Goal: Task Accomplishment & Management: Use online tool/utility

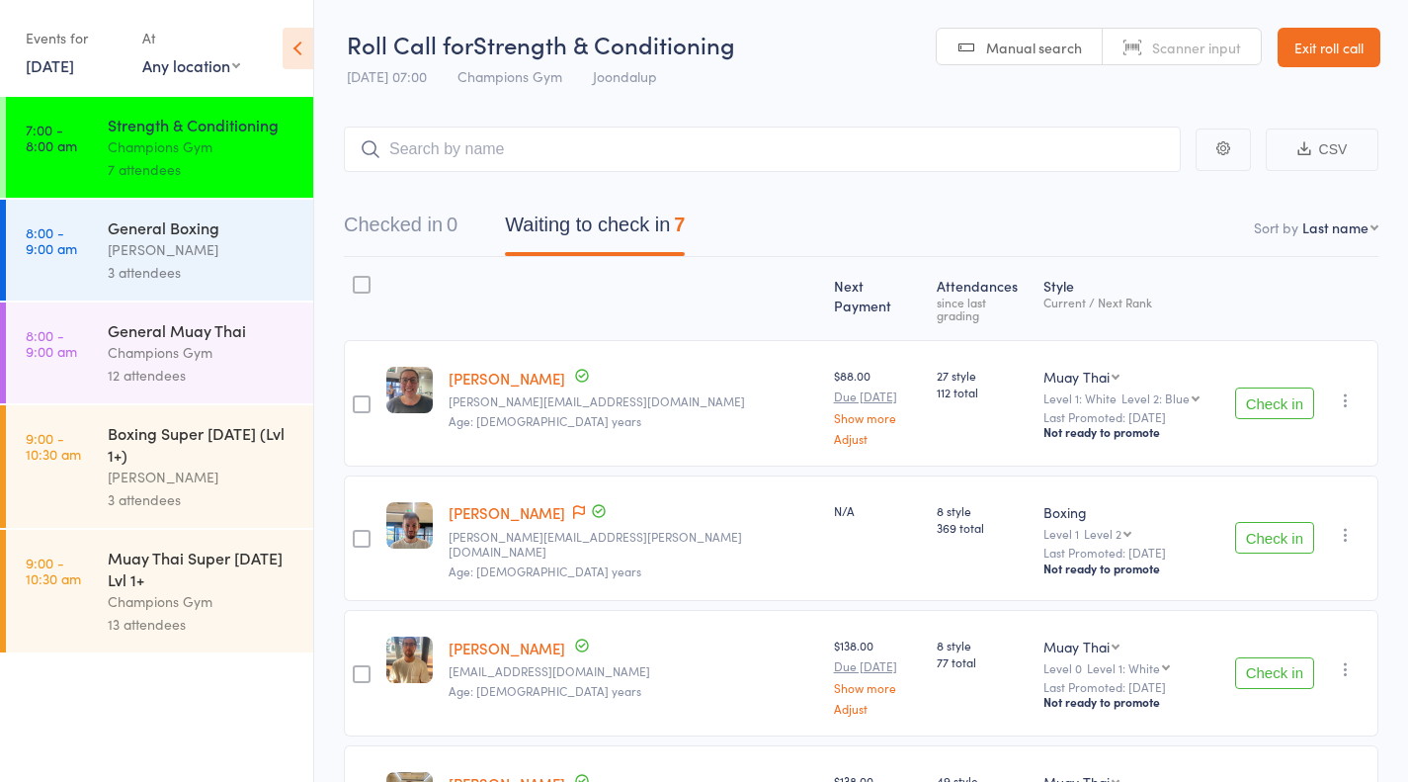
click at [1297, 402] on button "Check in" at bounding box center [1274, 403] width 79 height 32
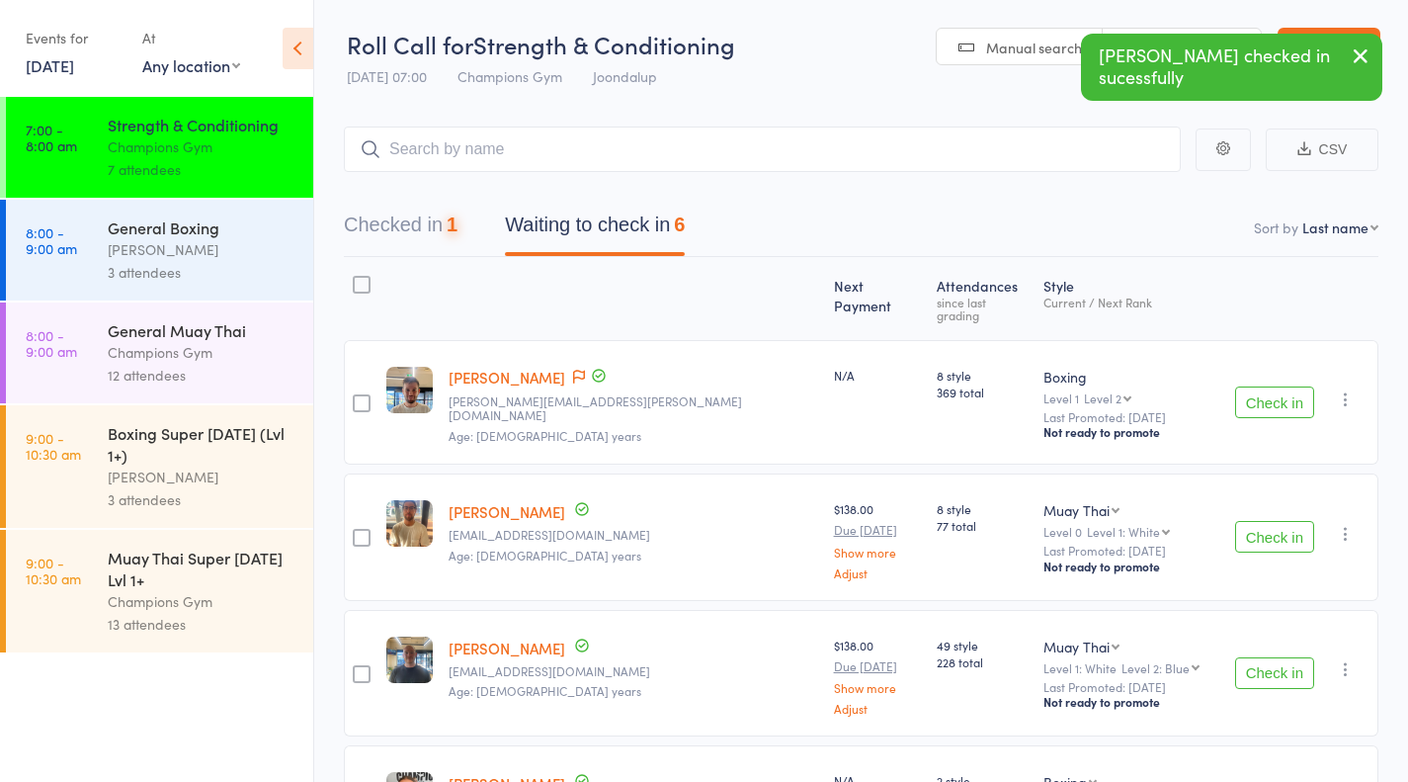
click at [1303, 400] on button "Check in" at bounding box center [1274, 402] width 79 height 32
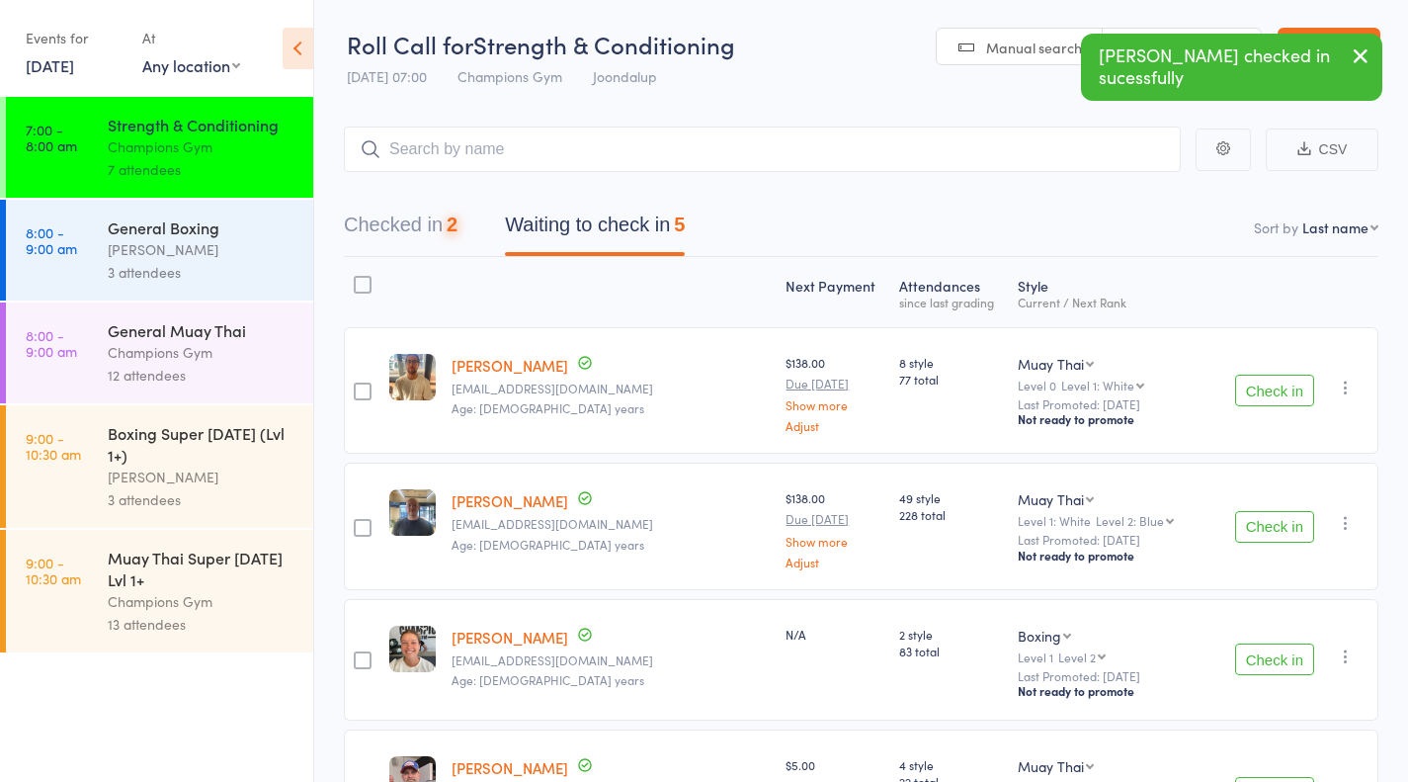
click at [1297, 401] on button "Check in" at bounding box center [1274, 391] width 79 height 32
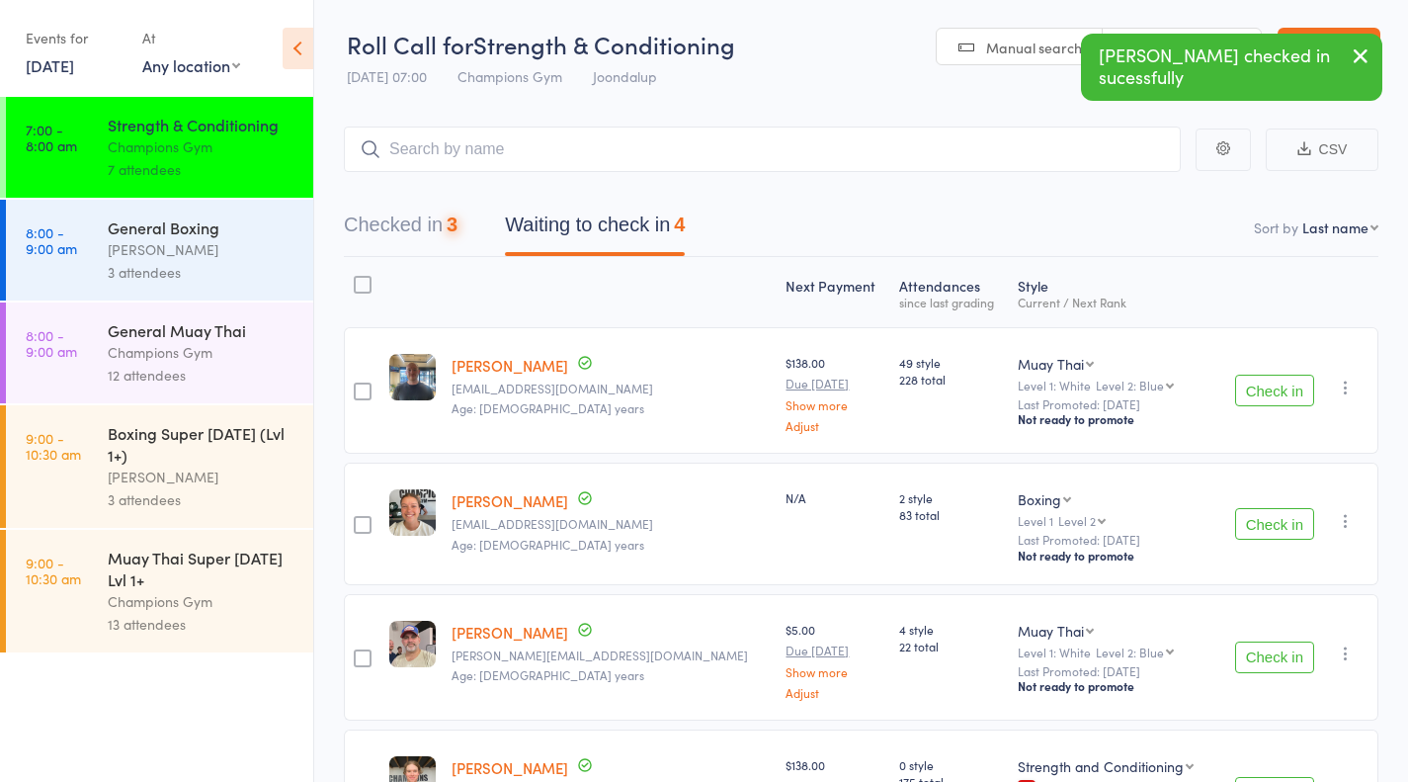
click at [1299, 398] on button "Check in" at bounding box center [1274, 391] width 79 height 32
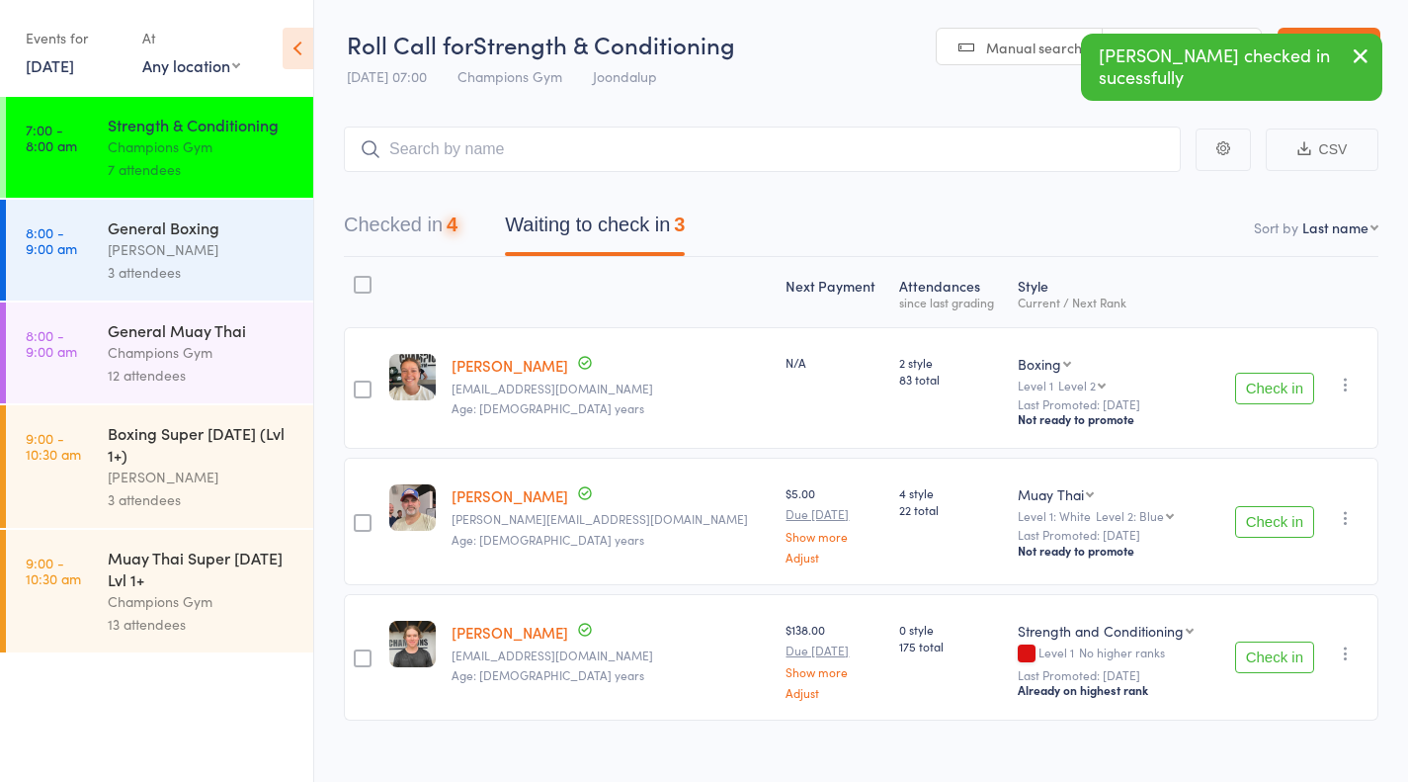
click at [1299, 396] on button "Check in" at bounding box center [1274, 389] width 79 height 32
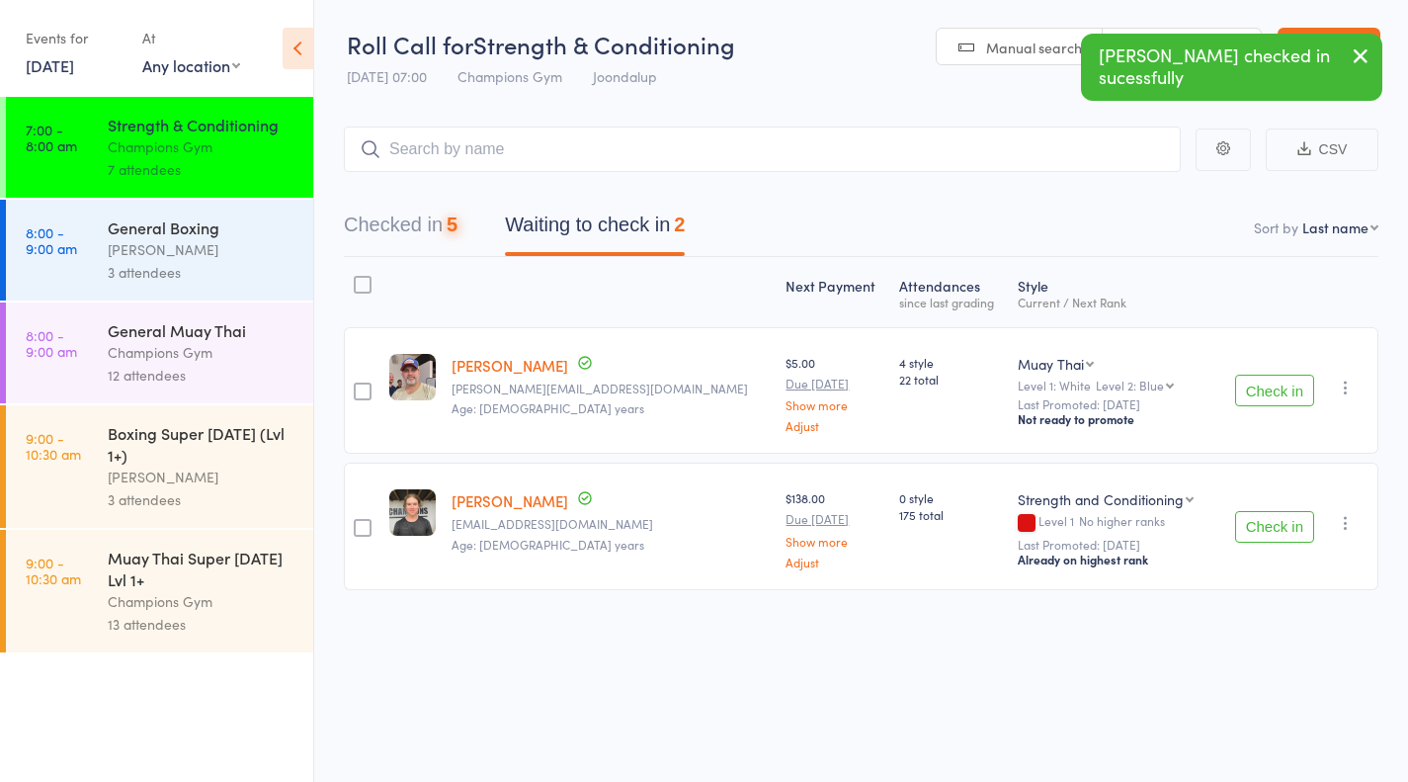
click at [1281, 424] on div "Check in Check in Promote Send message Add Note Add Task Add Flag Remove Mark a…" at bounding box center [1296, 390] width 163 height 126
click at [1289, 399] on button "Check in" at bounding box center [1274, 391] width 79 height 32
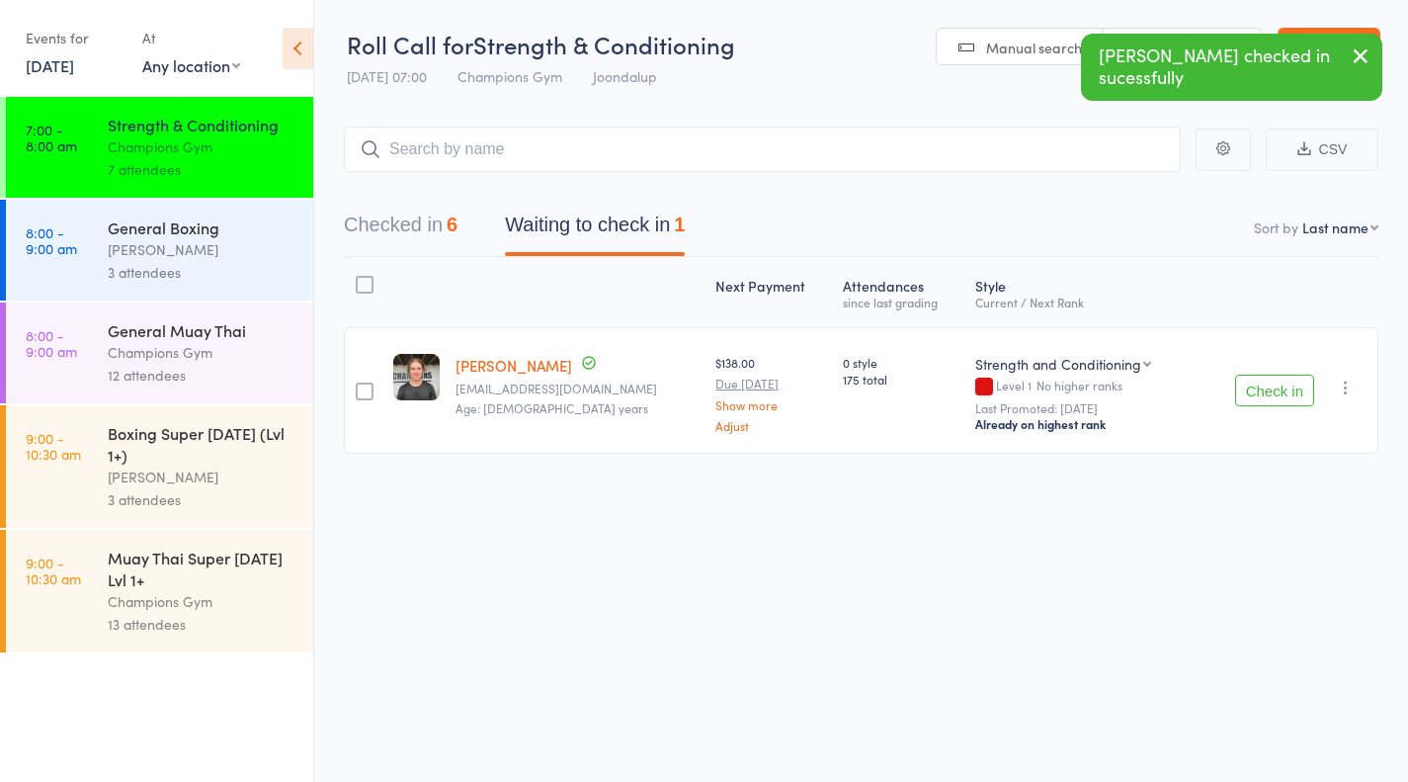
click at [1296, 400] on button "Check in" at bounding box center [1274, 391] width 79 height 32
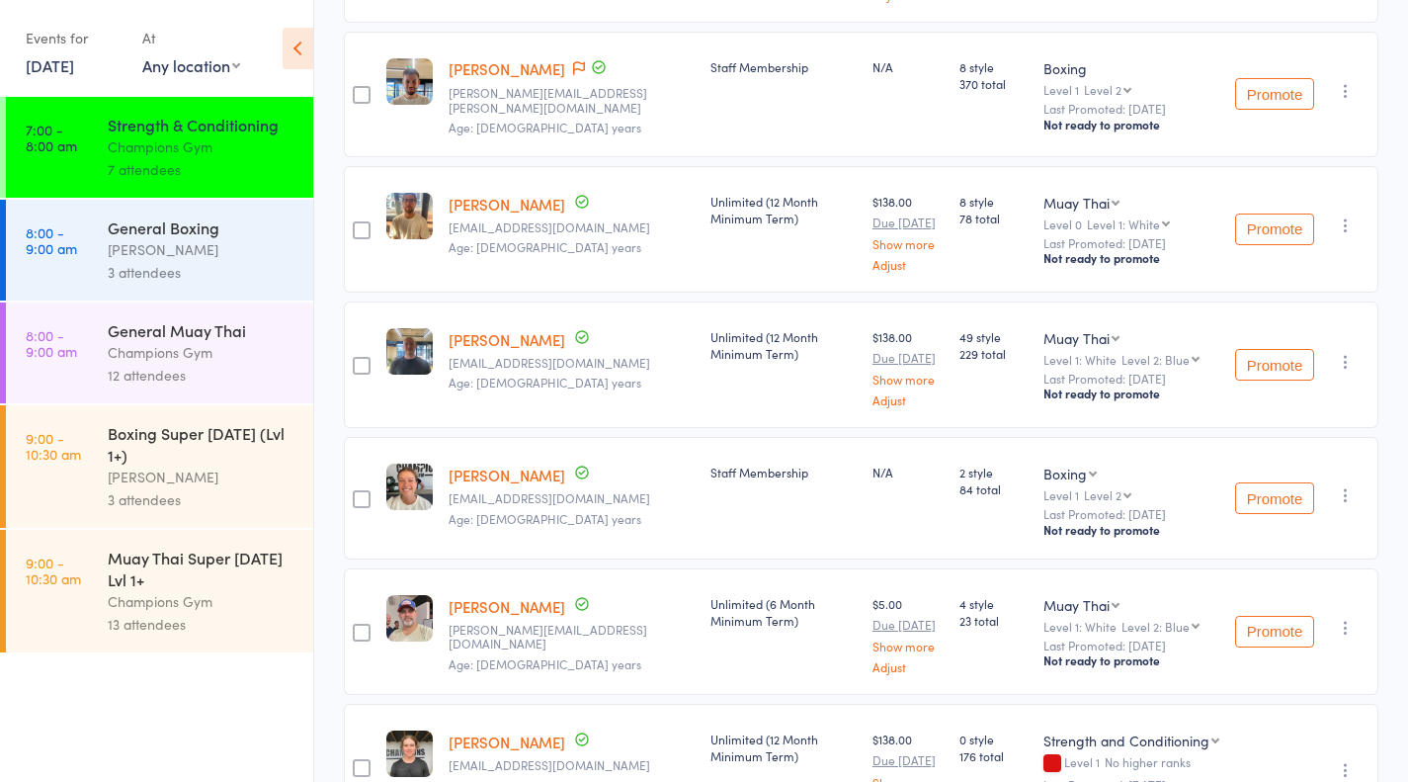
scroll to position [576, 0]
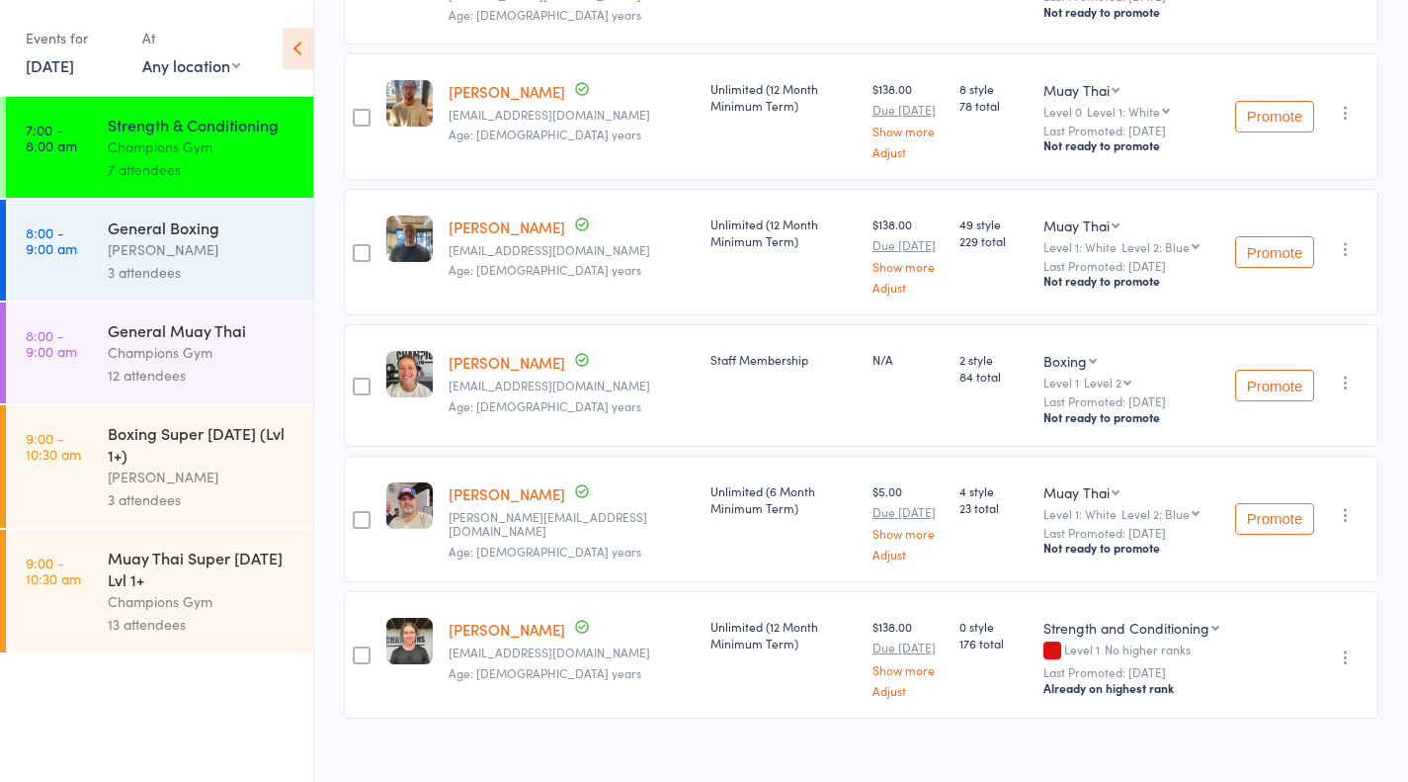
click at [232, 290] on div "General Boxing Thomas Mitchell 3 attendees" at bounding box center [211, 250] width 206 height 101
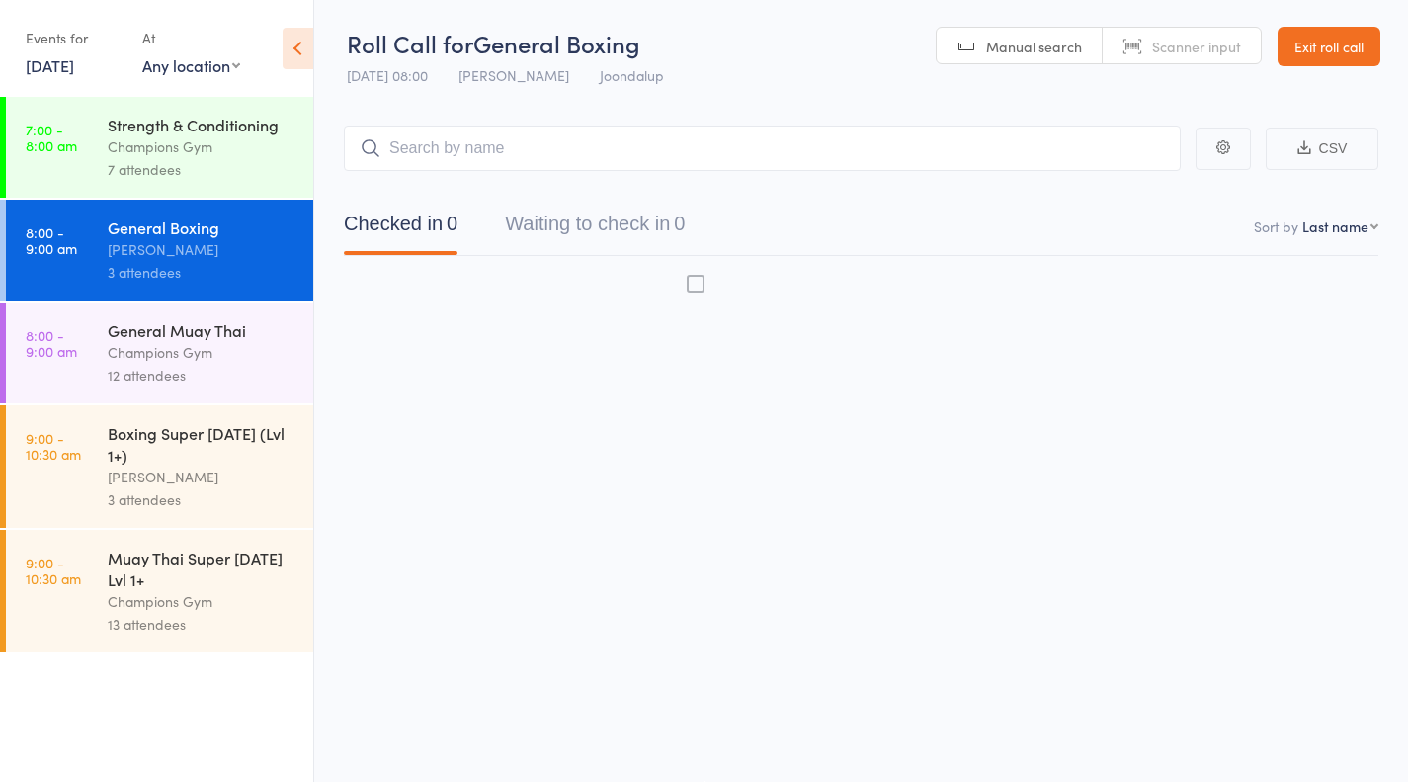
click at [232, 290] on div "General Boxing Thomas Mitchell 3 attendees" at bounding box center [211, 250] width 206 height 101
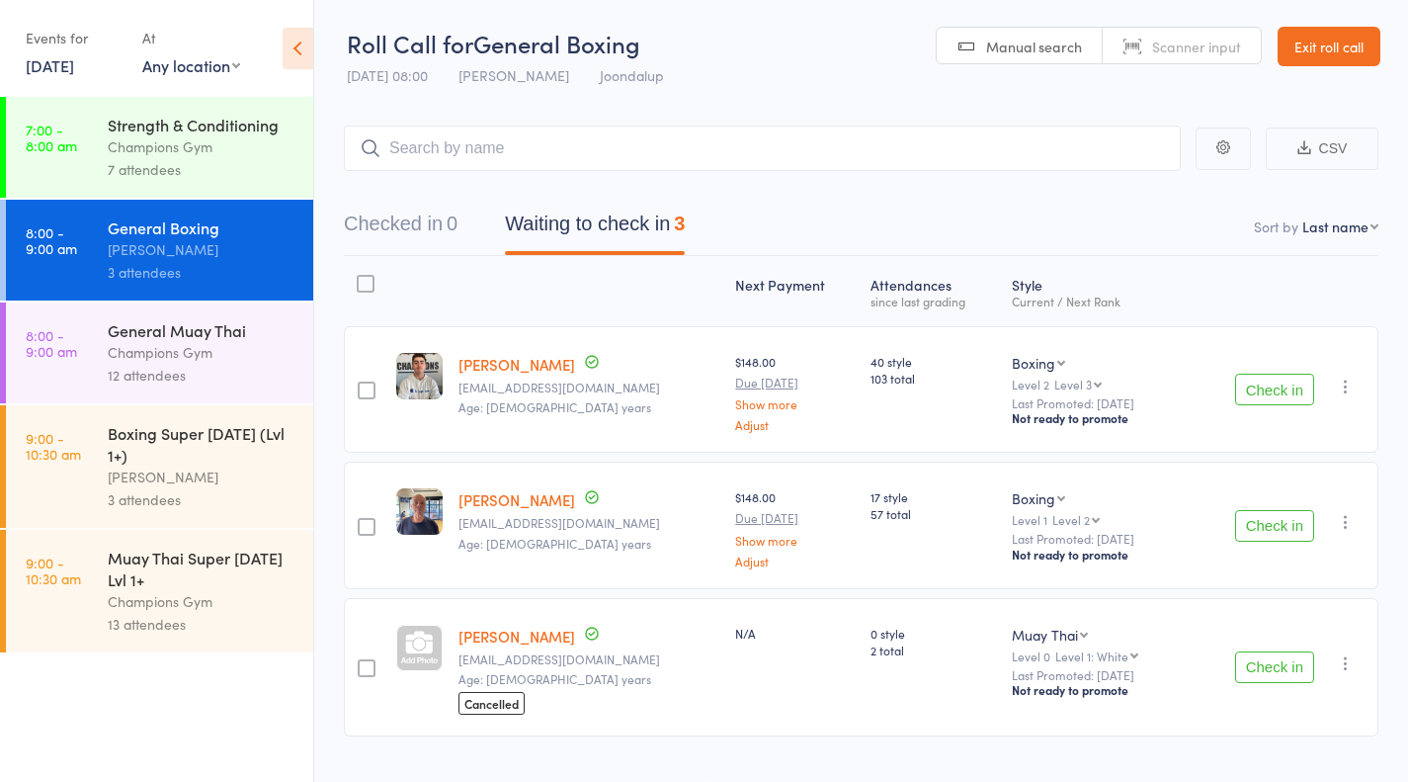
scroll to position [42, 0]
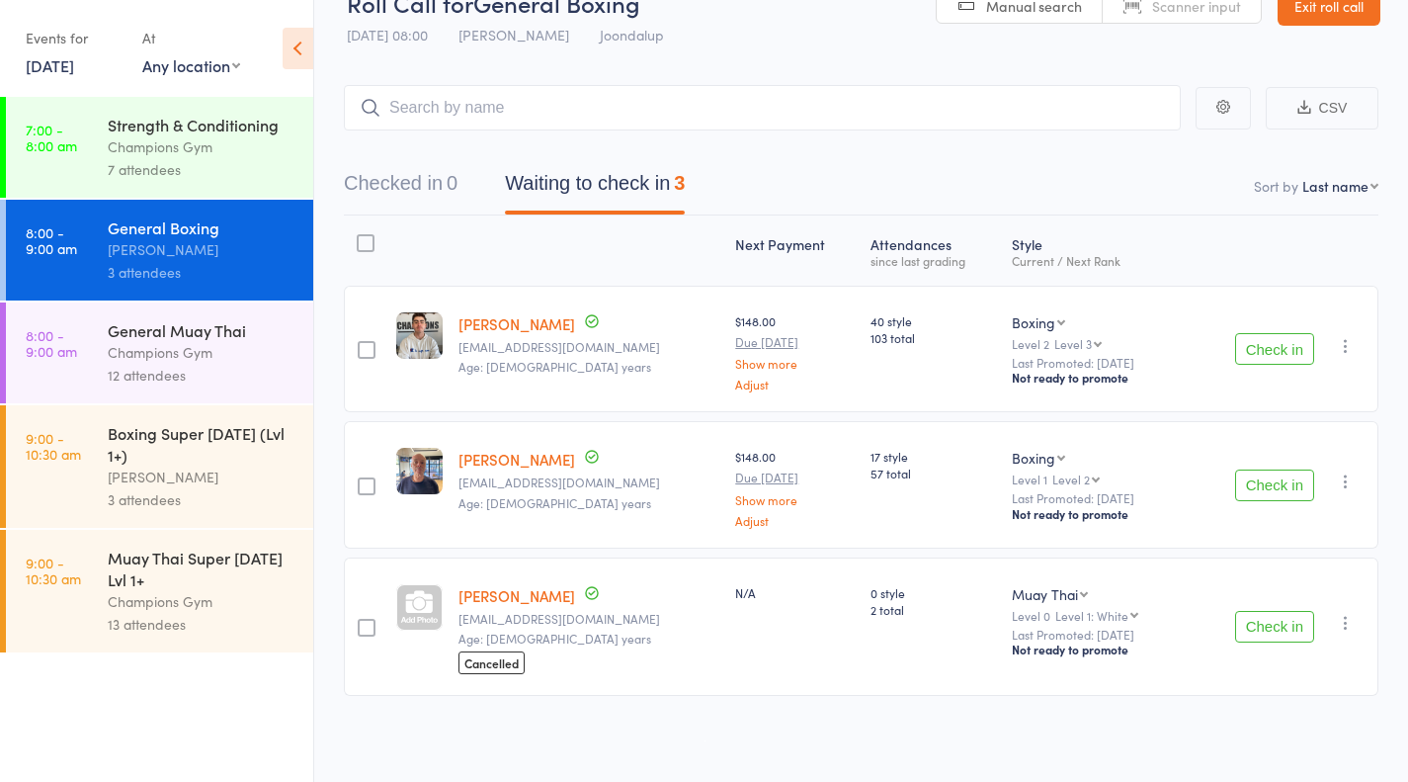
click at [181, 375] on div "12 attendees" at bounding box center [202, 375] width 189 height 23
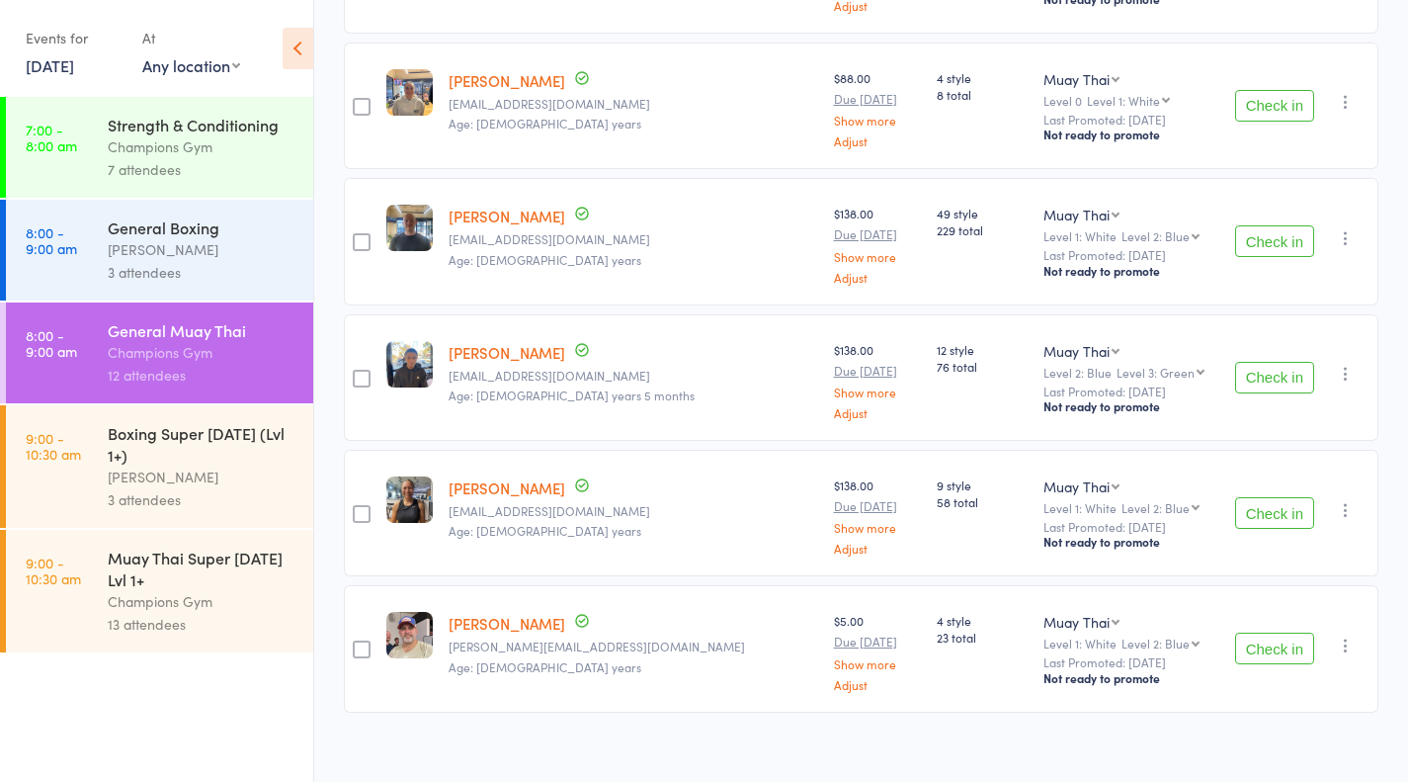
scroll to position [1244, 0]
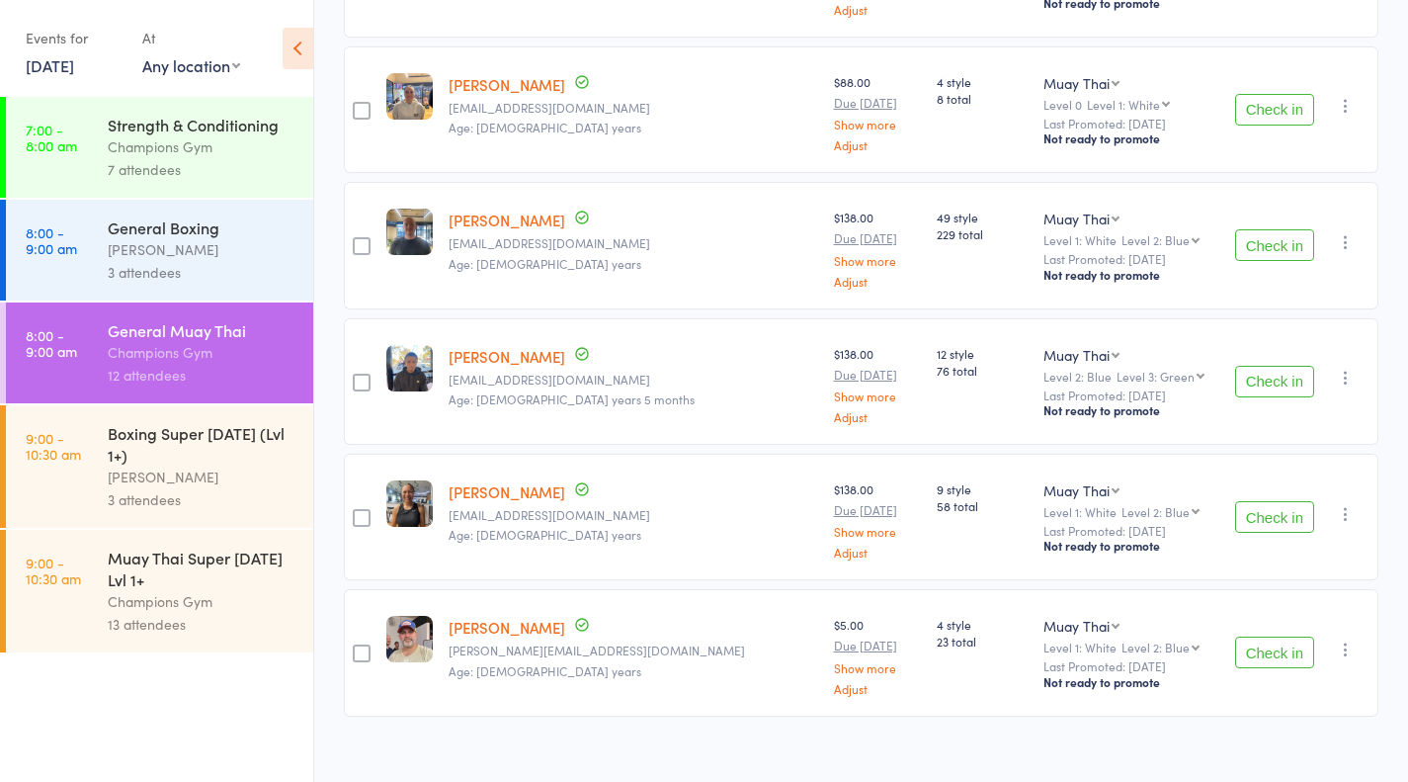
click at [1291, 636] on button "Check in" at bounding box center [1274, 652] width 79 height 32
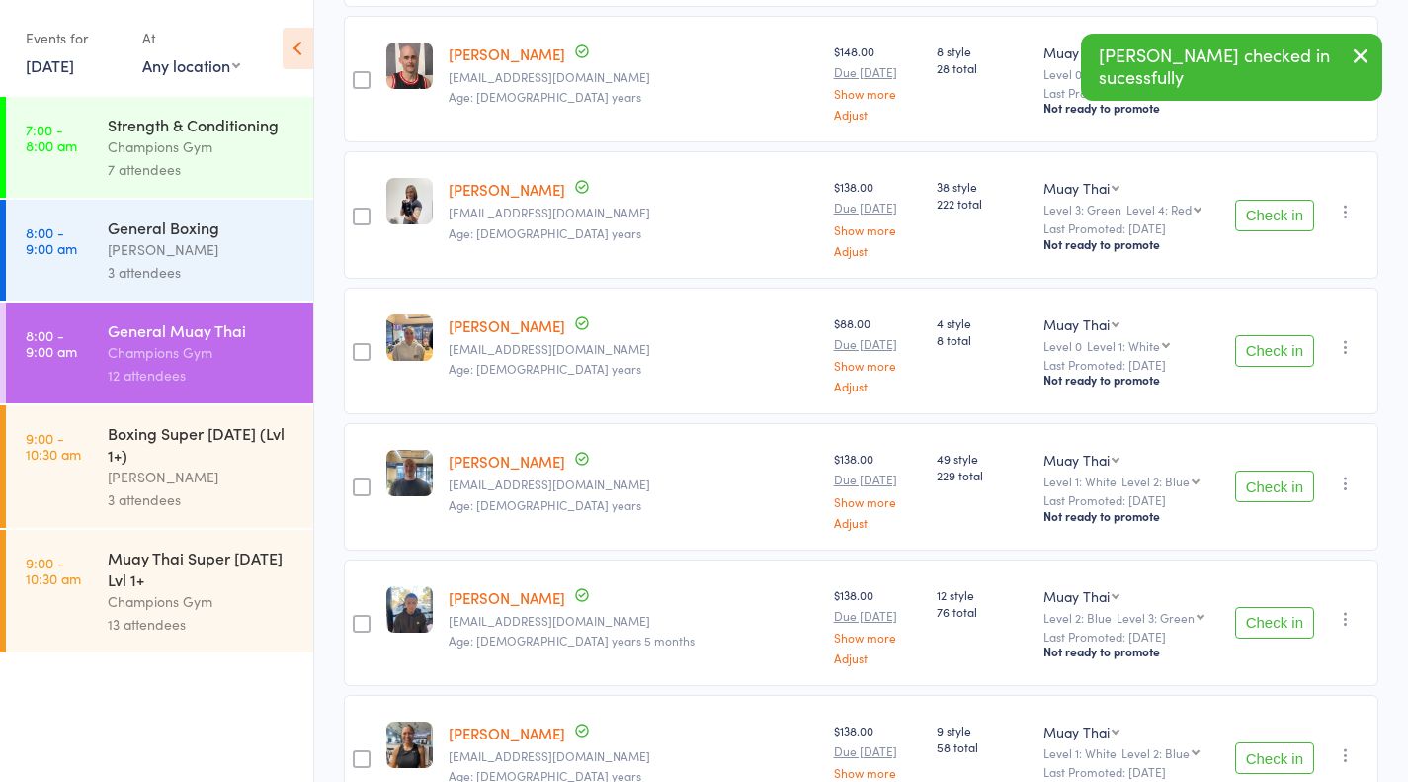
scroll to position [1003, 0]
click at [1269, 470] on button "Check in" at bounding box center [1274, 486] width 79 height 32
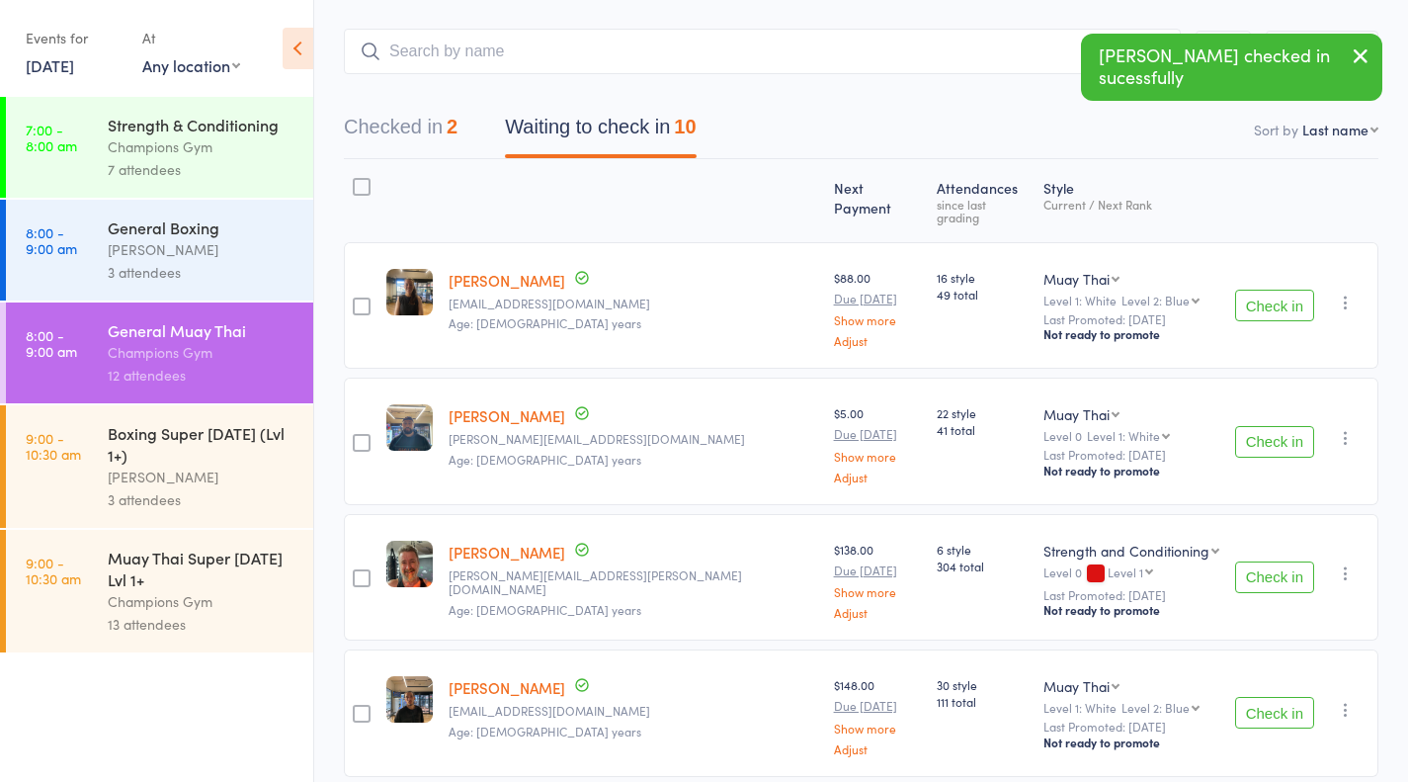
scroll to position [60, 0]
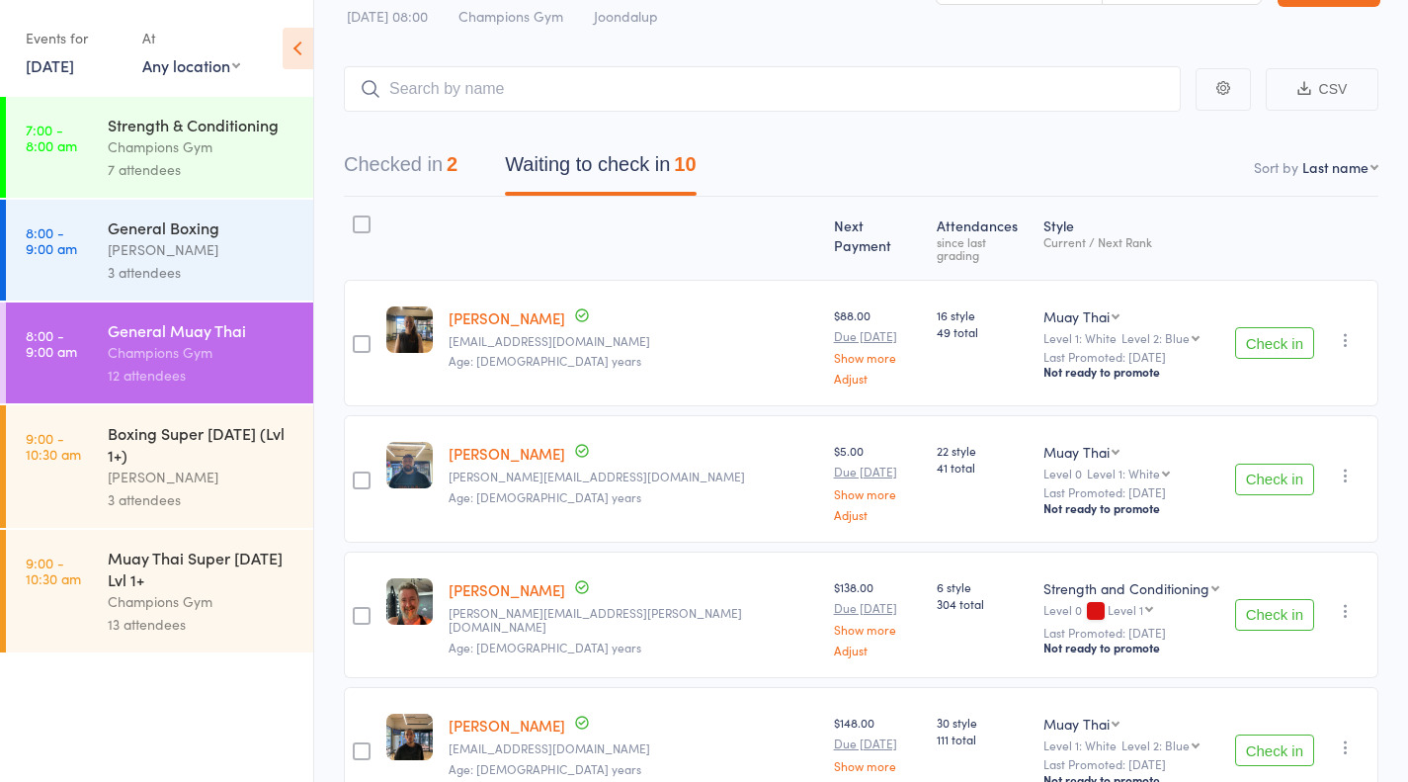
click at [135, 159] on div "7 attendees" at bounding box center [202, 169] width 189 height 23
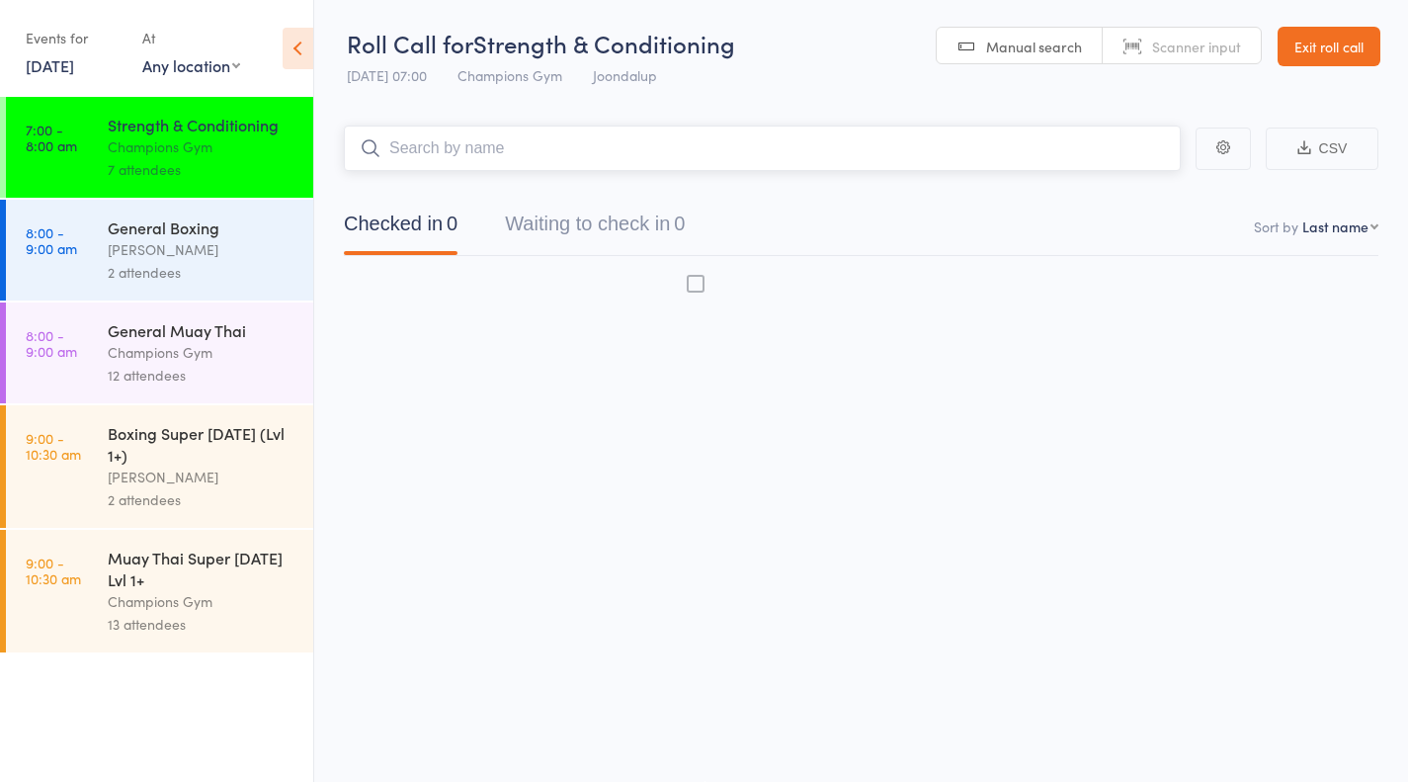
scroll to position [1, 0]
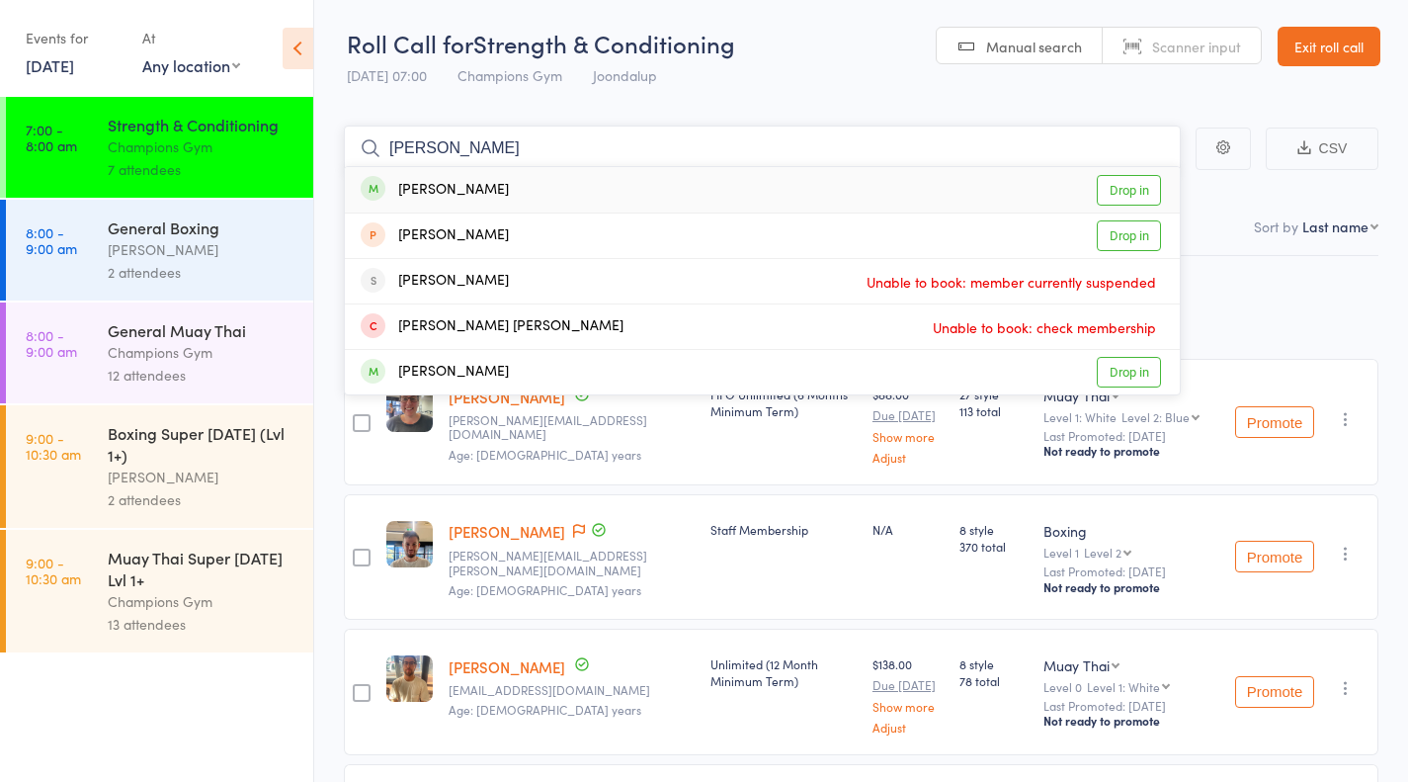
type input "nishant"
click at [1134, 204] on link "Drop in" at bounding box center [1129, 190] width 64 height 31
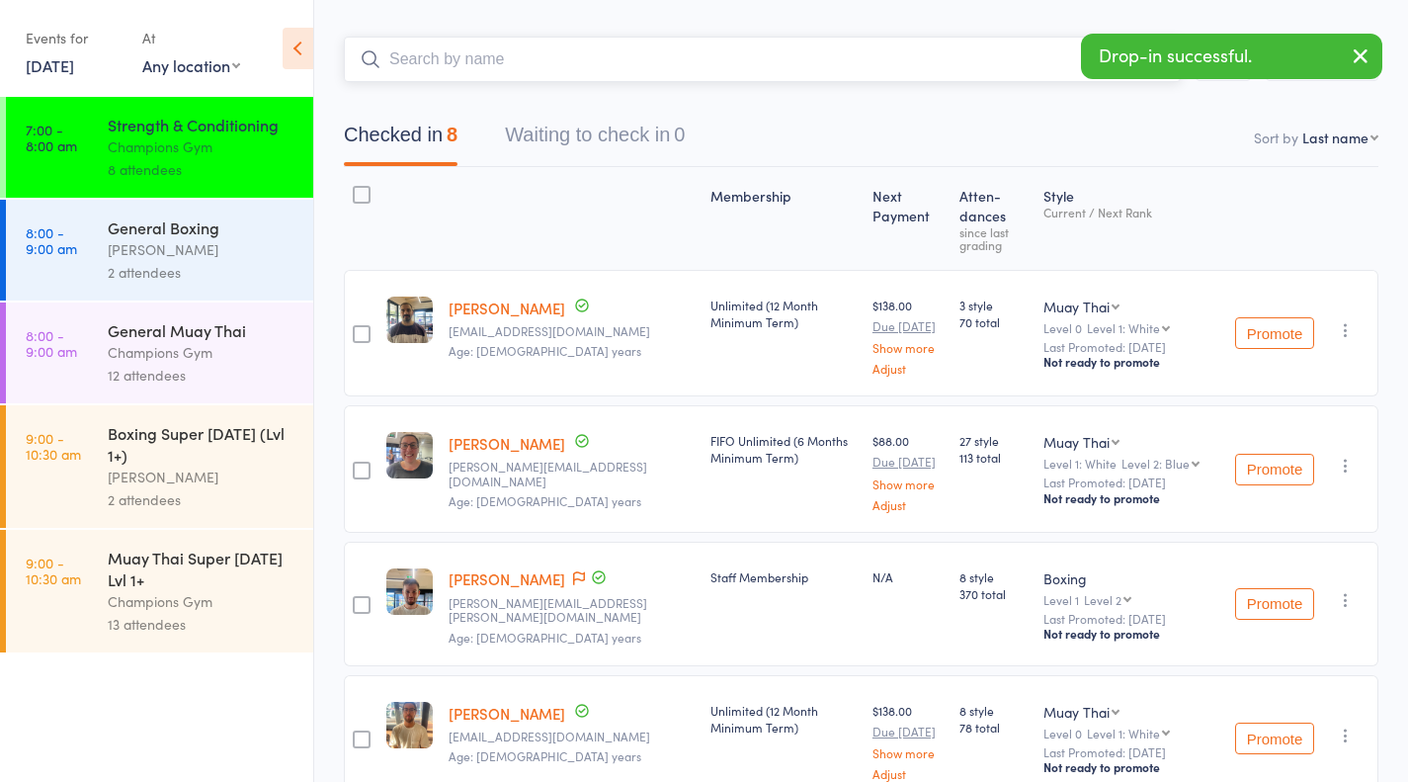
scroll to position [0, 0]
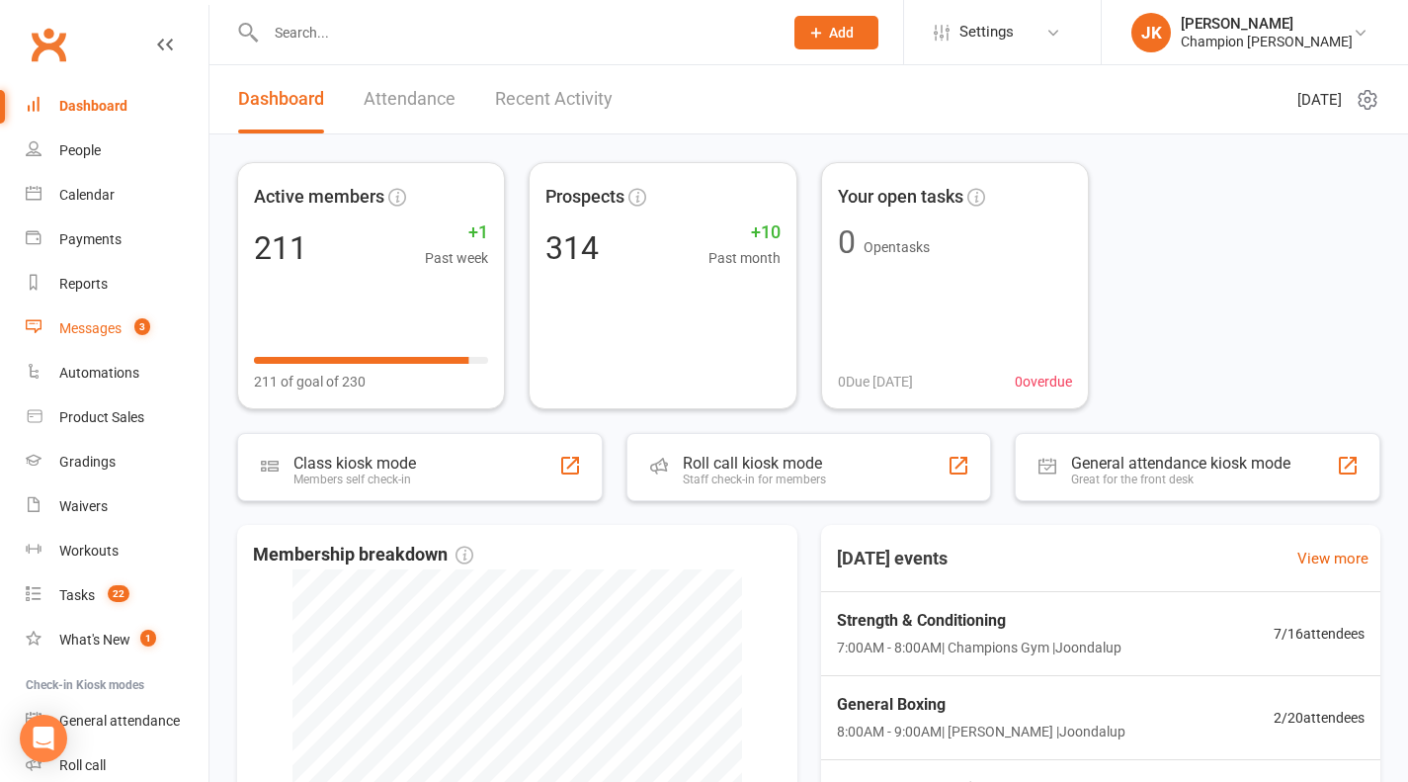
click at [131, 329] on count-badge "3" at bounding box center [138, 328] width 26 height 16
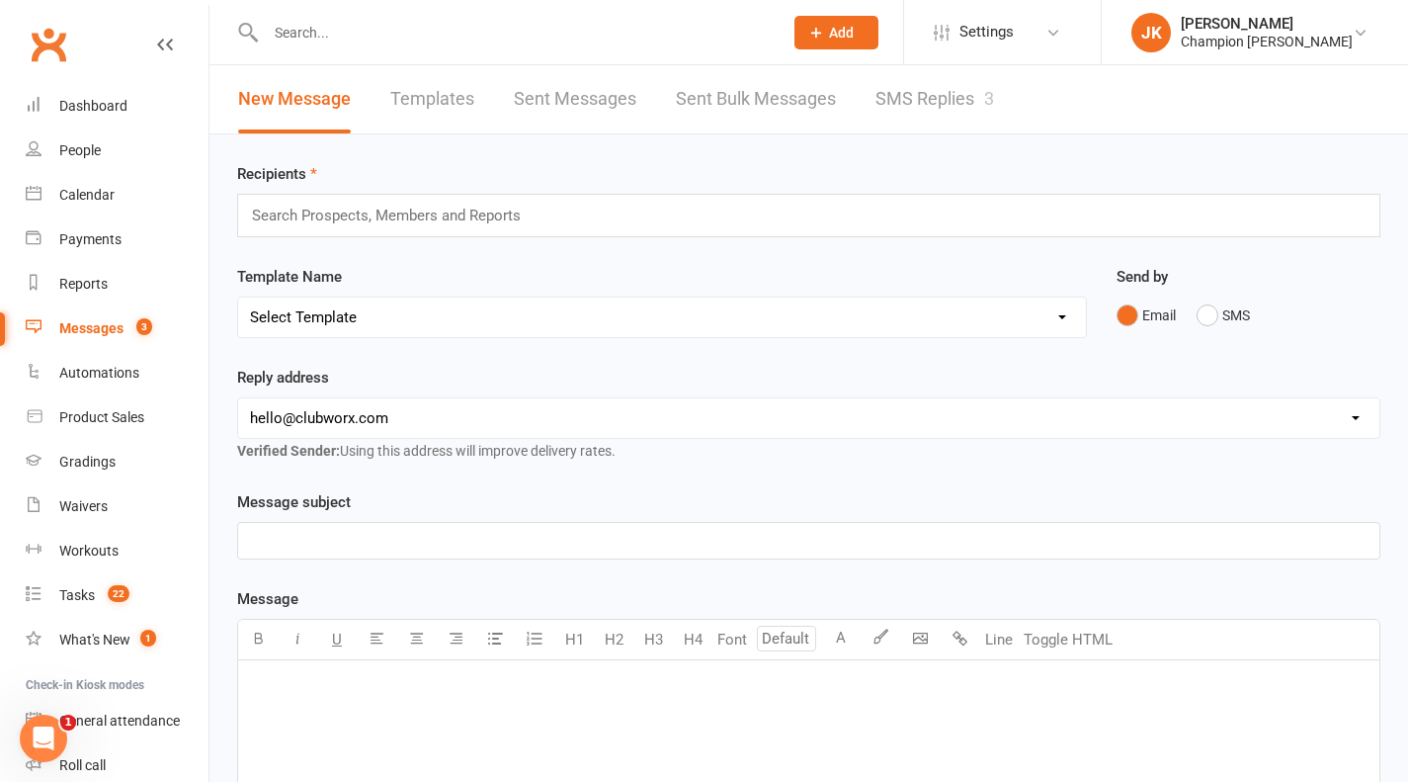
click at [744, 213] on div "Search Prospects, Members and Reports" at bounding box center [808, 215] width 1143 height 43
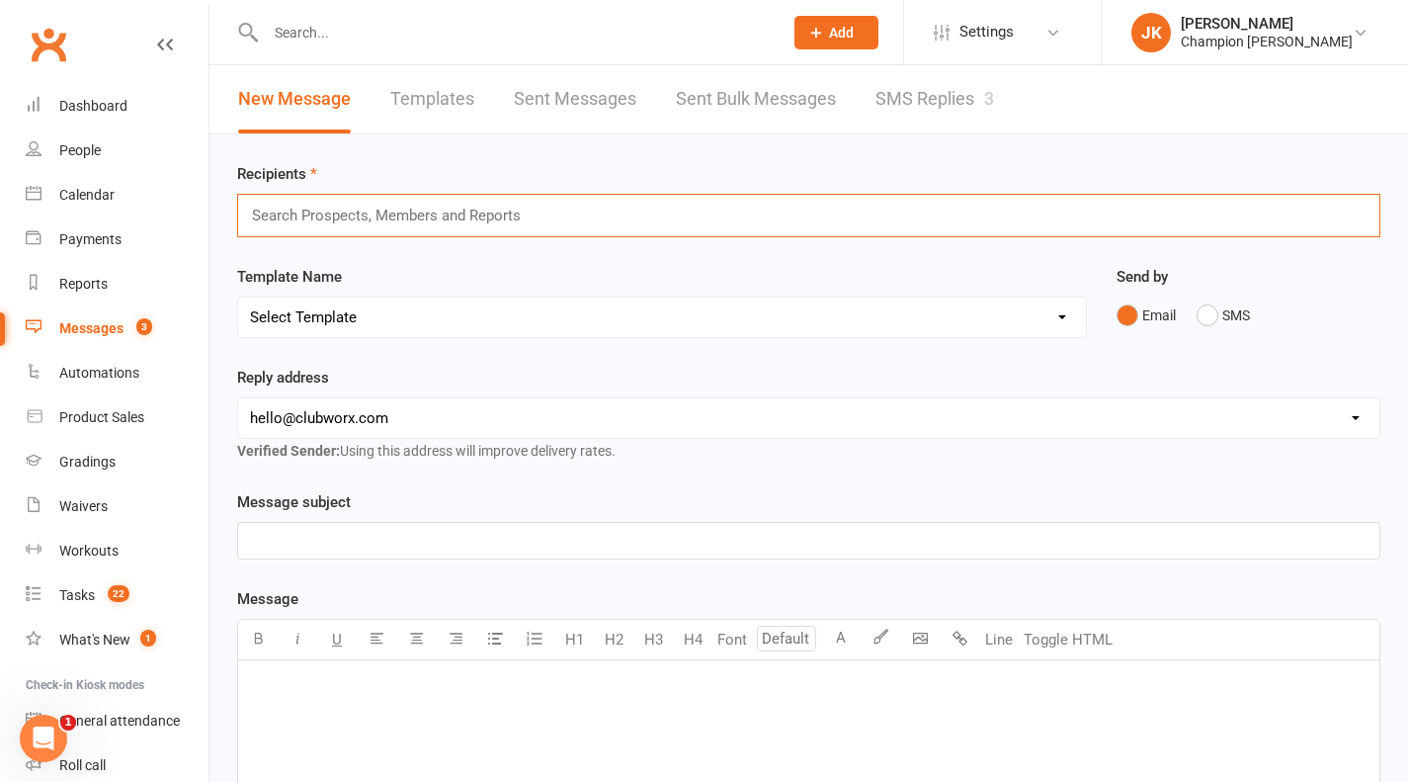
type input "b"
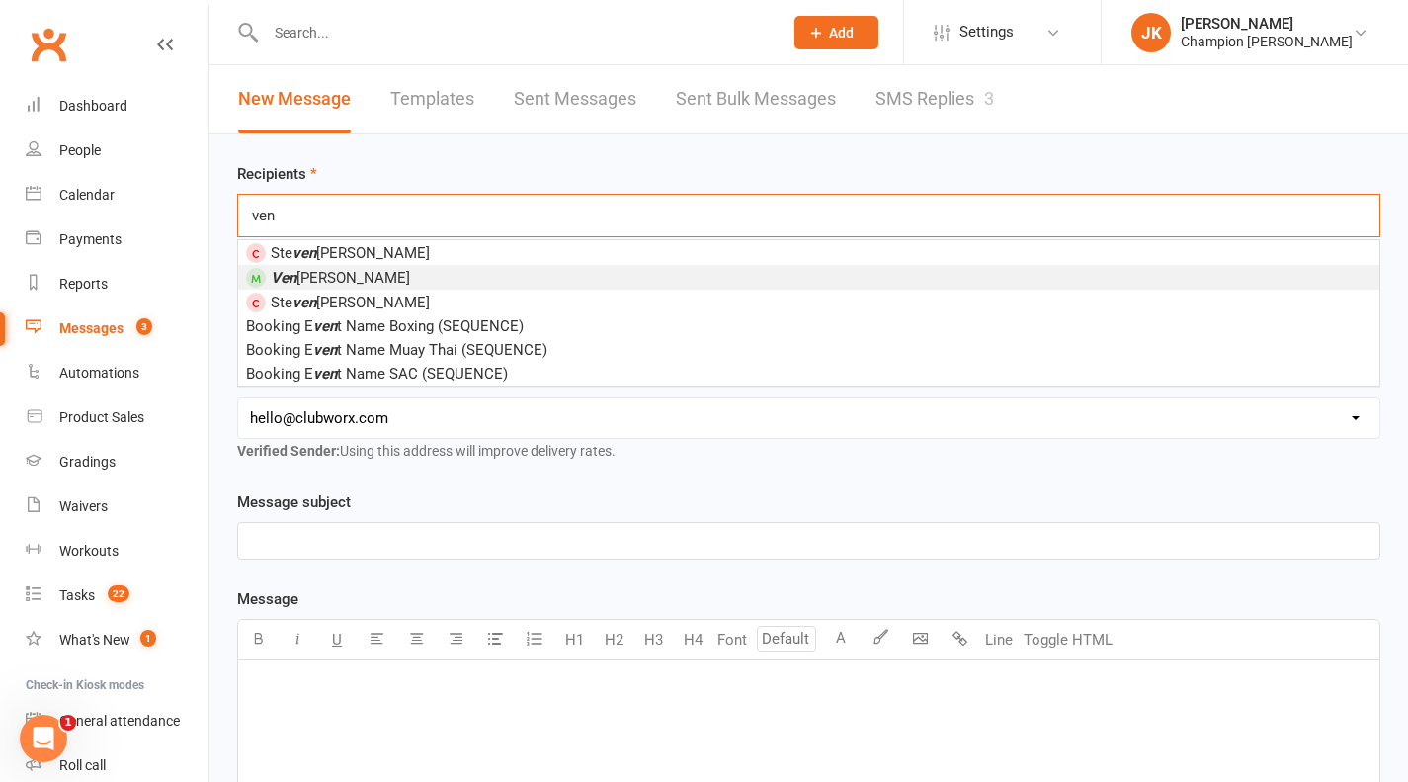
type input "ven"
click at [439, 276] on li "Ven rick Campos" at bounding box center [808, 277] width 1141 height 25
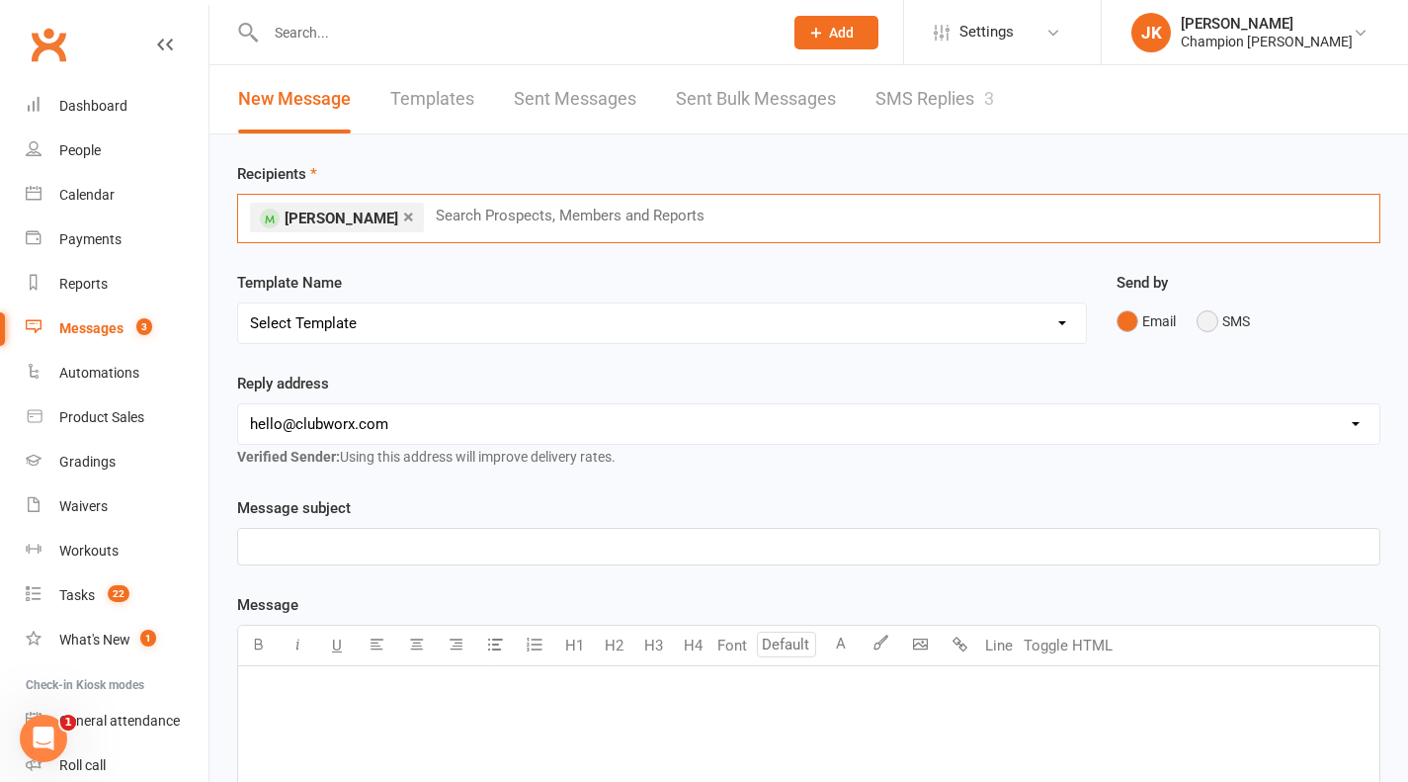
click at [1211, 324] on button "SMS" at bounding box center [1223, 321] width 53 height 38
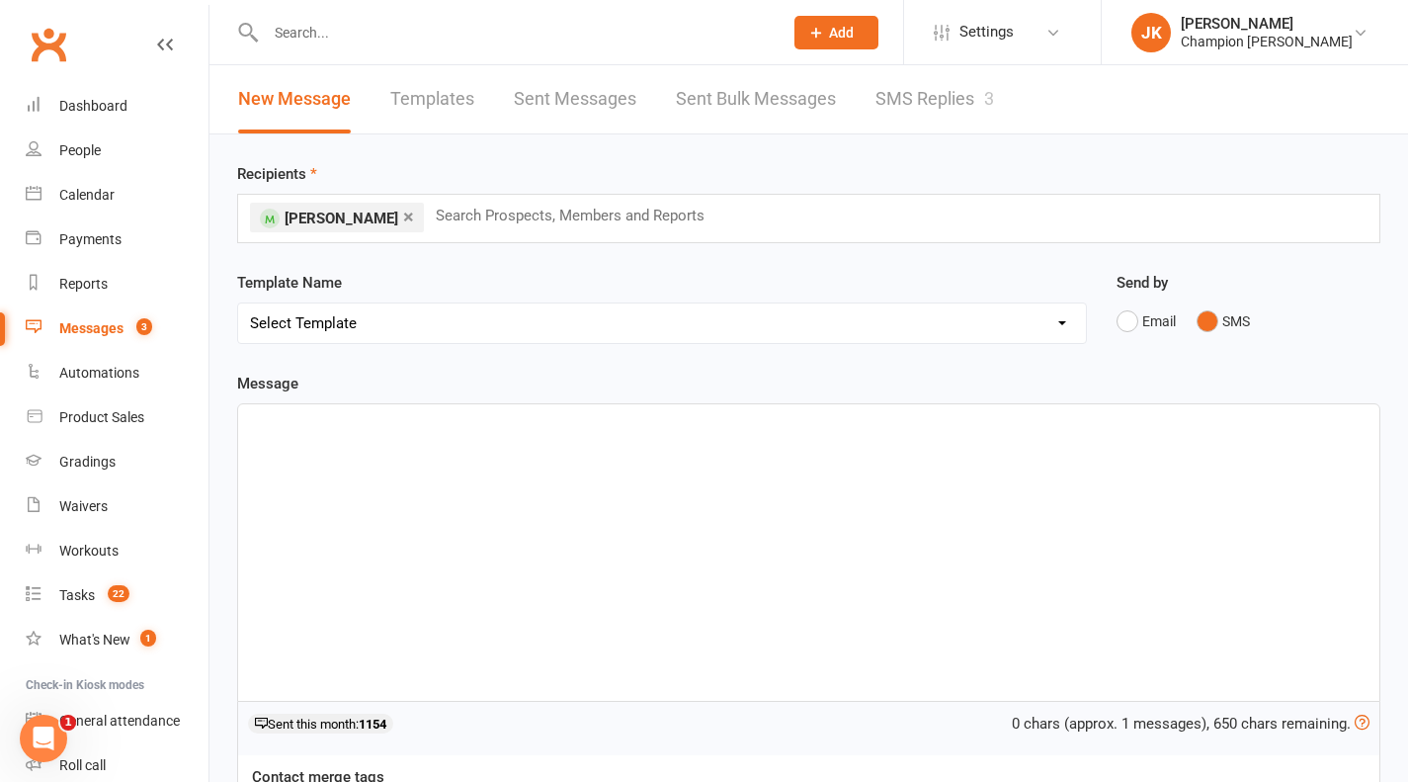
click at [814, 467] on div "﻿" at bounding box center [808, 552] width 1141 height 296
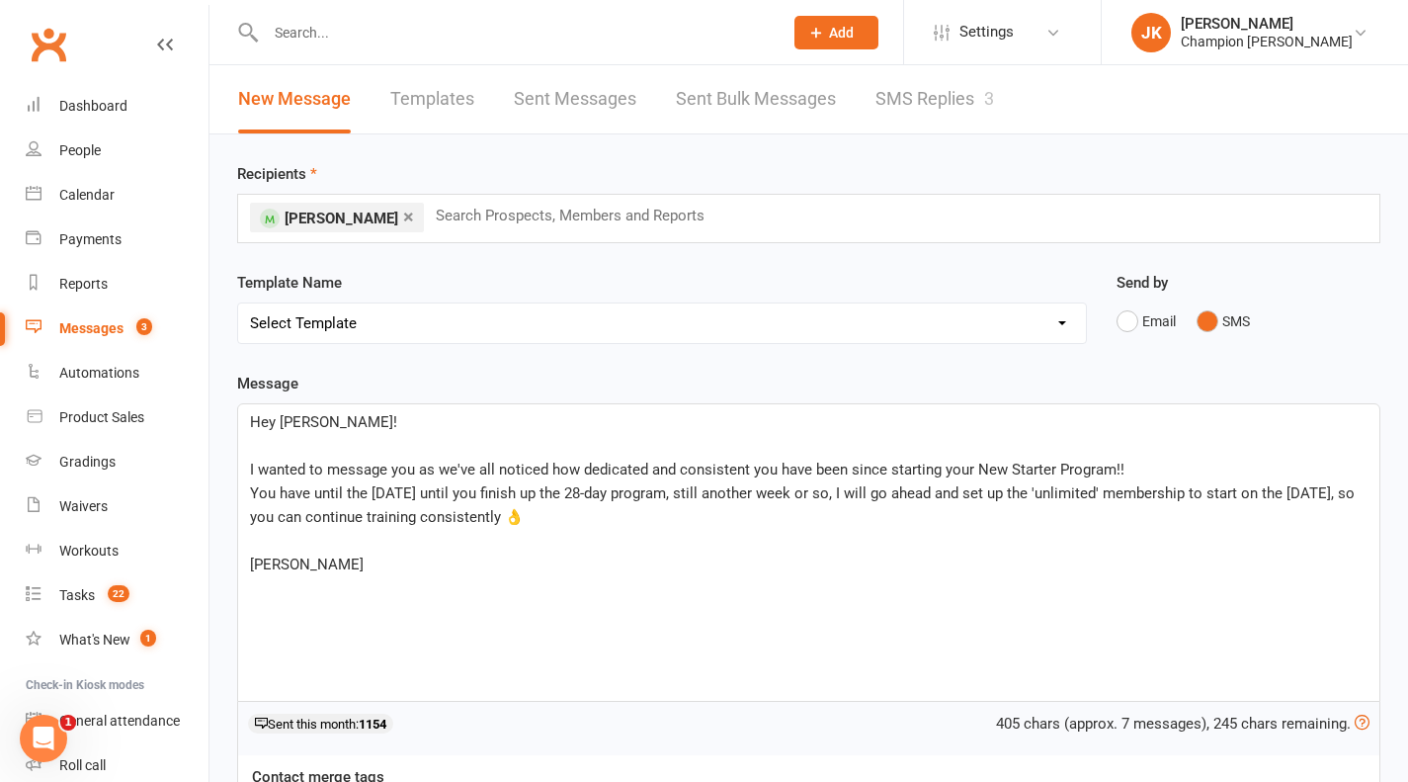
scroll to position [299, 0]
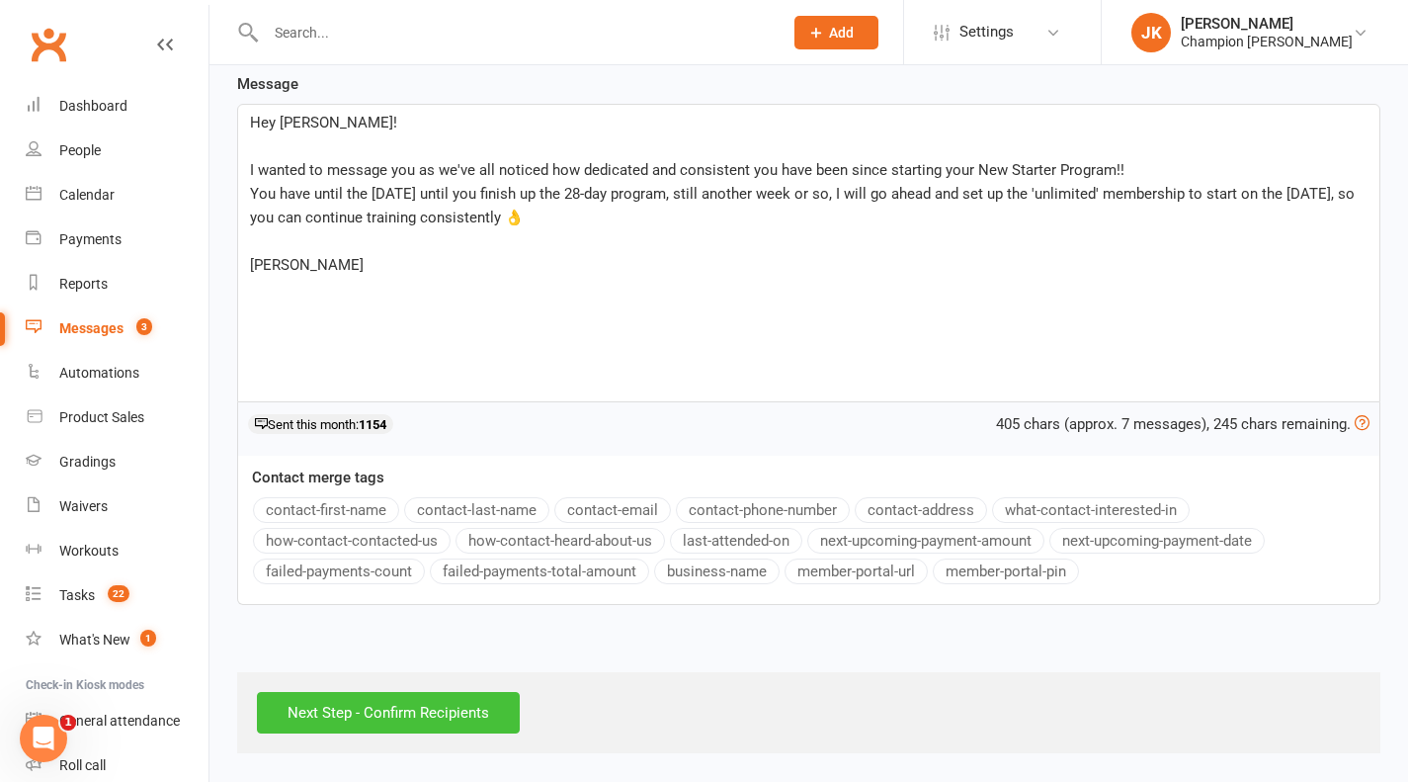
click at [483, 710] on input "Next Step - Confirm Recipients" at bounding box center [388, 713] width 263 height 42
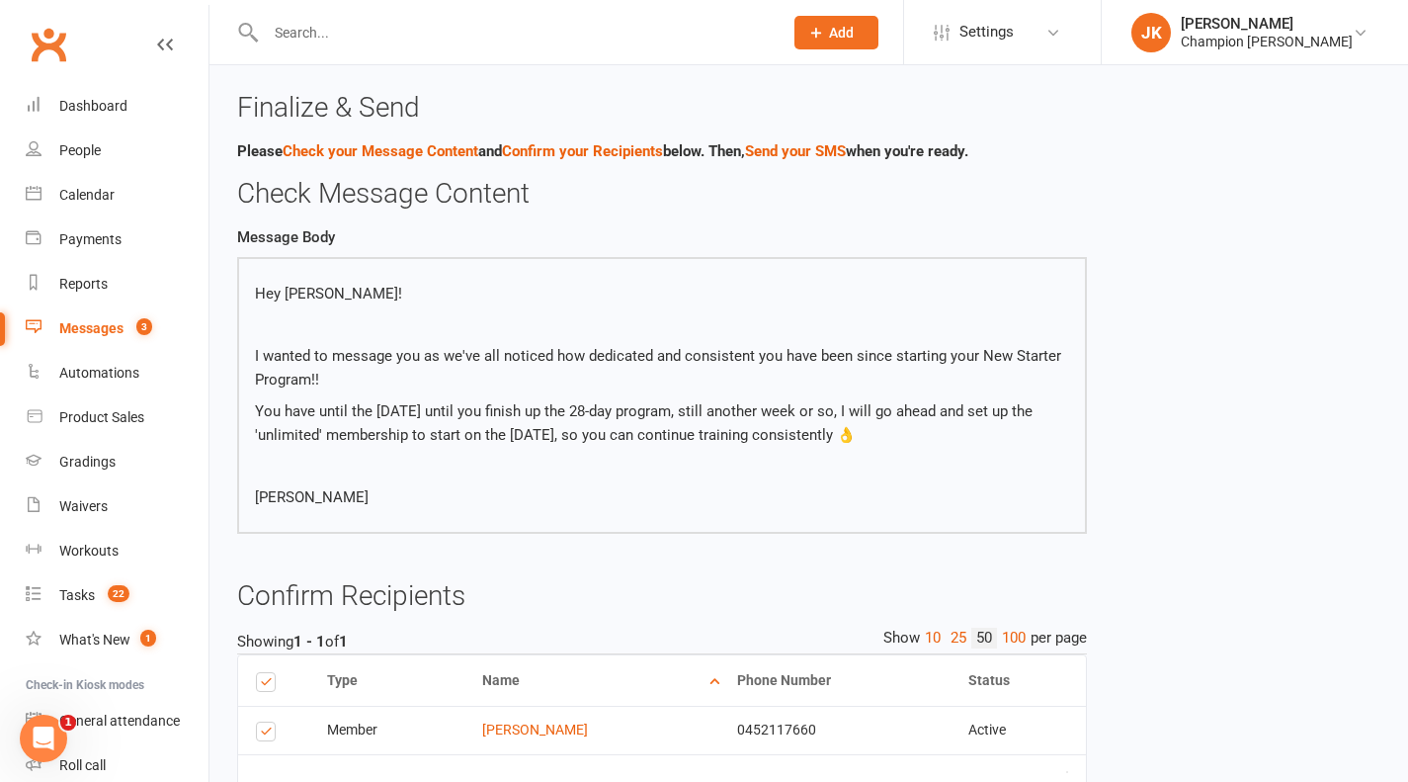
scroll to position [132, 0]
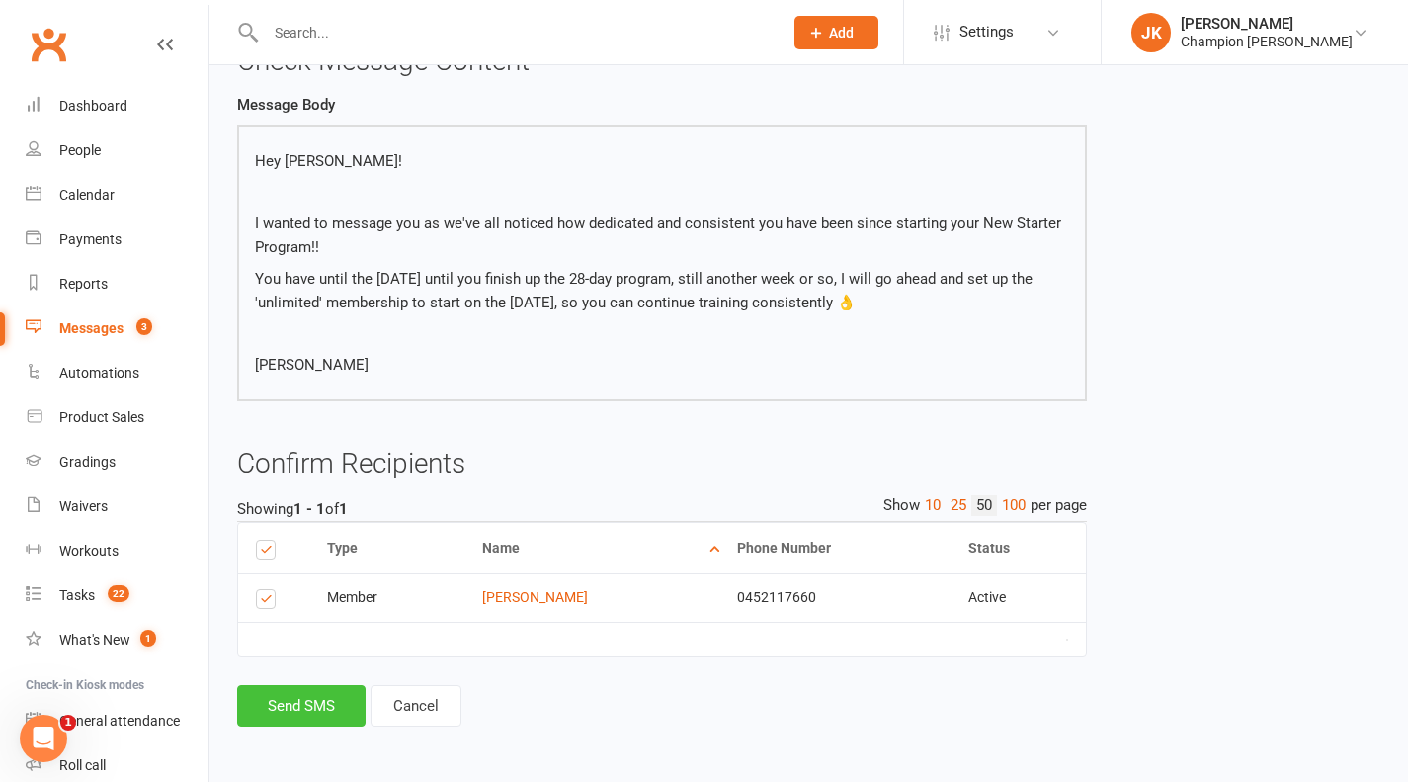
click at [328, 709] on button "Send SMS" at bounding box center [301, 706] width 128 height 42
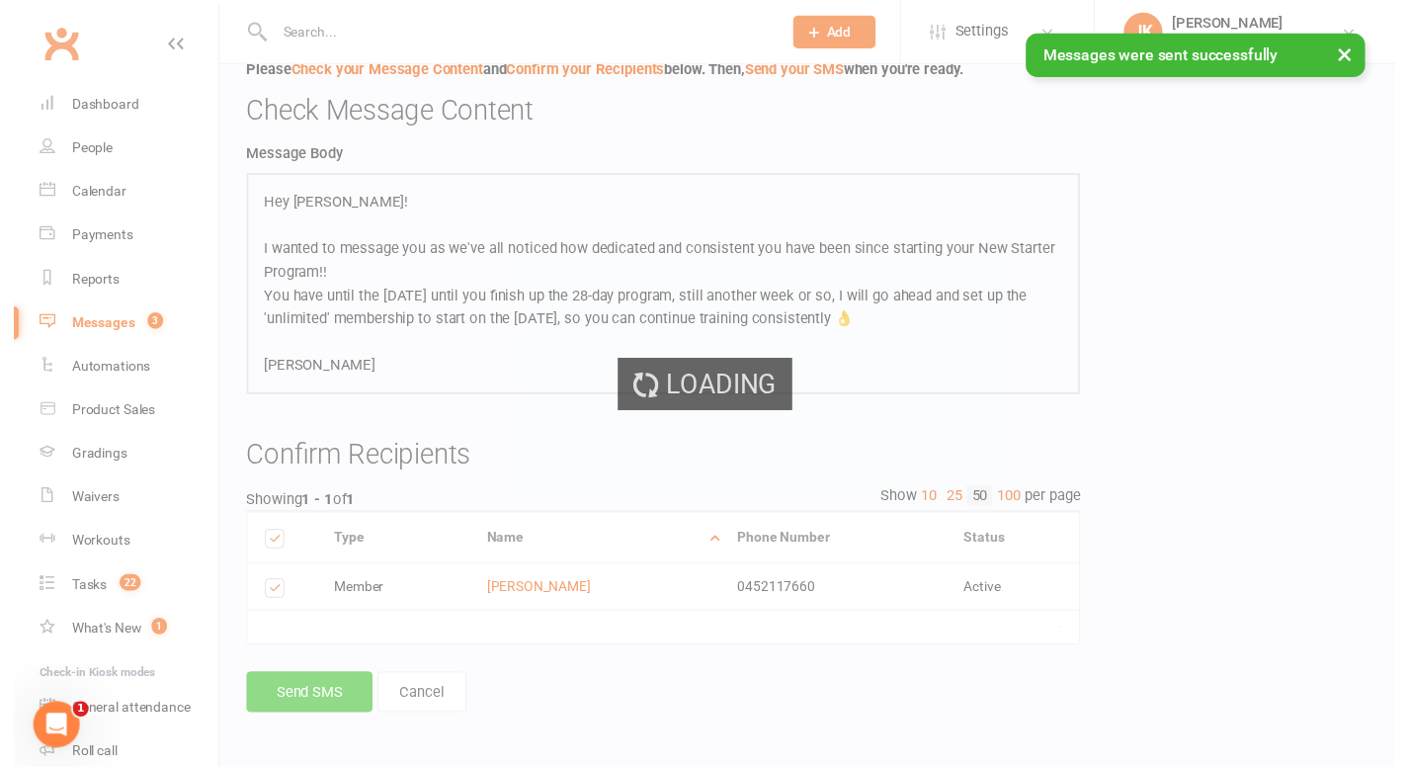
scroll to position [96, 0]
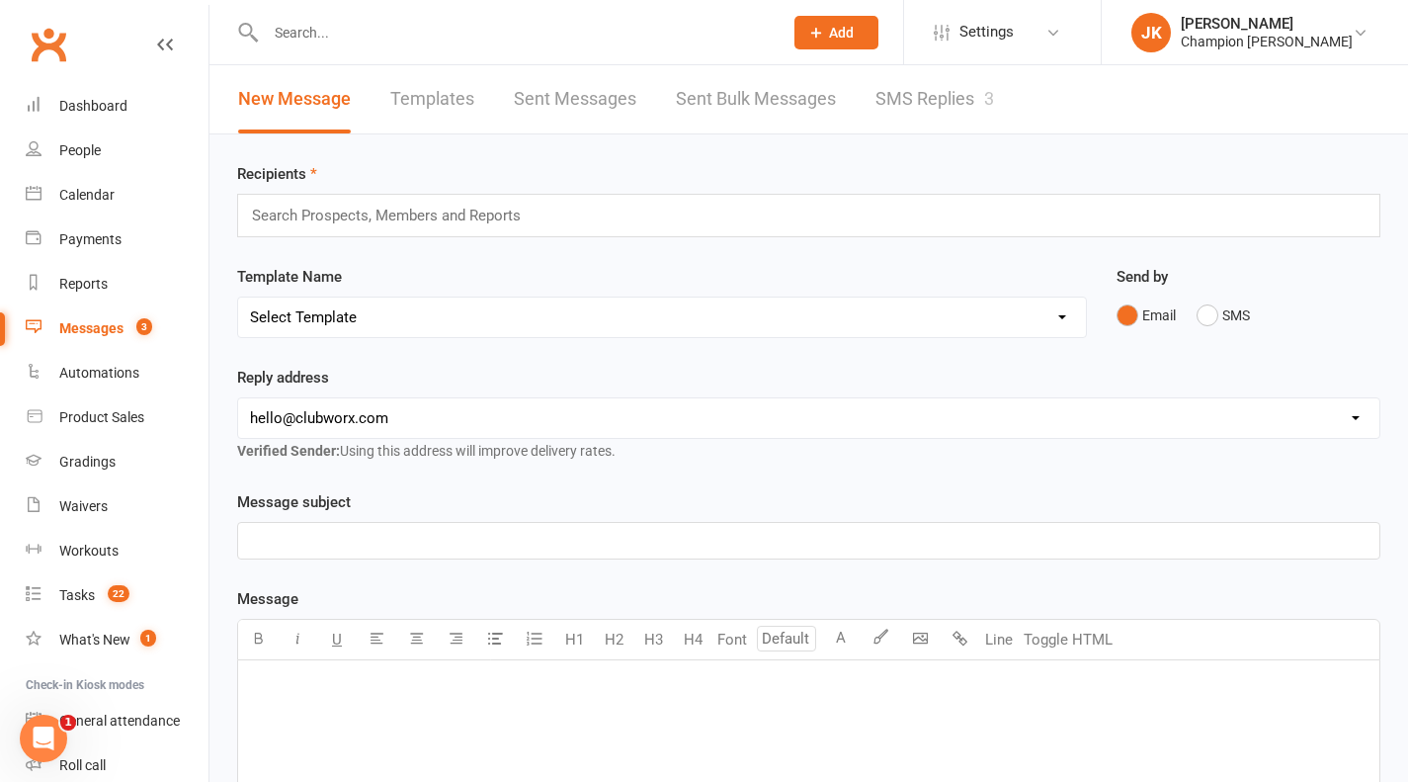
click at [968, 101] on link "SMS Replies 3" at bounding box center [934, 99] width 119 height 68
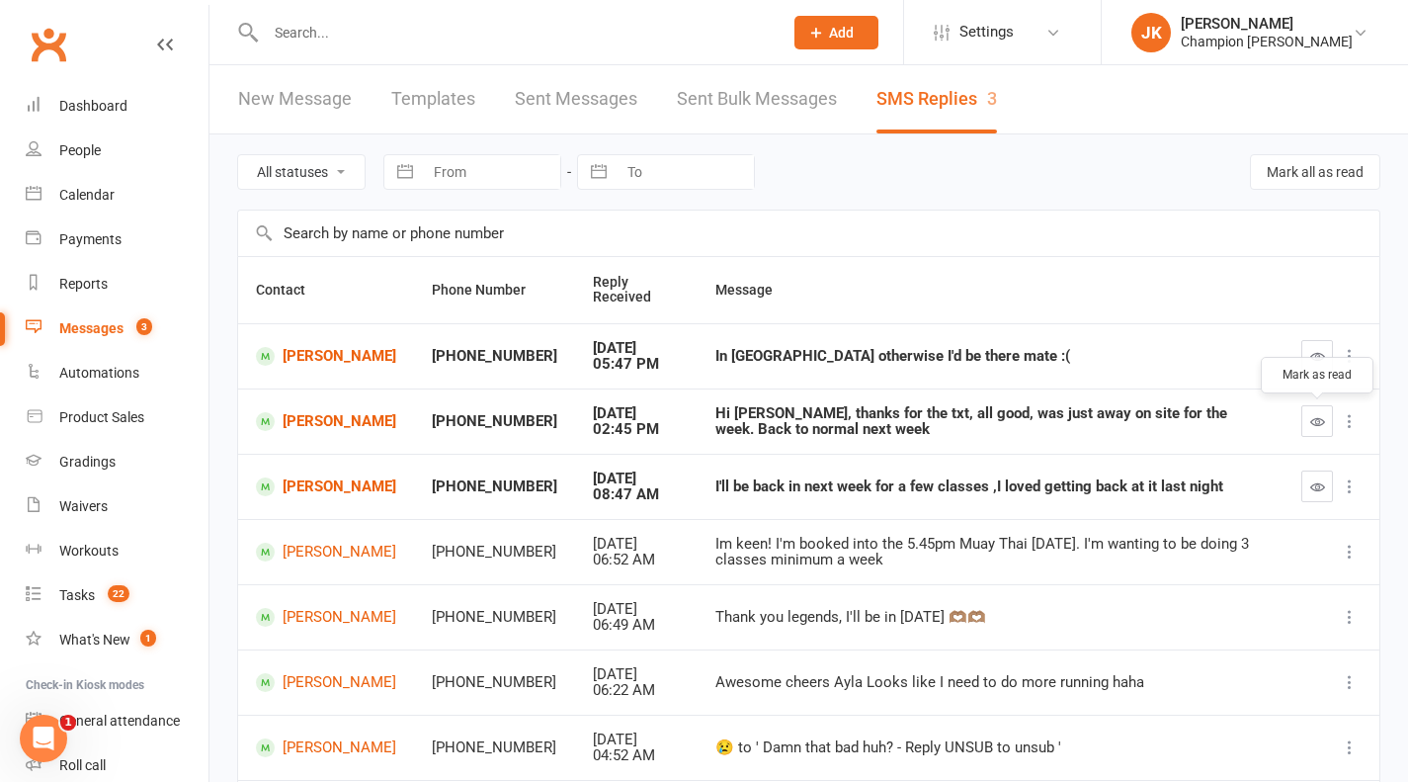
click at [1310, 408] on button "button" at bounding box center [1317, 421] width 32 height 32
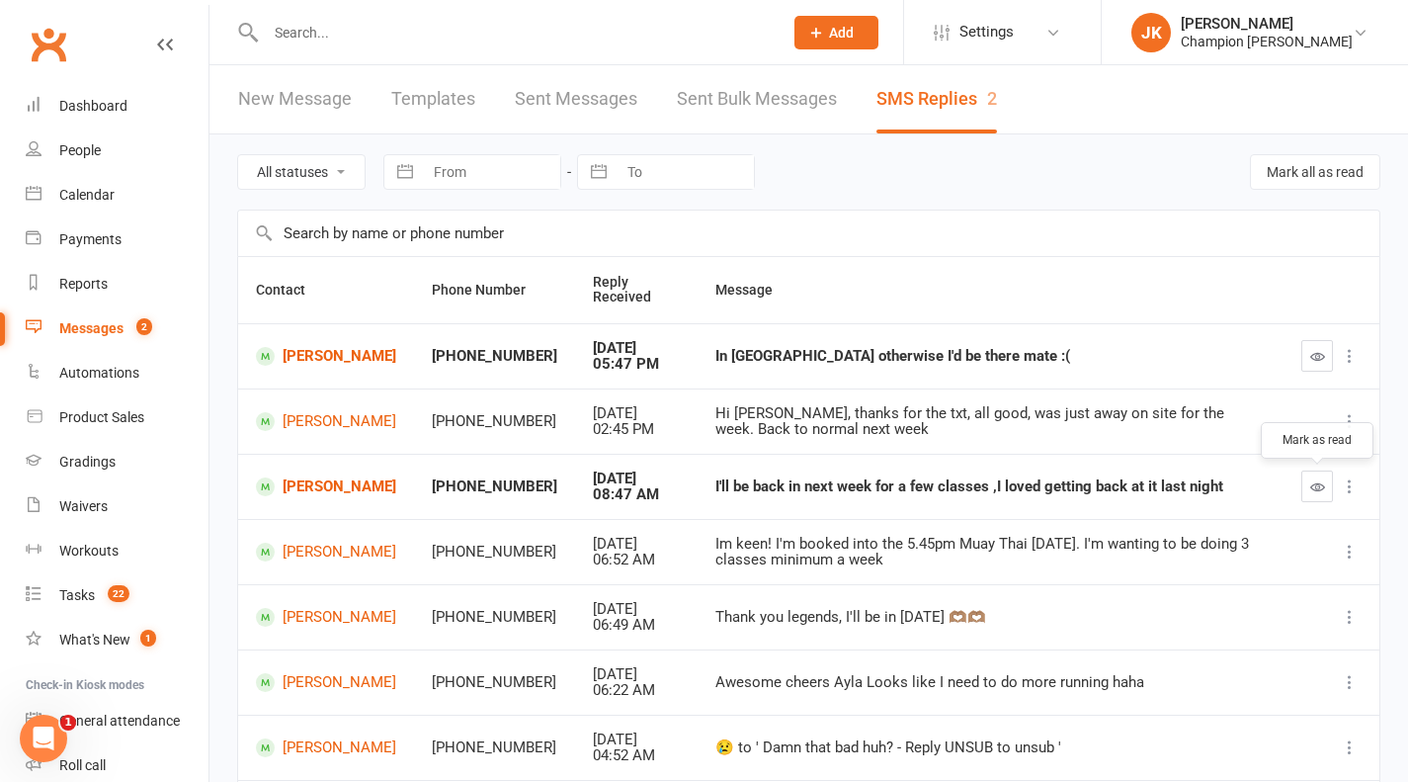
drag, startPoint x: 1313, startPoint y: 486, endPoint x: 993, endPoint y: 209, distance: 423.1
click at [993, 209] on main "All statuses Read only Unread only Navigate forward to interact with the calend…" at bounding box center [808, 600] width 1143 height 933
click at [1318, 480] on icon "button" at bounding box center [1317, 486] width 15 height 15
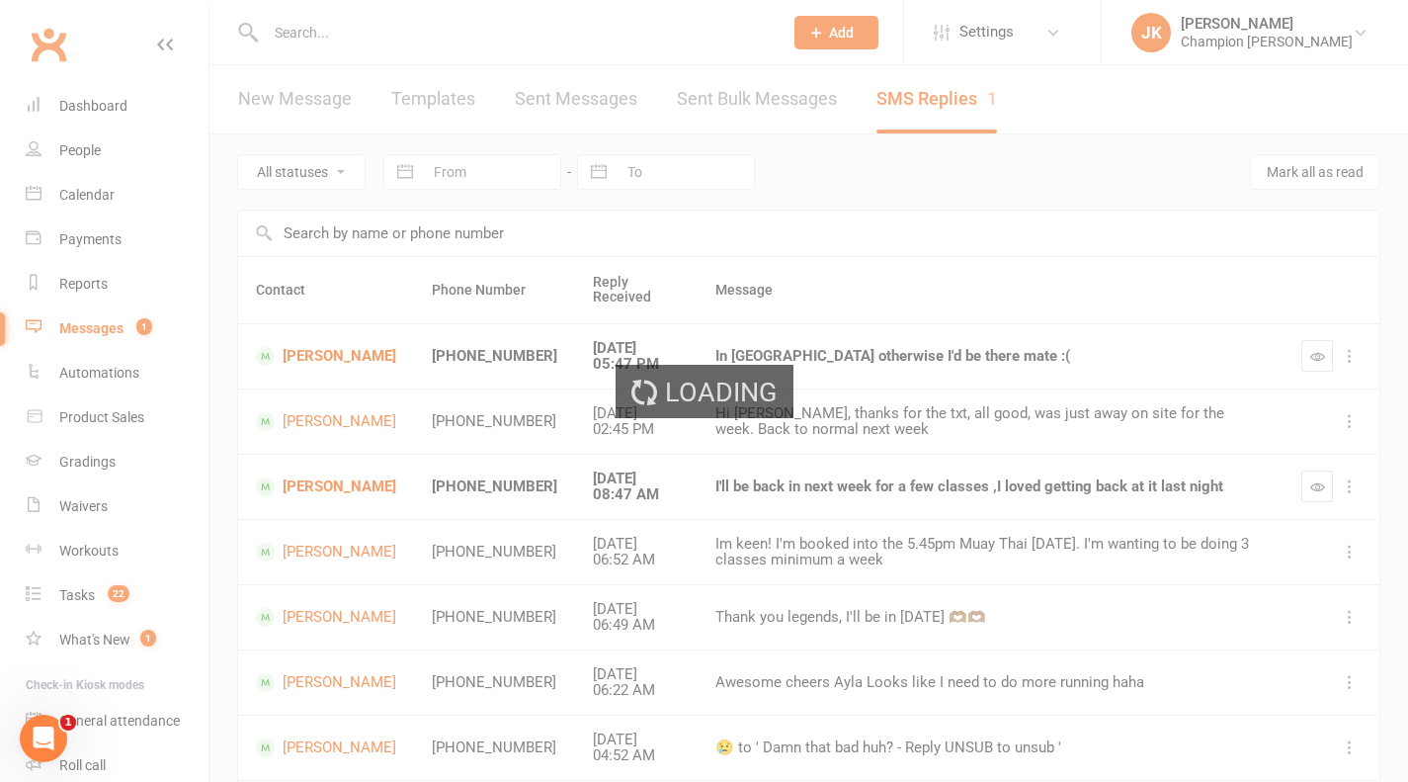
click at [780, 76] on ui-view "Prospect Member Non-attending contact Class / event Appointment Grading event T…" at bounding box center [704, 550] width 1408 height 1090
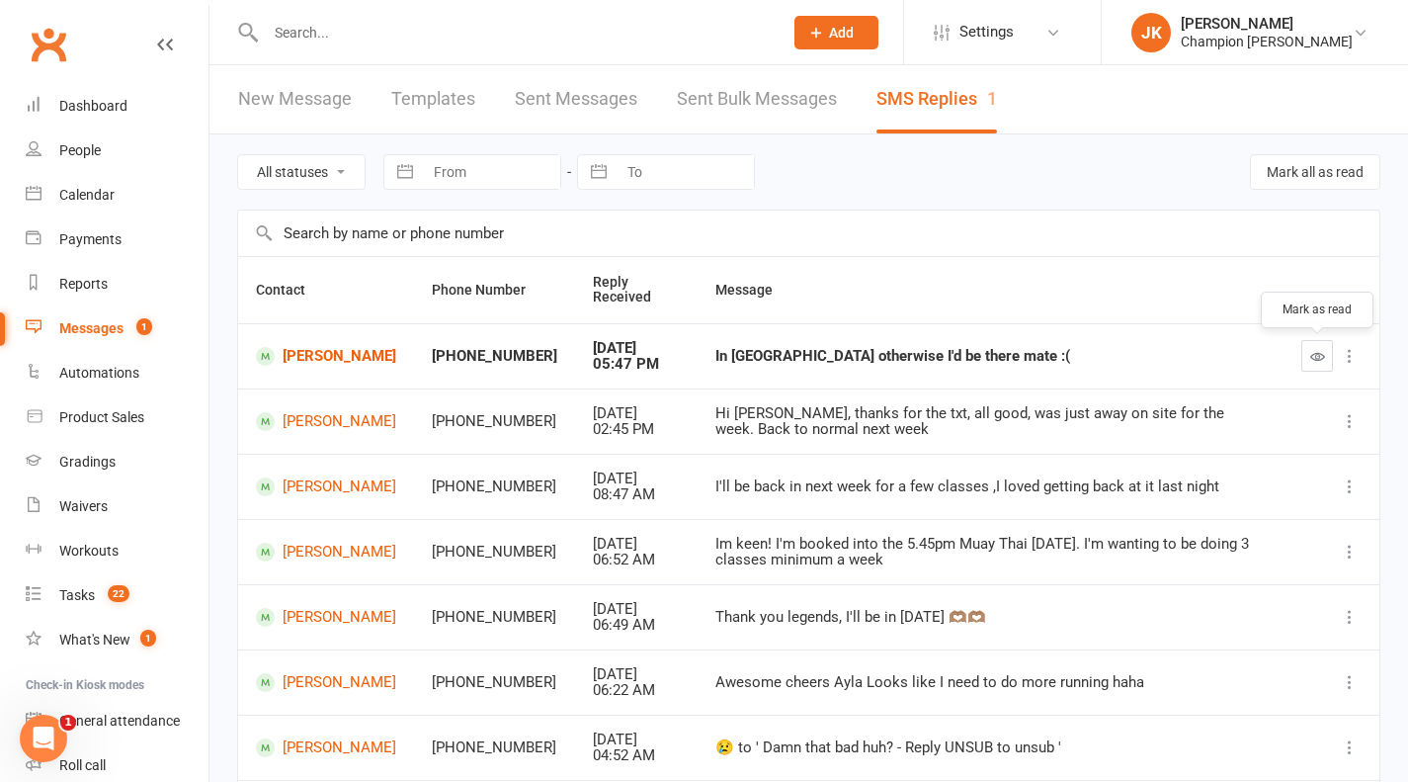
click at [1325, 357] on button "button" at bounding box center [1317, 356] width 32 height 32
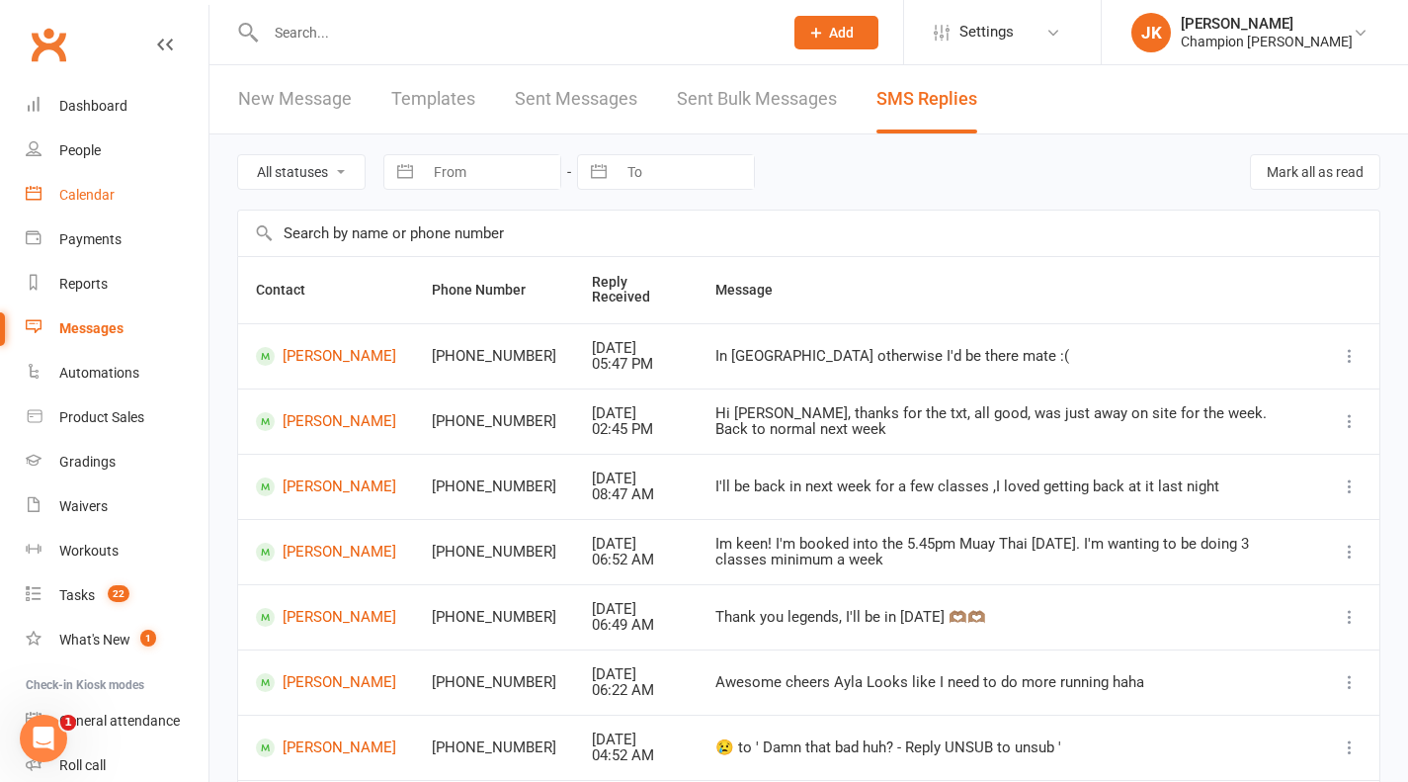
click at [135, 195] on link "Calendar" at bounding box center [117, 195] width 183 height 44
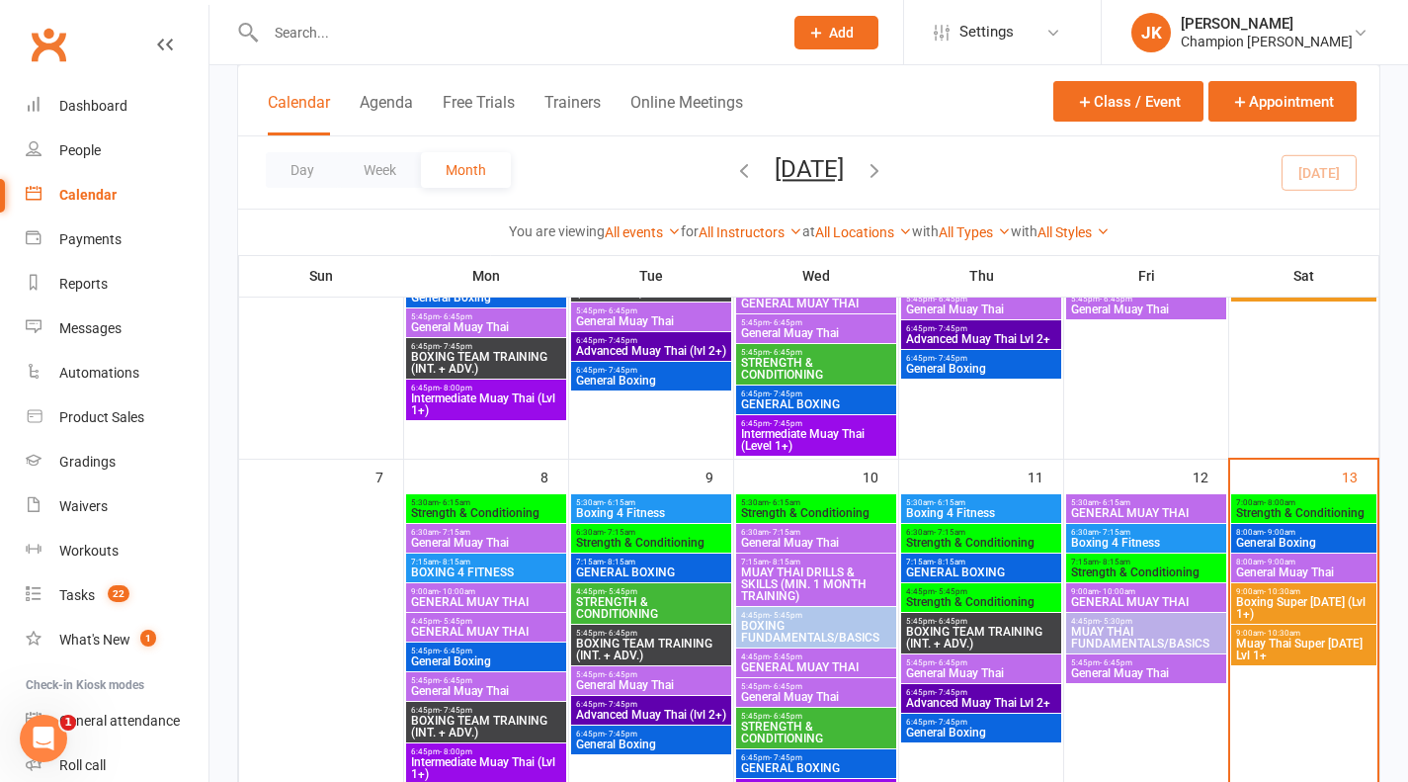
scroll to position [323, 0]
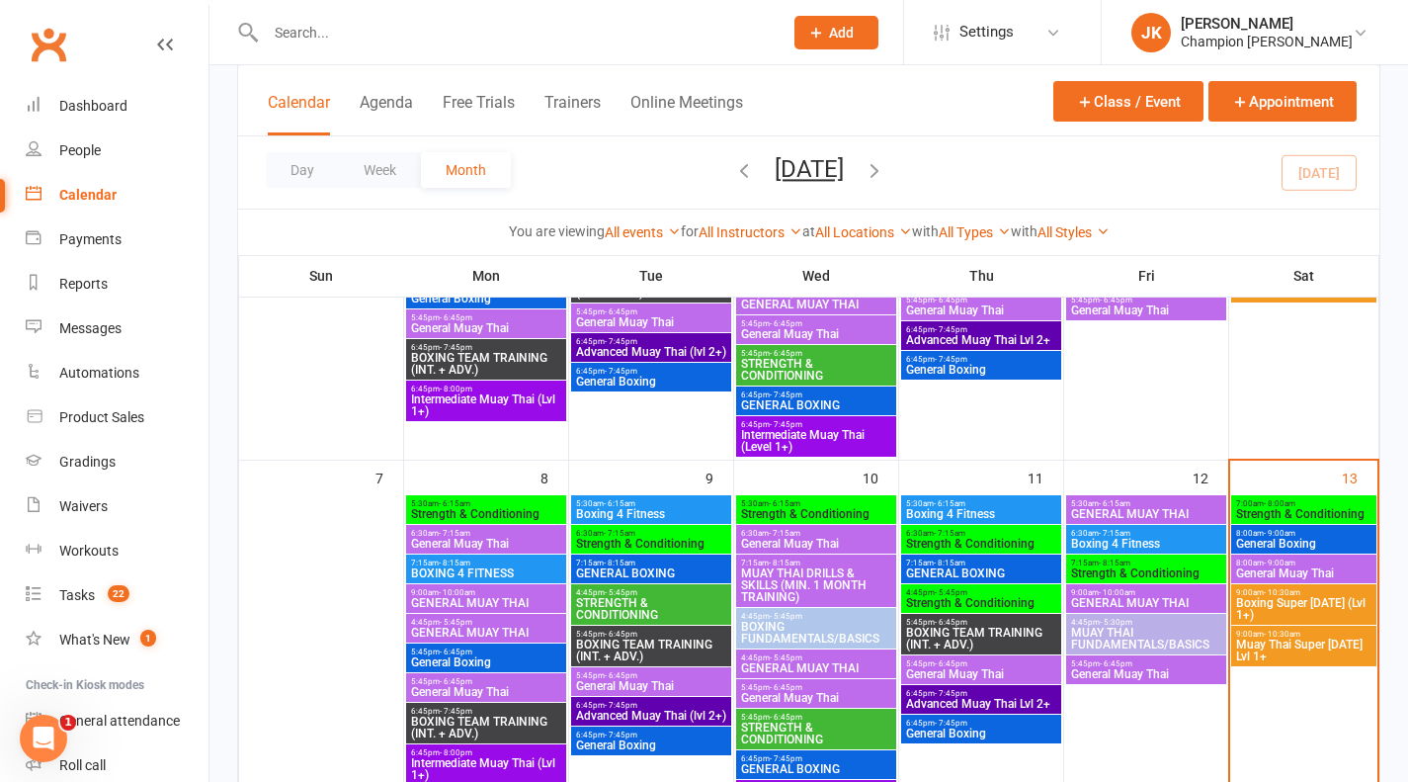
click at [1260, 534] on span "8:00am - 9:00am" at bounding box center [1303, 533] width 137 height 9
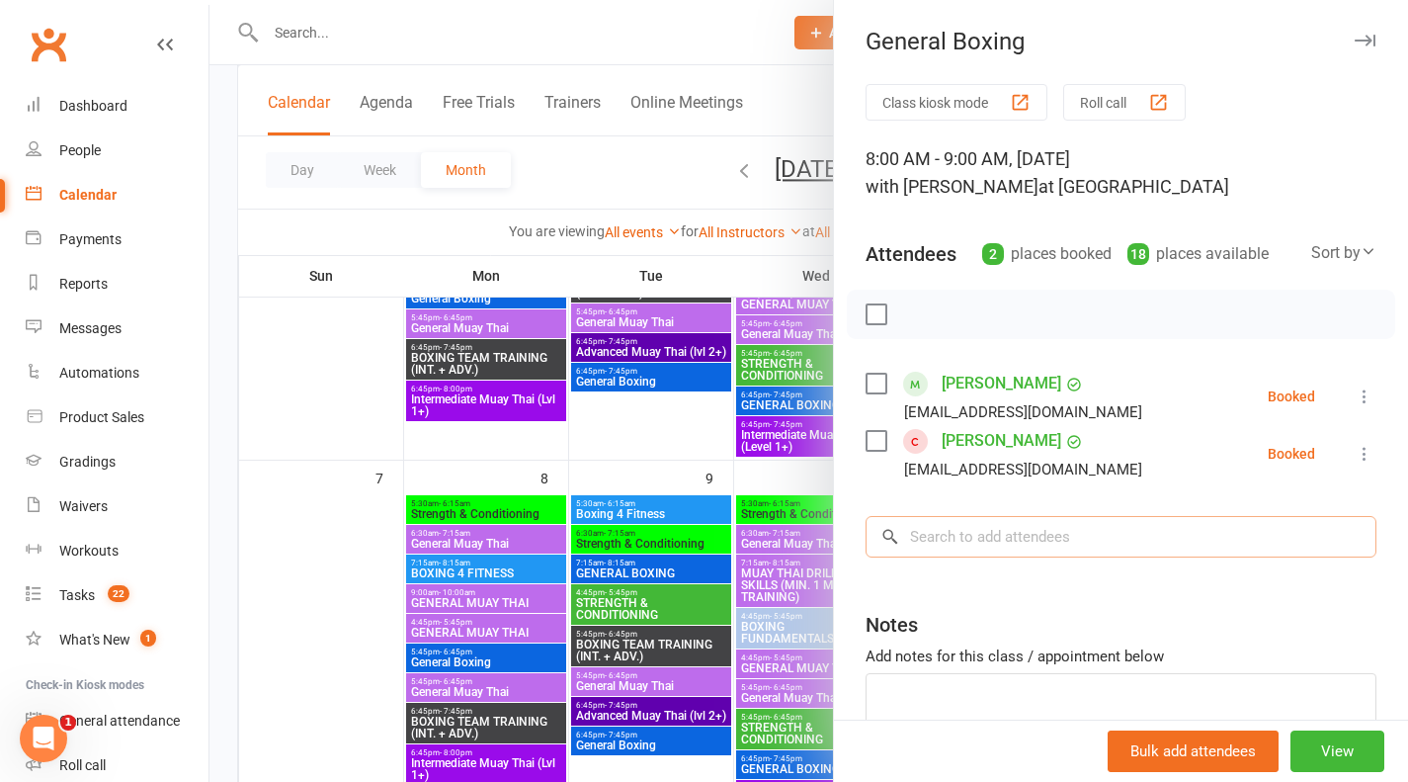
drag, startPoint x: 1260, startPoint y: 534, endPoint x: 1348, endPoint y: -76, distance: 616.0
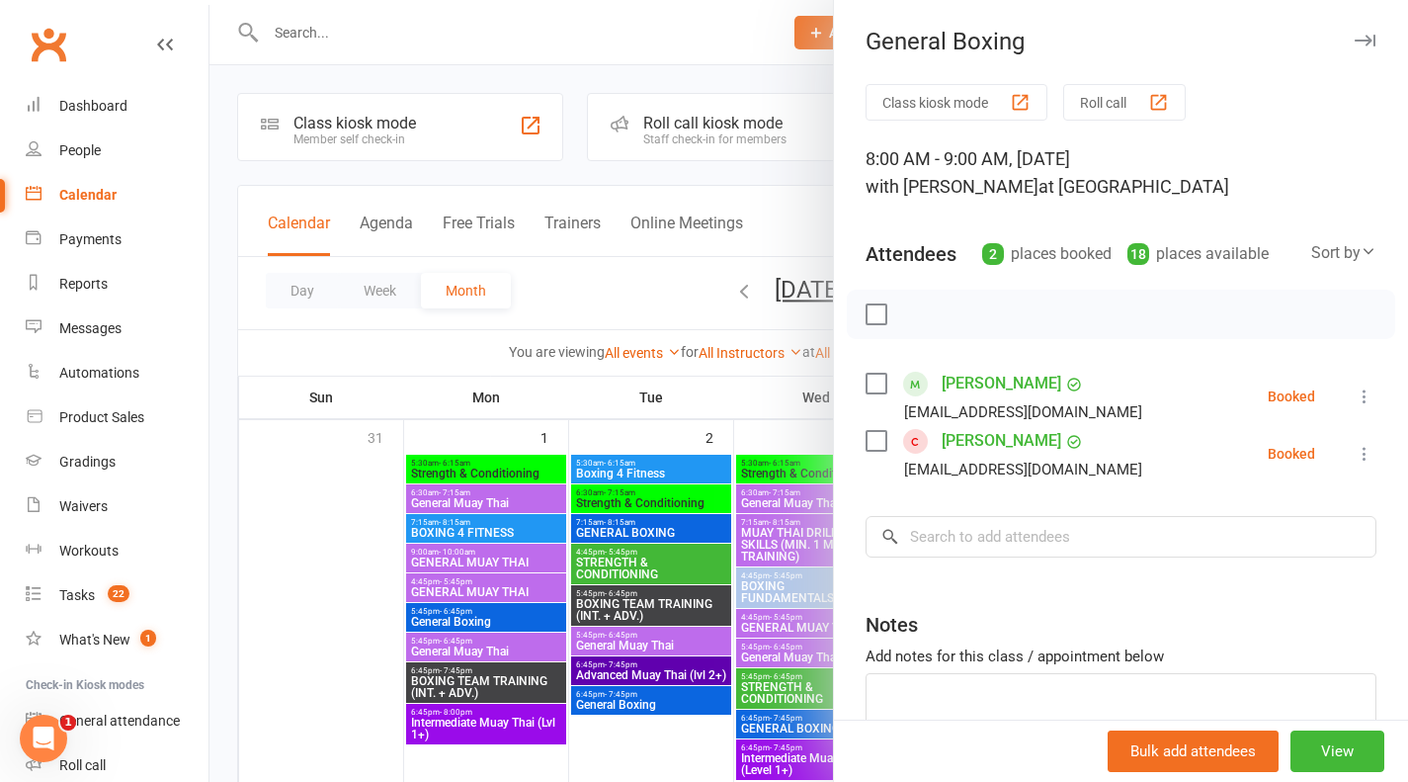
click at [746, 364] on div at bounding box center [808, 391] width 1199 height 782
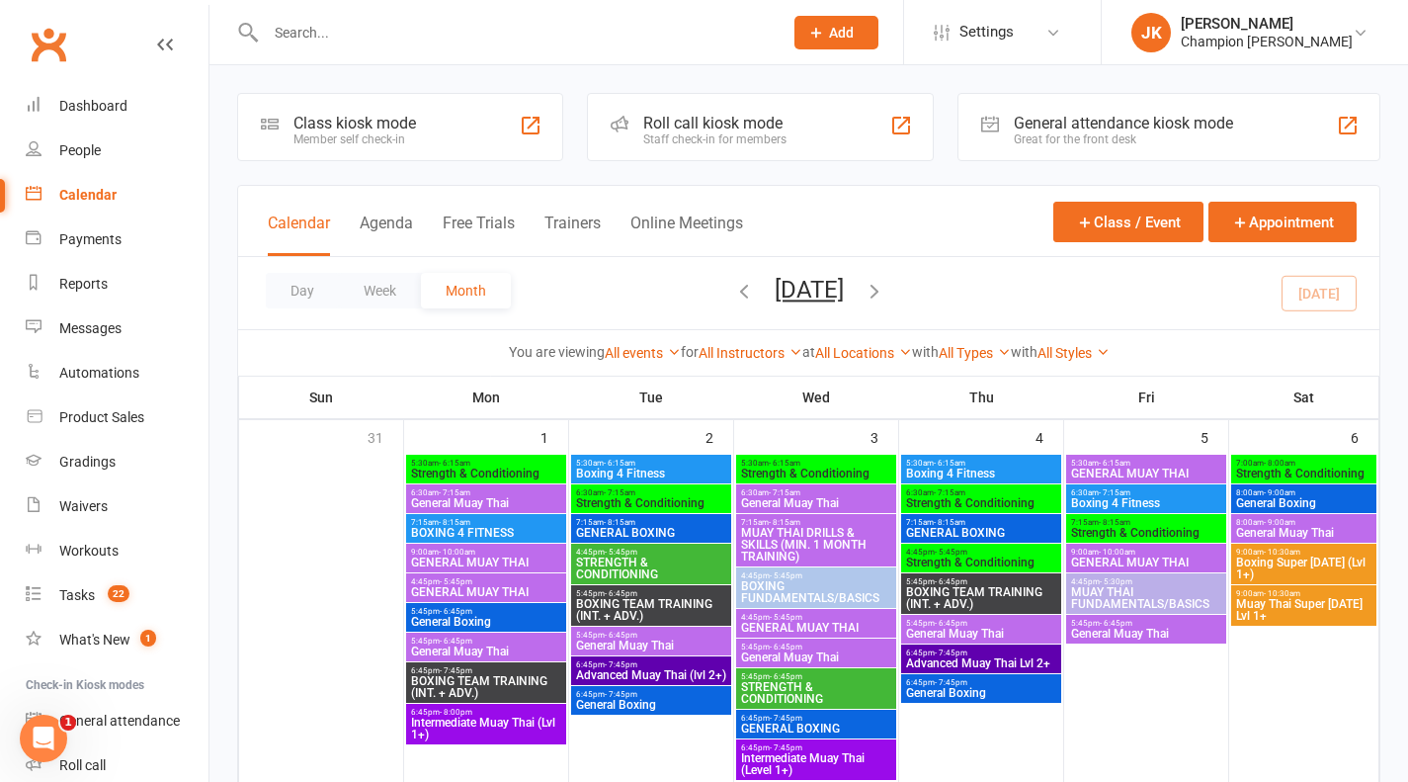
click at [1344, 507] on span "General Boxing" at bounding box center [1303, 503] width 137 height 12
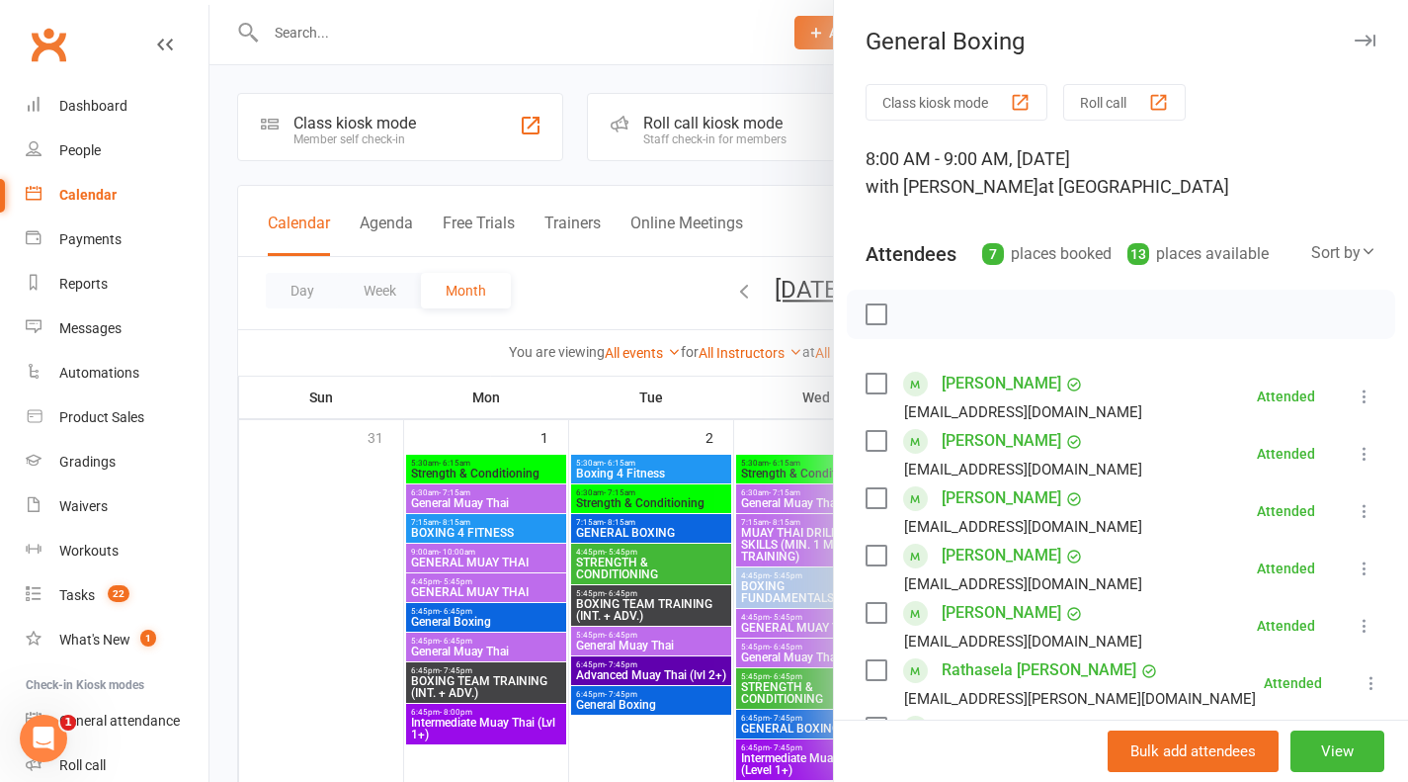
click at [743, 432] on div at bounding box center [808, 391] width 1199 height 782
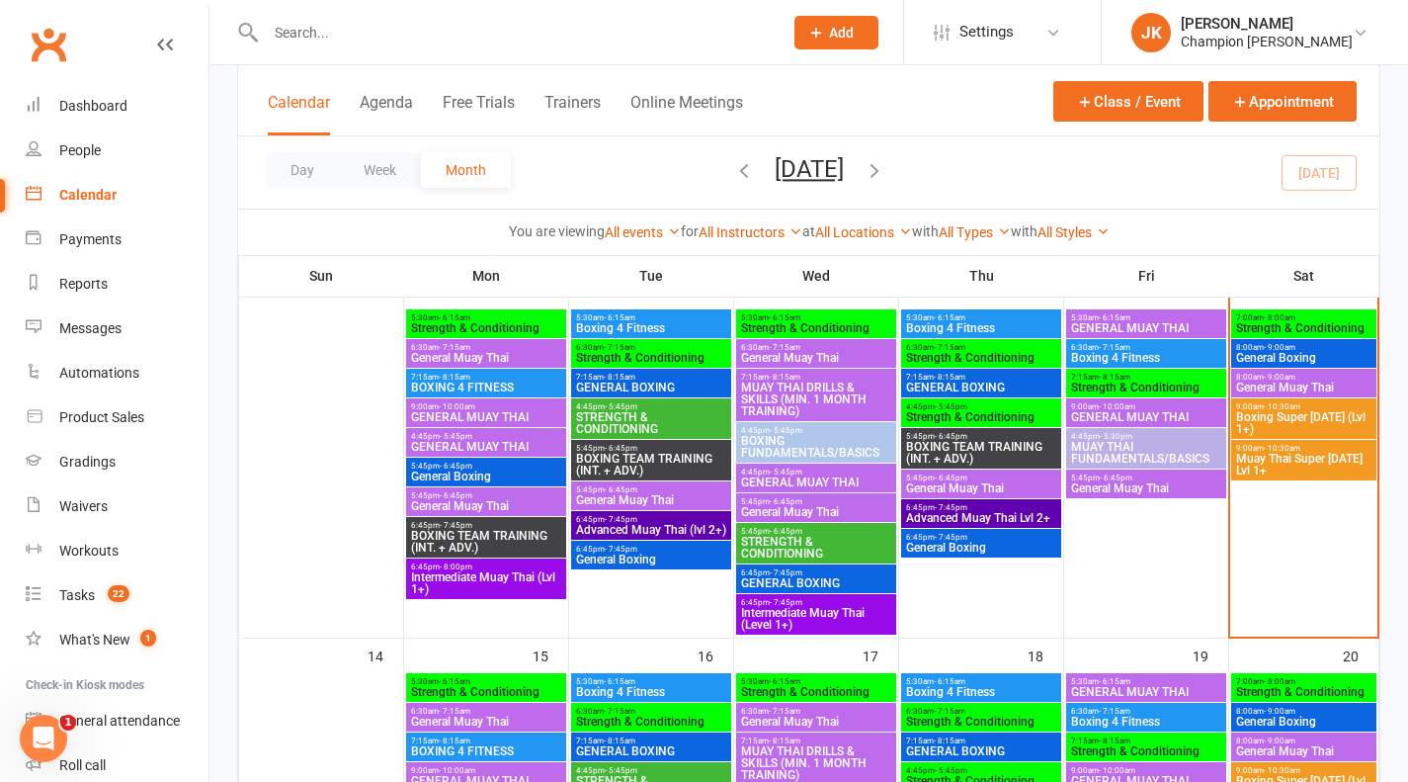
scroll to position [542, 0]
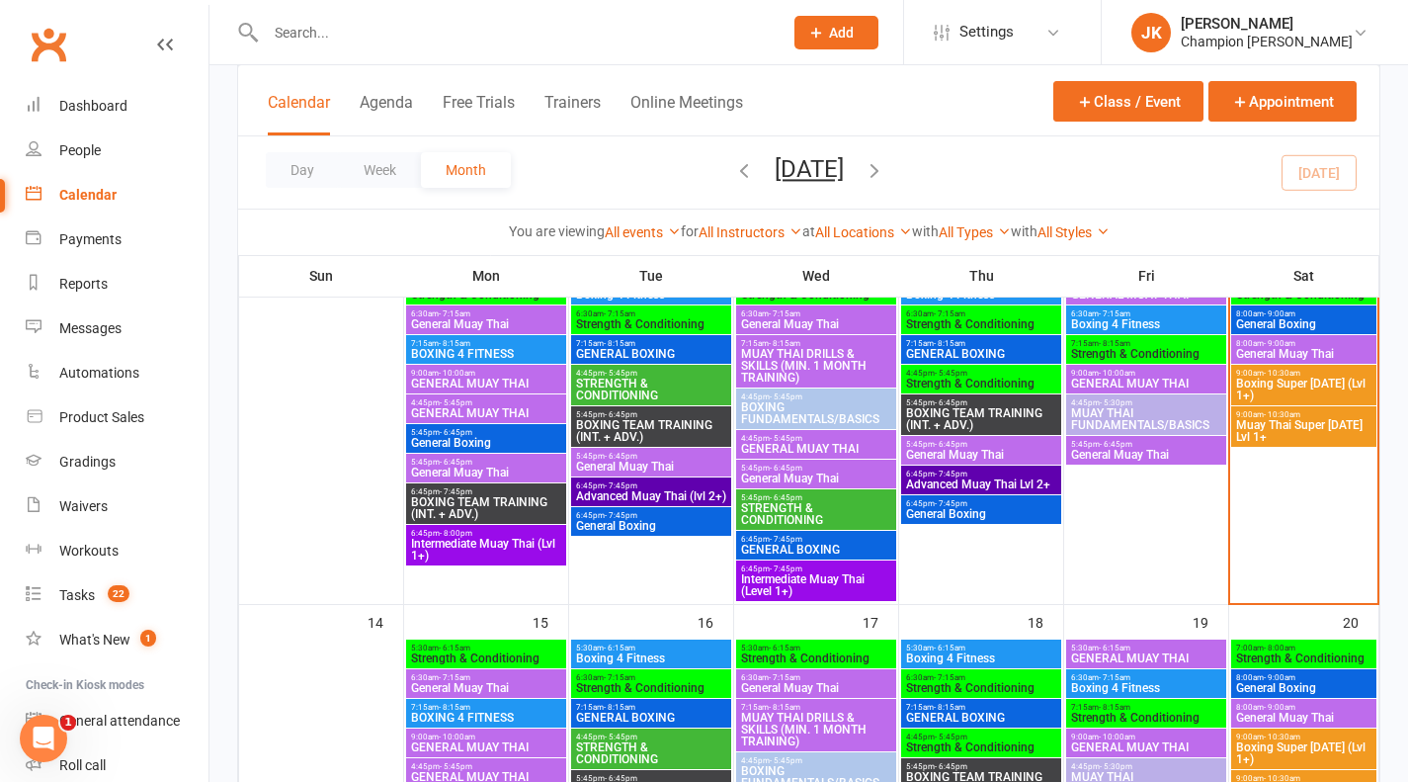
click at [1341, 329] on span "General Boxing" at bounding box center [1303, 324] width 137 height 12
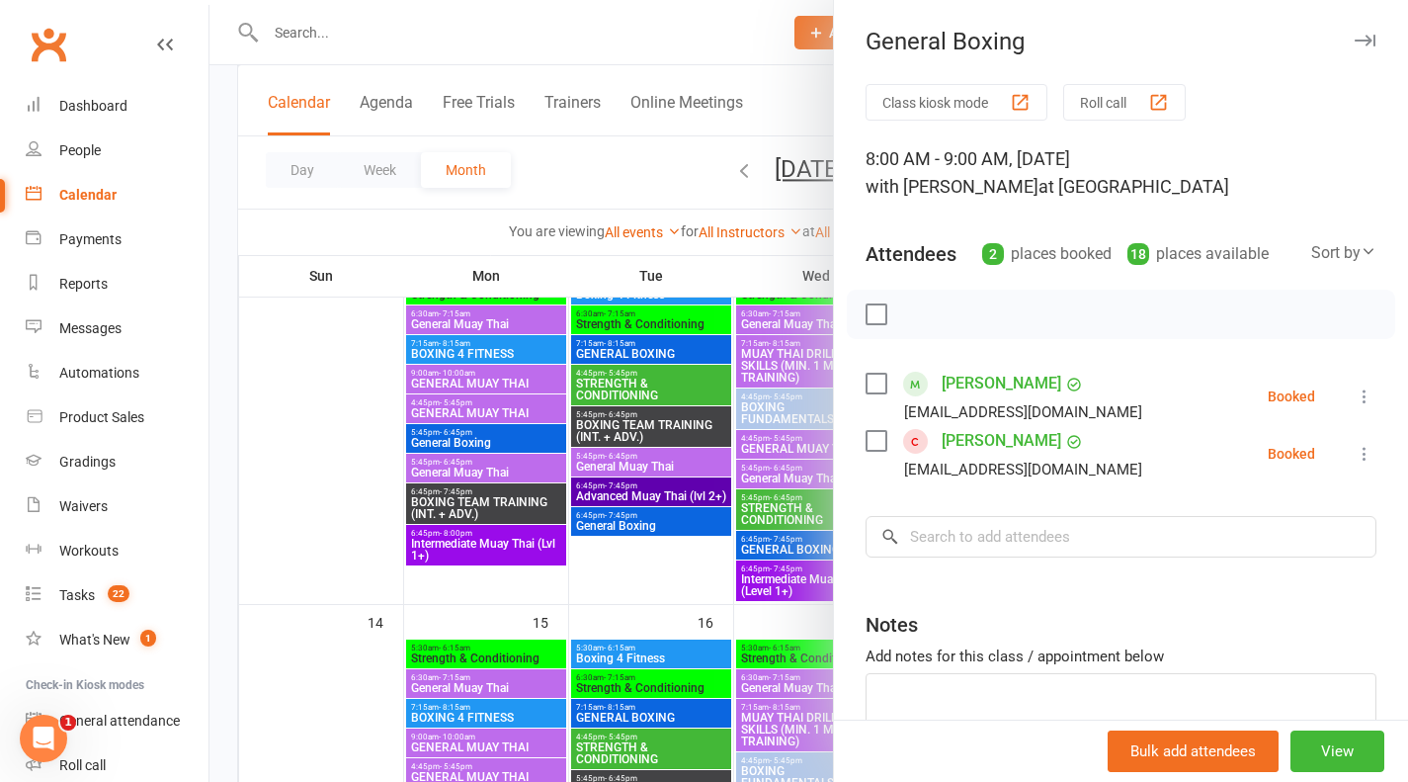
click at [721, 599] on div at bounding box center [808, 391] width 1199 height 782
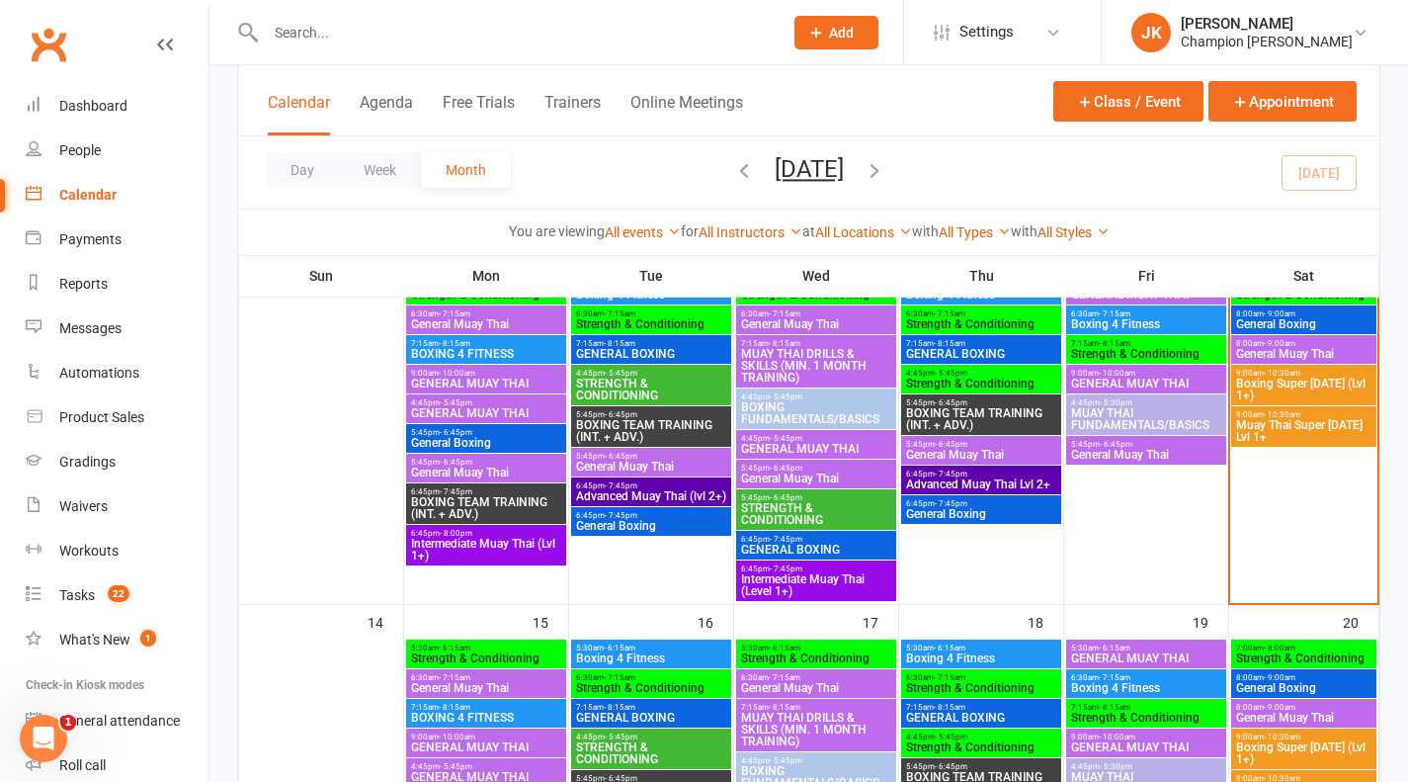
click at [1342, 390] on span "Boxing Super [DATE] (Lvl 1+)" at bounding box center [1303, 389] width 137 height 24
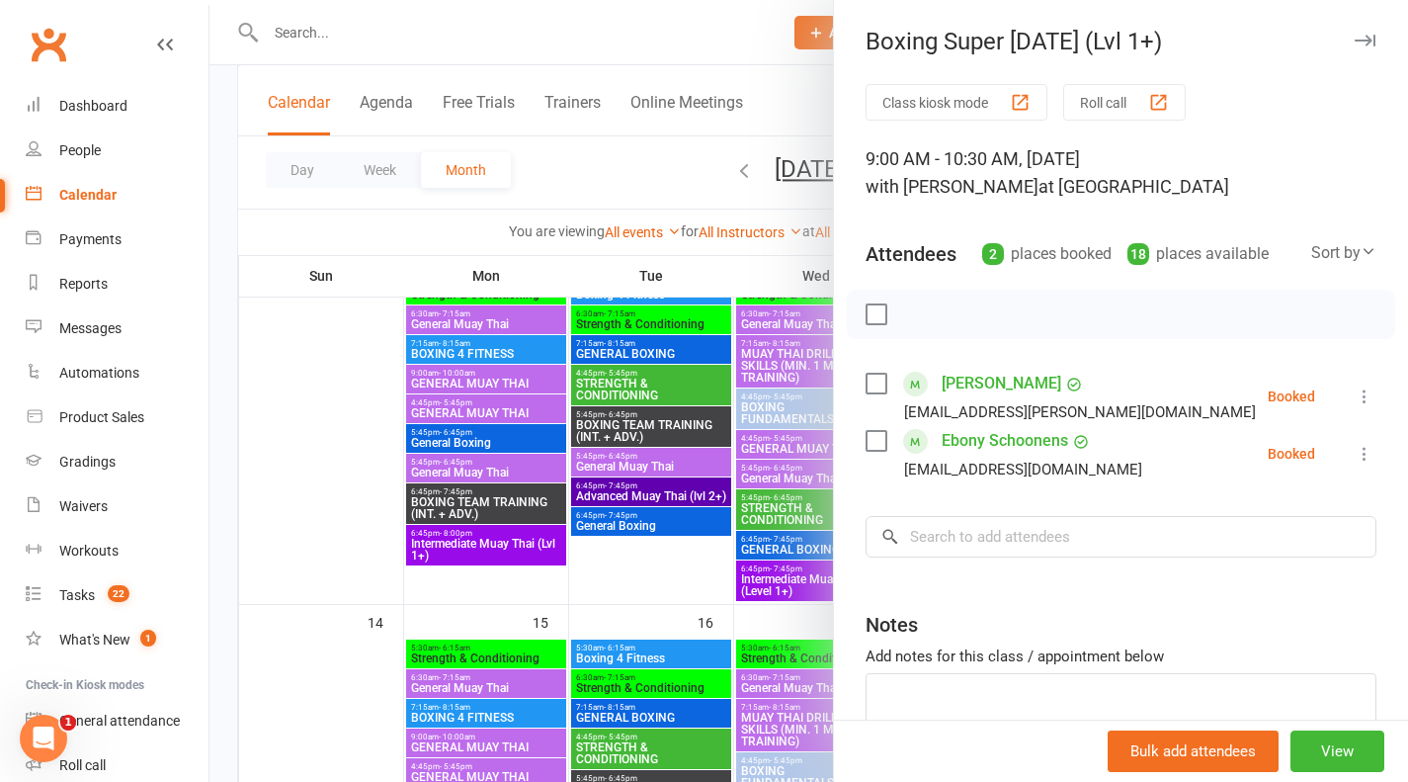
click at [692, 580] on div at bounding box center [808, 391] width 1199 height 782
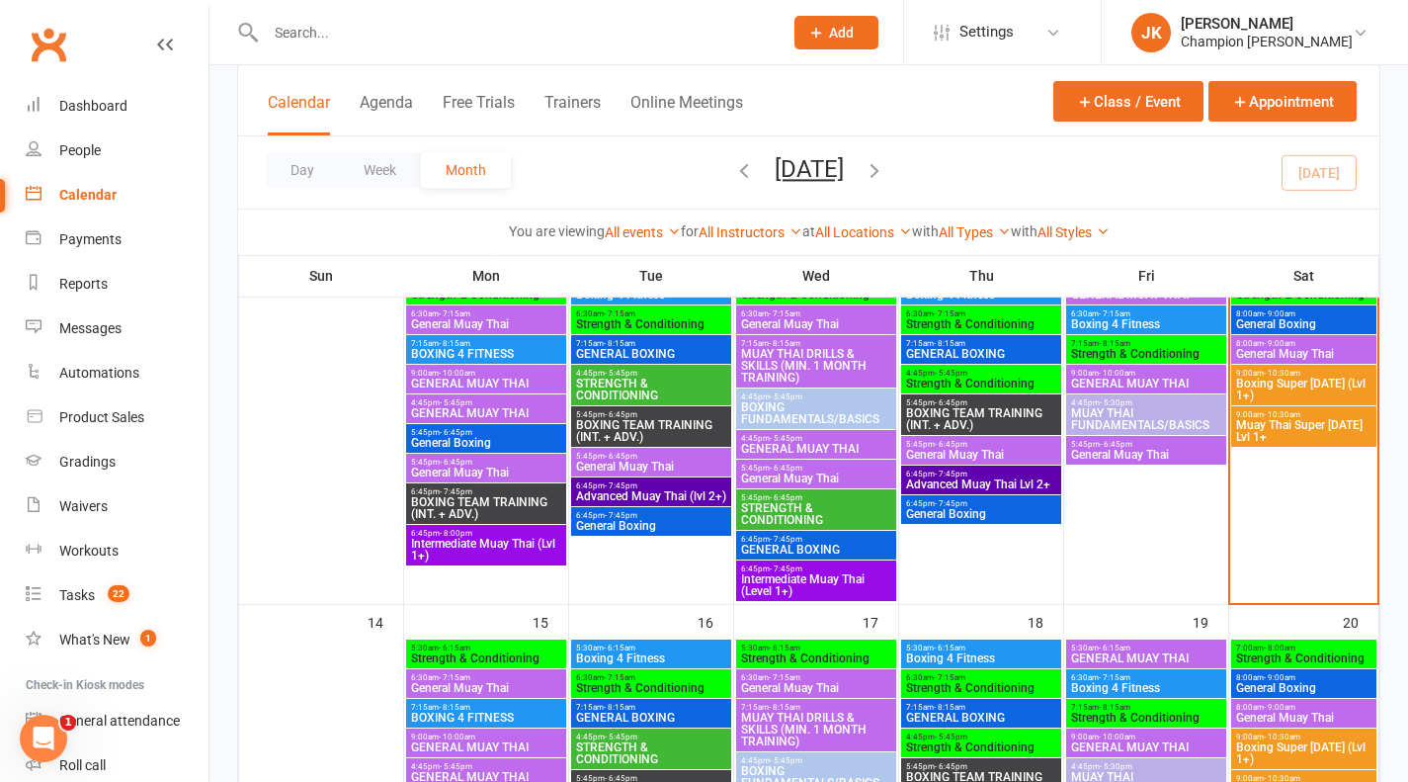
click at [0, 492] on li "Waivers" at bounding box center [104, 506] width 208 height 44
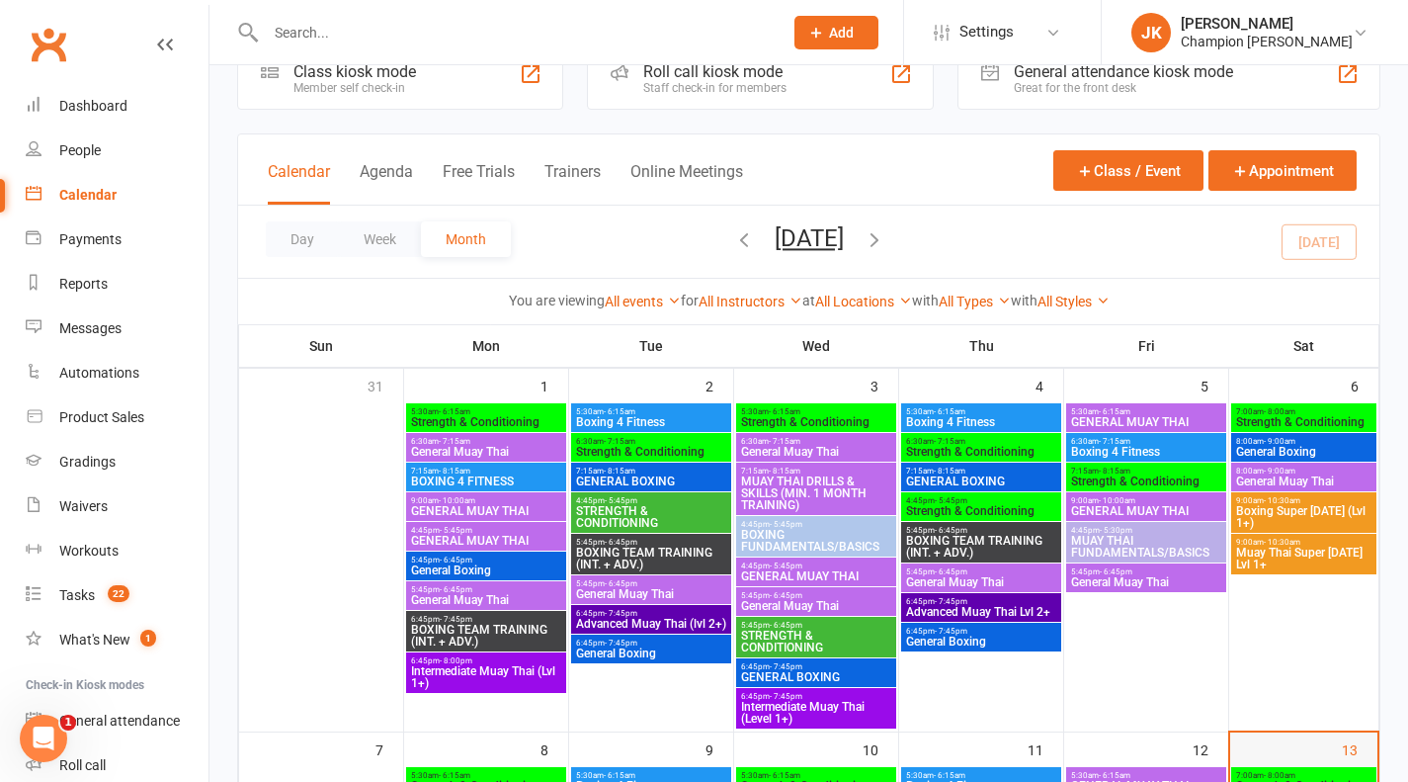
scroll to position [0, 0]
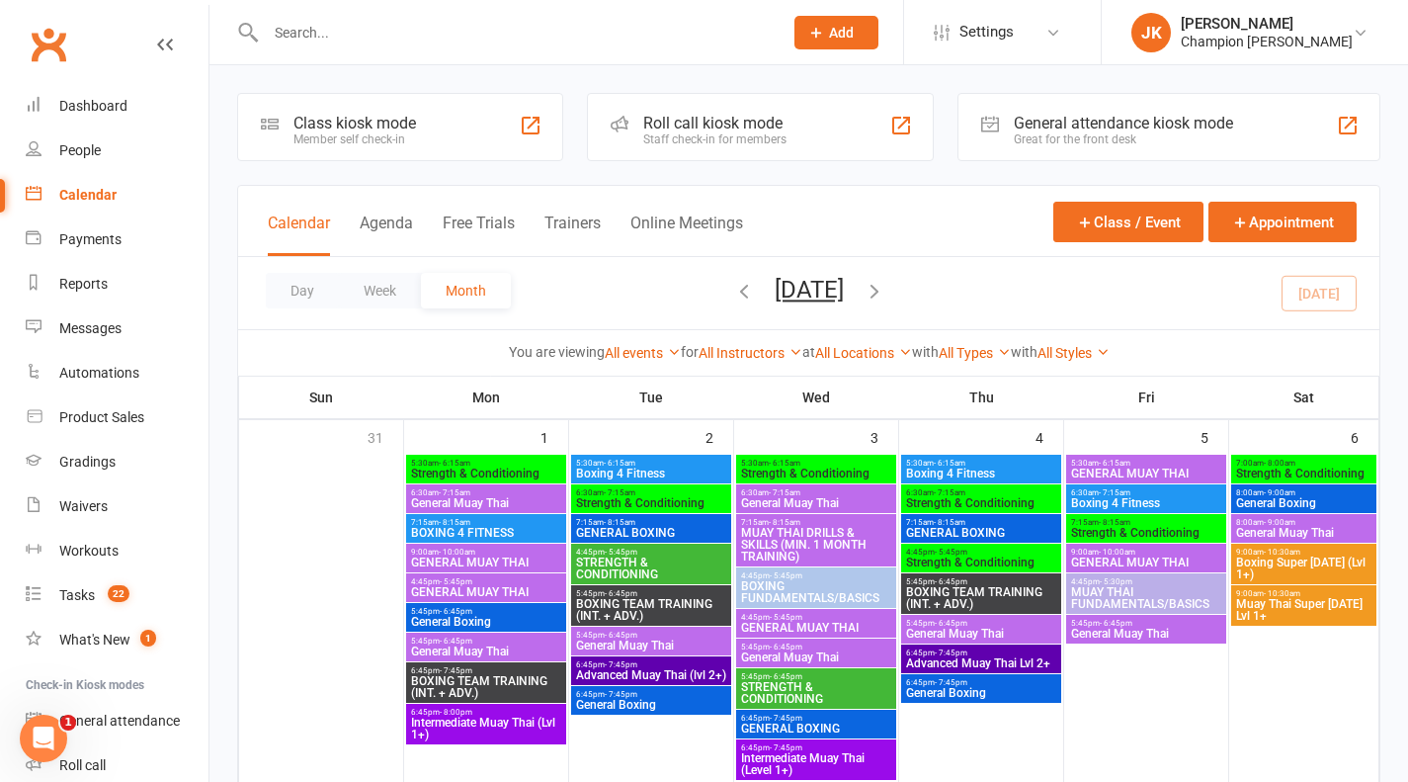
click at [1253, 491] on span "8:00am - 9:00am" at bounding box center [1303, 492] width 137 height 9
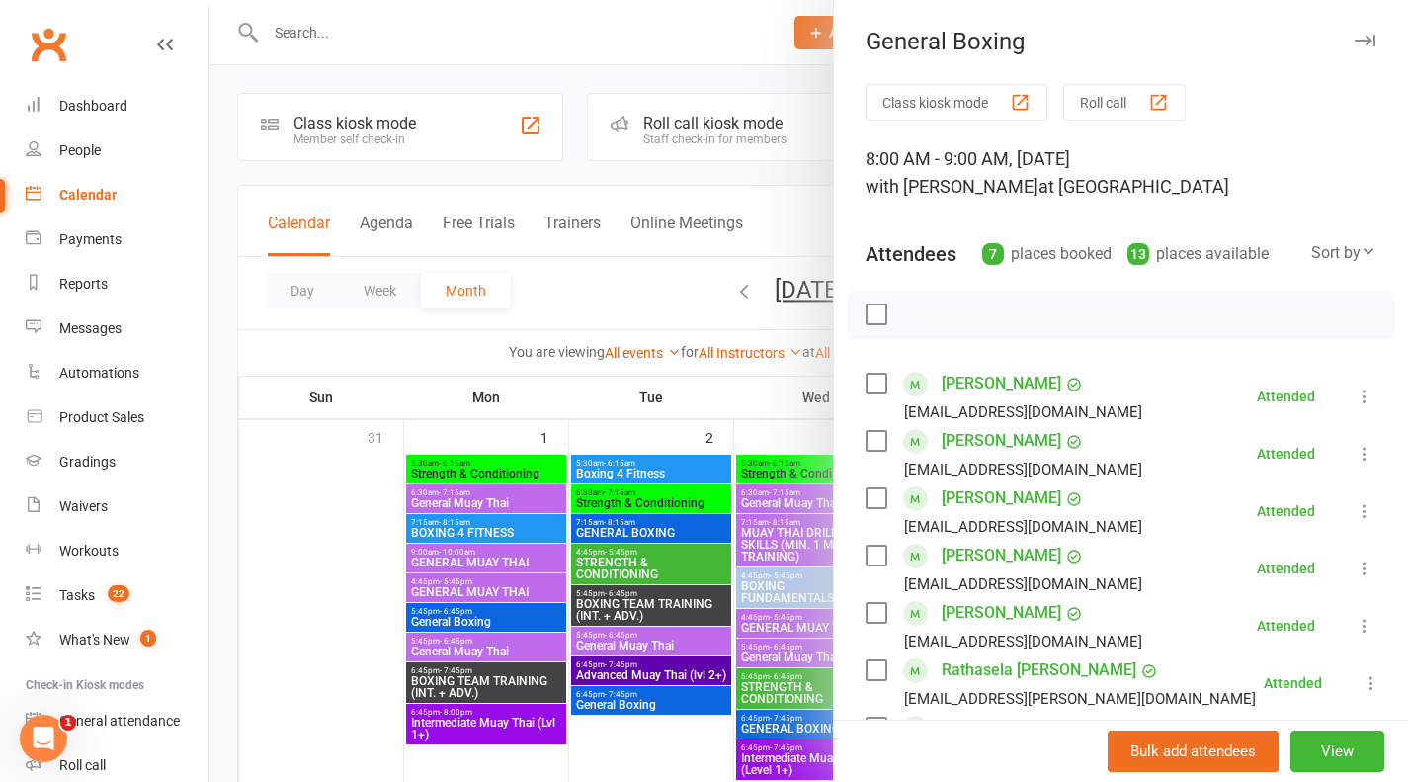
scroll to position [133, 0]
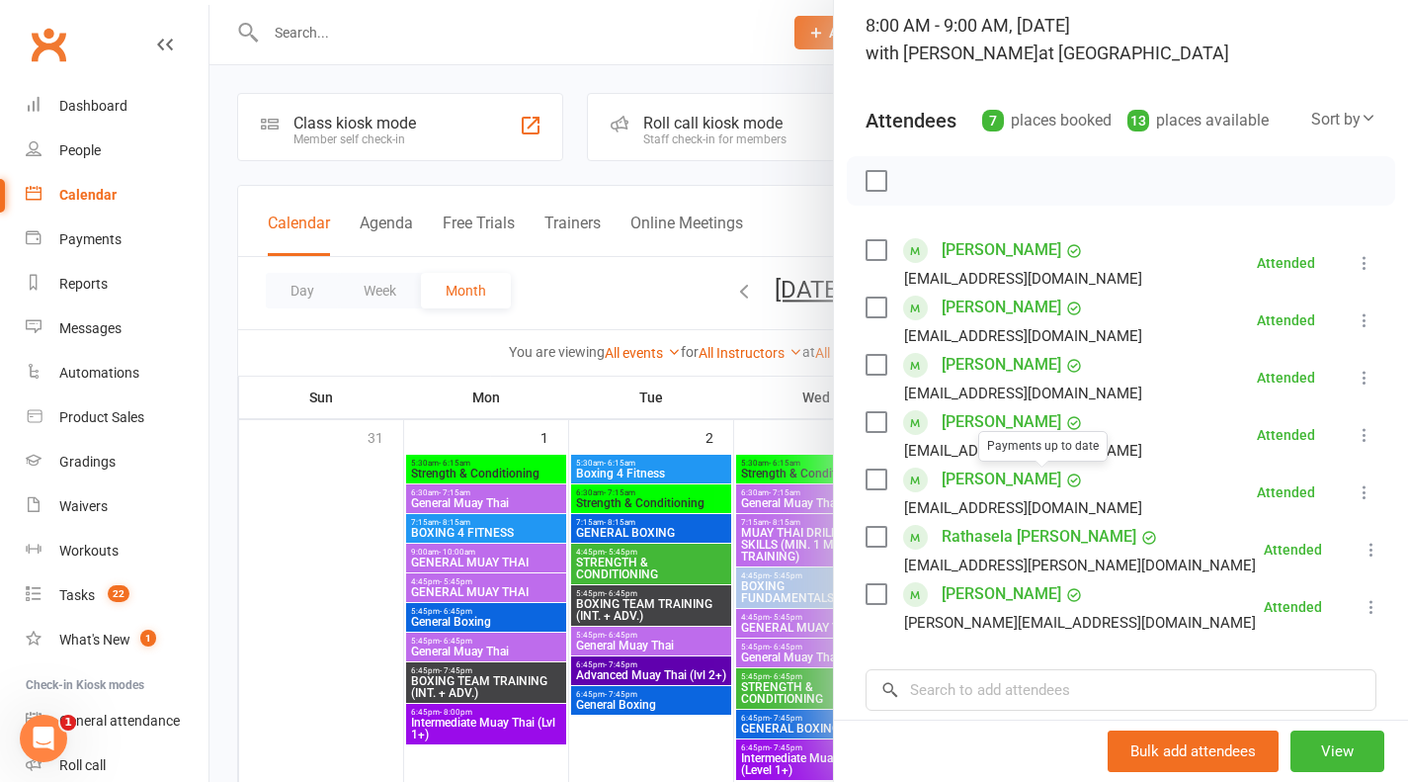
click at [708, 386] on div at bounding box center [808, 391] width 1199 height 782
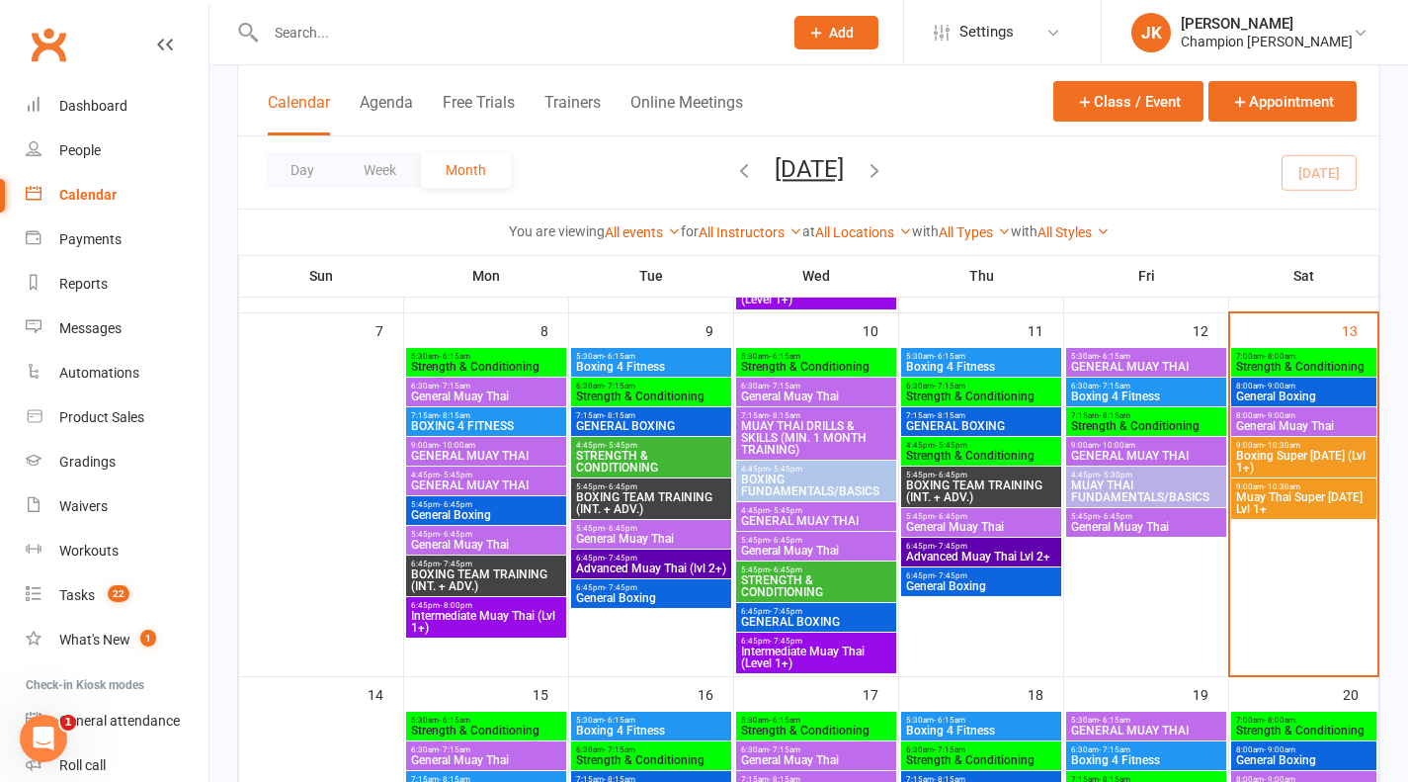
scroll to position [521, 0]
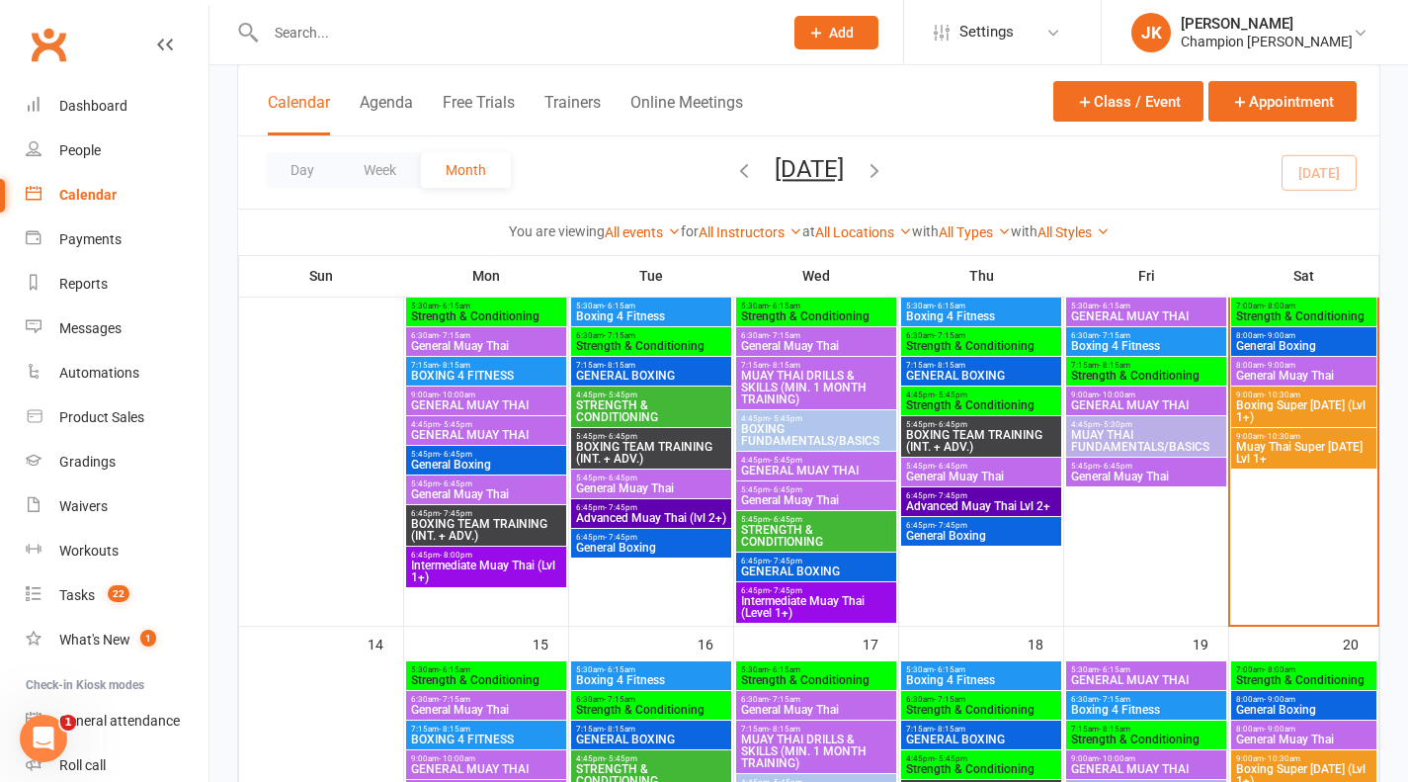
click at [919, 371] on span "GENERAL BOXING" at bounding box center [981, 376] width 152 height 12
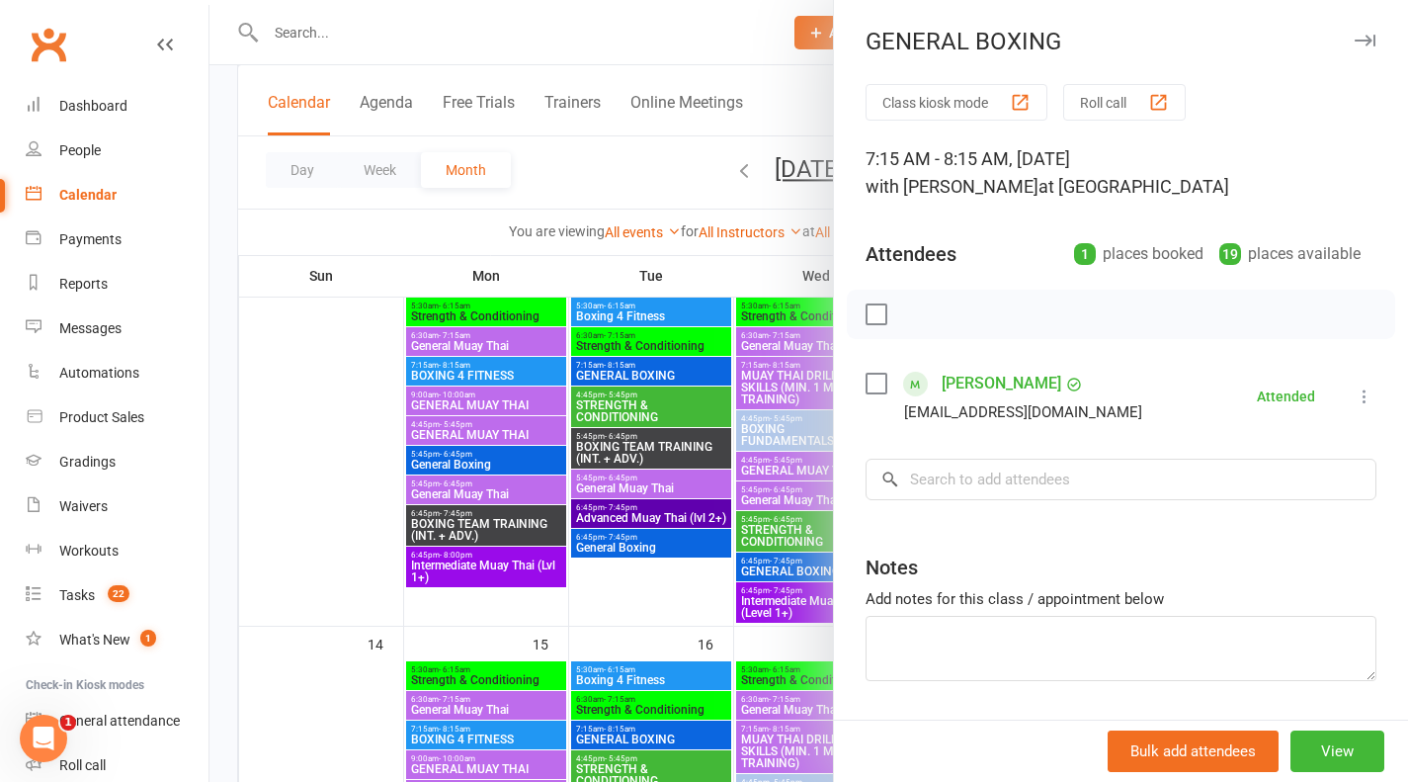
click at [698, 432] on div at bounding box center [808, 391] width 1199 height 782
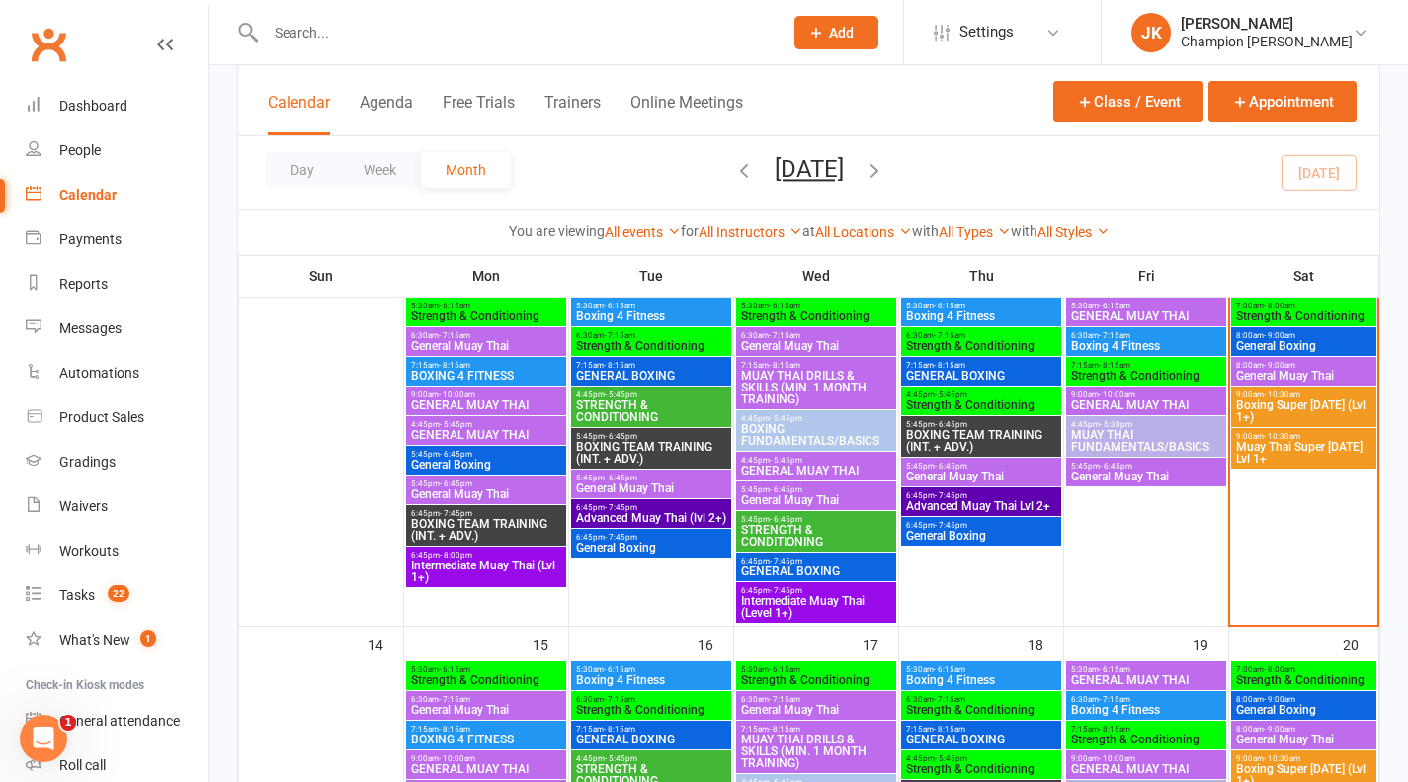
click at [678, 366] on span "7:15am - 8:15am" at bounding box center [651, 365] width 152 height 9
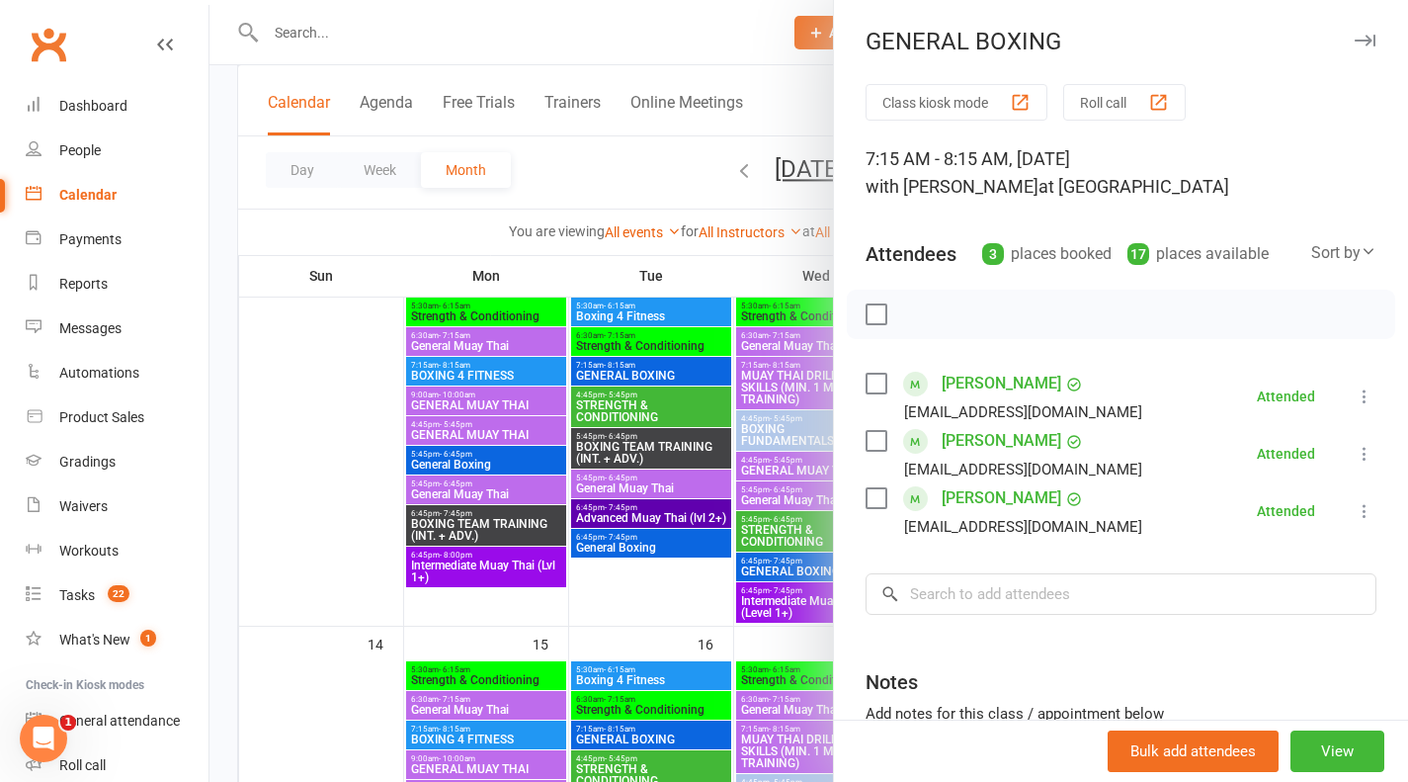
click at [672, 524] on div at bounding box center [808, 391] width 1199 height 782
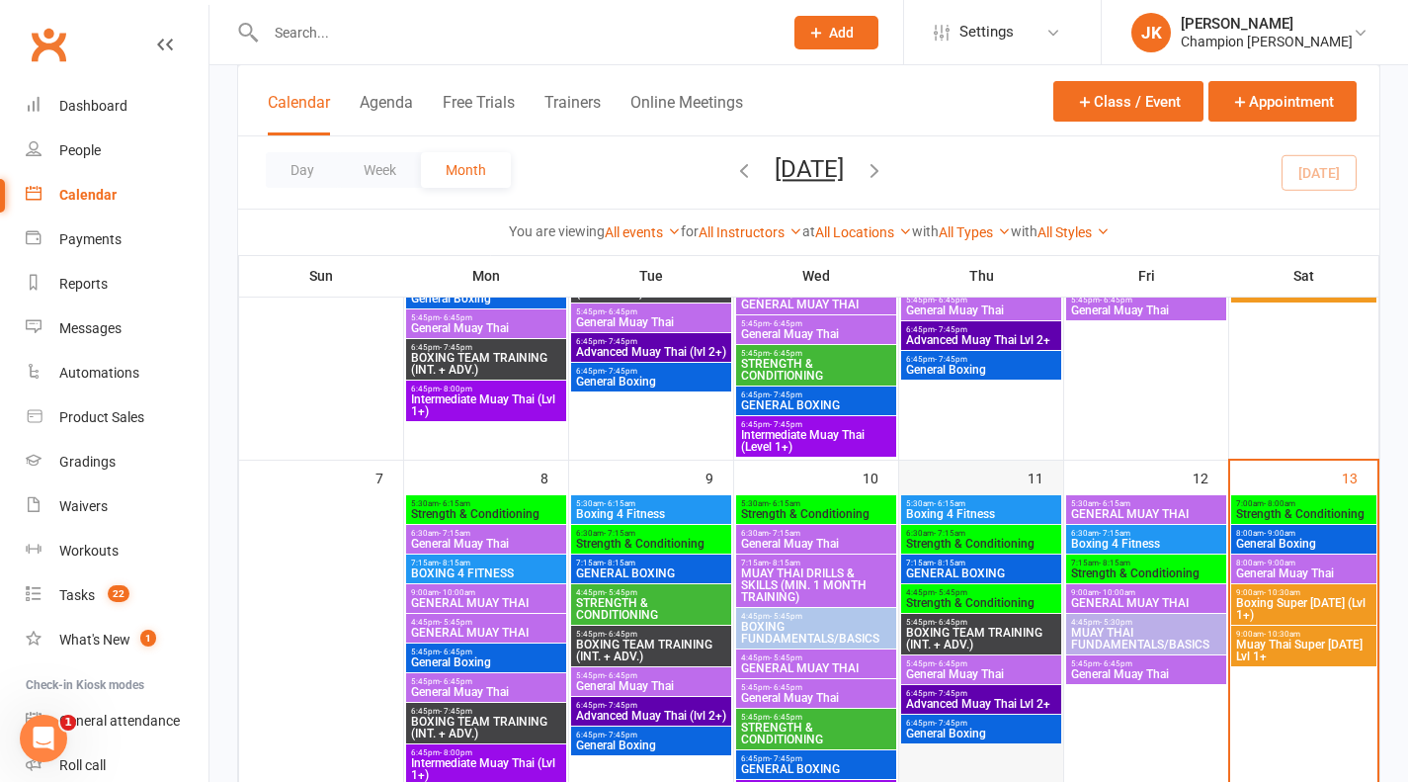
scroll to position [668, 0]
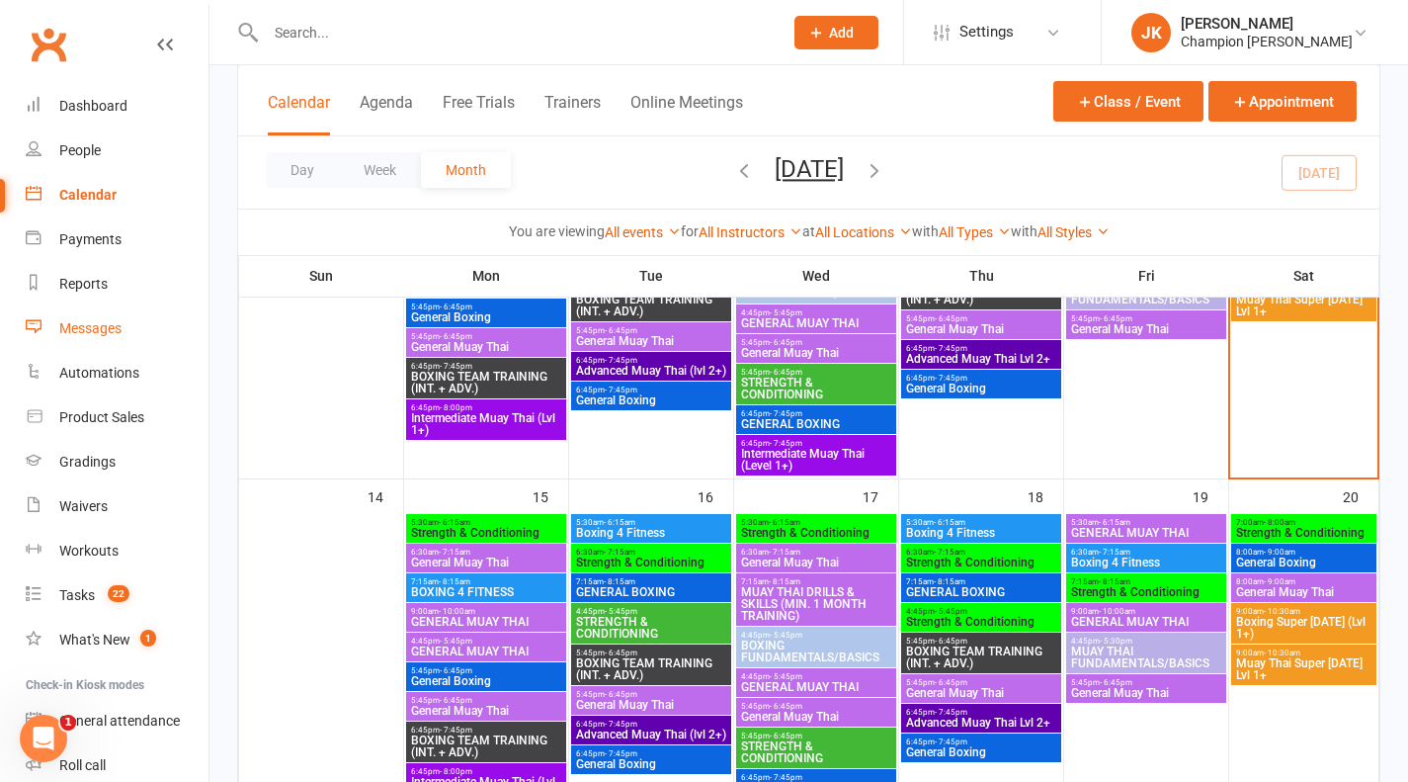
click at [91, 314] on link "Messages" at bounding box center [117, 328] width 183 height 44
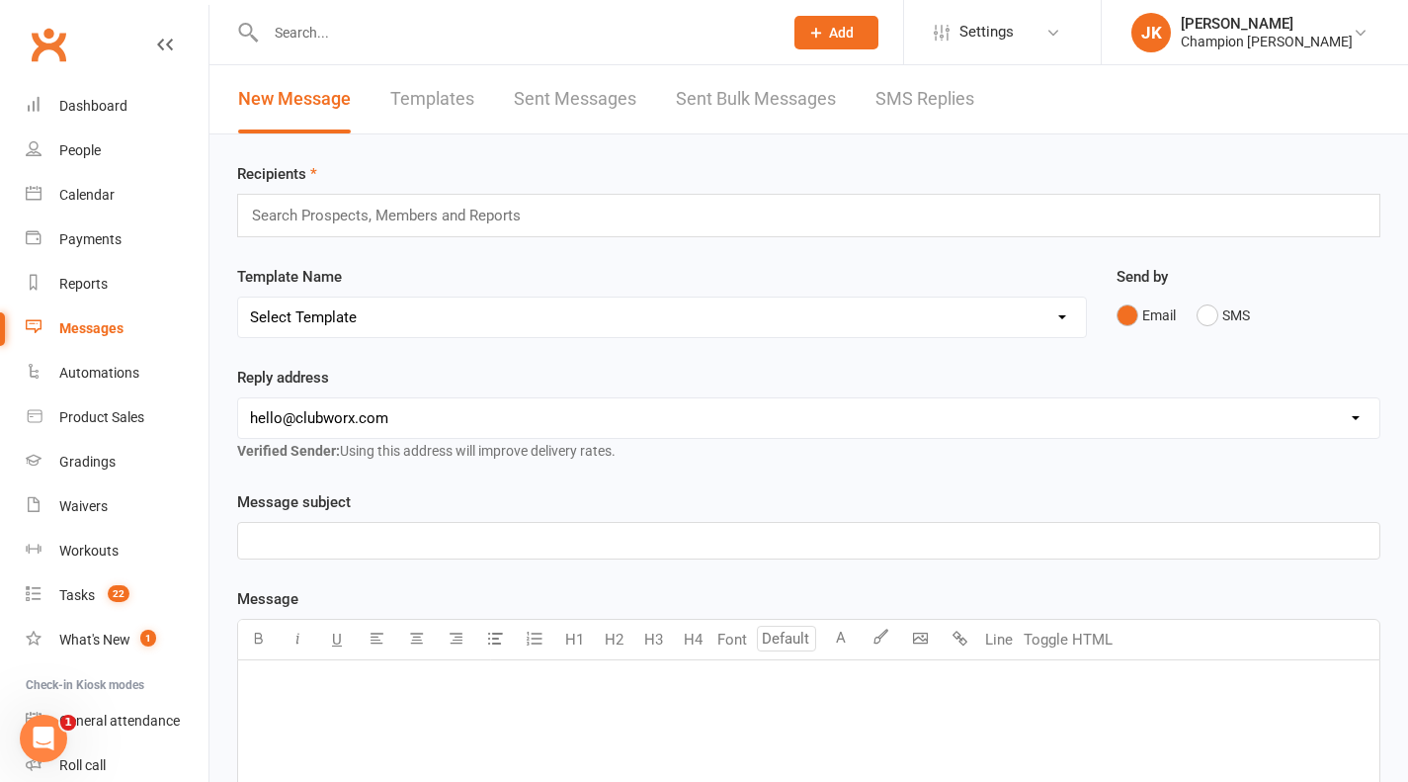
click at [936, 105] on link "SMS Replies" at bounding box center [924, 99] width 99 height 68
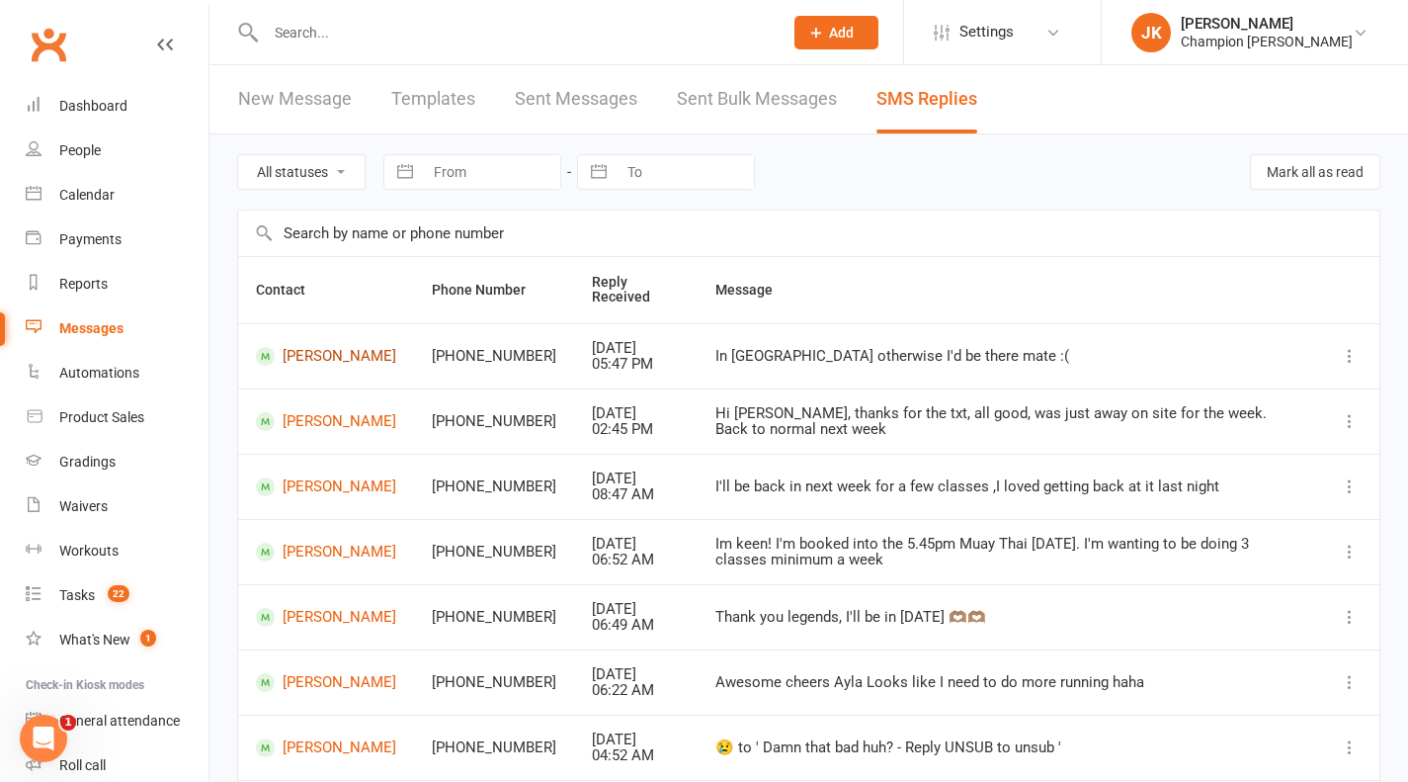
click at [294, 366] on link "Lawrence Murphy" at bounding box center [326, 356] width 140 height 19
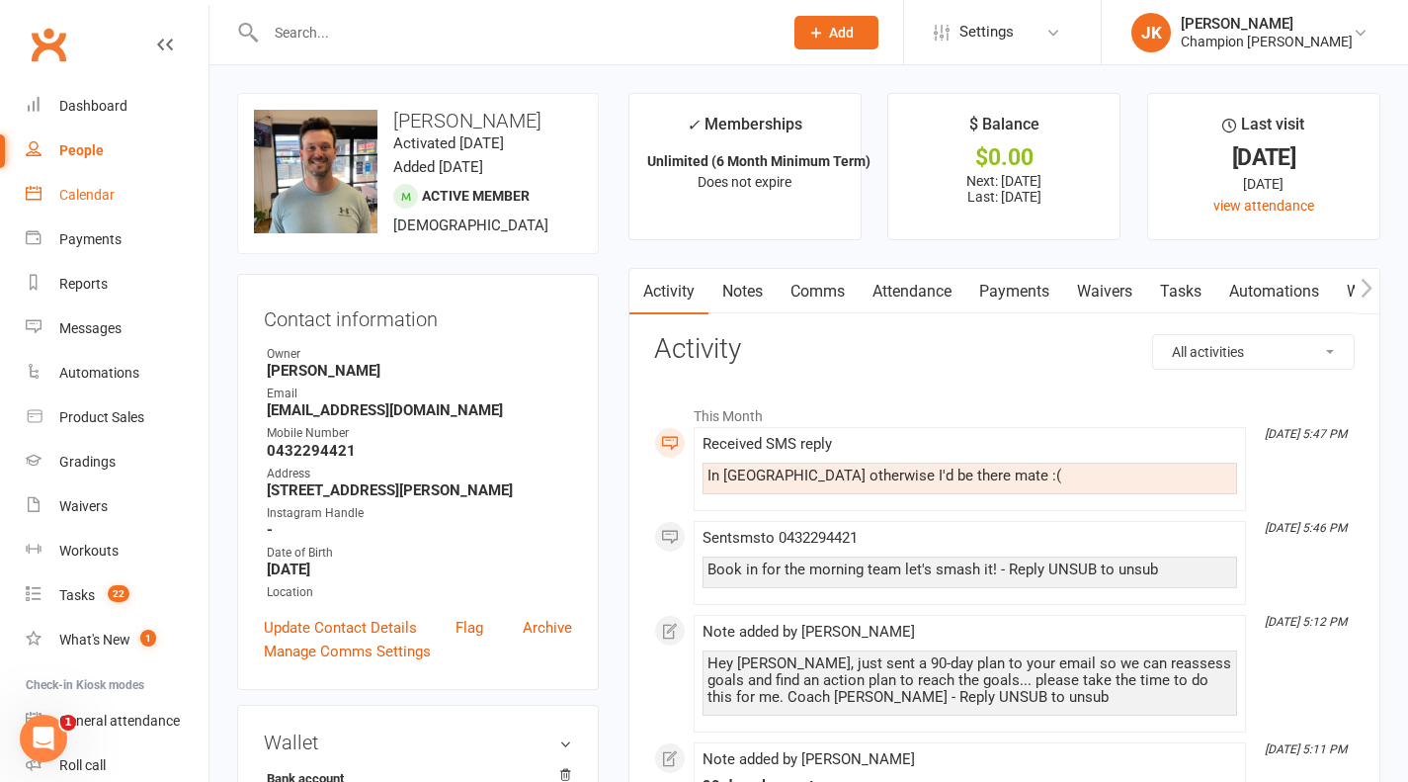
click at [133, 192] on link "Calendar" at bounding box center [117, 195] width 183 height 44
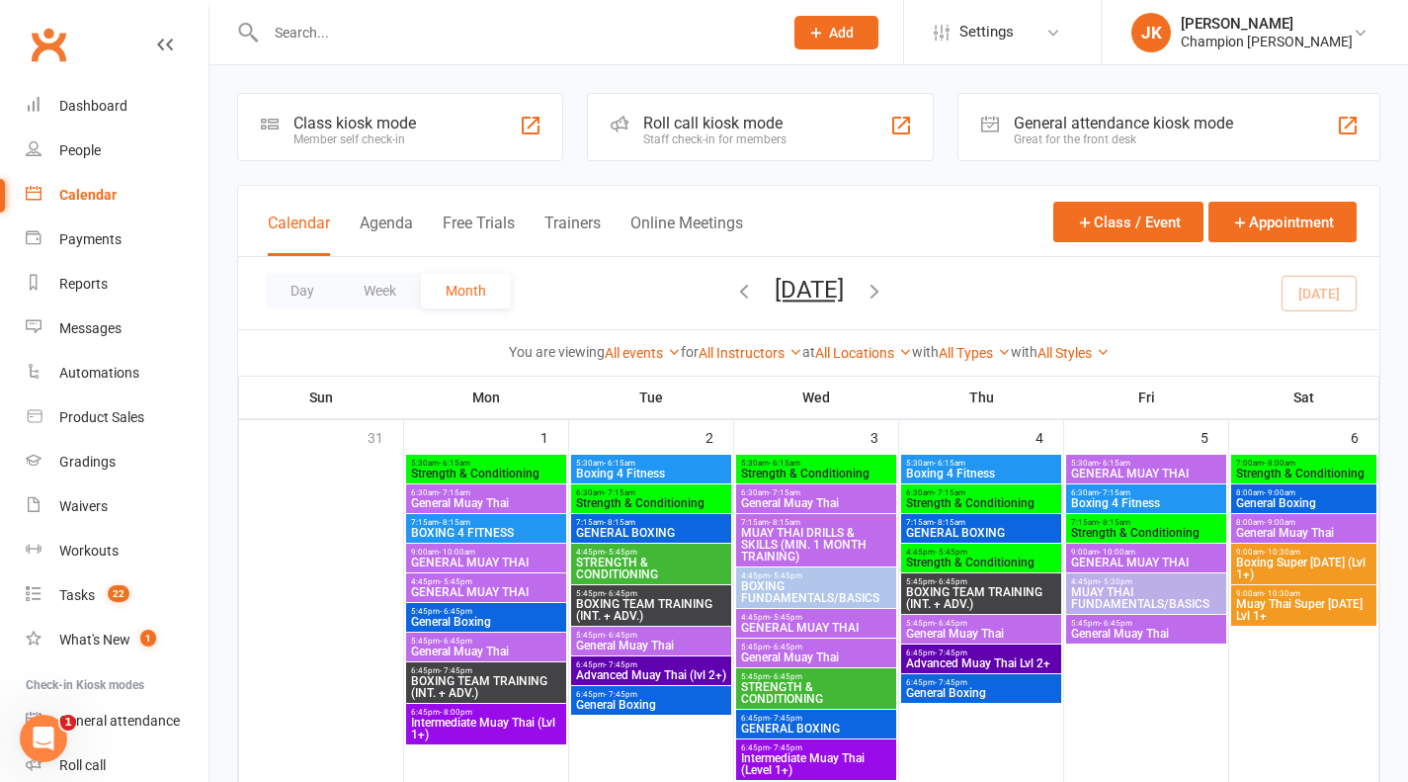
click at [381, 20] on input "text" at bounding box center [514, 33] width 509 height 28
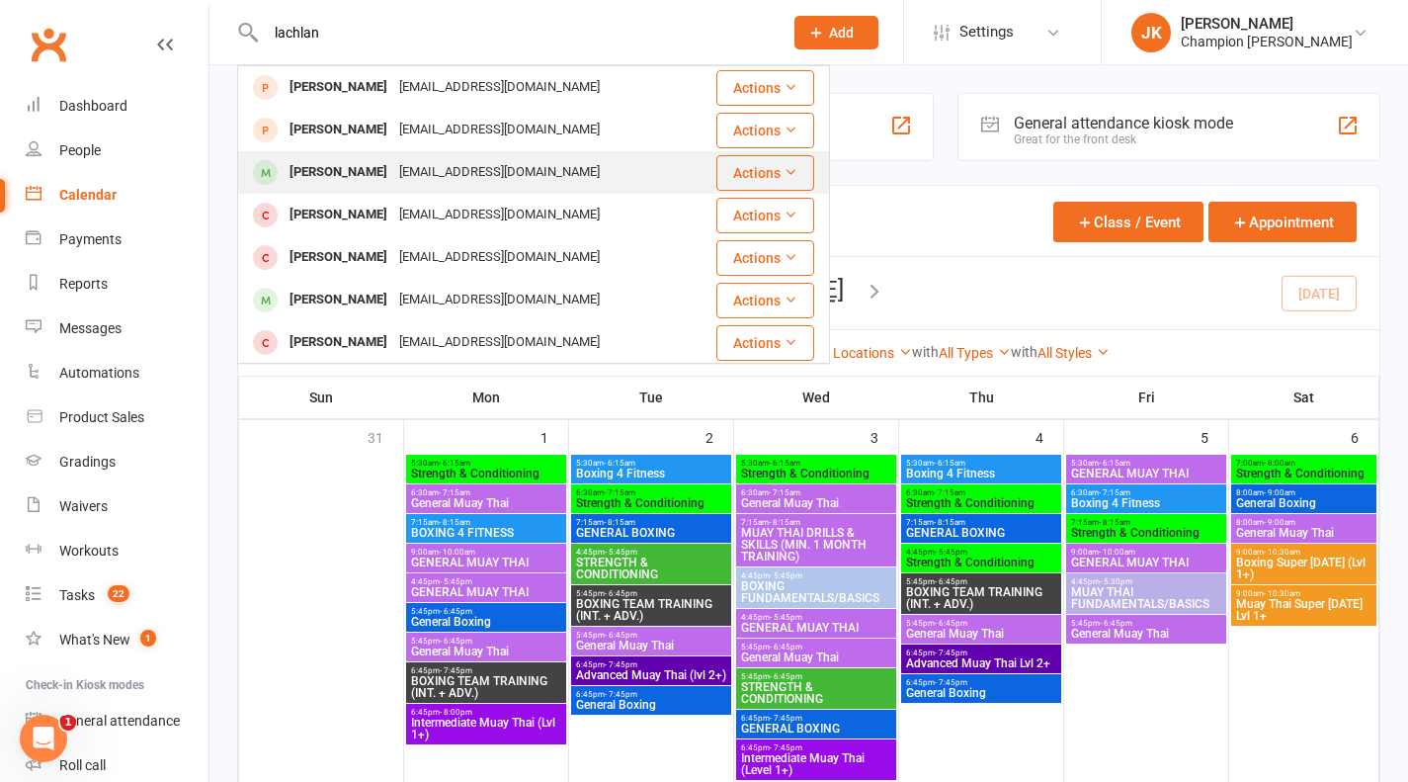
type input "lachlan"
click at [304, 155] on div "Lachlan Branigan lachlanbranigan@hotmail.com" at bounding box center [476, 172] width 474 height 41
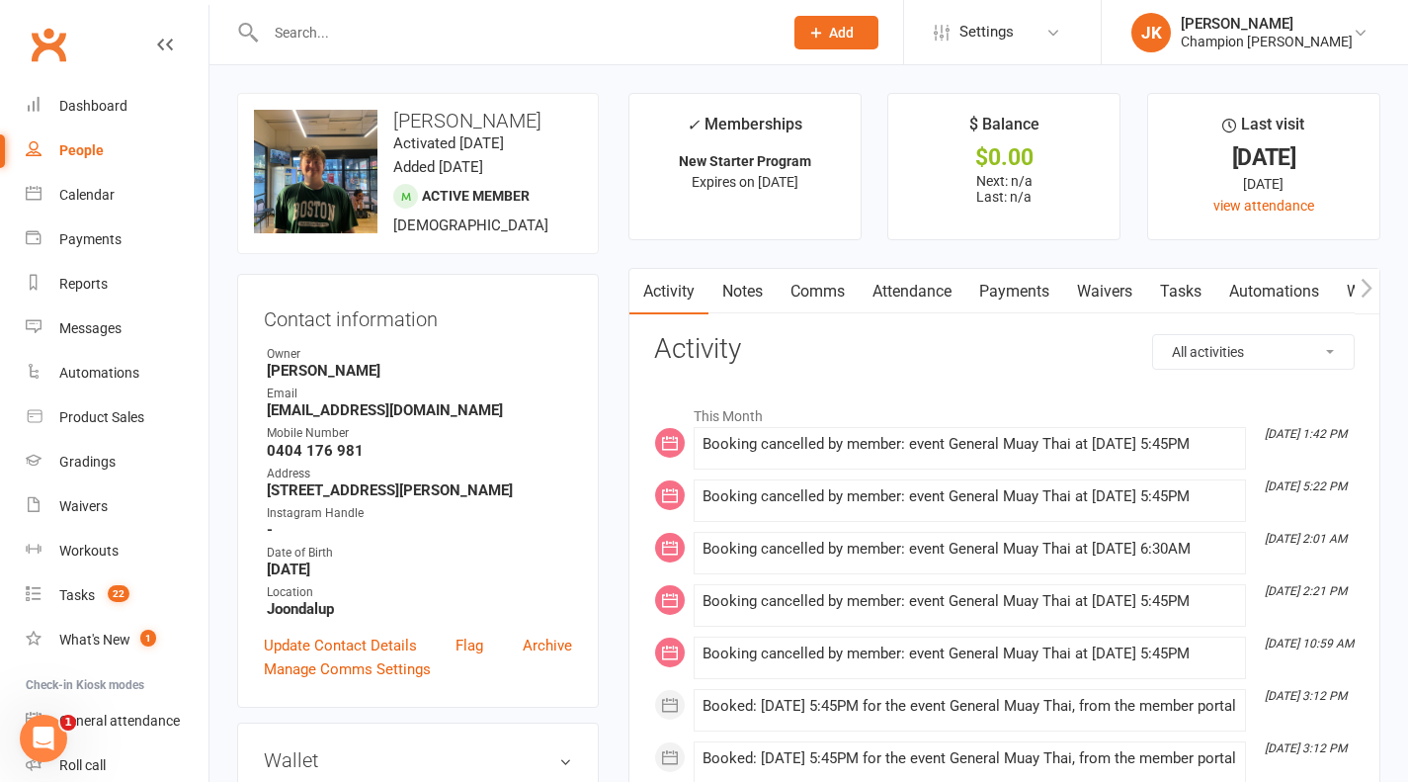
click at [781, 284] on link "Comms" at bounding box center [818, 291] width 82 height 45
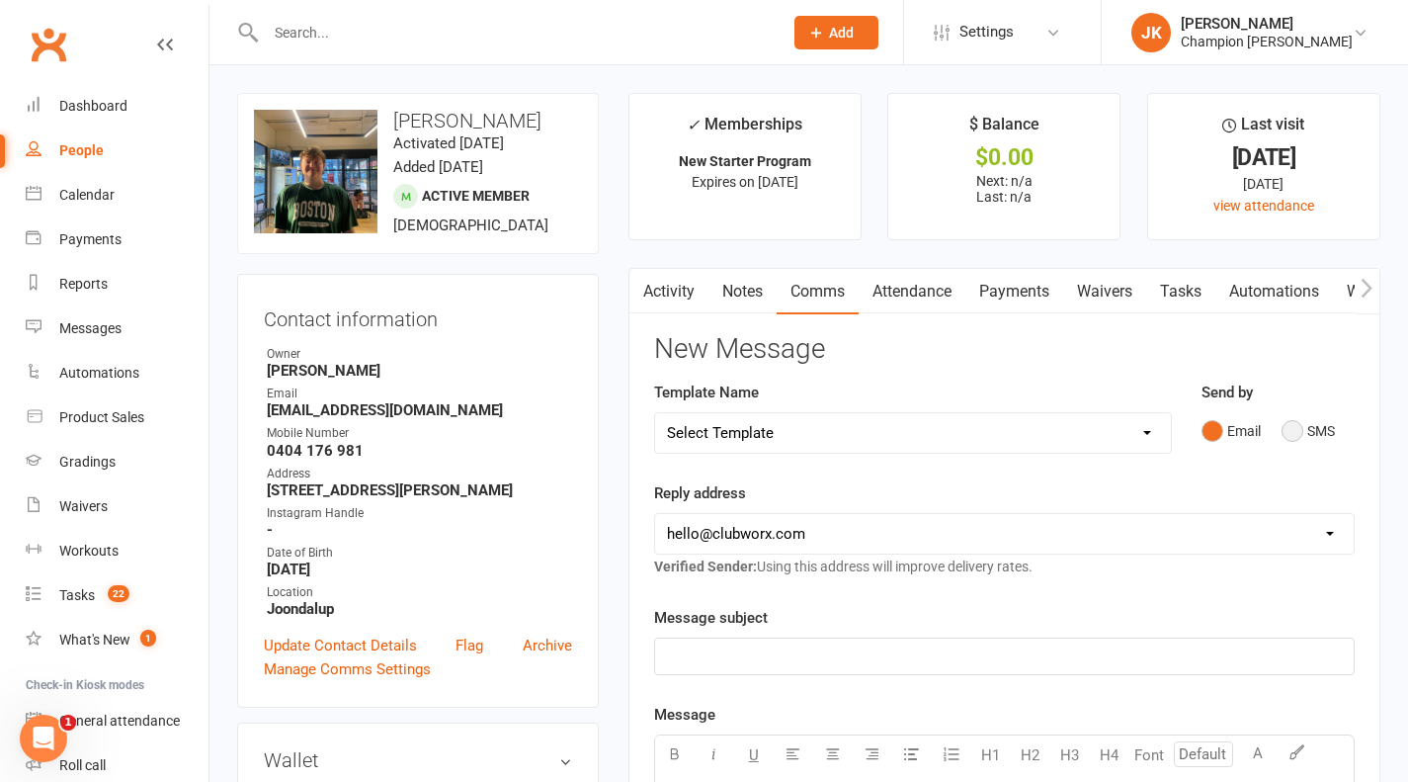
click at [1290, 423] on button "SMS" at bounding box center [1308, 431] width 53 height 38
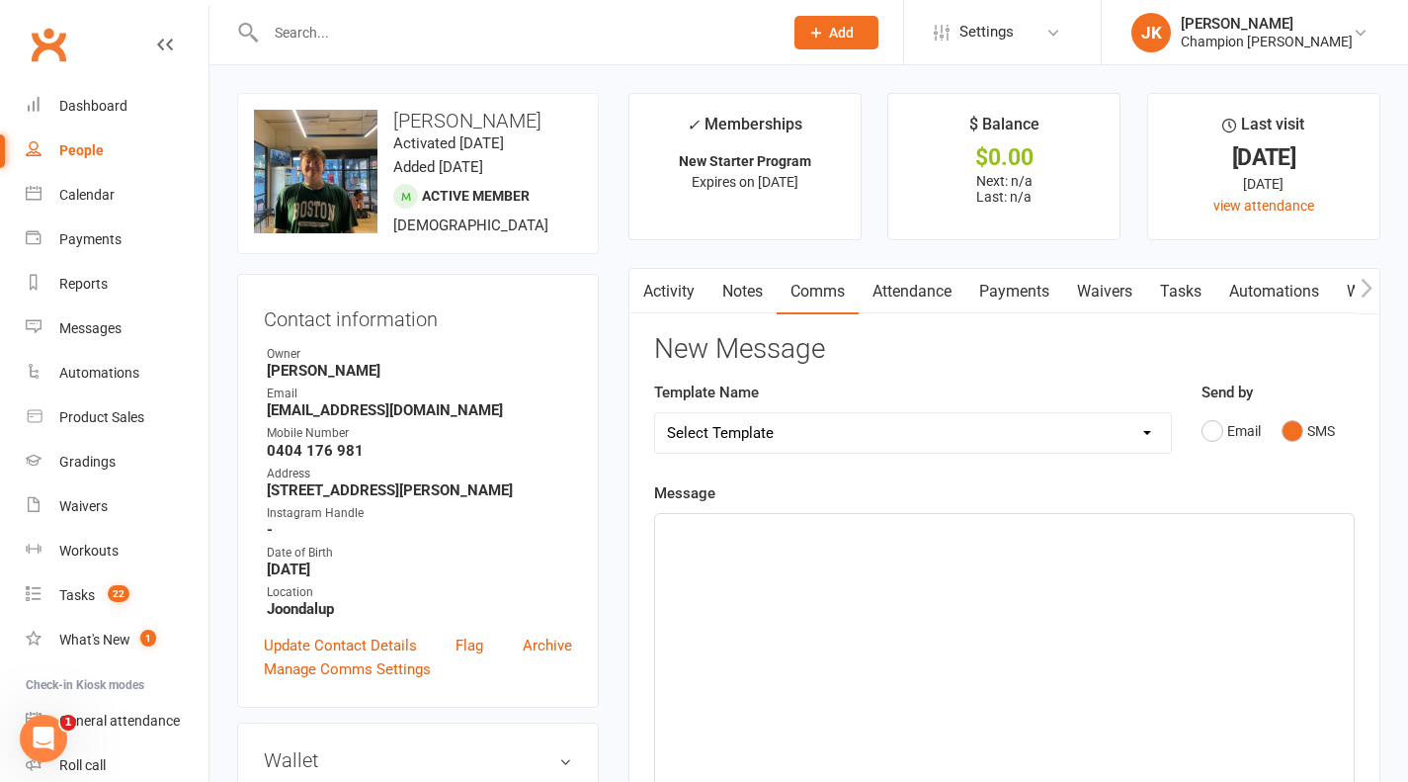
click at [1236, 540] on p "﻿" at bounding box center [1004, 532] width 675 height 24
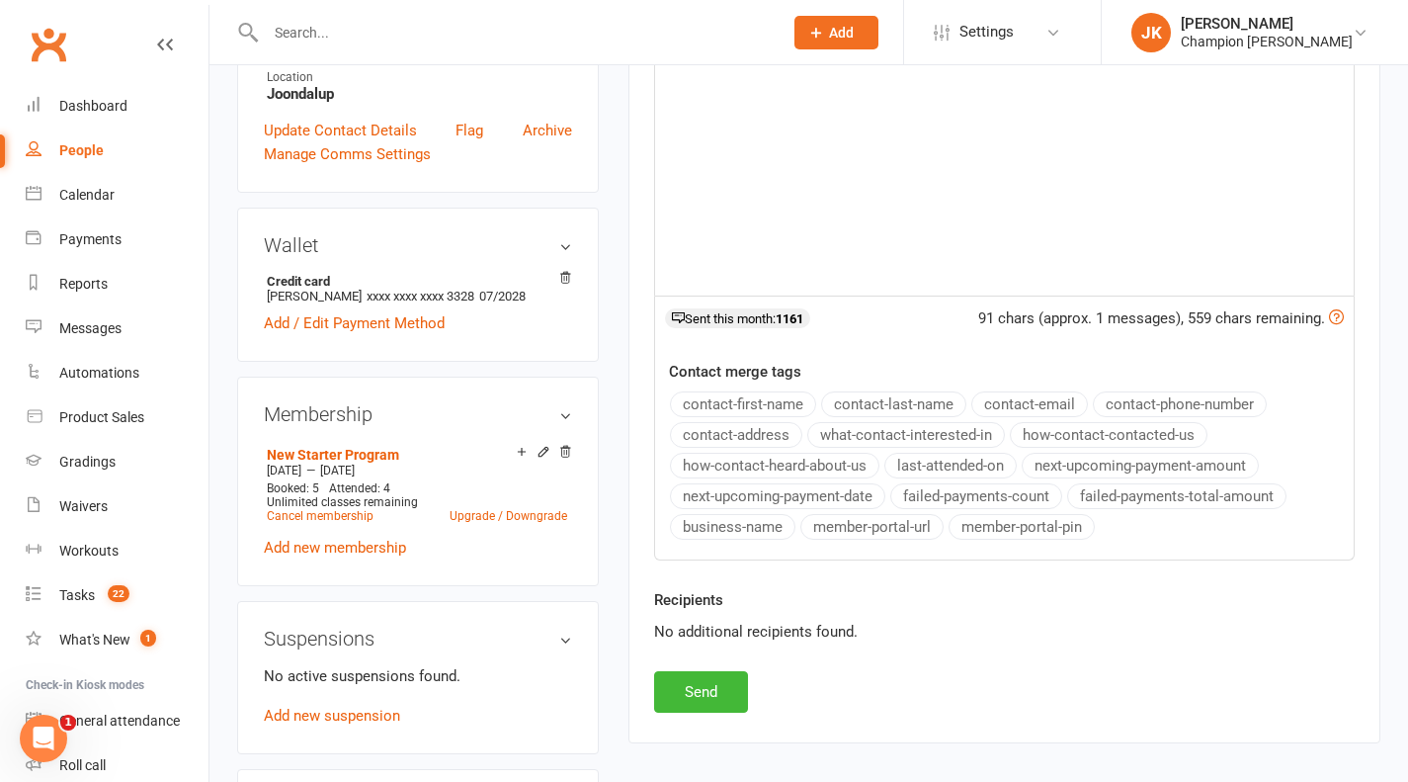
scroll to position [519, 0]
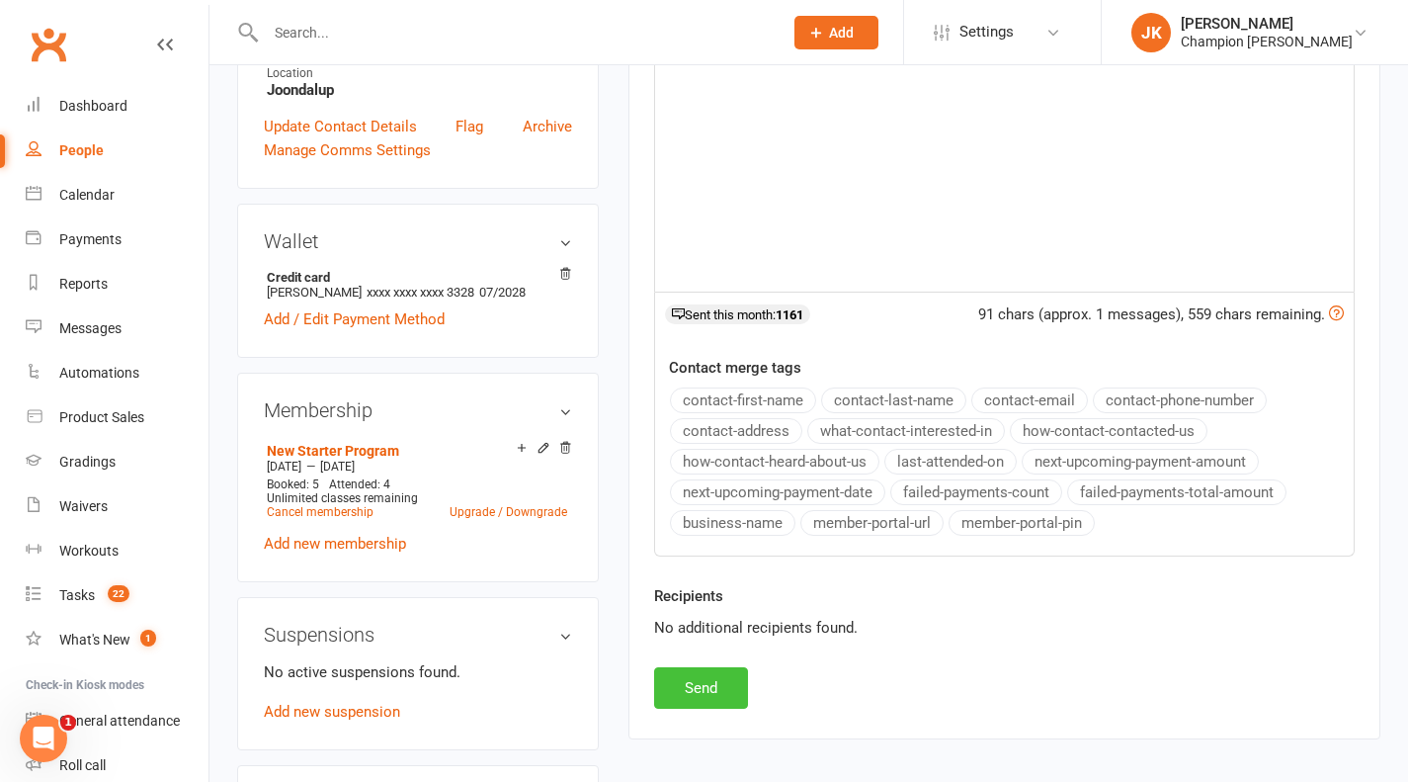
click at [702, 683] on button "Send" at bounding box center [701, 688] width 94 height 42
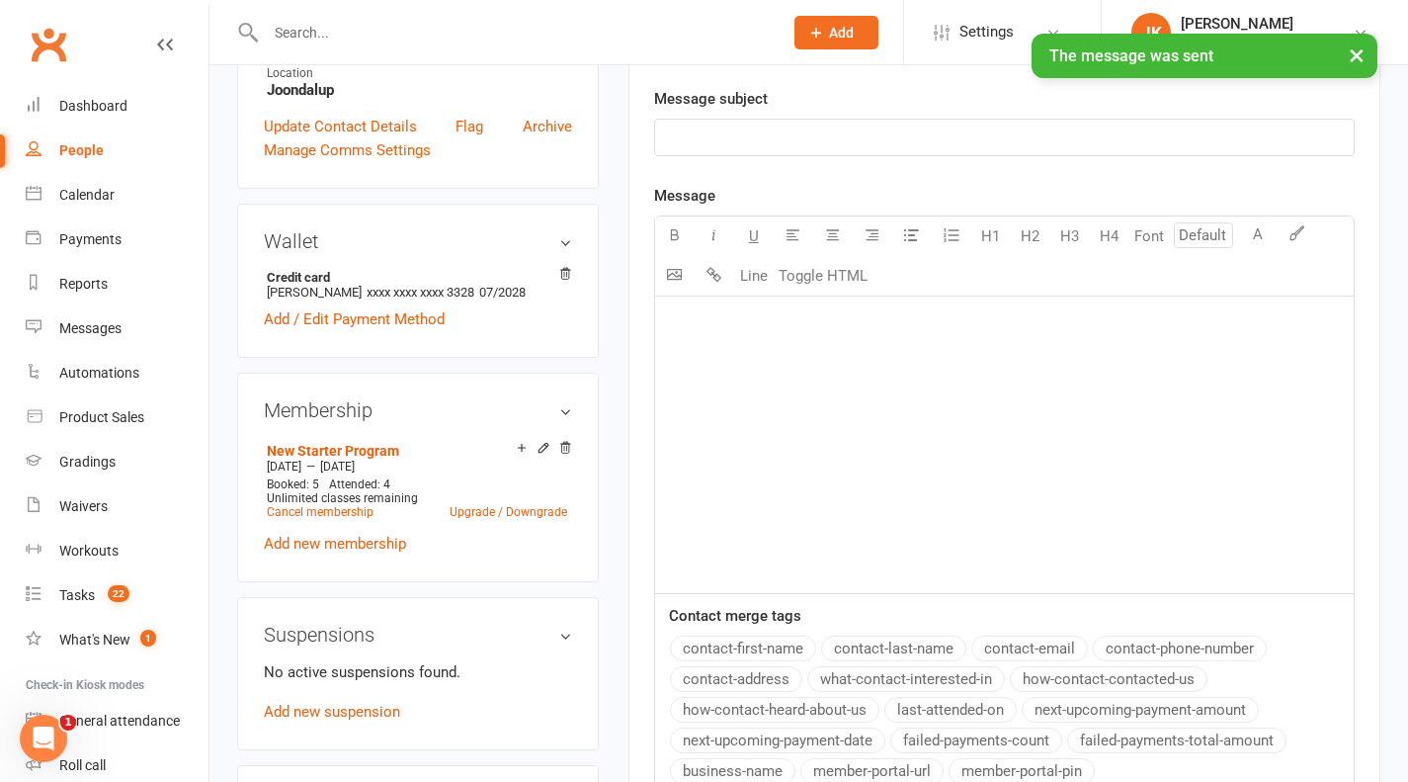
scroll to position [0, 0]
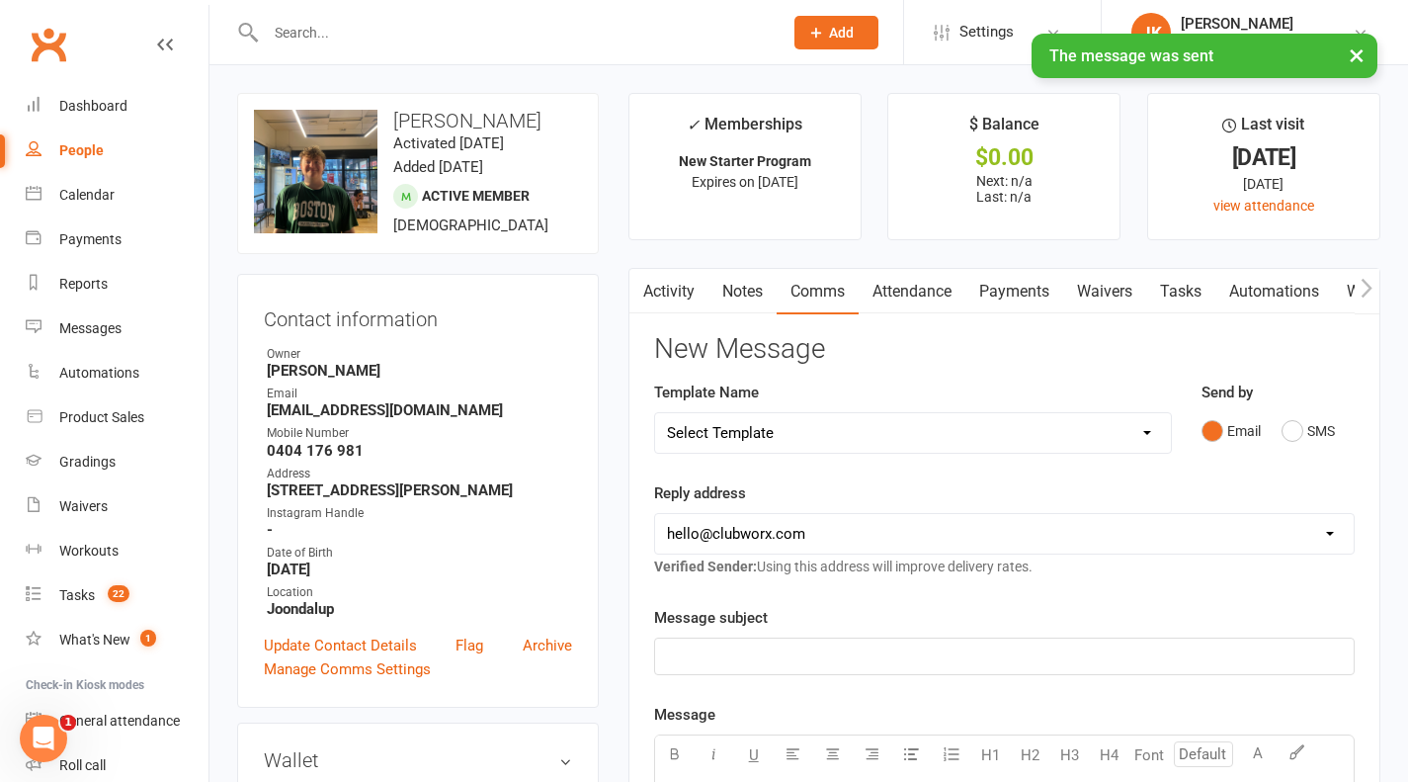
click at [686, 288] on link "Activity" at bounding box center [668, 291] width 79 height 45
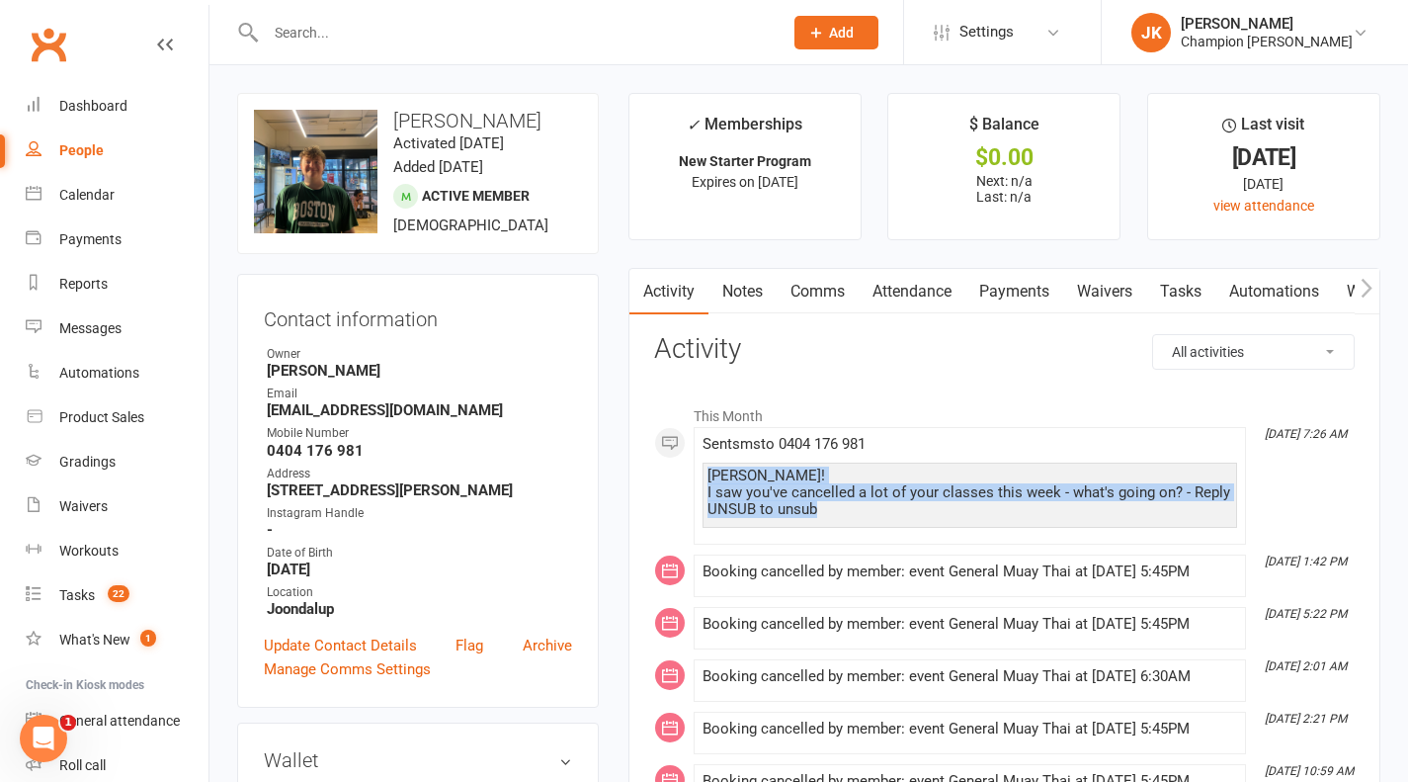
drag, startPoint x: 850, startPoint y: 502, endPoint x: 694, endPoint y: 458, distance: 162.1
click at [694, 458] on li "Sep 13, 7:26 AM Sent sms to 0404 176 981 Yoo Lachlan! I saw you've cancelled a …" at bounding box center [970, 486] width 552 height 118
click at [731, 307] on link "Notes" at bounding box center [742, 291] width 68 height 45
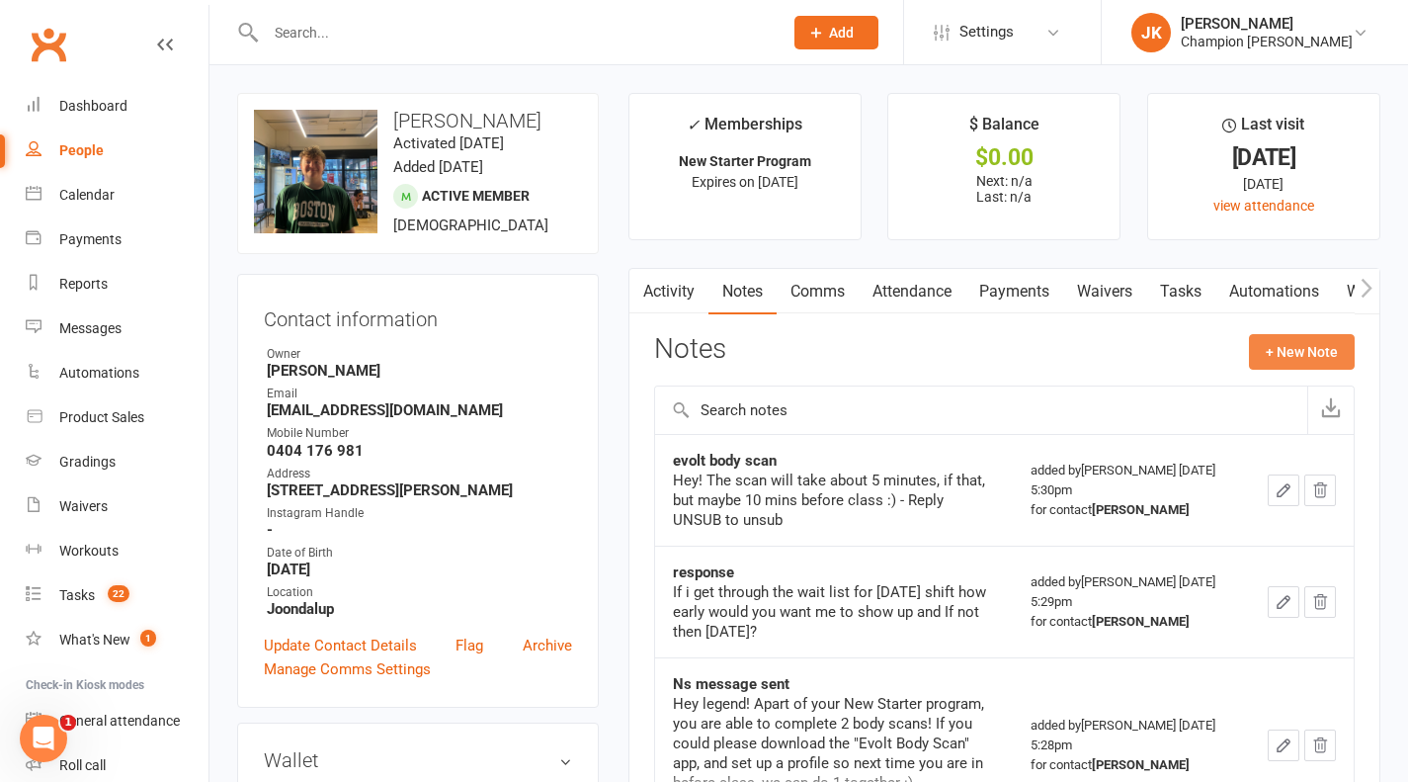
click at [1282, 365] on button "+ New Note" at bounding box center [1302, 352] width 106 height 36
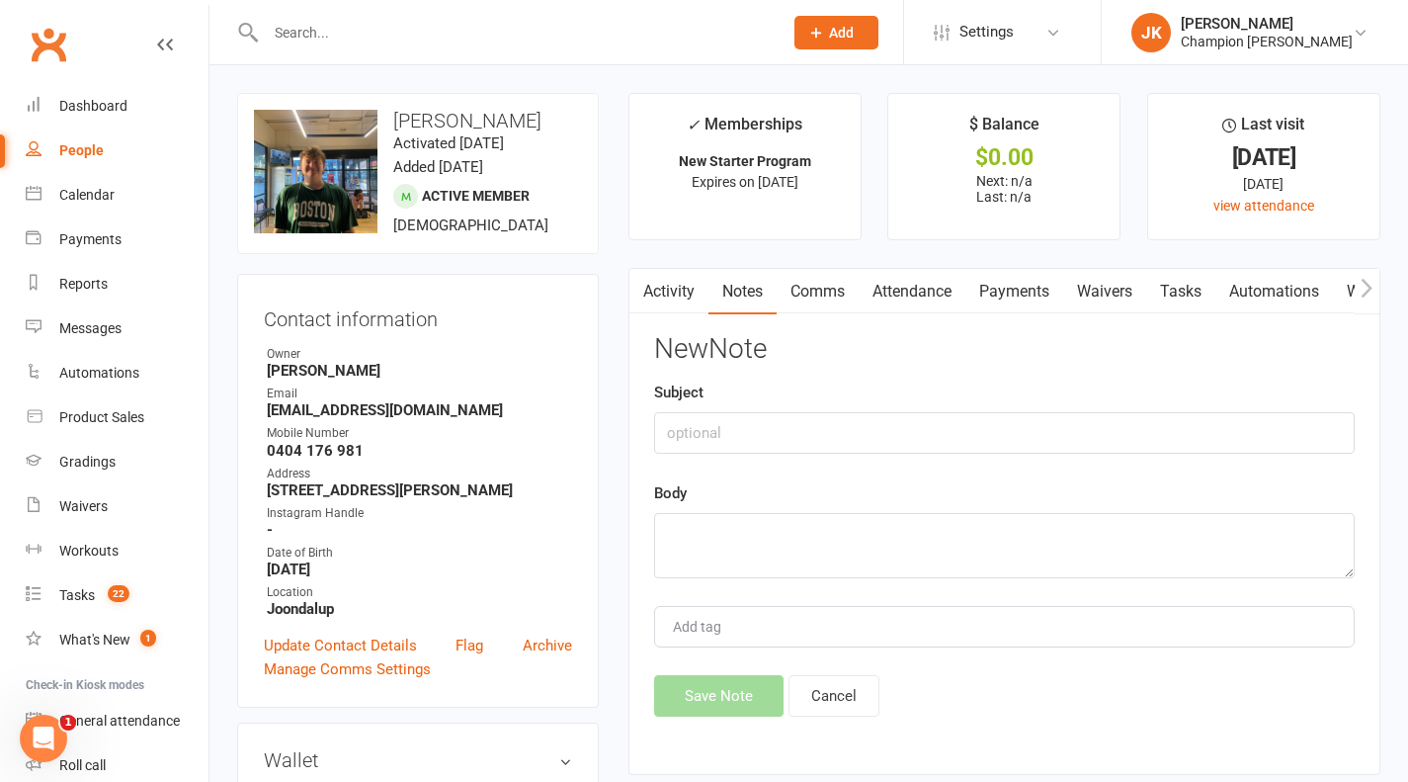
click at [999, 510] on div "Body" at bounding box center [1004, 529] width 701 height 97
click at [993, 546] on textarea at bounding box center [1004, 545] width 701 height 65
paste textarea "Friday 12/09 Attendance AM 13 PM 12 TOTAL - 25 Highest class of the day was Coa…"
type textarea "F"
click at [683, 280] on link "Activity" at bounding box center [668, 291] width 79 height 45
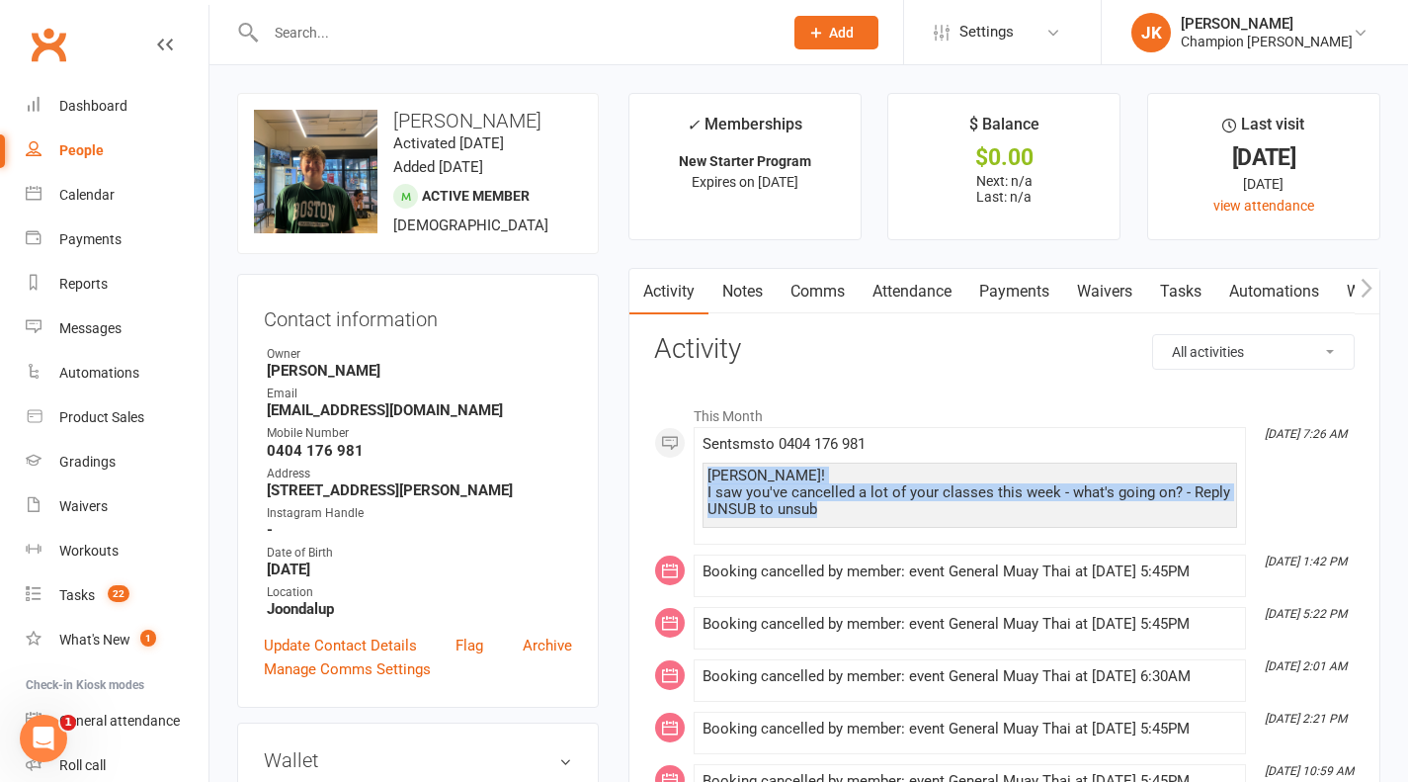
drag, startPoint x: 828, startPoint y: 511, endPoint x: 695, endPoint y: 460, distance: 142.6
click at [695, 460] on li "Sep 13, 7:26 AM Sent sms to 0404 176 981 Yoo Lachlan! I saw you've cancelled a …" at bounding box center [970, 486] width 552 height 118
copy div "Yoo Lachlan! I saw you've cancelled a lot of your classes this week - what's go…"
click at [751, 305] on link "Notes" at bounding box center [742, 291] width 68 height 45
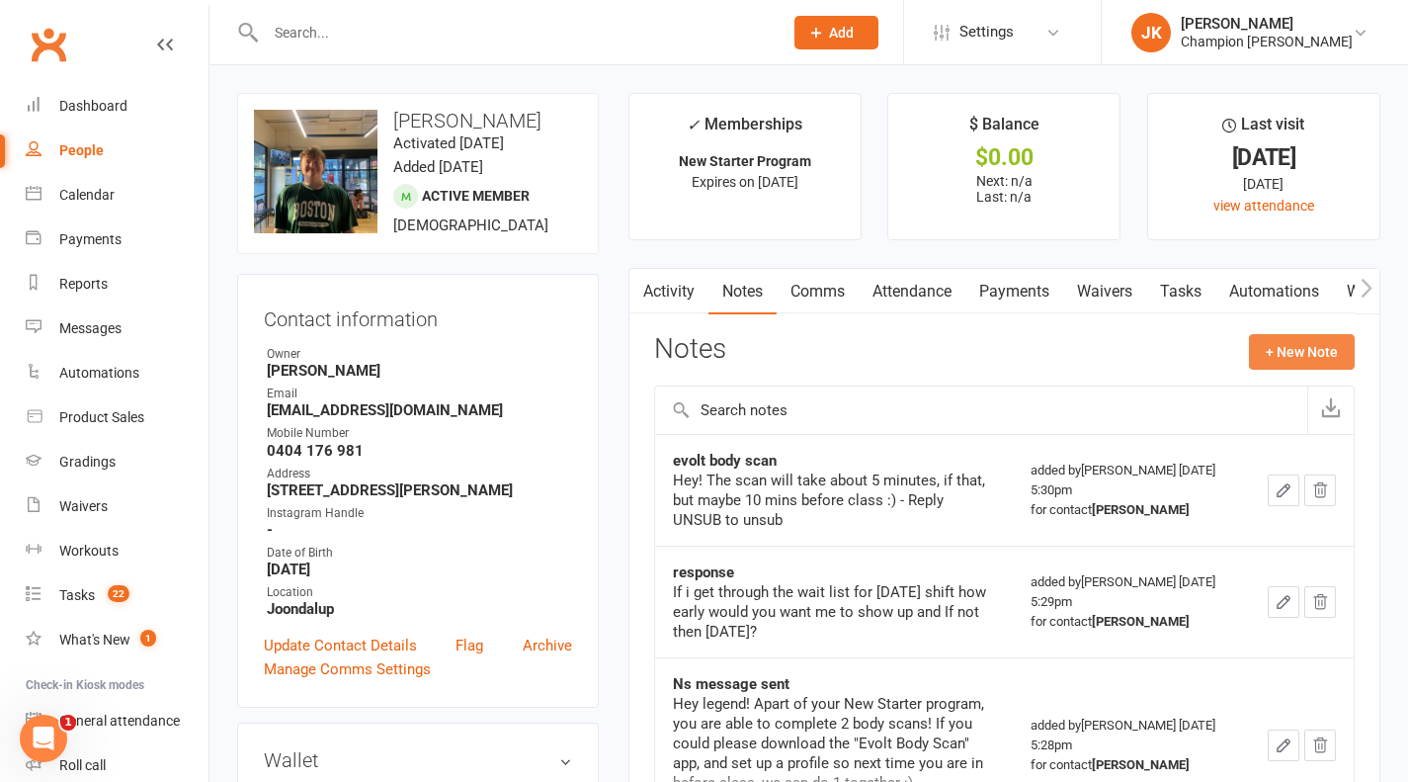
click at [1274, 343] on button "+ New Note" at bounding box center [1302, 352] width 106 height 36
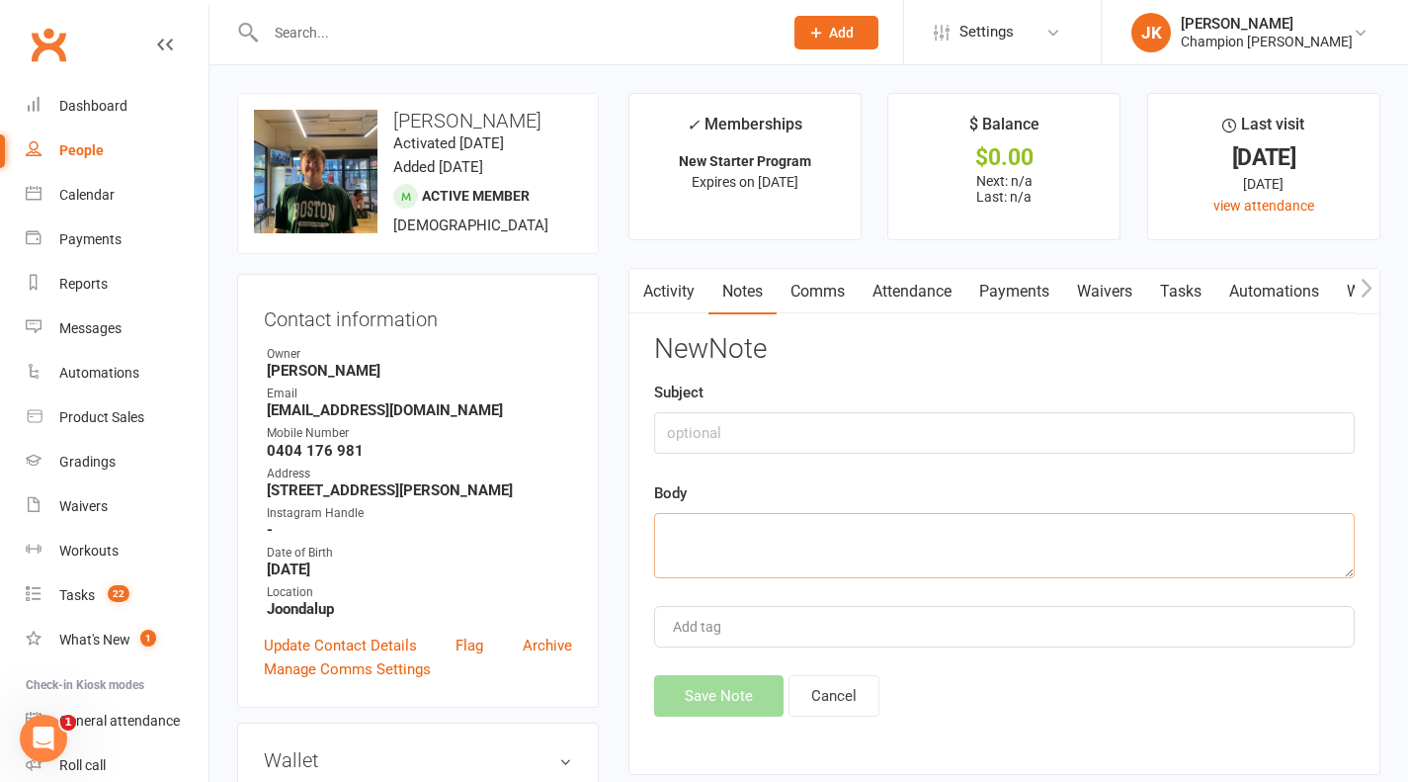
click at [959, 525] on textarea at bounding box center [1004, 545] width 701 height 65
paste textarea "Yoo Lachlan! I saw you've cancelled a lot of your classes this week - what's go…"
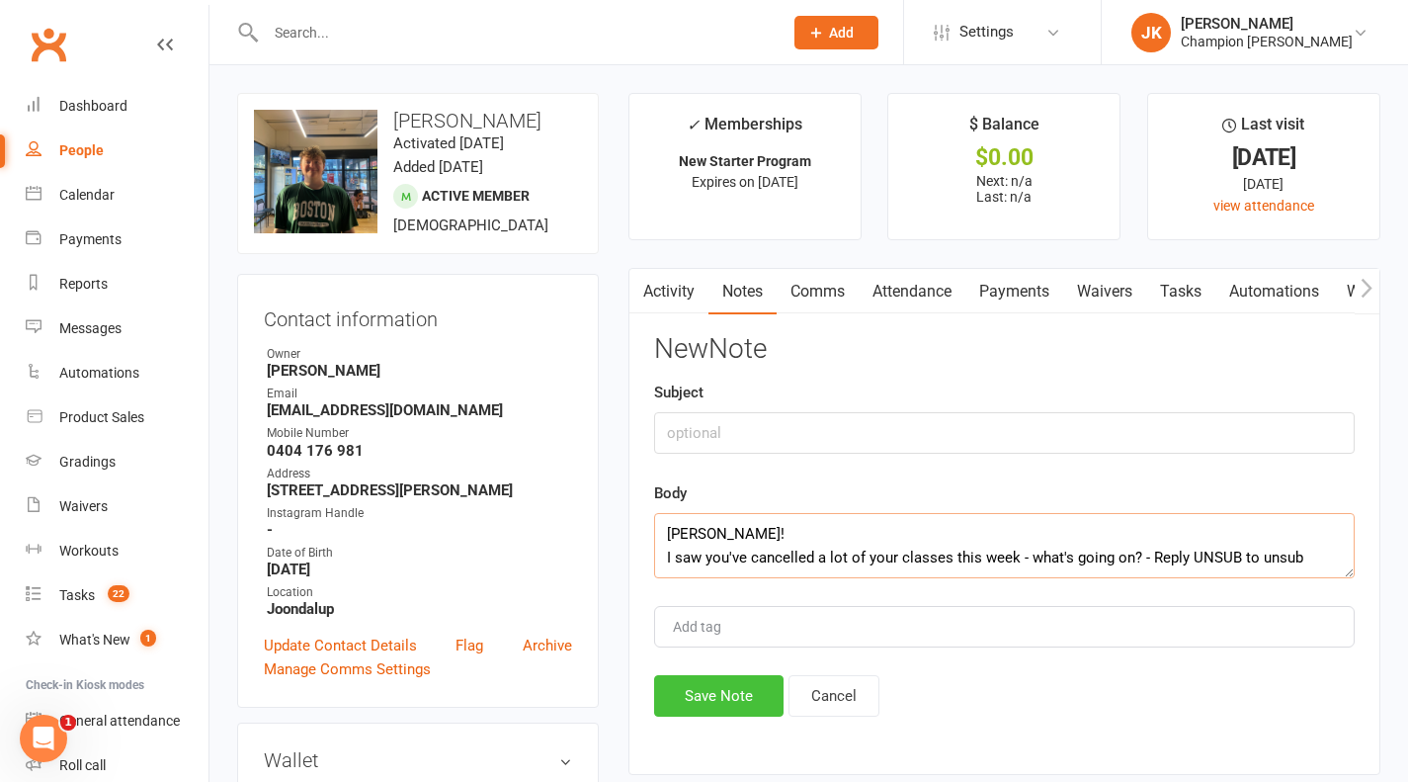
type textarea "Yoo Lachlan! I saw you've cancelled a lot of your classes this week - what's go…"
click at [732, 694] on button "Save Note" at bounding box center [718, 696] width 129 height 42
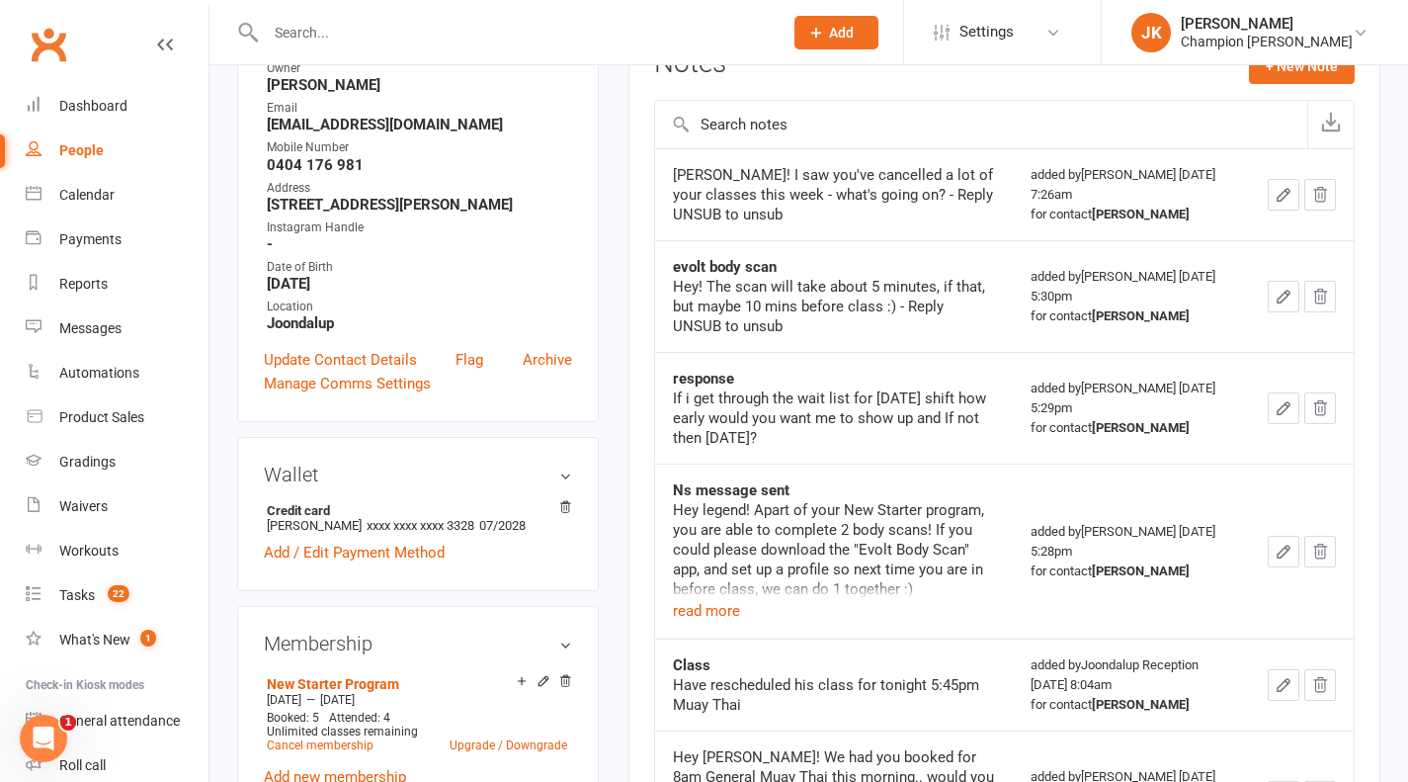
scroll to position [288, 0]
click at [374, 34] on input "text" at bounding box center [514, 33] width 509 height 28
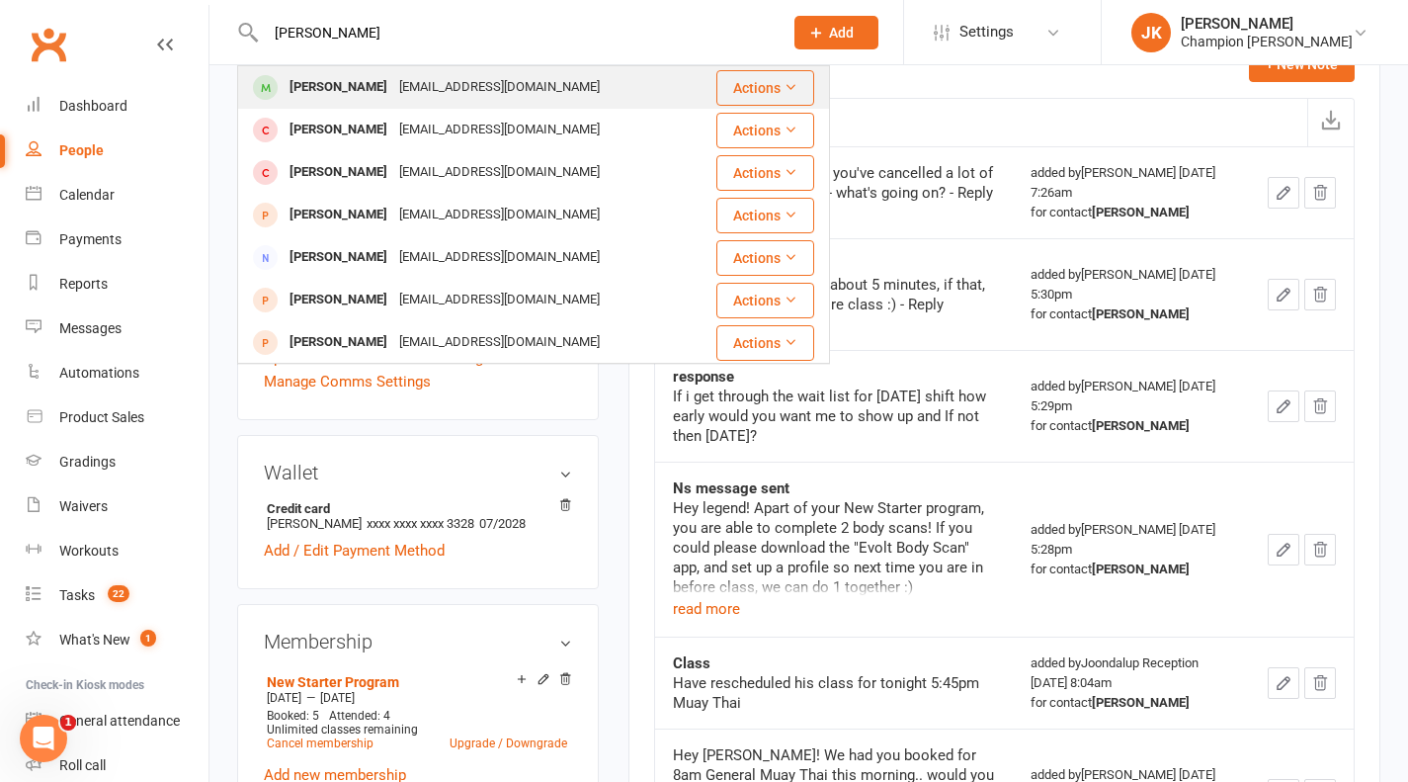
type input "billy"
click at [366, 74] on div "Billy McLellan" at bounding box center [339, 87] width 110 height 29
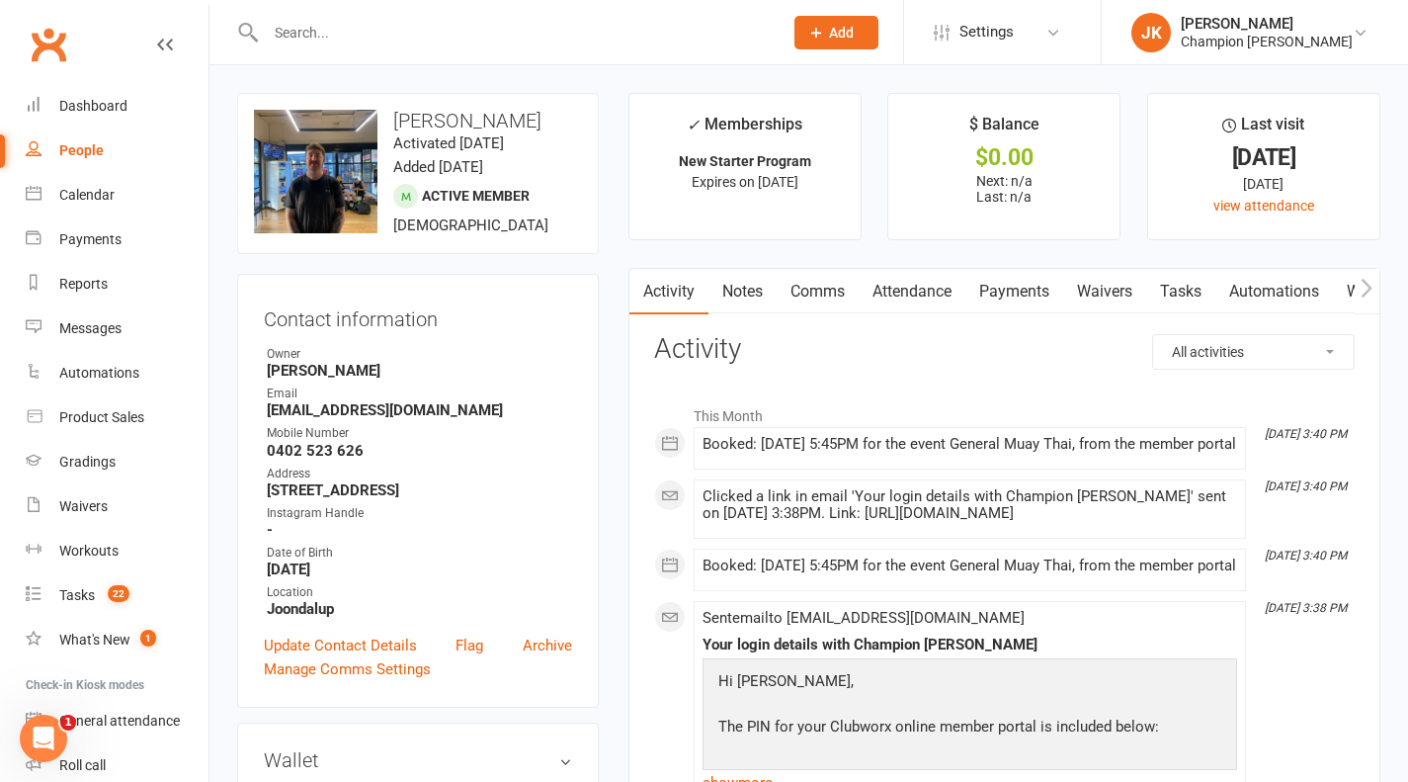
click at [731, 300] on link "Notes" at bounding box center [742, 291] width 68 height 45
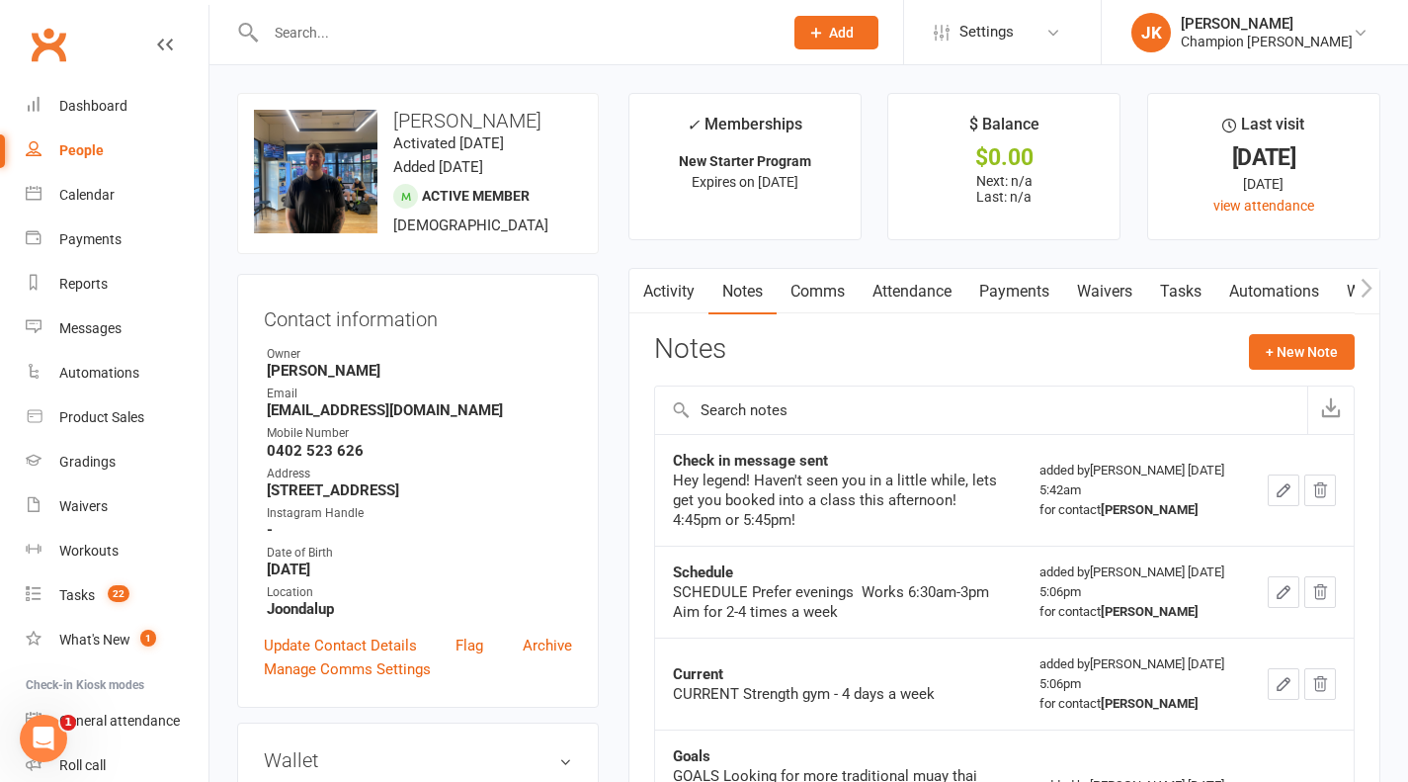
click at [688, 281] on link "Activity" at bounding box center [668, 291] width 79 height 45
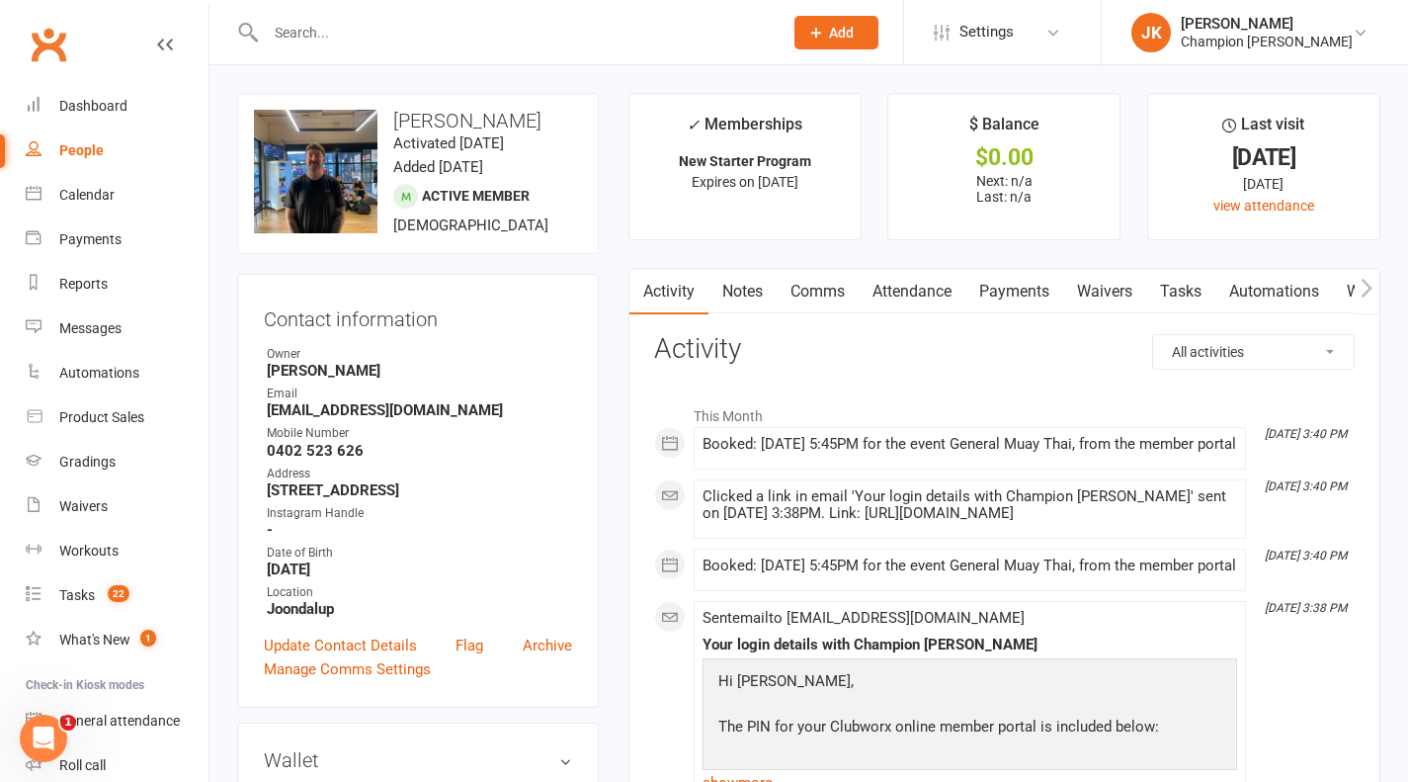
click at [755, 287] on link "Notes" at bounding box center [742, 291] width 68 height 45
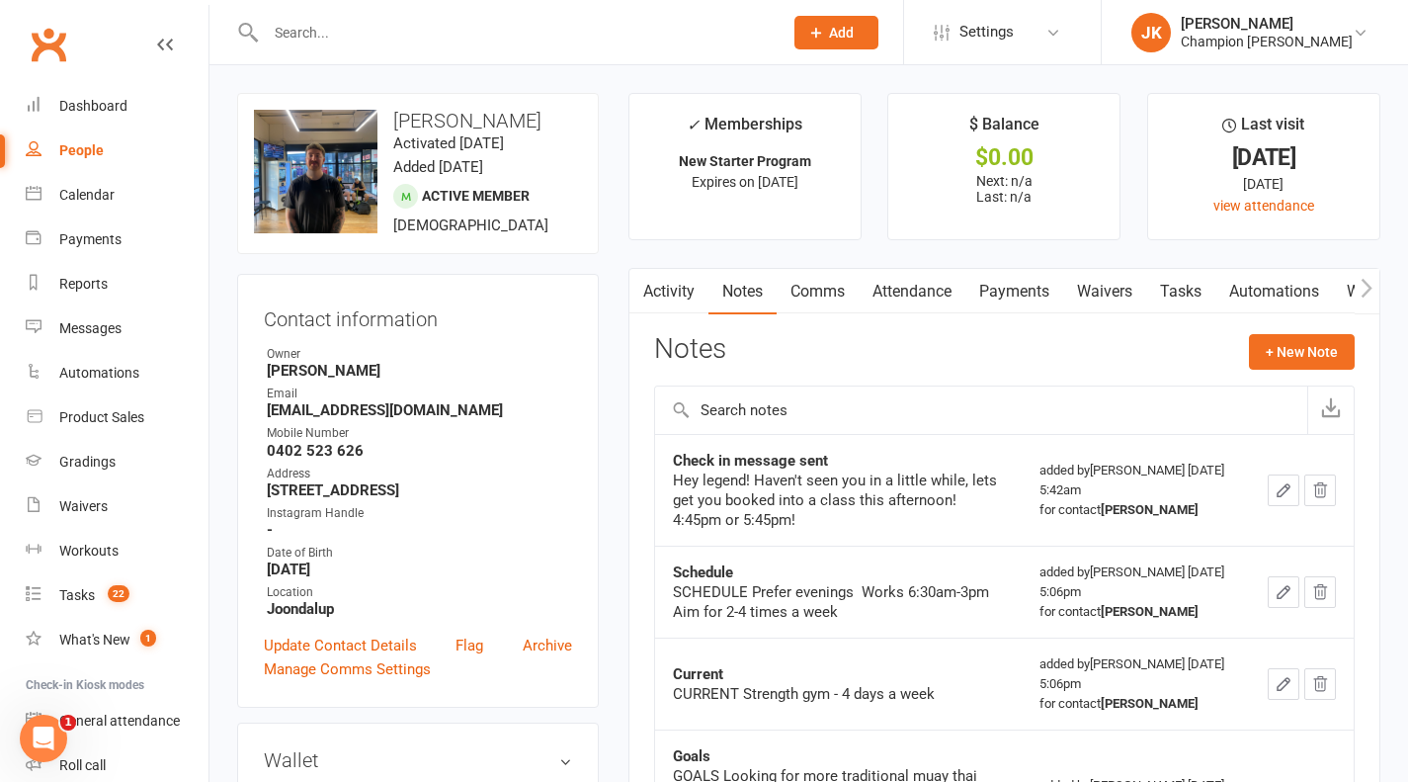
click at [911, 286] on link "Attendance" at bounding box center [912, 291] width 107 height 45
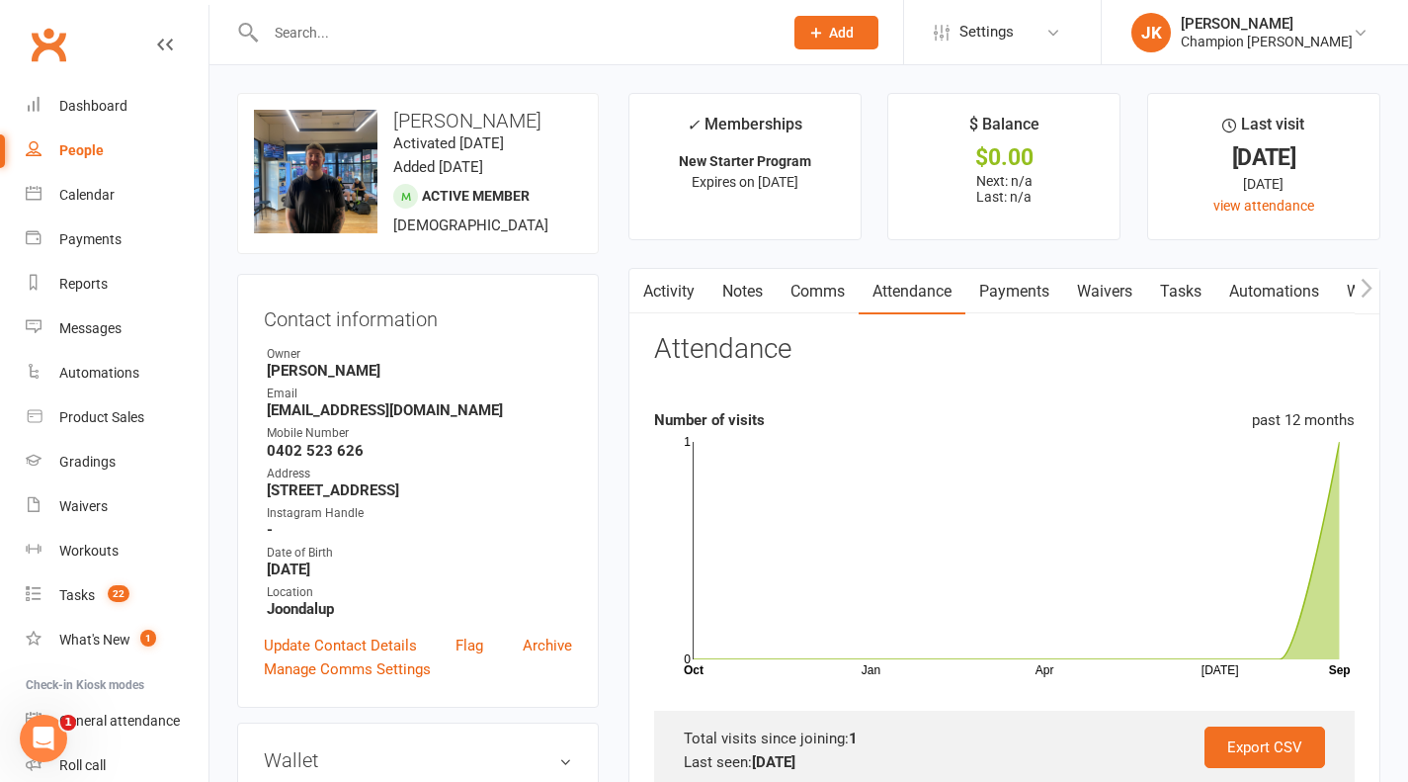
click at [390, 46] on div at bounding box center [503, 32] width 532 height 64
click at [333, 29] on input "text" at bounding box center [514, 33] width 509 height 28
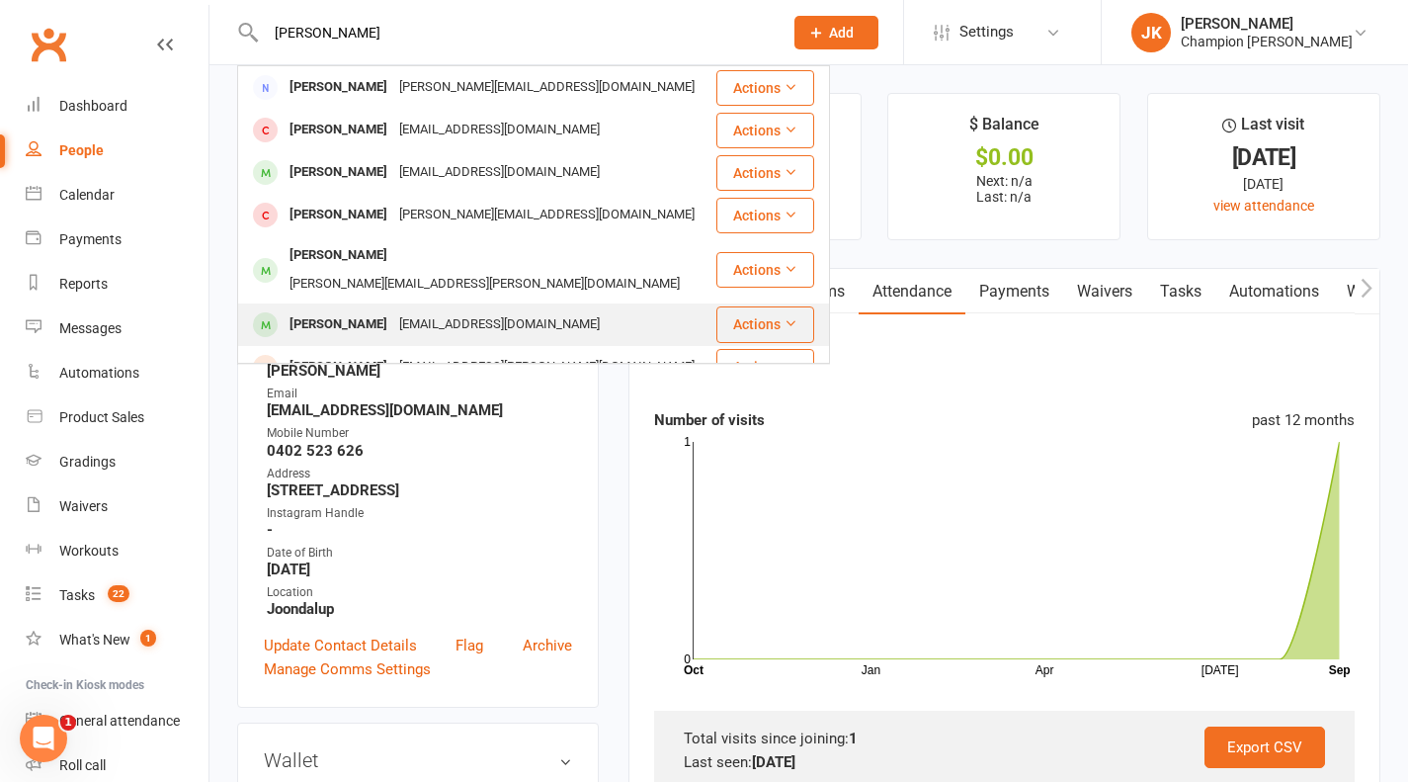
type input "jon"
click at [393, 310] on div "nothalfannoyed@hotmail.com" at bounding box center [499, 324] width 212 height 29
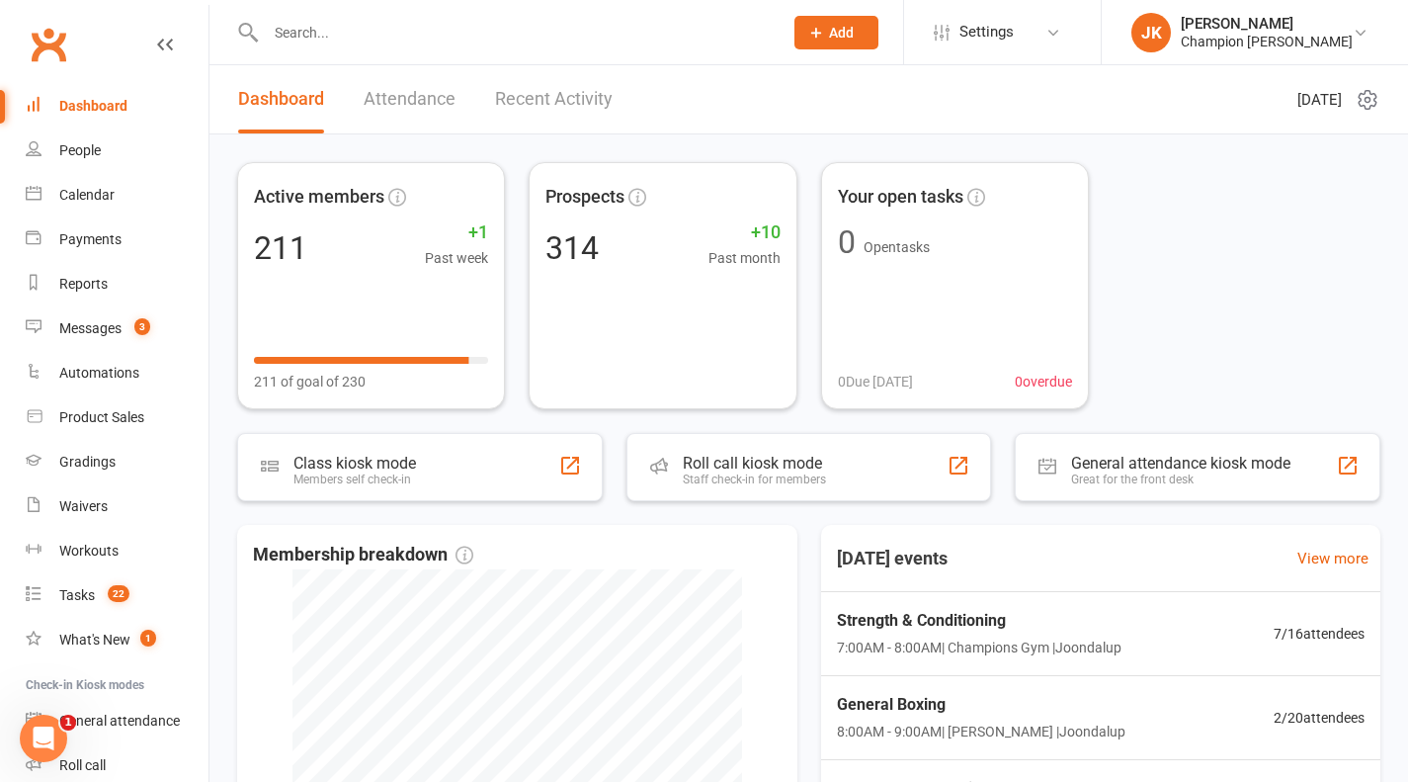
click at [306, 38] on input "text" at bounding box center [514, 33] width 509 height 28
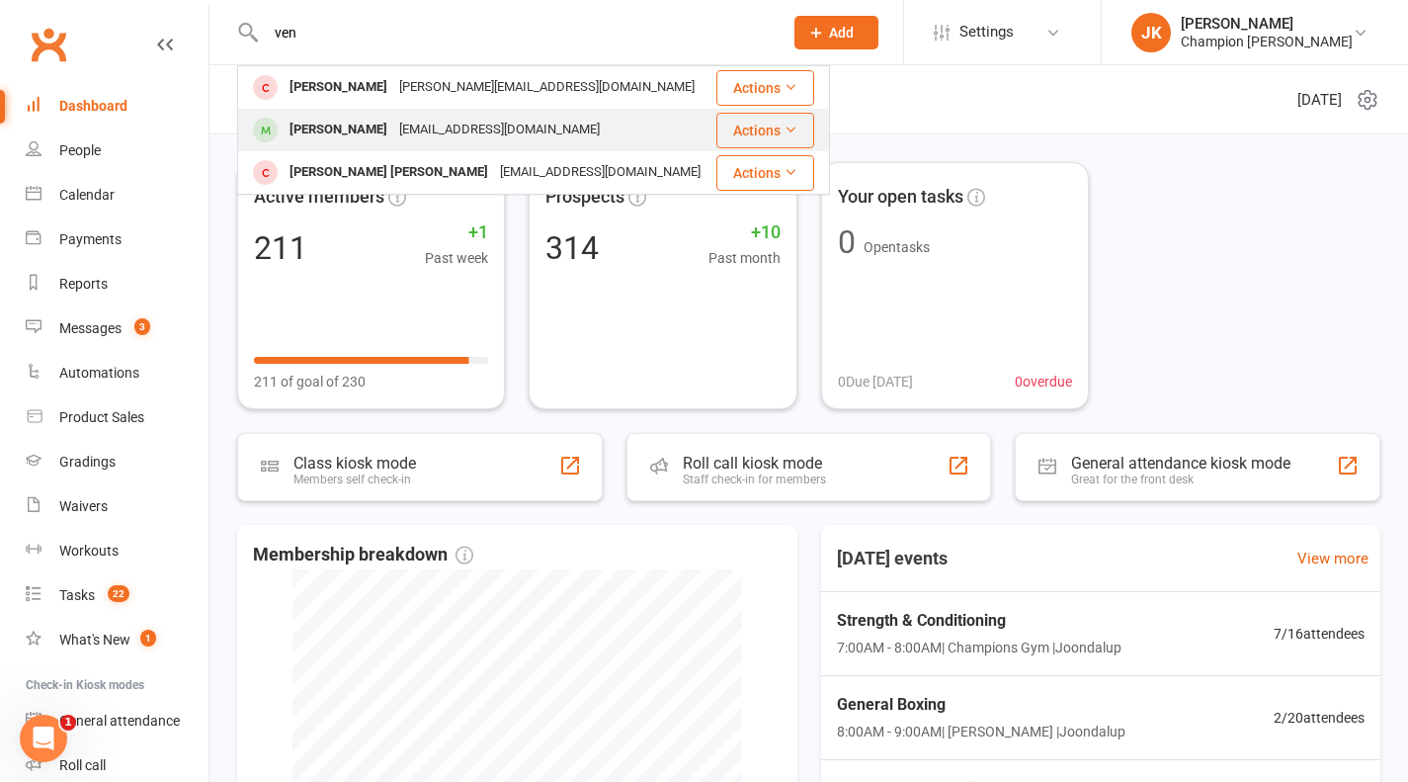
type input "ven"
click at [340, 120] on div "[PERSON_NAME]" at bounding box center [339, 130] width 110 height 29
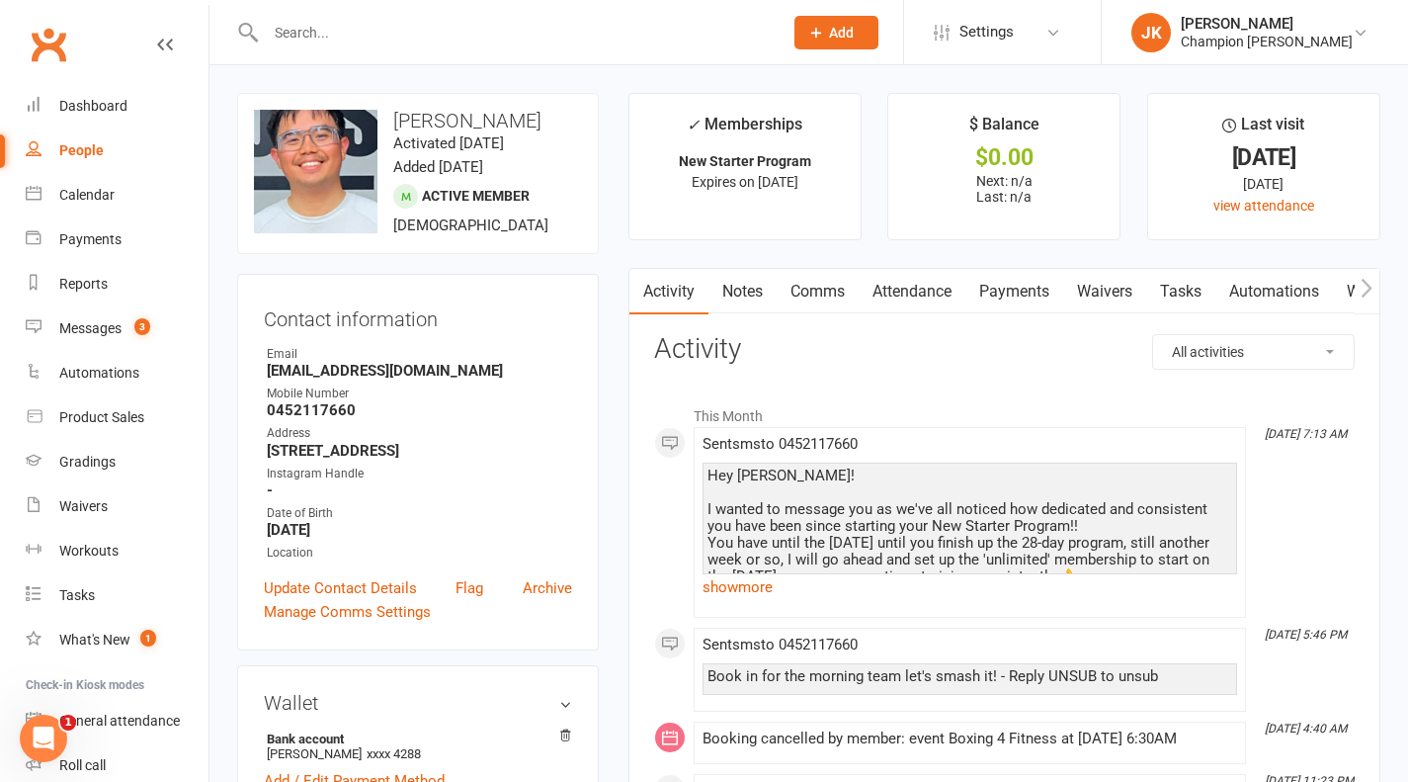
scroll to position [161, 0]
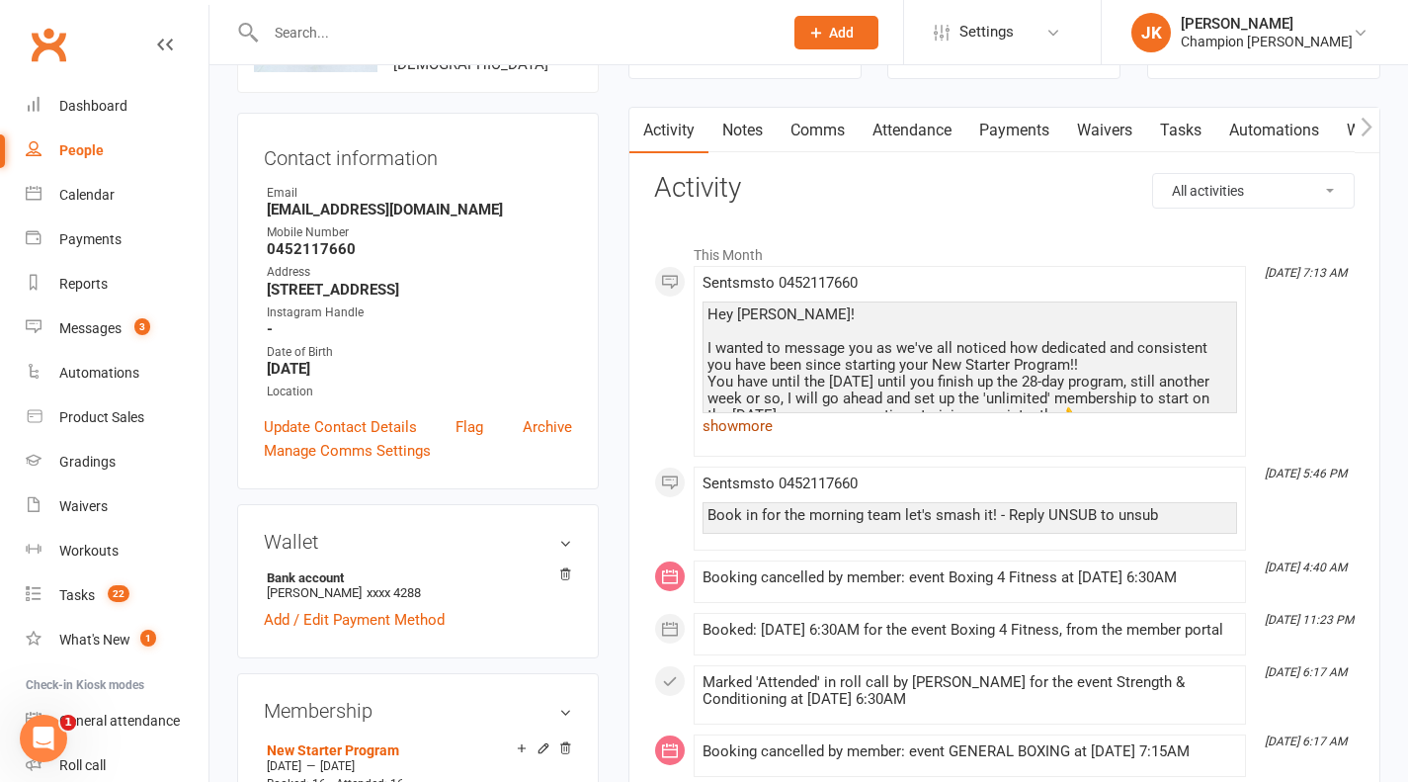
click at [751, 426] on link "show more" at bounding box center [970, 426] width 535 height 28
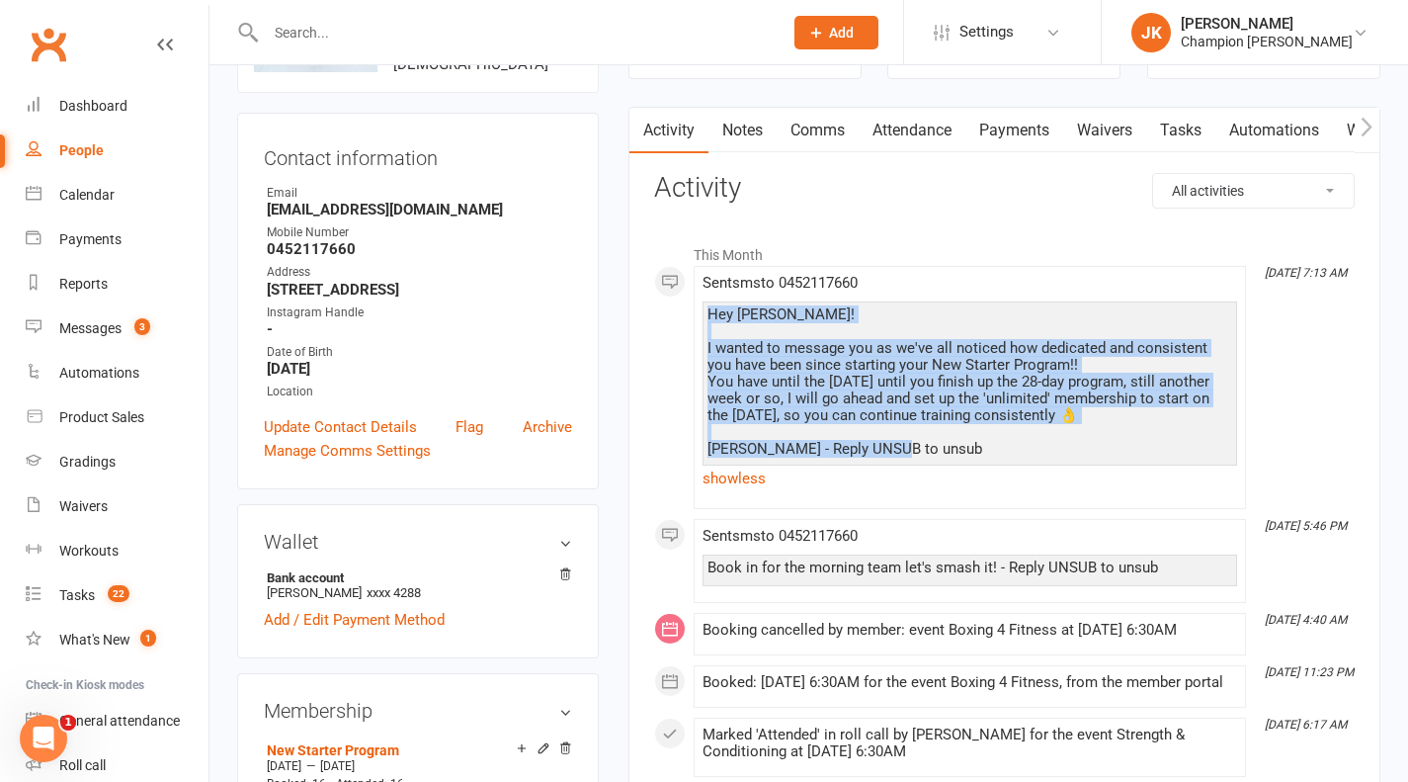
drag, startPoint x: 707, startPoint y: 313, endPoint x: 902, endPoint y: 455, distance: 241.3
click at [902, 455] on div "Hey Venrick! I wanted to message you as we've all noticed how dedicated and con…" at bounding box center [970, 396] width 535 height 191
copy div "Hey Venrick! I wanted to message you as we've all noticed how dedicated and con…"
click at [769, 118] on link "Notes" at bounding box center [742, 130] width 68 height 45
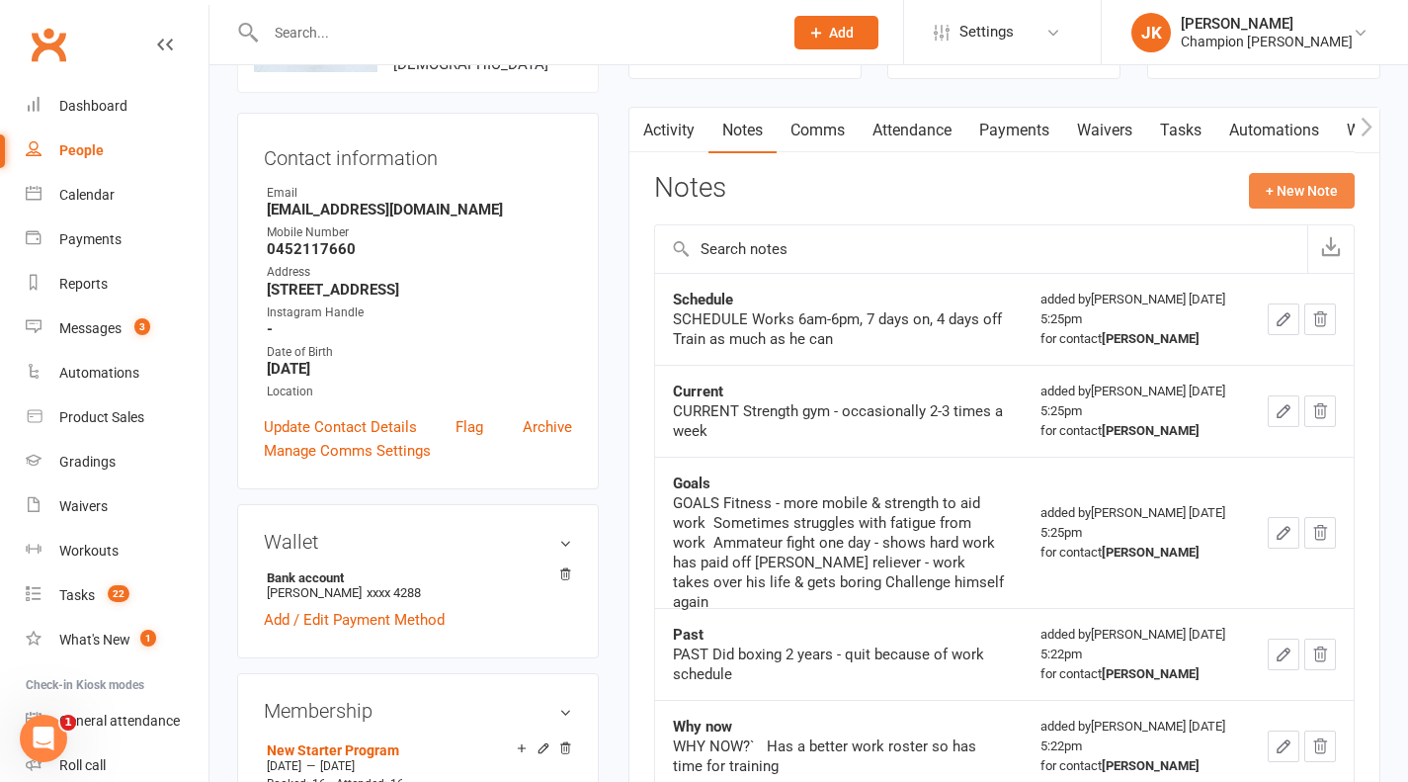
click at [1321, 191] on button "+ New Note" at bounding box center [1302, 191] width 106 height 36
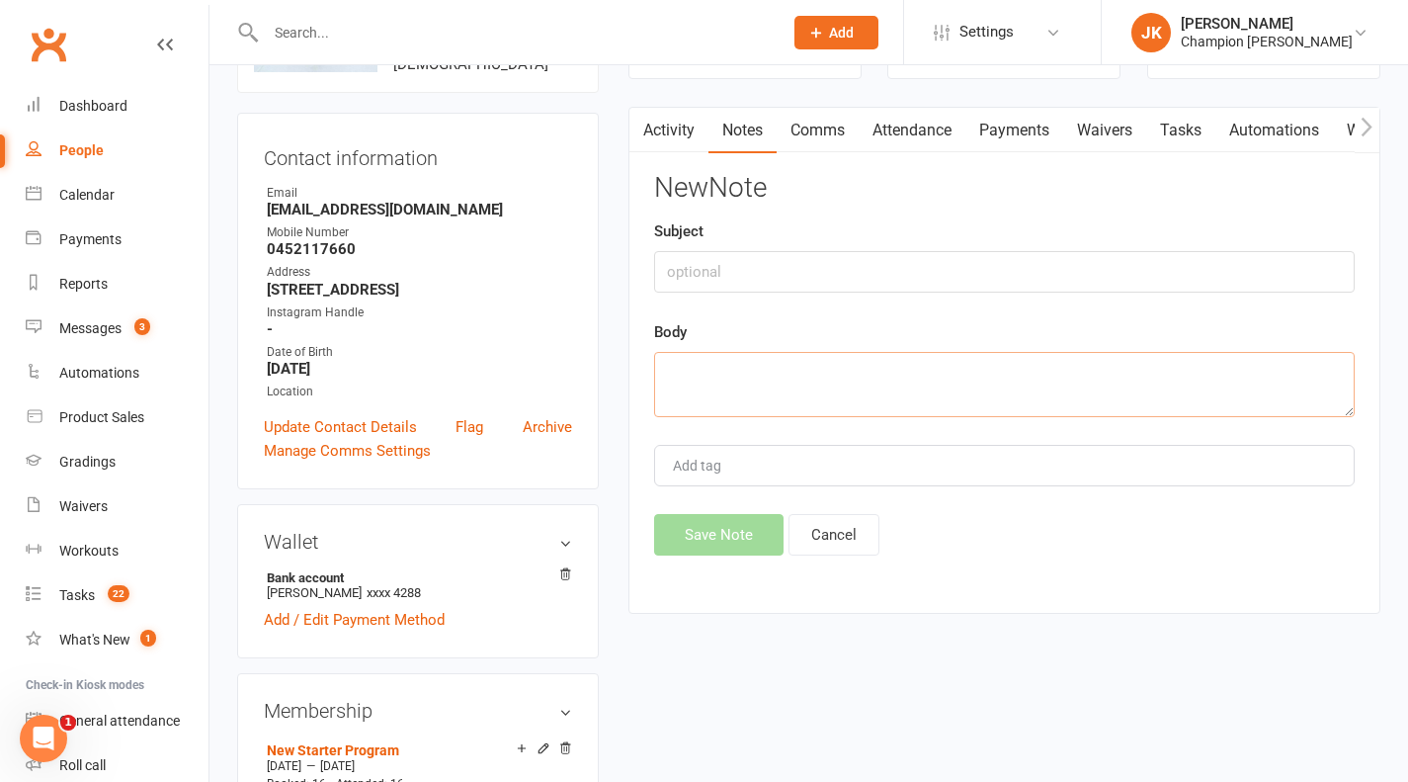
click at [878, 408] on textarea at bounding box center [1004, 384] width 701 height 65
paste textarea "Hey Venrick! I wanted to message you as we've all noticed how dedicated and con…"
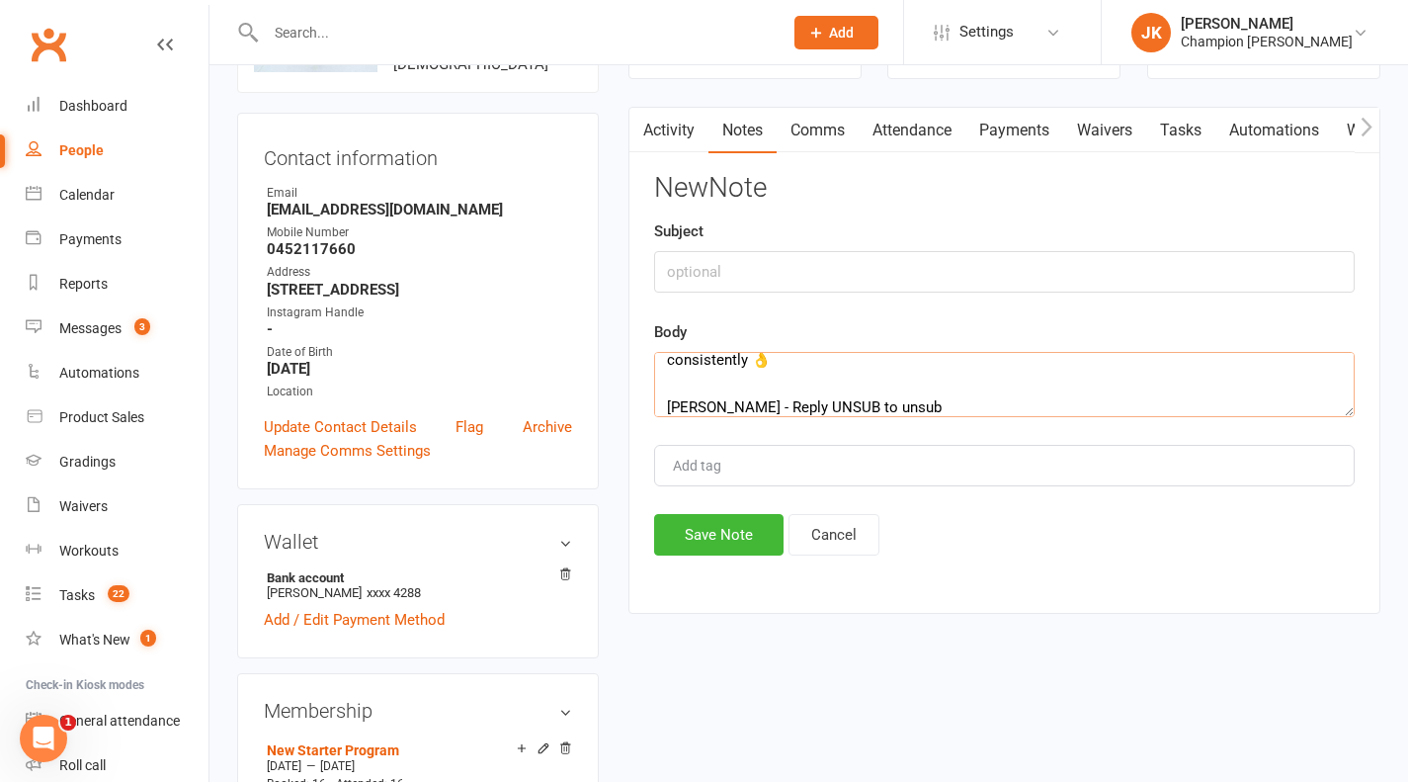
type textarea "Hey Venrick! I wanted to message you as we've all noticed how dedicated and con…"
click at [1037, 279] on input "text" at bounding box center [1004, 272] width 701 height 42
type input "roll-over message"
click at [736, 549] on button "Save Note" at bounding box center [718, 535] width 129 height 42
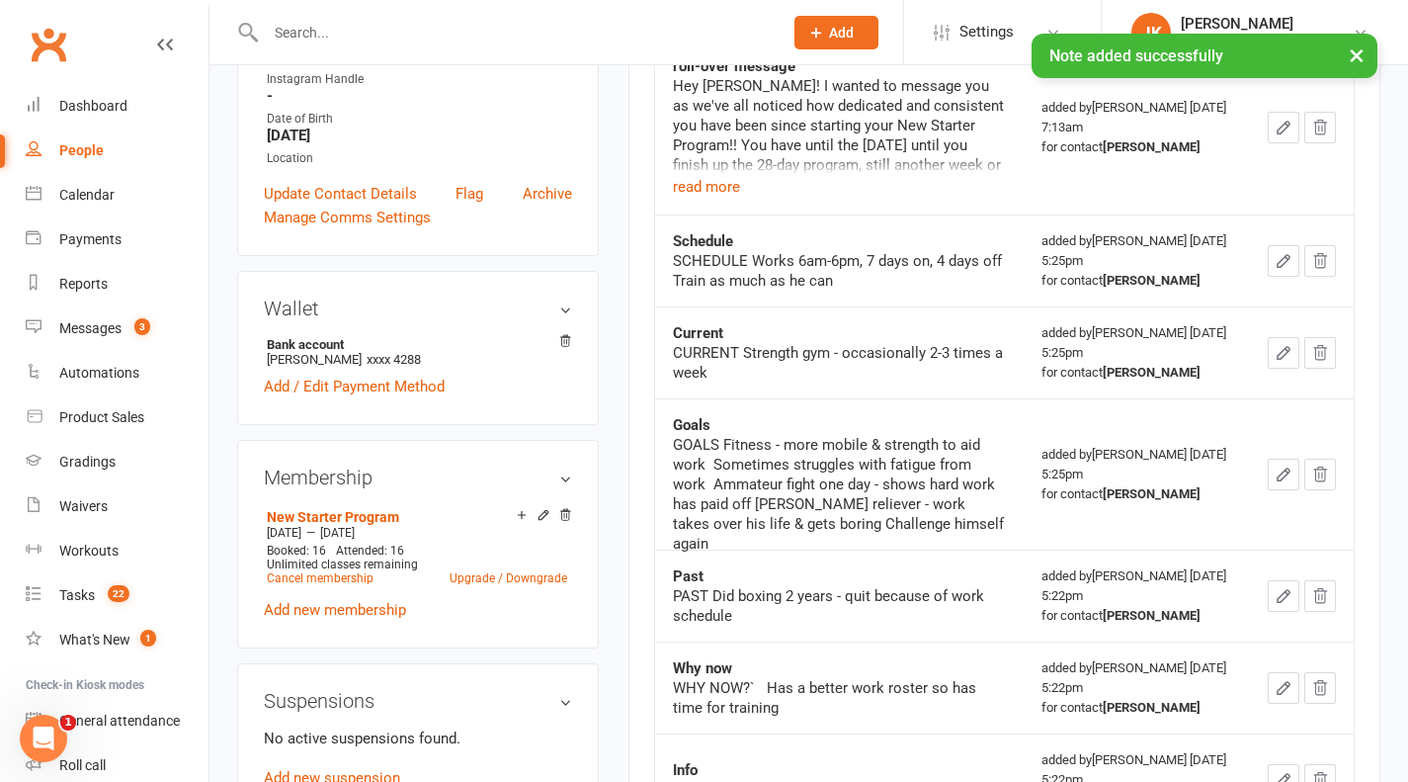
scroll to position [0, 0]
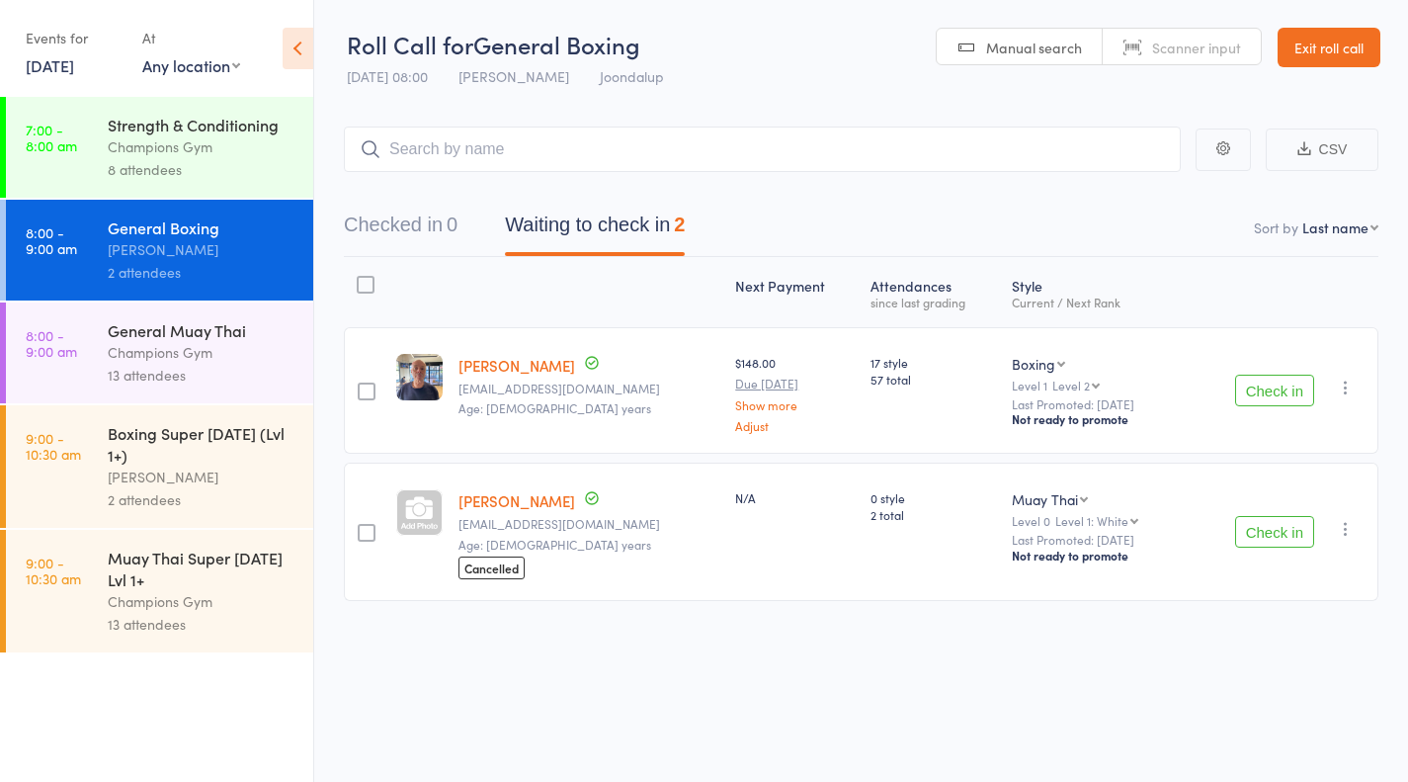
click at [1269, 390] on button "Check in" at bounding box center [1274, 391] width 79 height 32
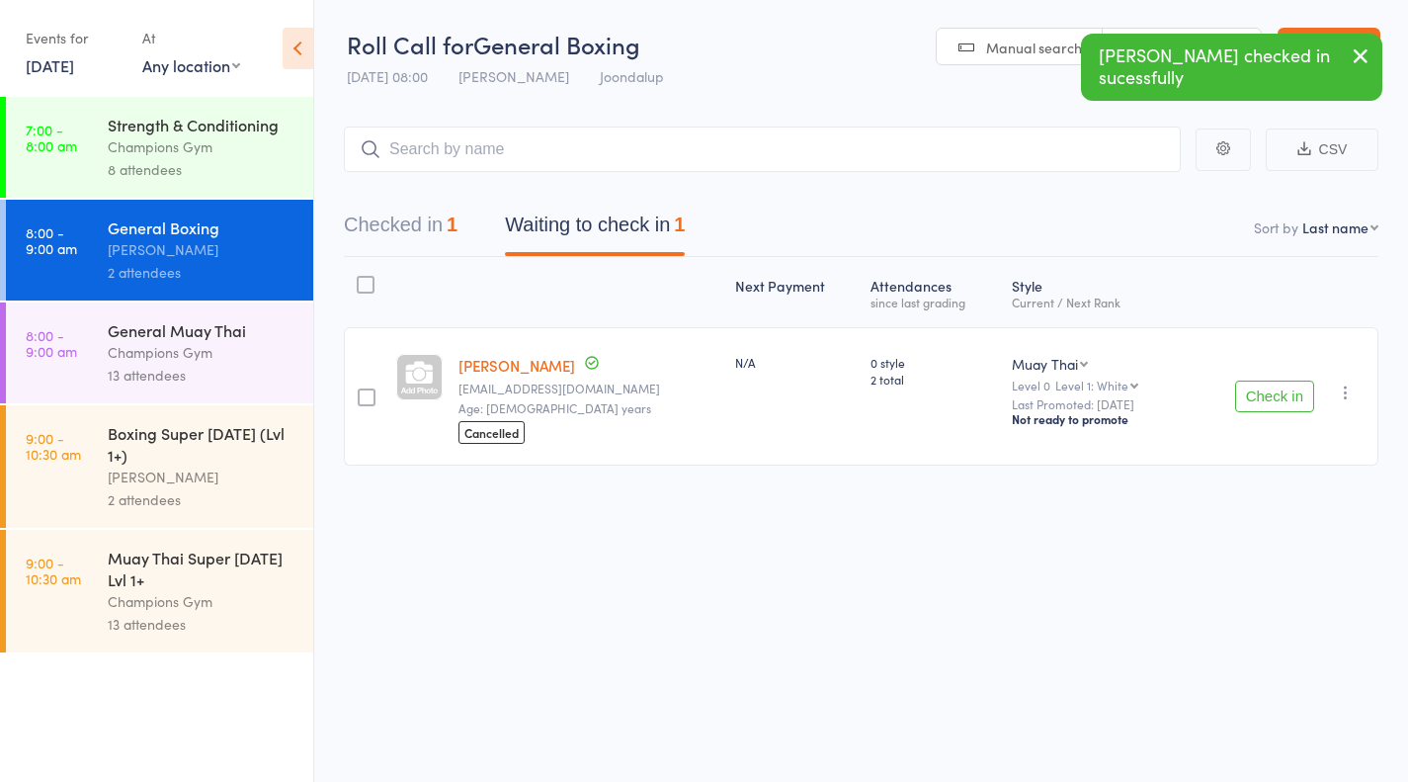
click at [1282, 393] on button "Check in" at bounding box center [1274, 396] width 79 height 32
click at [258, 354] on div "Champions Gym" at bounding box center [202, 352] width 189 height 23
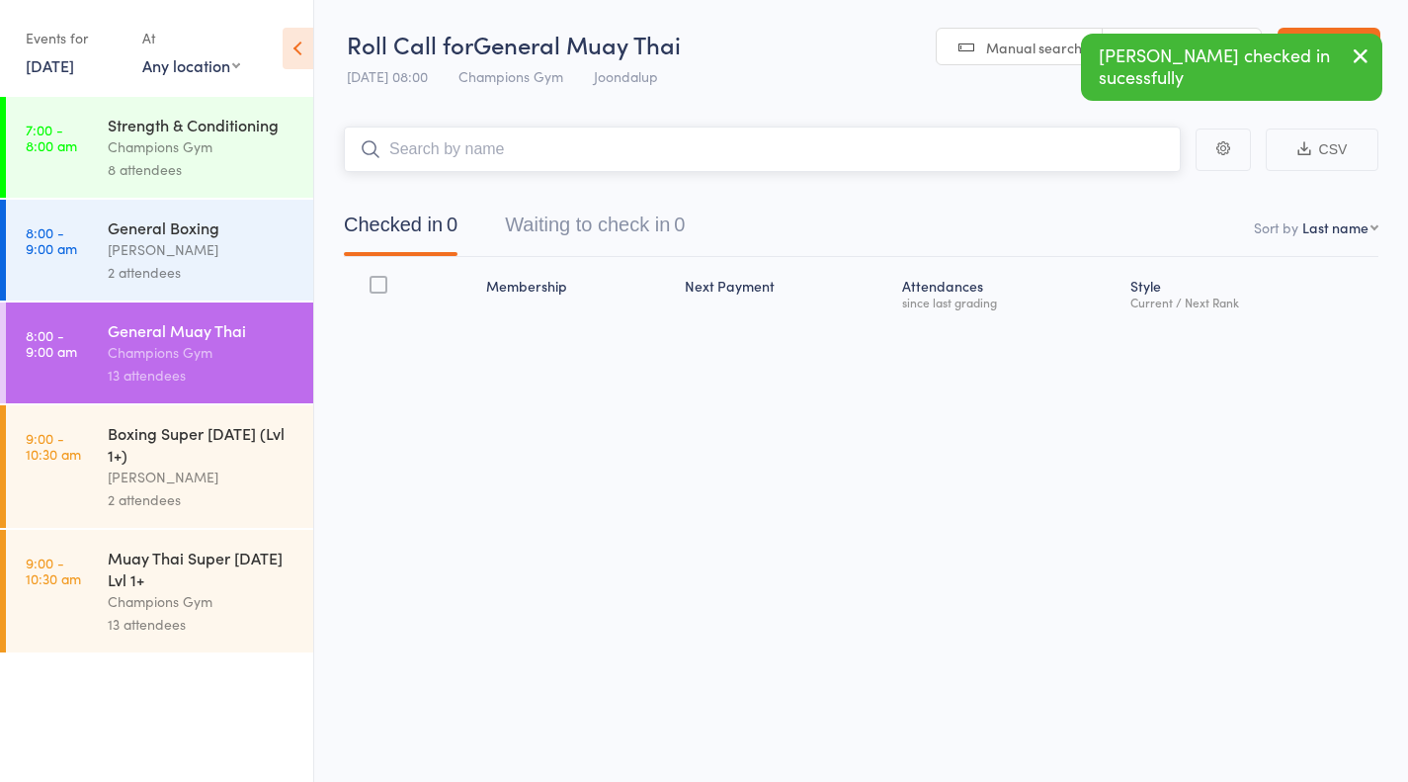
scroll to position [1, 0]
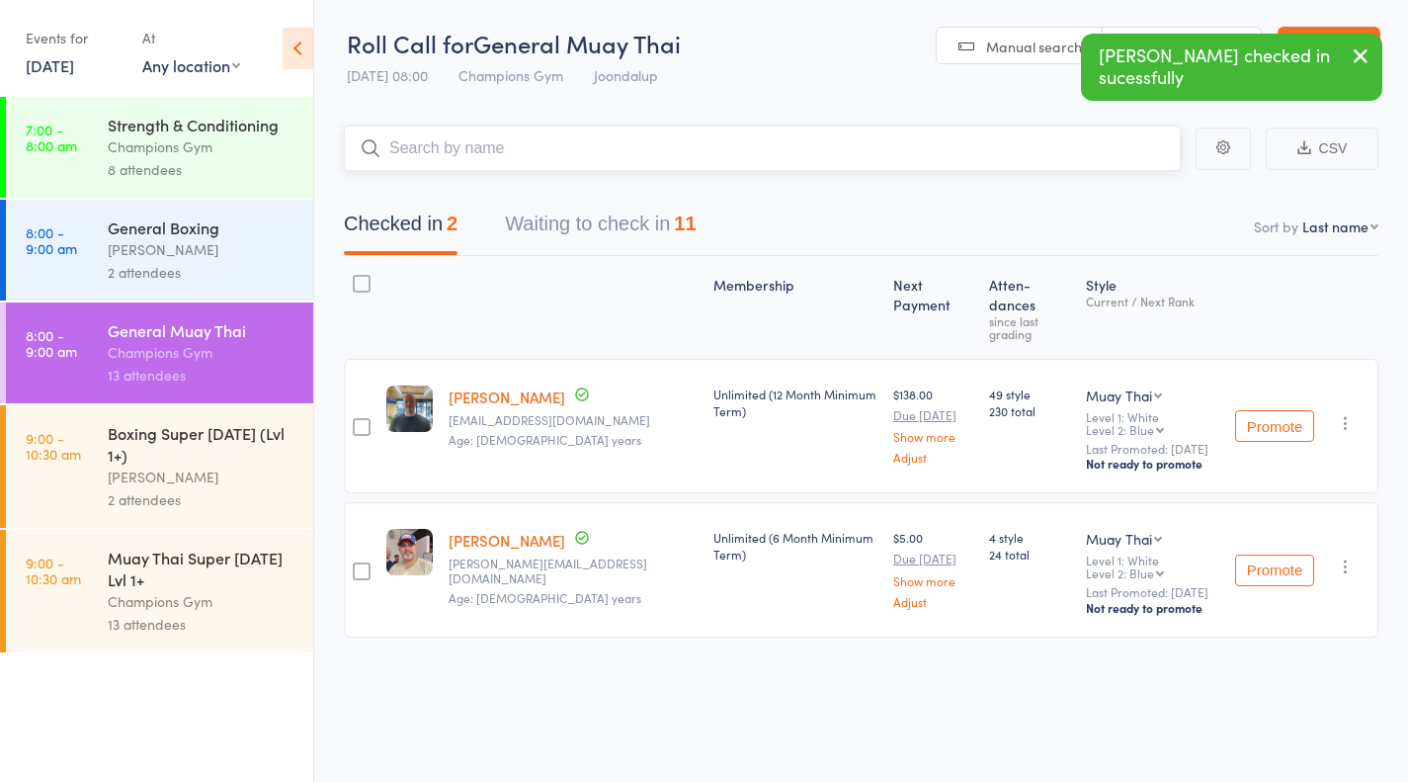
click at [692, 230] on div "11" at bounding box center [685, 223] width 22 height 22
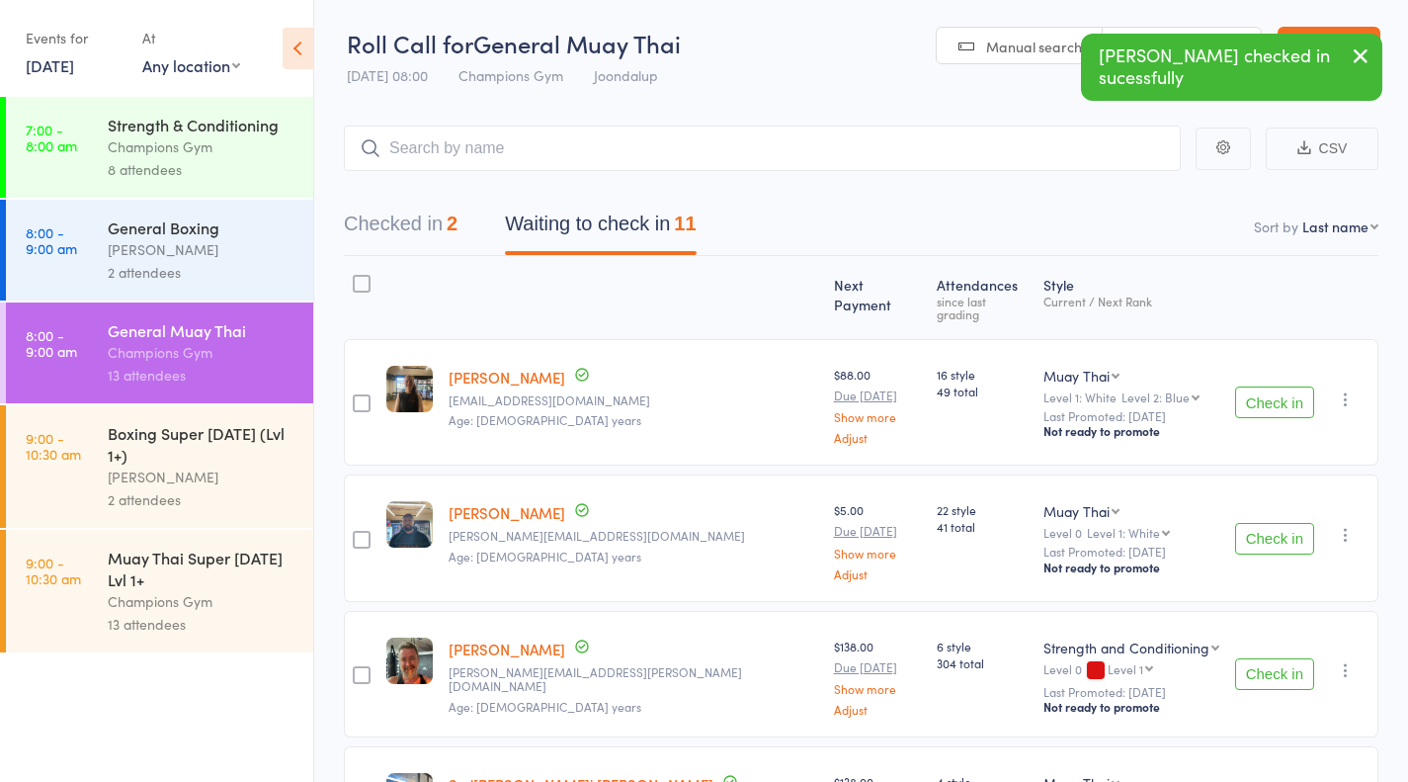
click at [1292, 389] on button "Check in" at bounding box center [1274, 402] width 79 height 32
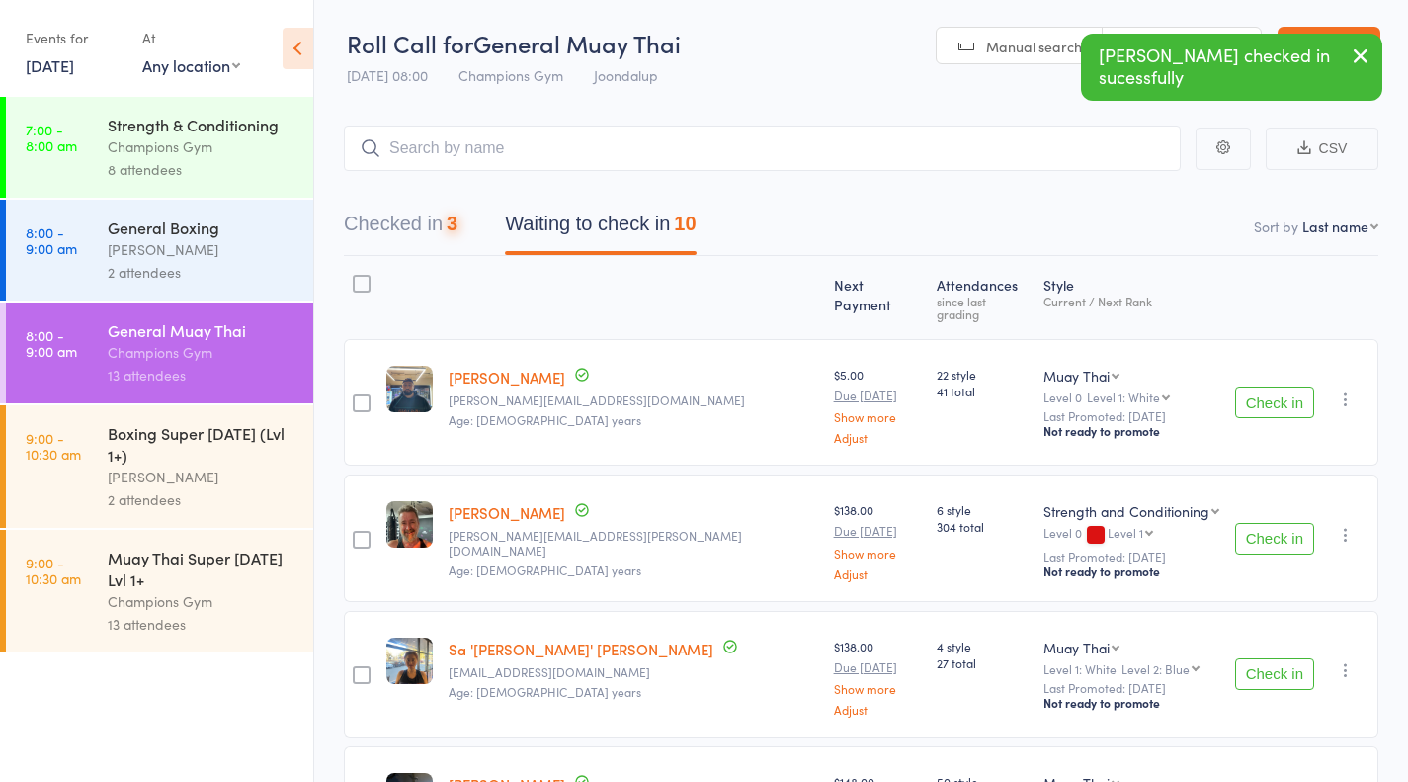
click at [1282, 391] on button "Check in" at bounding box center [1274, 402] width 79 height 32
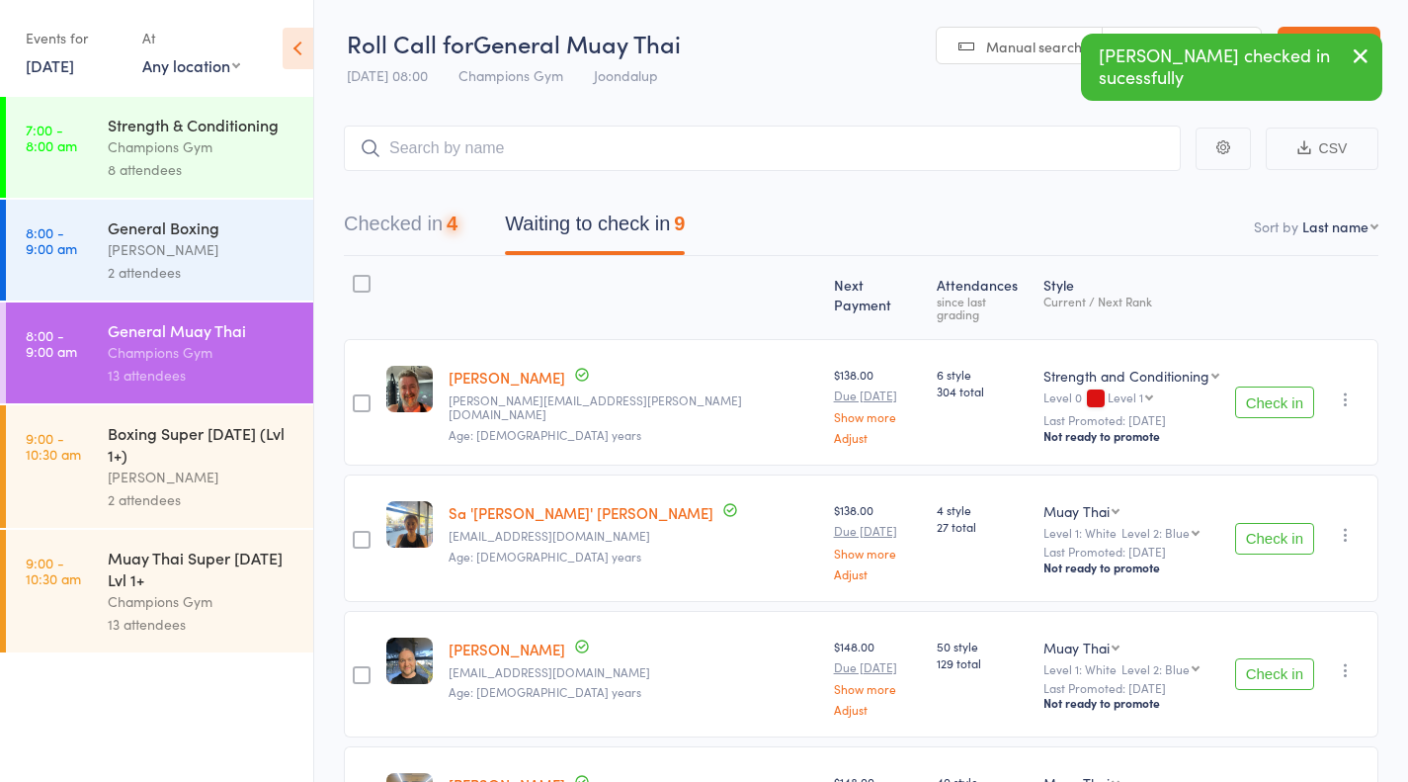
click at [1282, 402] on button "Check in" at bounding box center [1274, 402] width 79 height 32
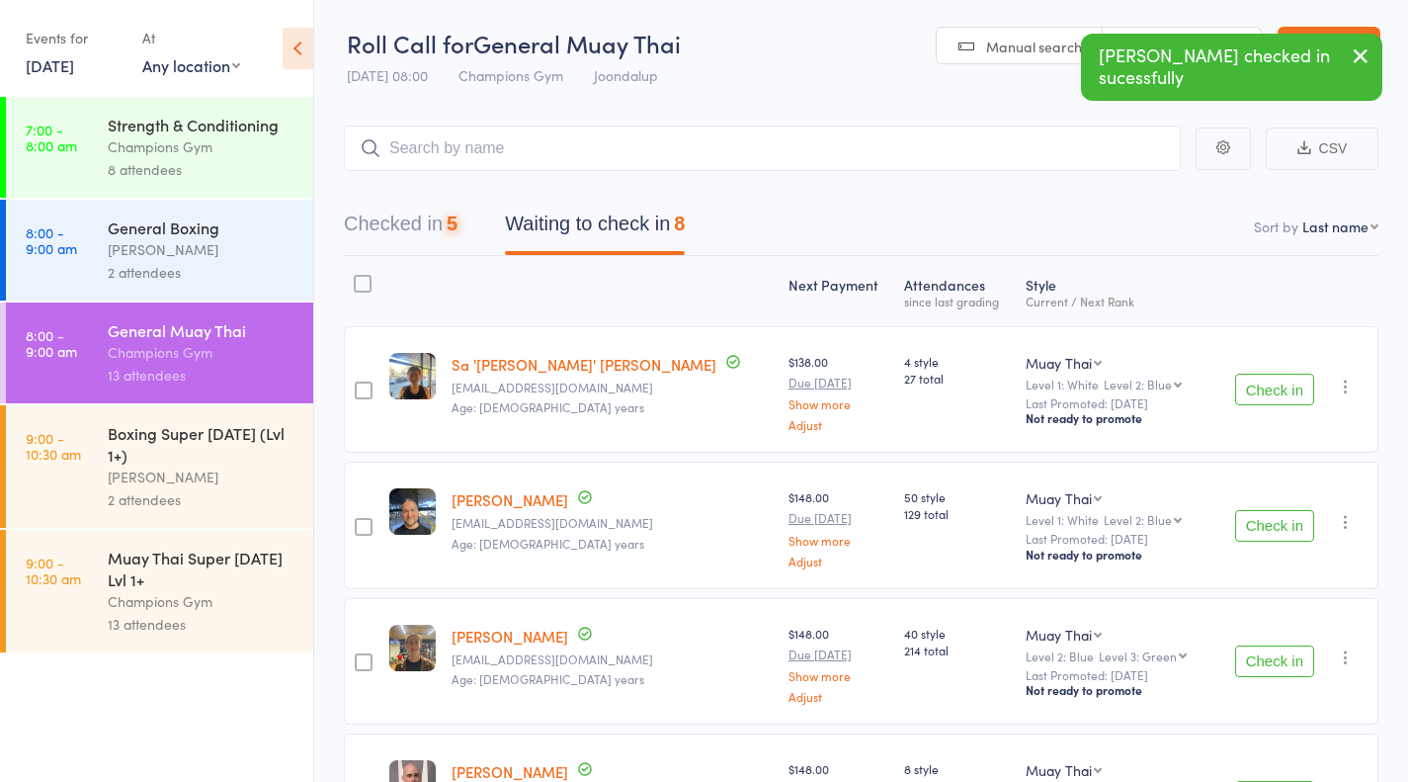
click at [1276, 537] on button "Check in" at bounding box center [1274, 526] width 79 height 32
click at [1287, 530] on button "Check in" at bounding box center [1274, 526] width 79 height 32
click at [1261, 666] on button "Check in" at bounding box center [1274, 661] width 79 height 32
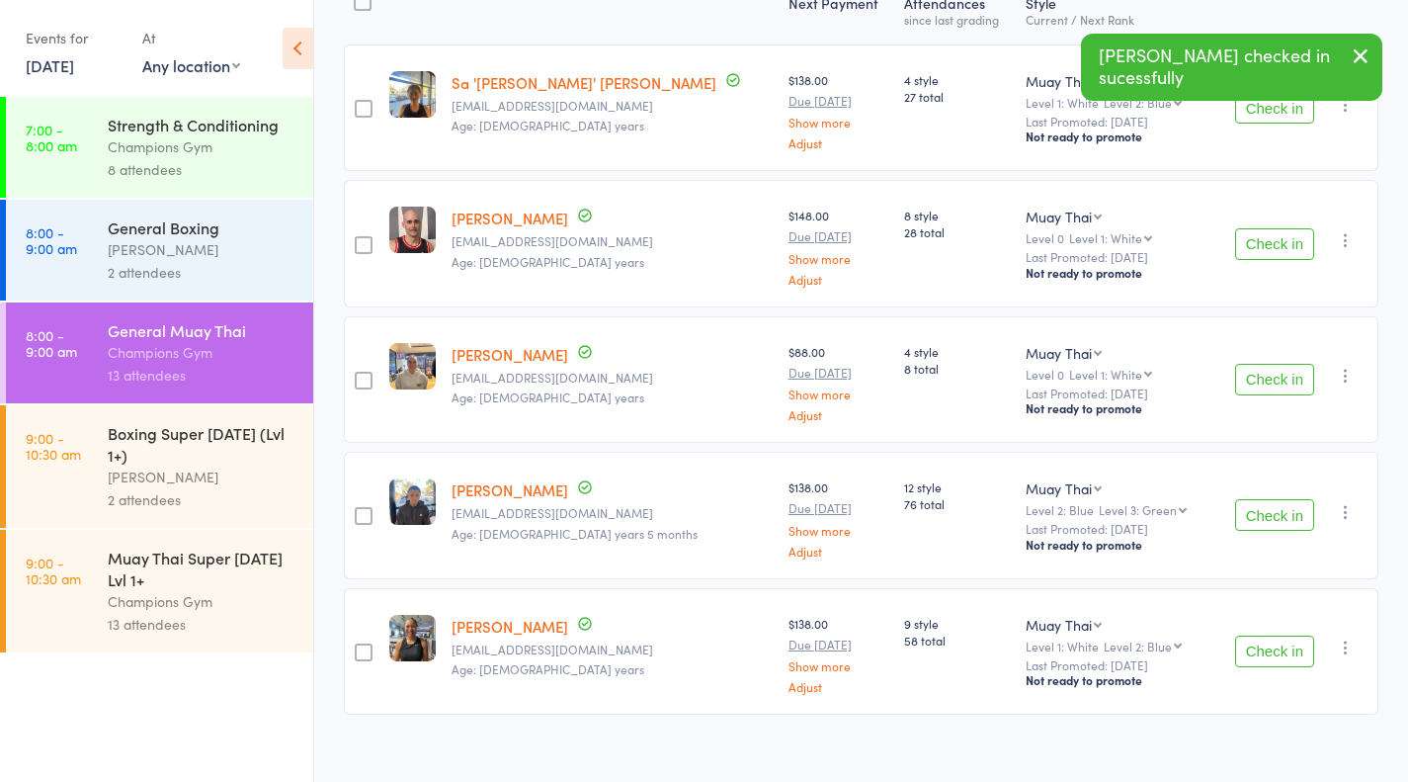
scroll to position [300, 0]
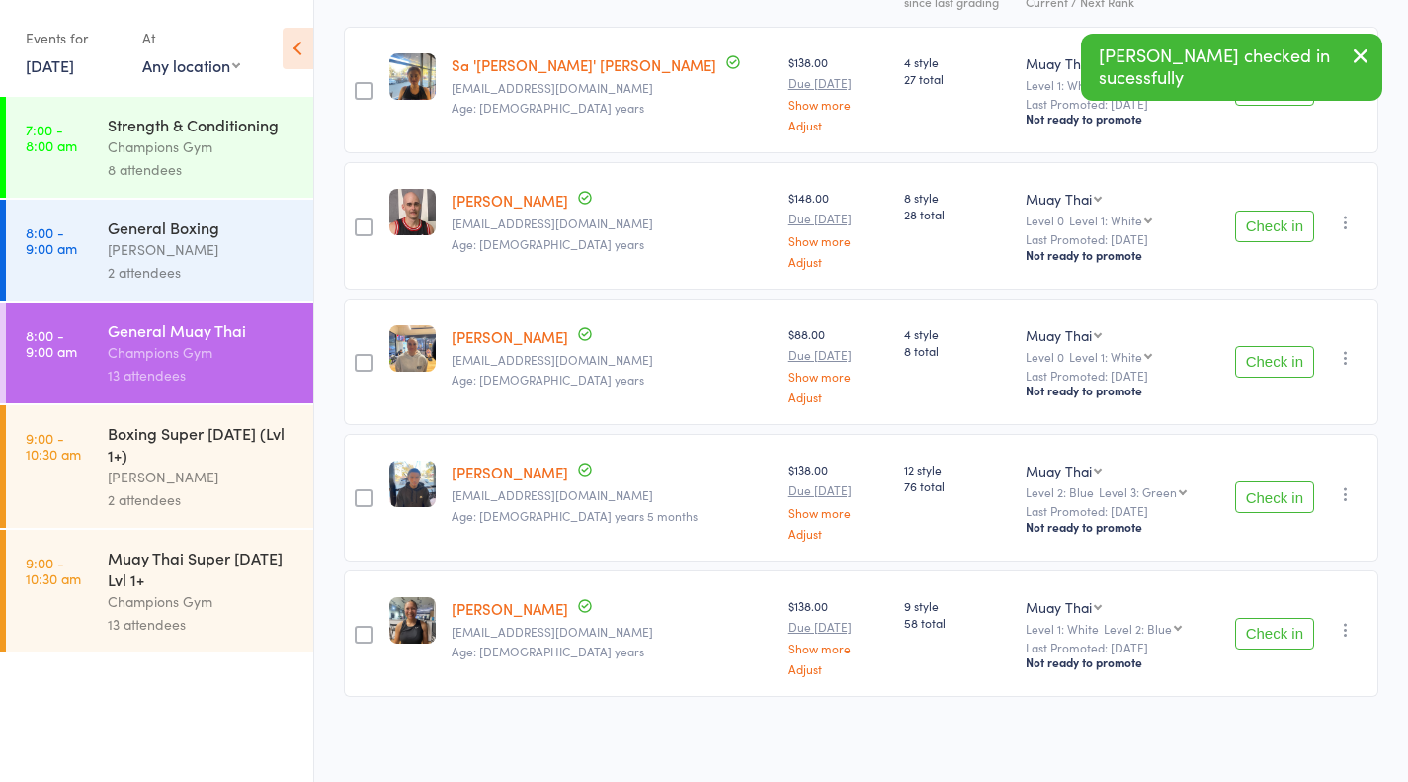
click at [1272, 634] on button "Check in" at bounding box center [1274, 634] width 79 height 32
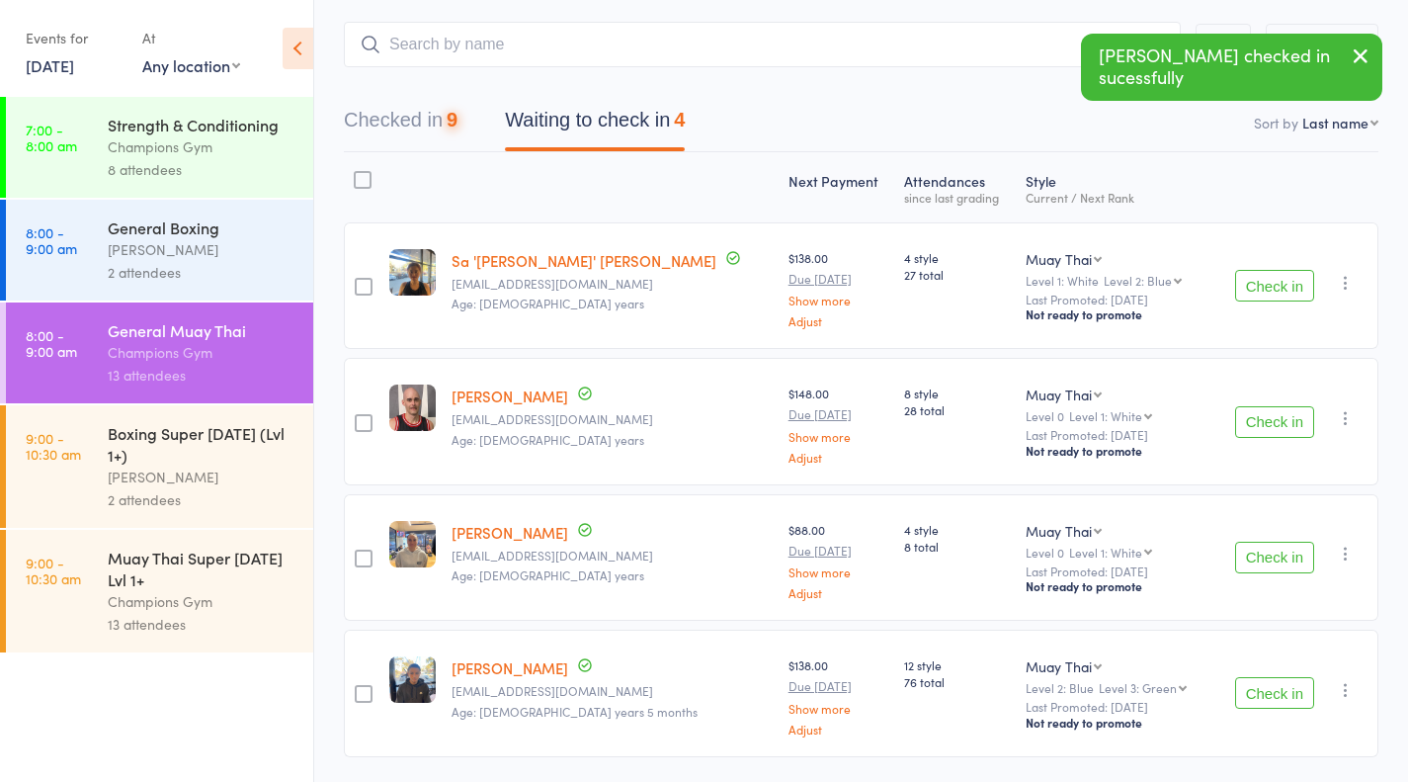
scroll to position [0, 0]
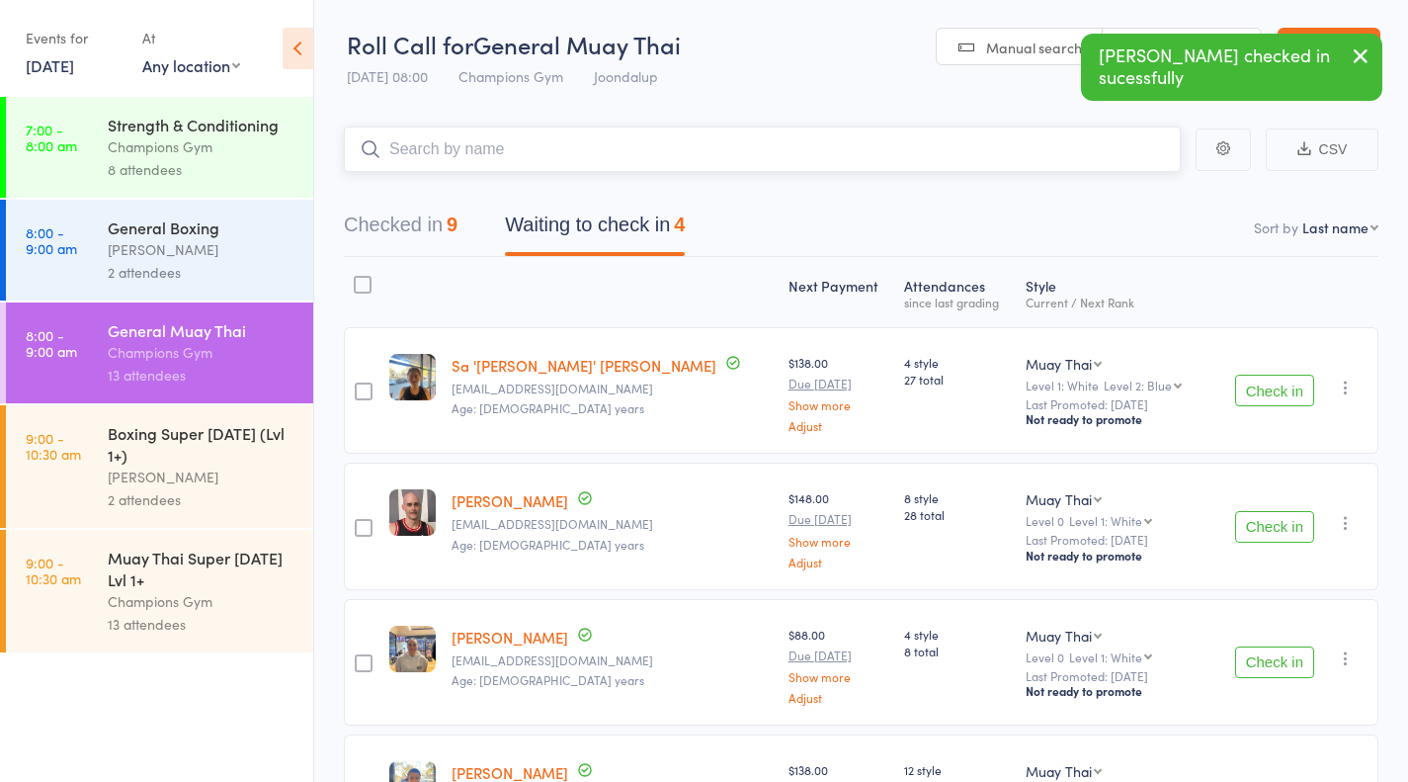
click at [875, 145] on input "search" at bounding box center [762, 148] width 837 height 45
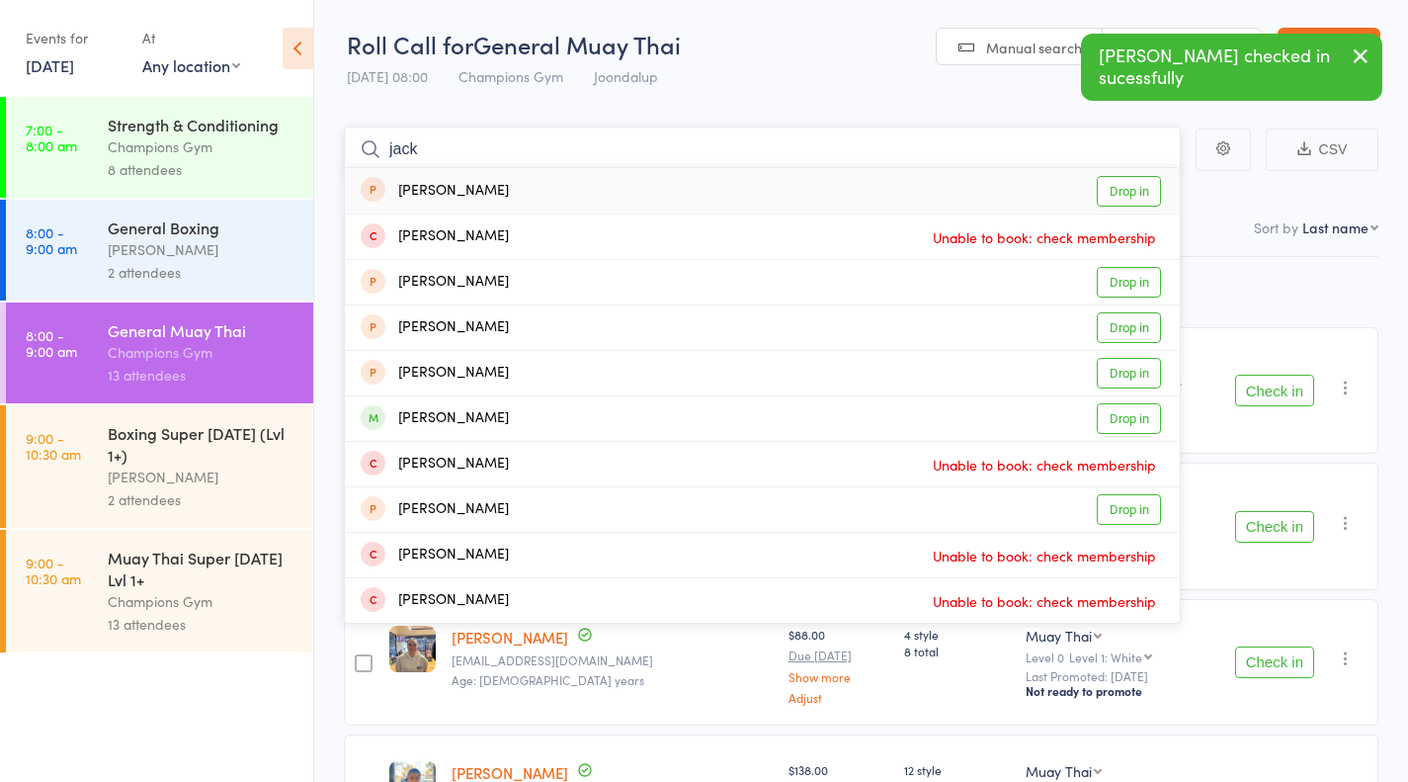
type input "jack"
click at [1131, 421] on link "Drop in" at bounding box center [1129, 418] width 64 height 31
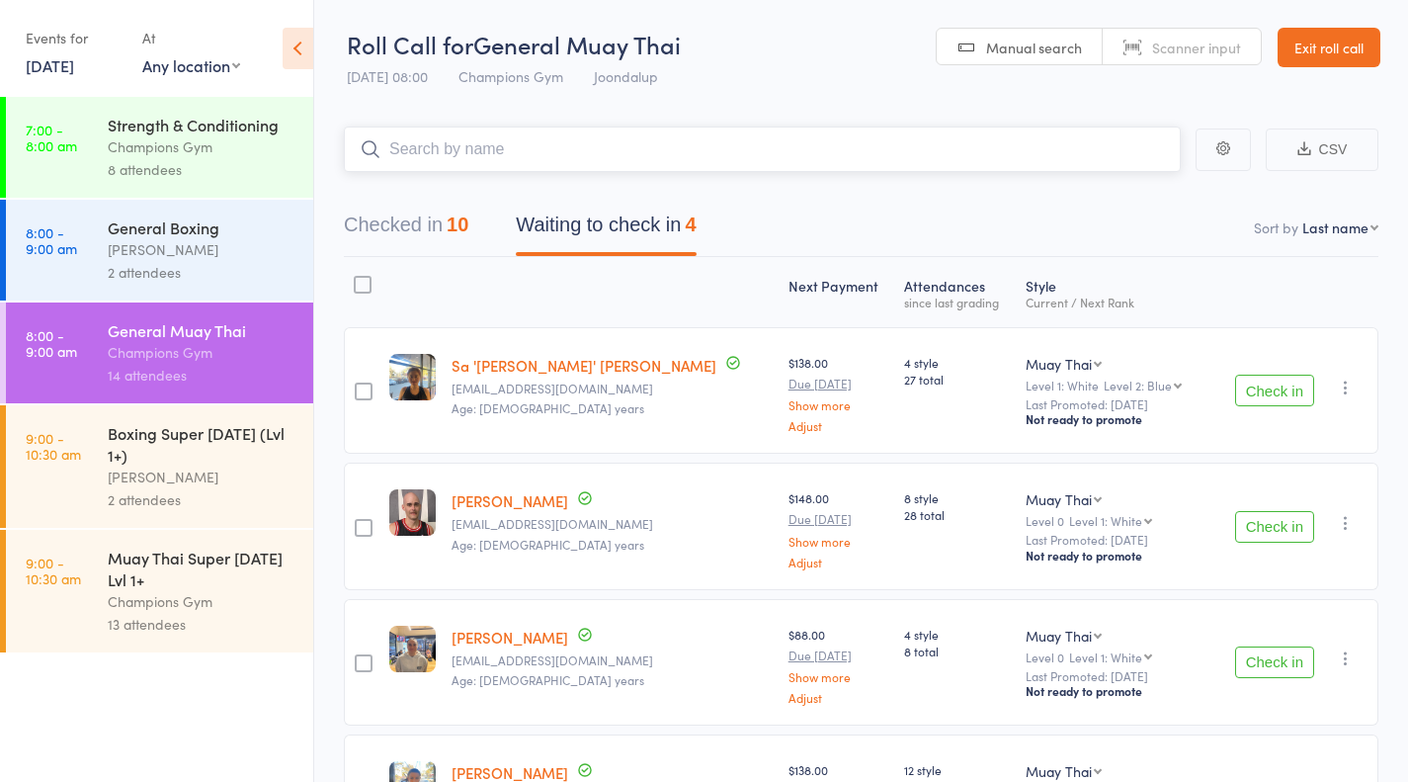
scroll to position [165, 0]
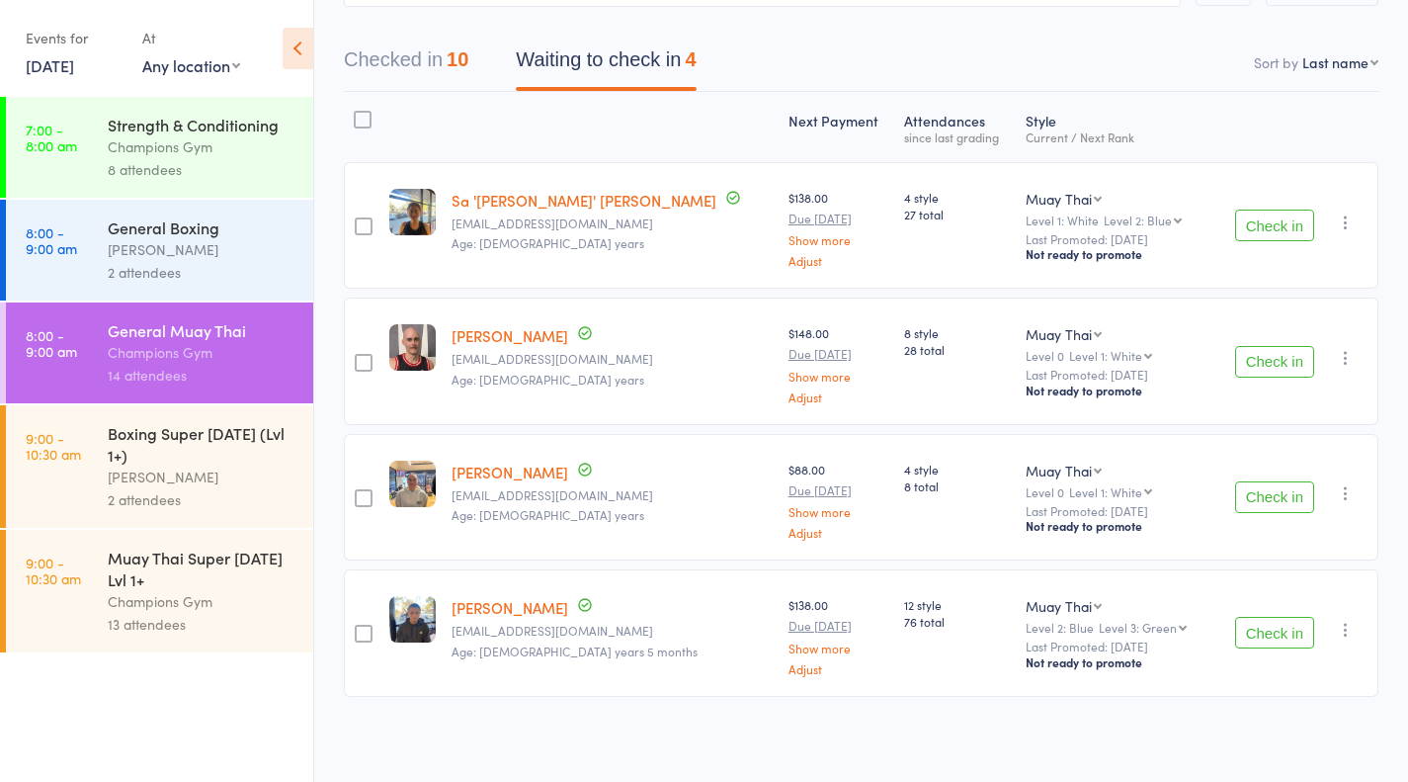
click at [129, 260] on div "[PERSON_NAME]" at bounding box center [202, 249] width 189 height 23
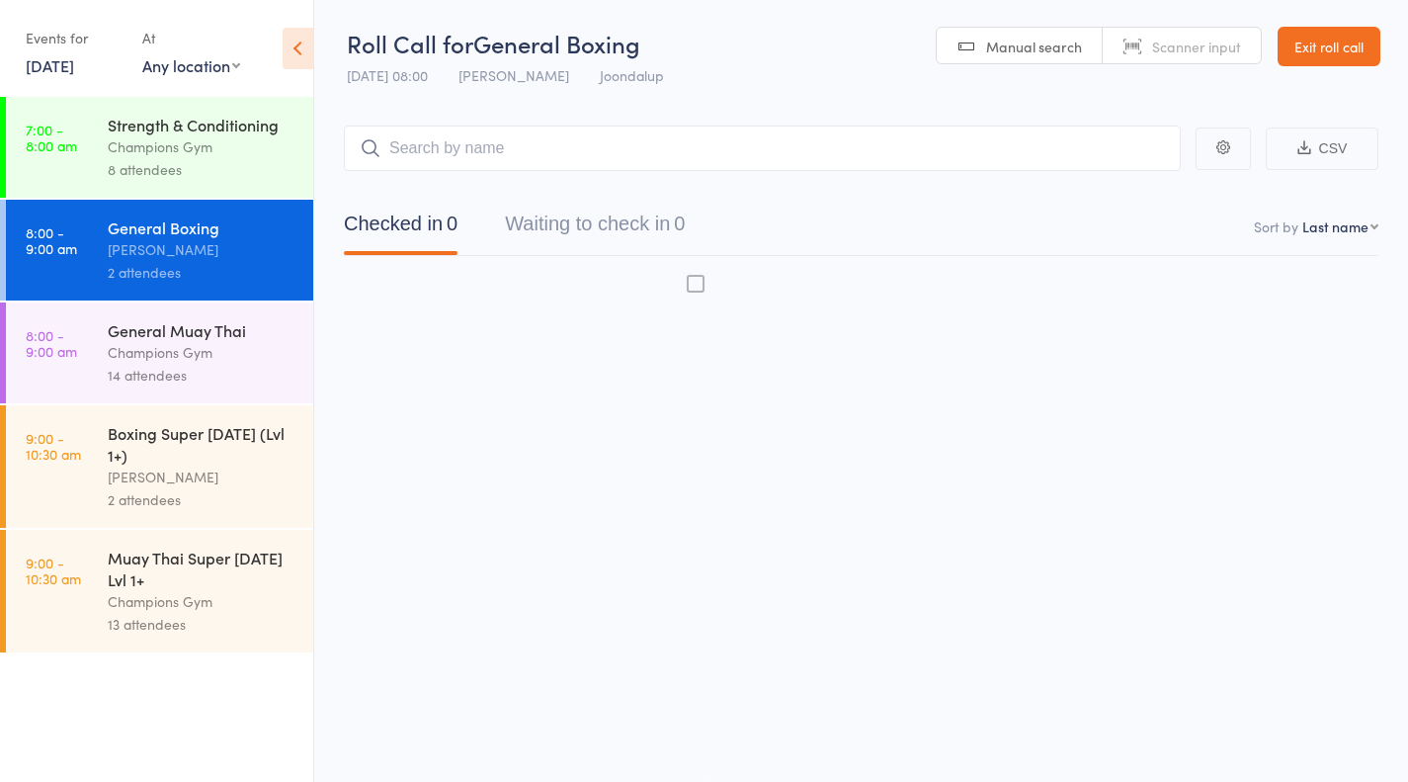
scroll to position [1, 0]
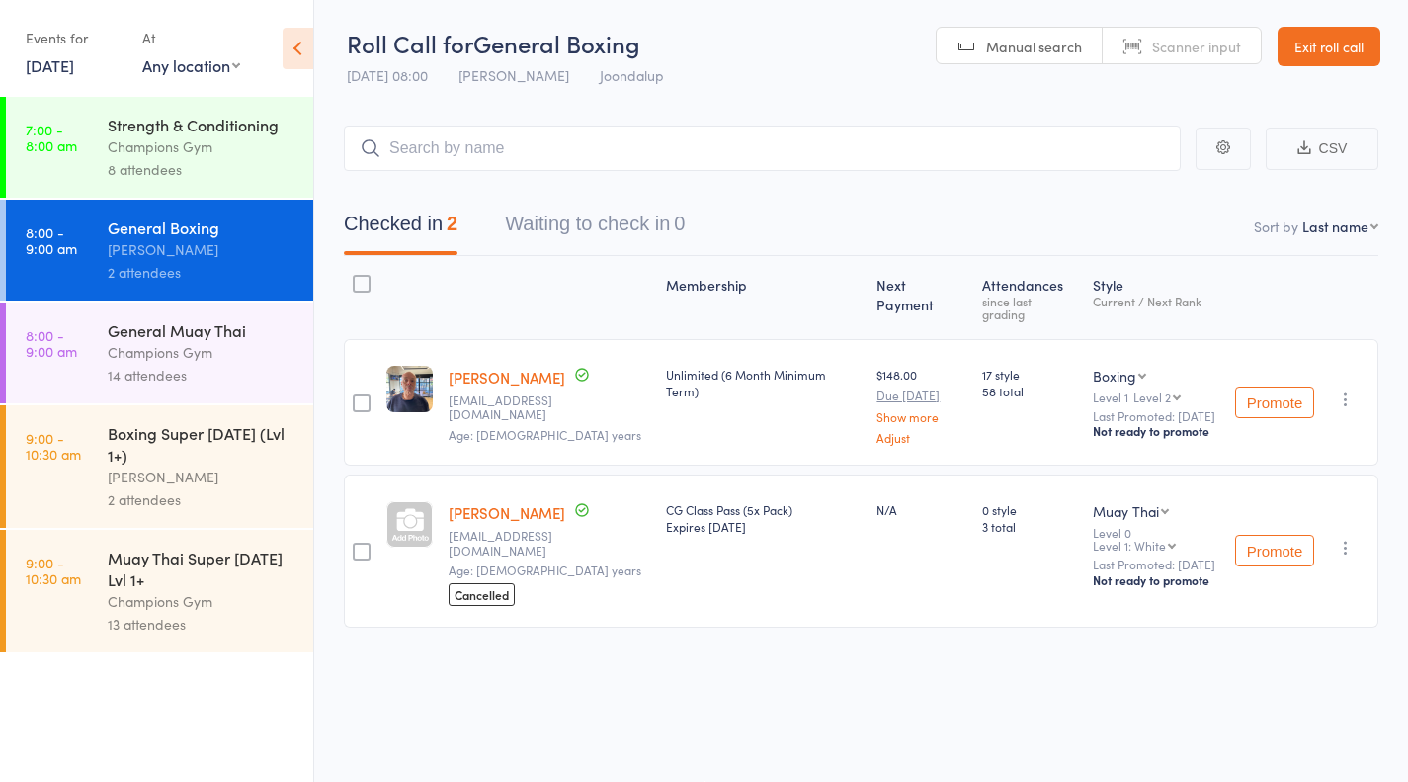
click at [205, 347] on div "Champions Gym" at bounding box center [202, 352] width 189 height 23
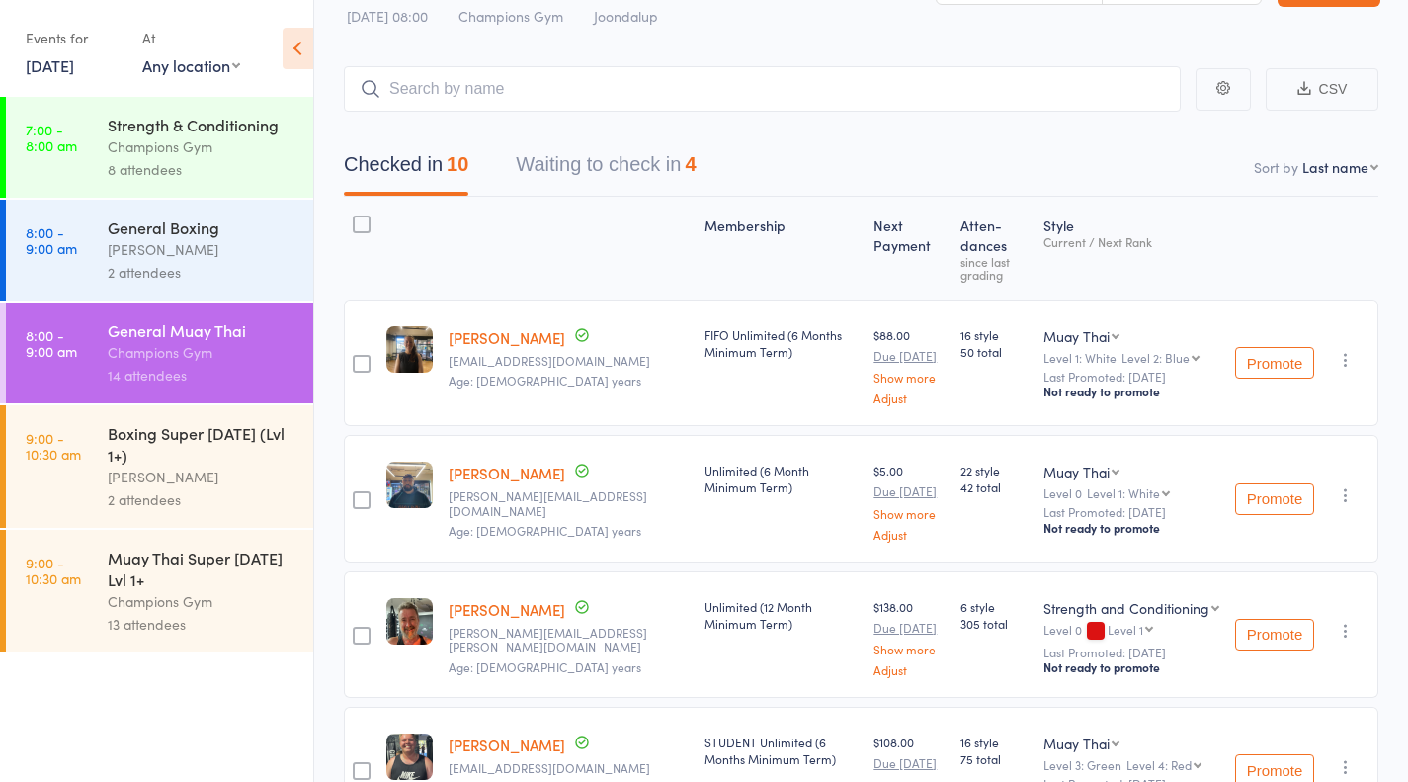
scroll to position [64, 0]
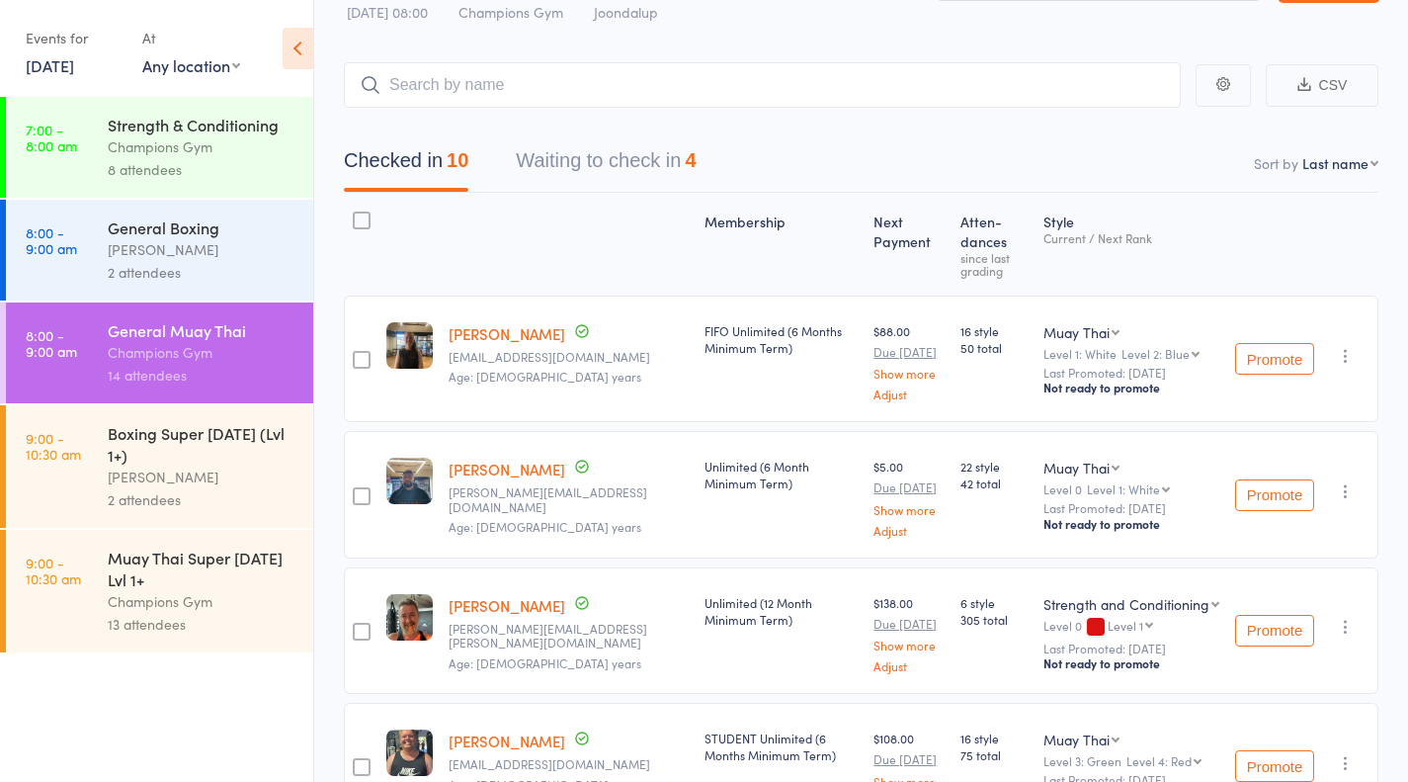
click at [559, 182] on button "Waiting to check in 4" at bounding box center [606, 165] width 180 height 52
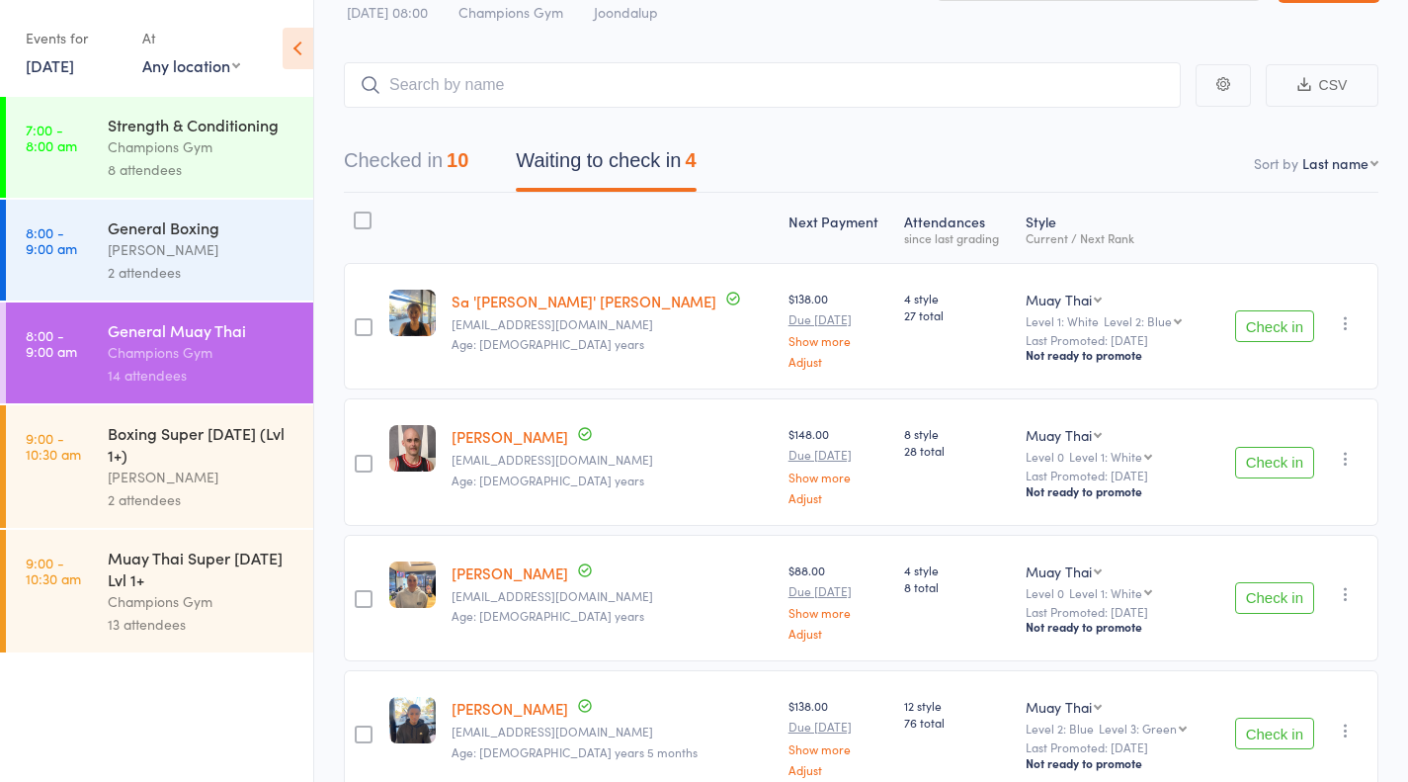
click at [1284, 472] on button "Check in" at bounding box center [1274, 463] width 79 height 32
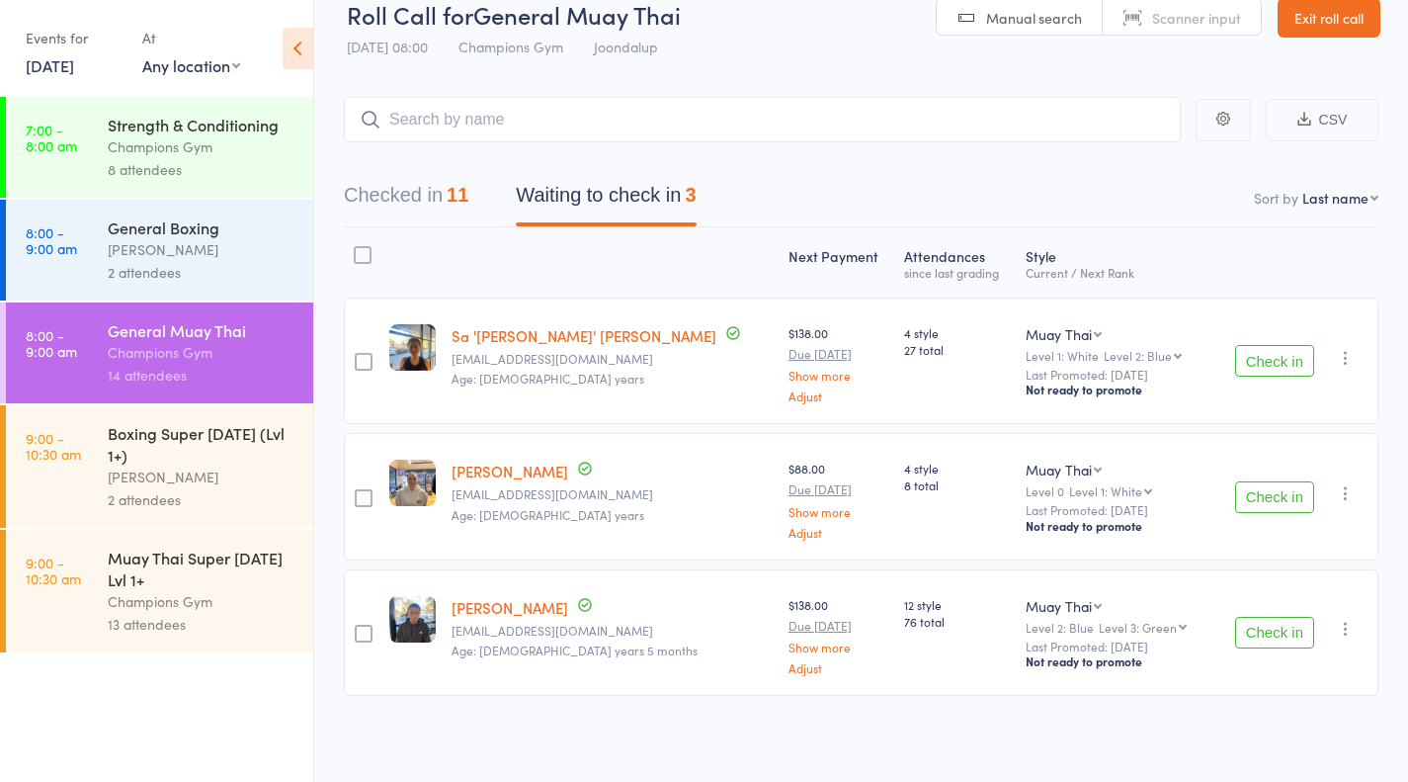
click at [1267, 666] on div "Check in Check in Promote Send message Add Note Add Task Add Flag Remove Mark a…" at bounding box center [1295, 632] width 166 height 126
click at [1267, 623] on button "Check in" at bounding box center [1274, 633] width 79 height 32
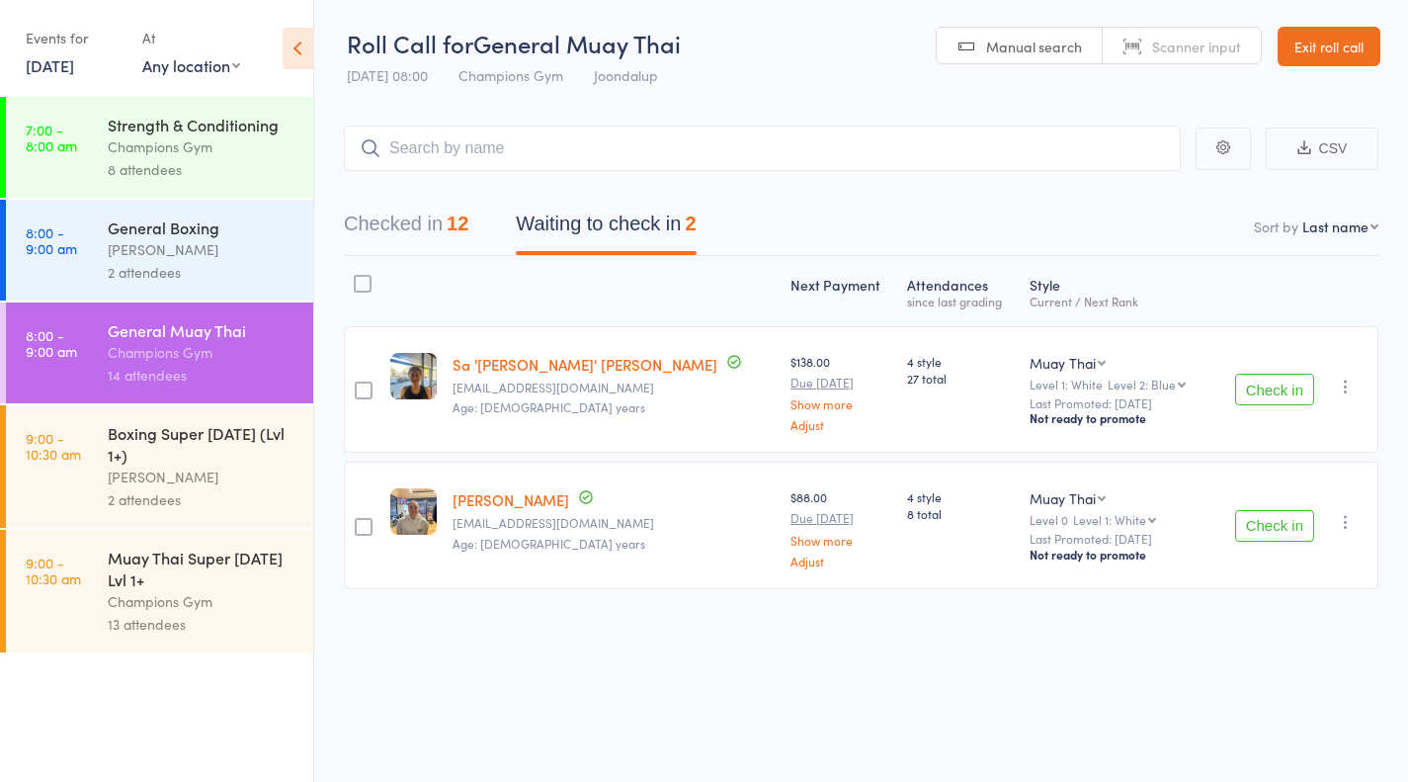
click at [1276, 384] on button "Check in" at bounding box center [1274, 390] width 79 height 32
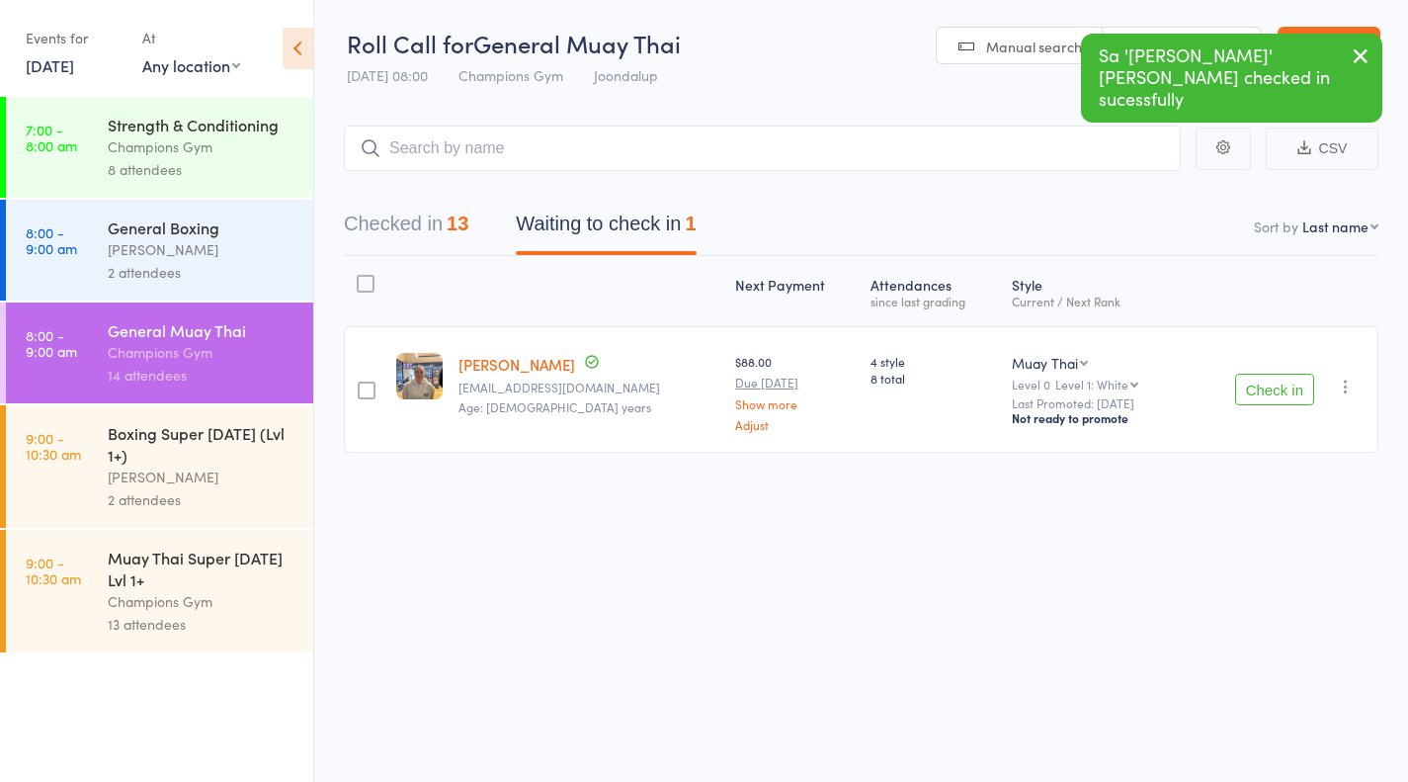
click at [155, 453] on div "Boxing Super [DATE] (Lvl 1+)" at bounding box center [202, 443] width 189 height 43
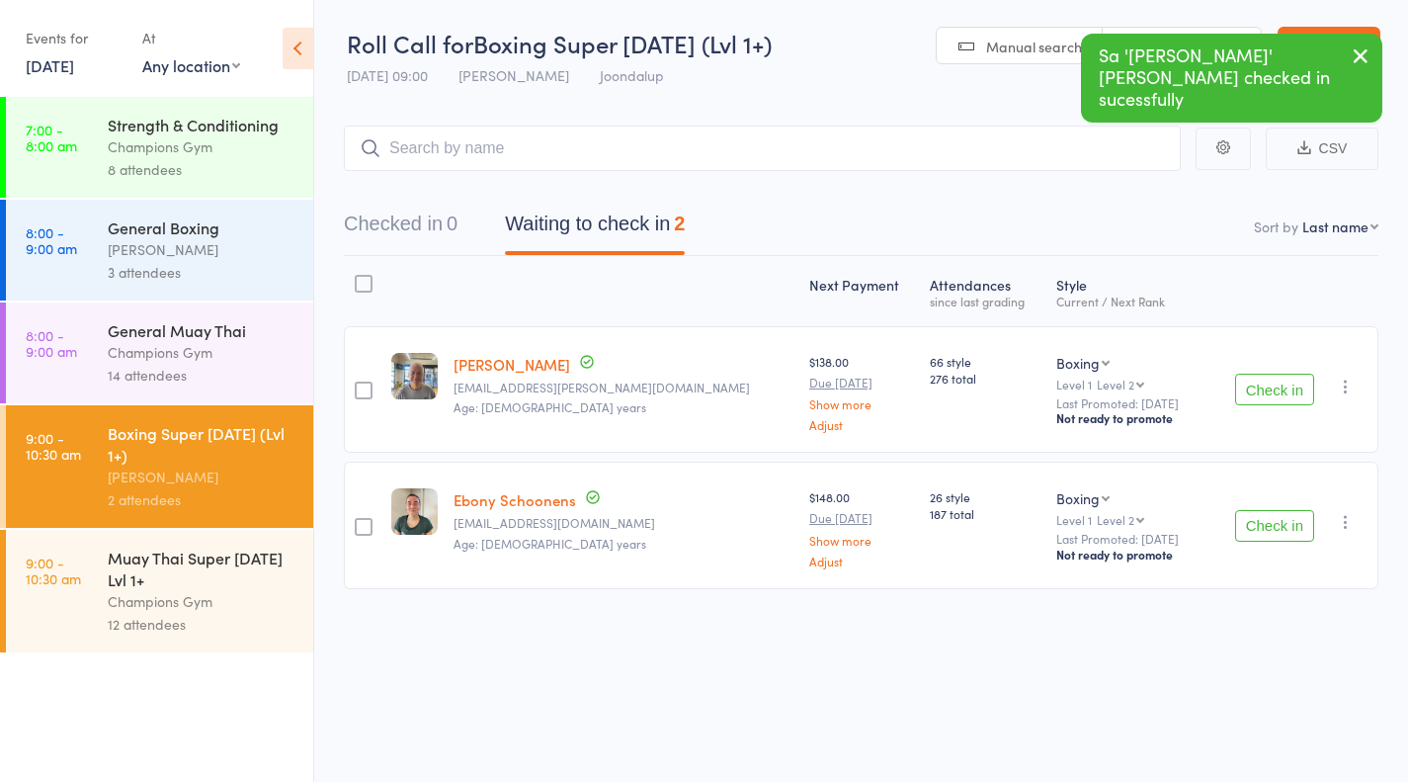
click at [190, 560] on div "Muay Thai Super [DATE] Lvl 1+" at bounding box center [202, 567] width 189 height 43
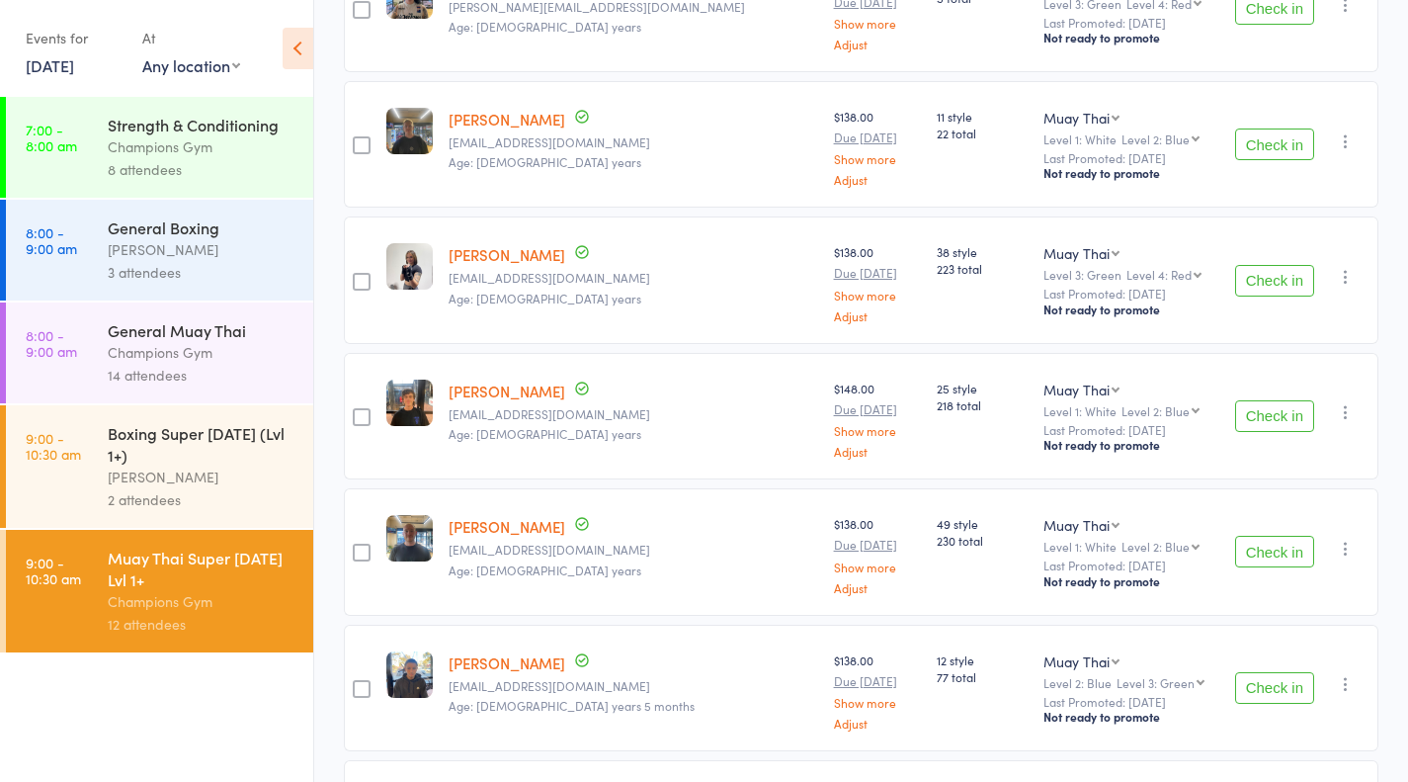
scroll to position [1248, 0]
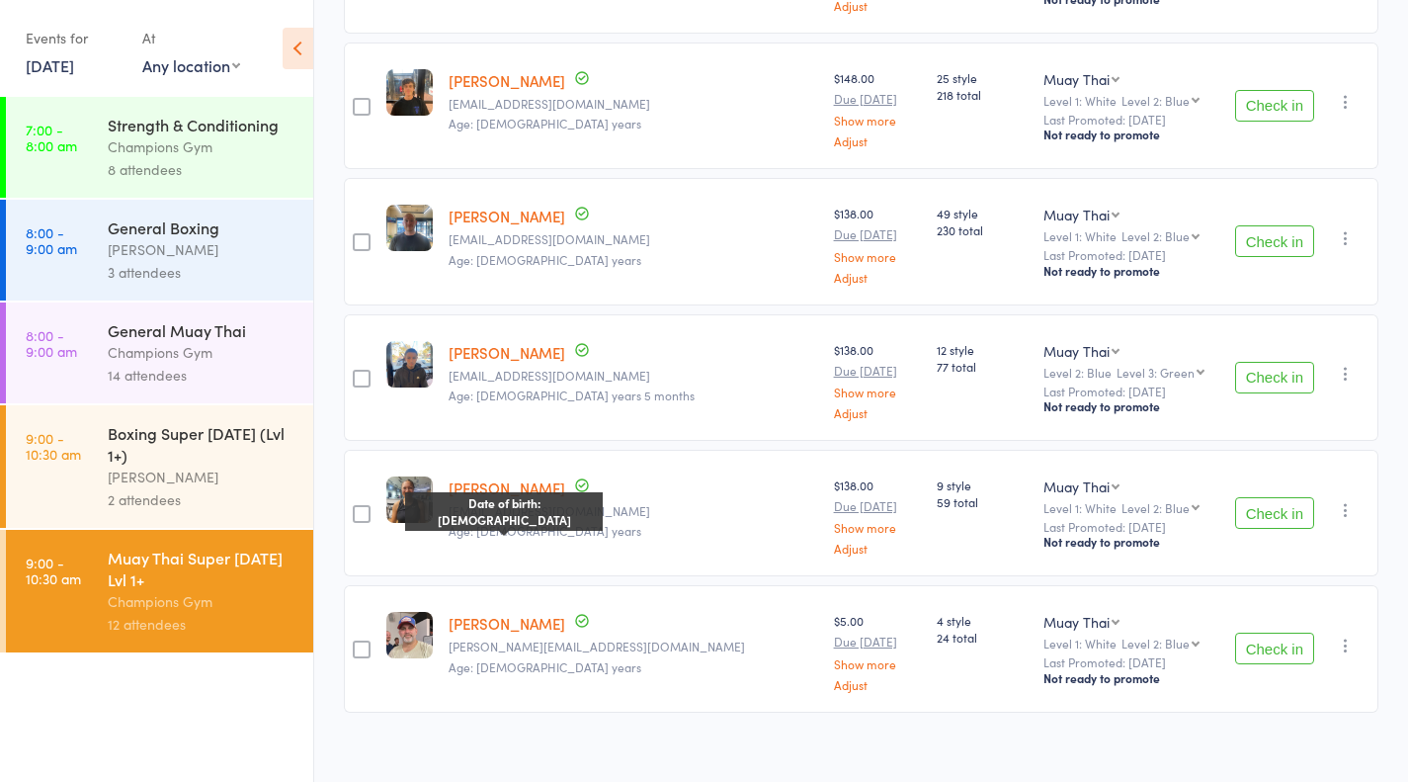
click at [1292, 235] on button "Check in" at bounding box center [1274, 241] width 79 height 32
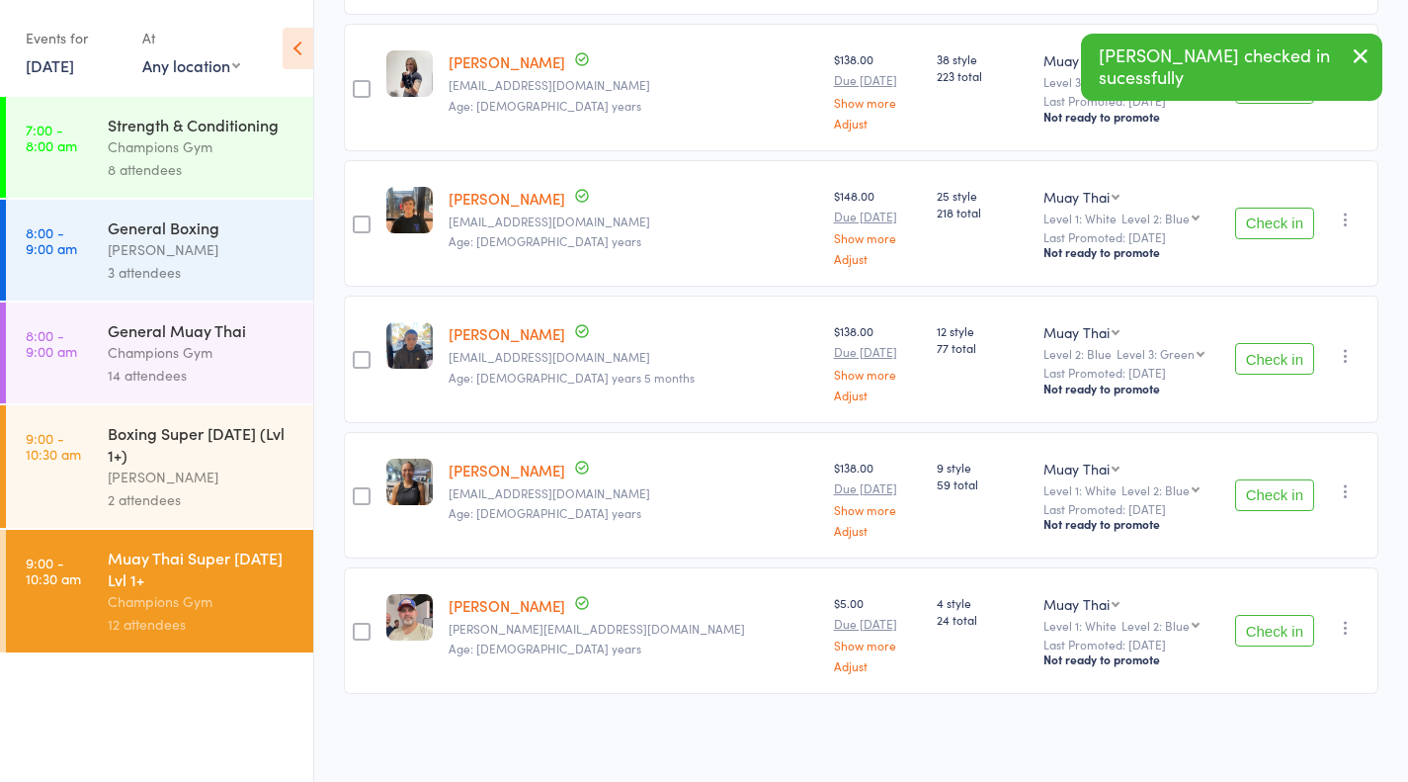
scroll to position [1113, 0]
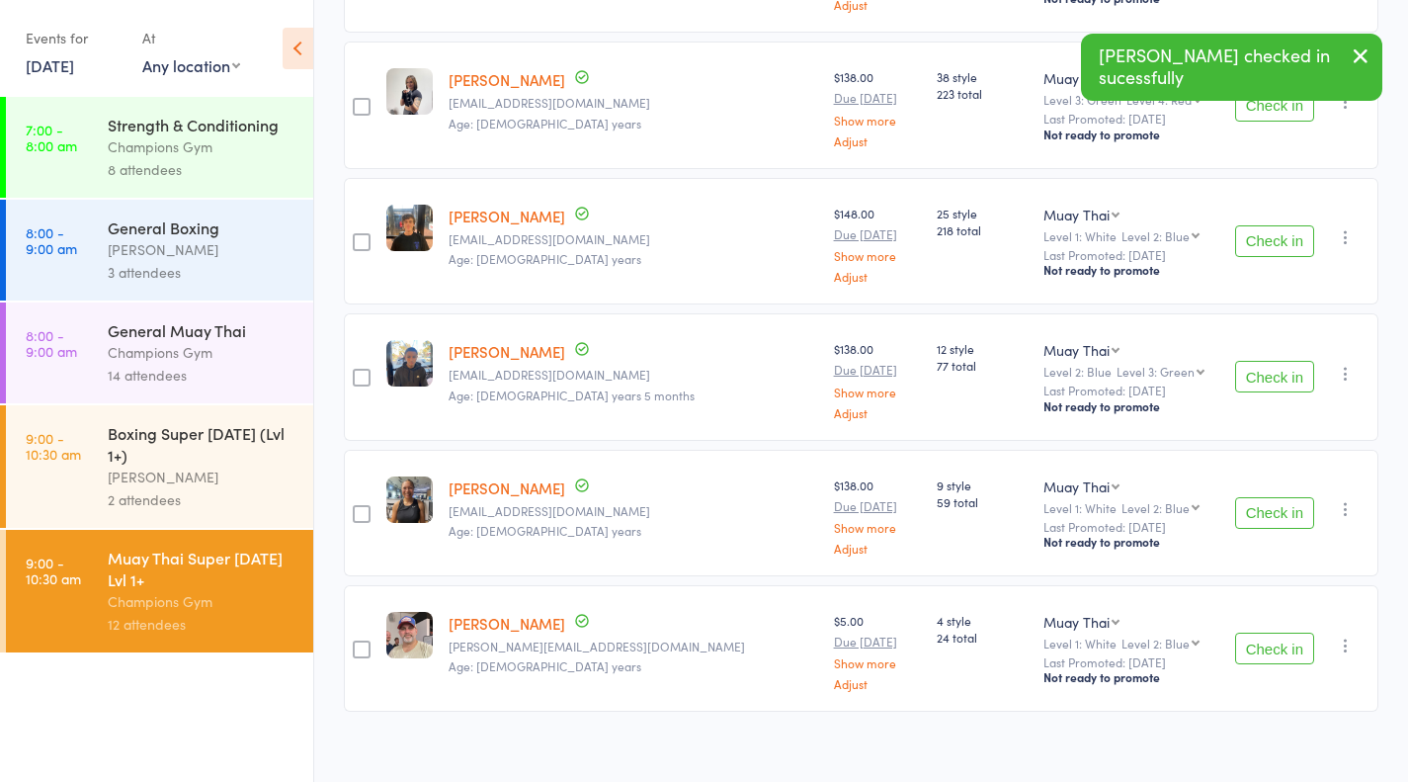
click at [1279, 375] on button "Check in" at bounding box center [1274, 377] width 79 height 32
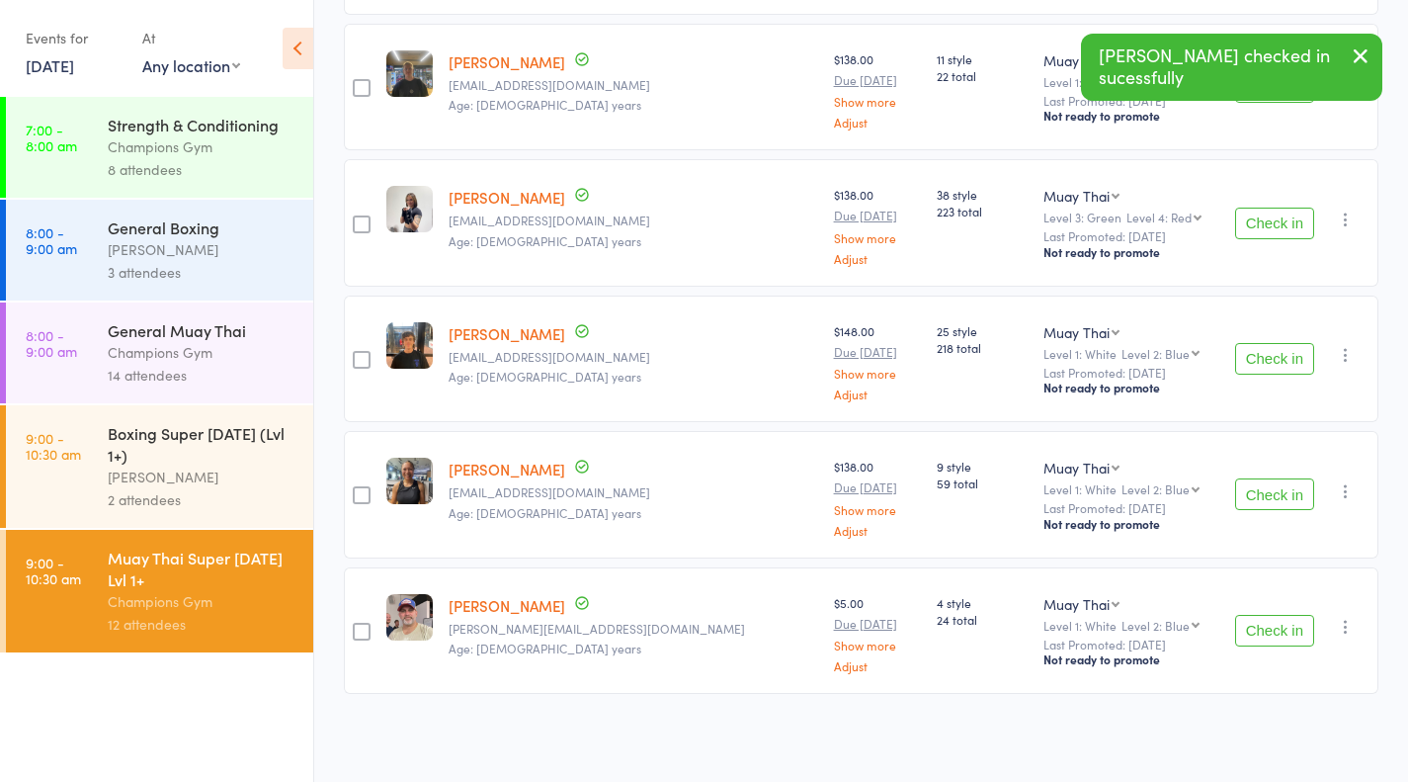
scroll to position [977, 0]
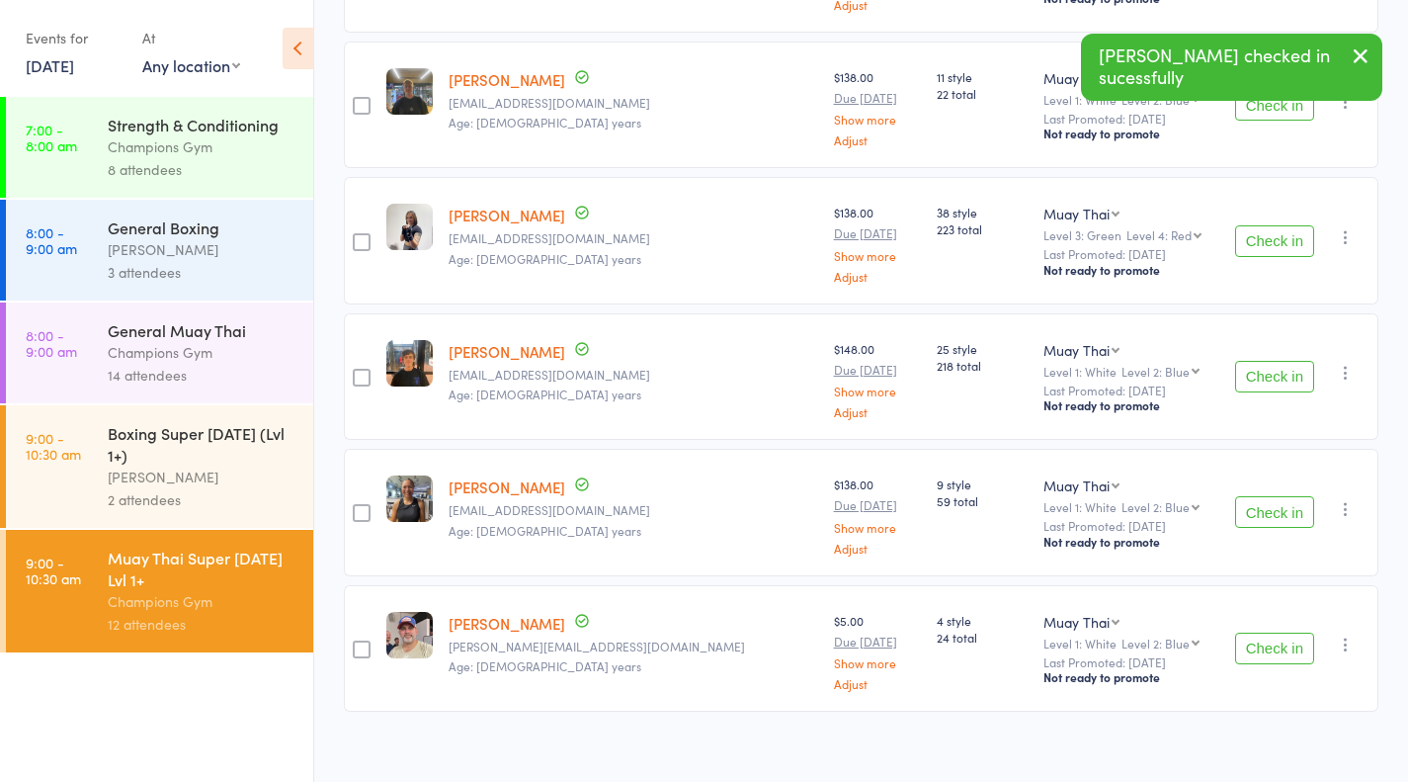
click at [1287, 505] on button "Check in" at bounding box center [1274, 512] width 79 height 32
click at [1282, 631] on button "Check in" at bounding box center [1274, 647] width 79 height 32
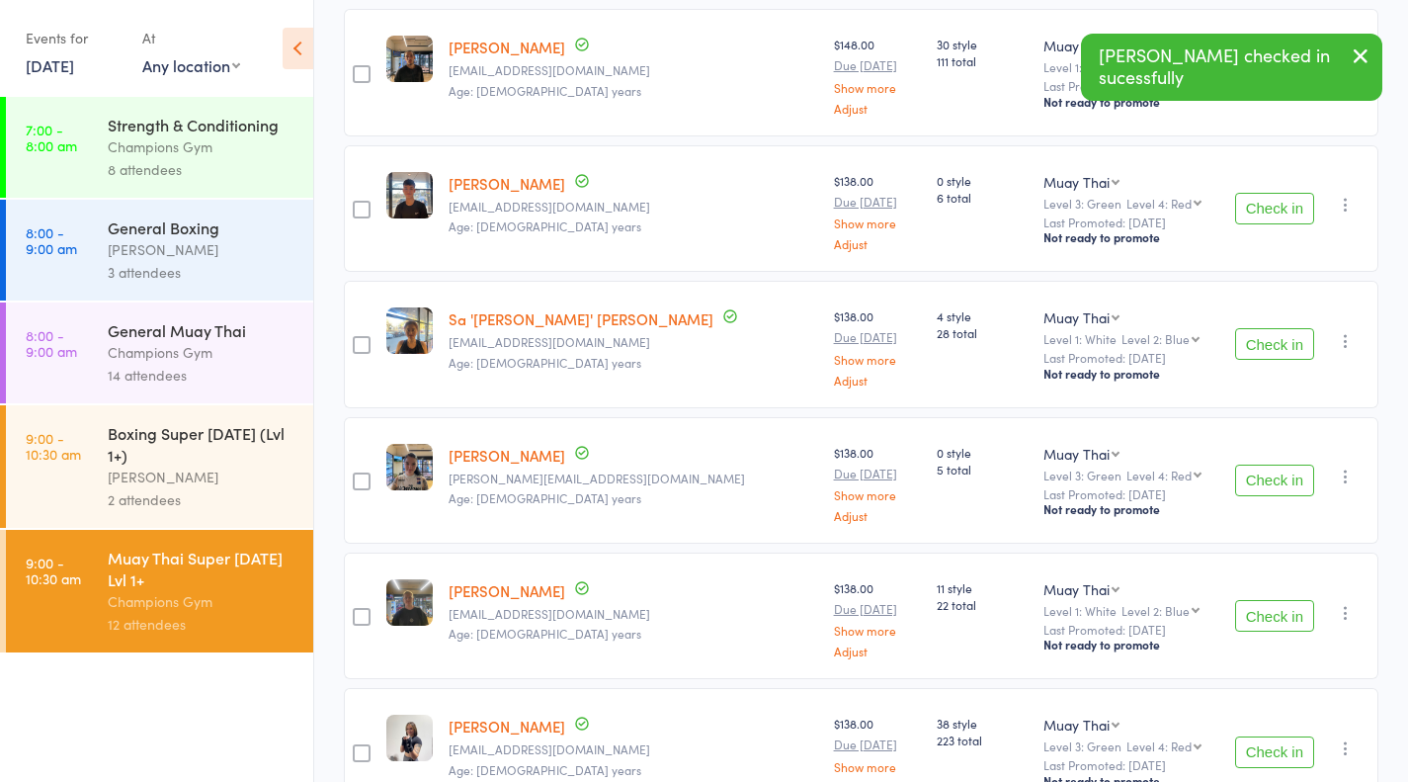
scroll to position [468, 0]
click at [1294, 334] on button "Check in" at bounding box center [1274, 342] width 79 height 32
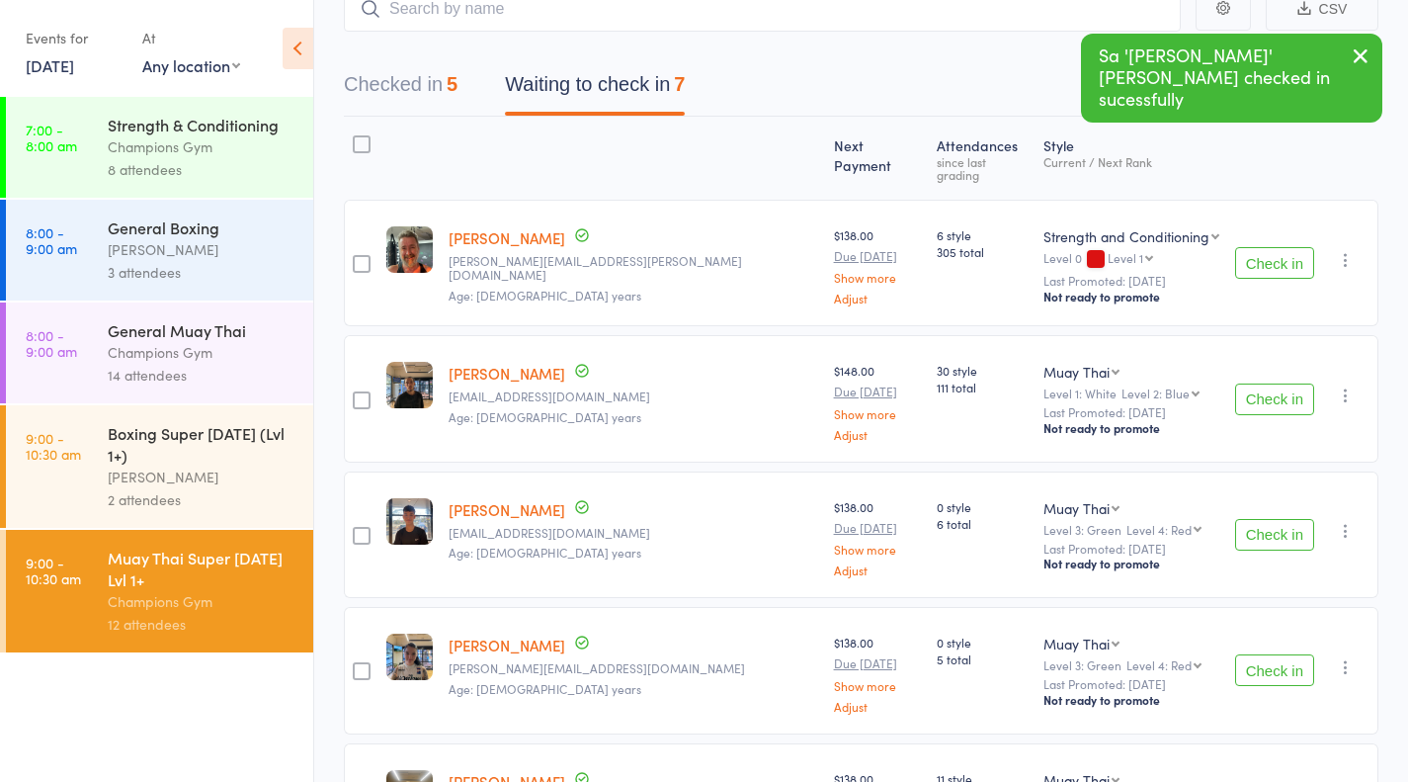
scroll to position [139, 0]
click at [1287, 259] on button "Check in" at bounding box center [1274, 264] width 79 height 32
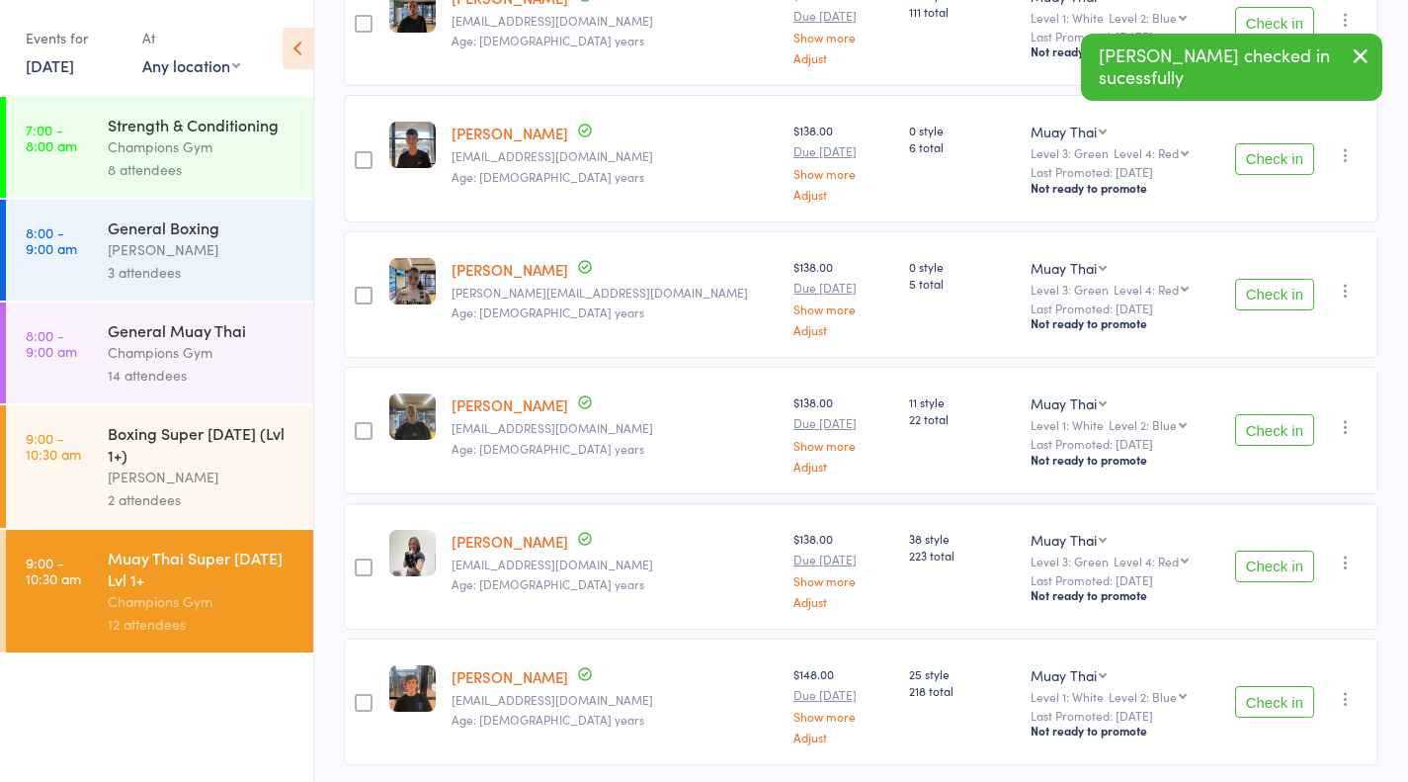
scroll to position [368, 0]
click at [1297, 571] on button "Check in" at bounding box center [1274, 566] width 79 height 32
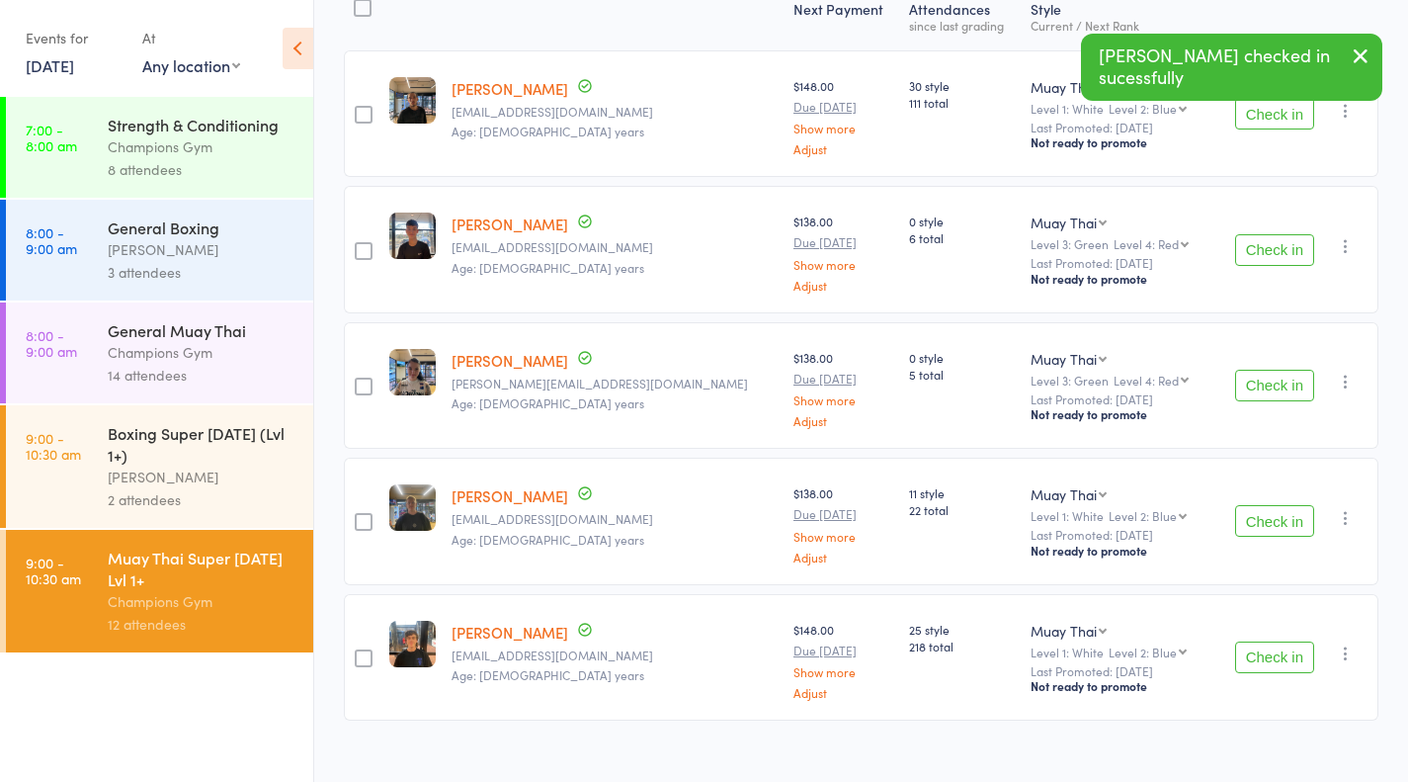
scroll to position [286, 0]
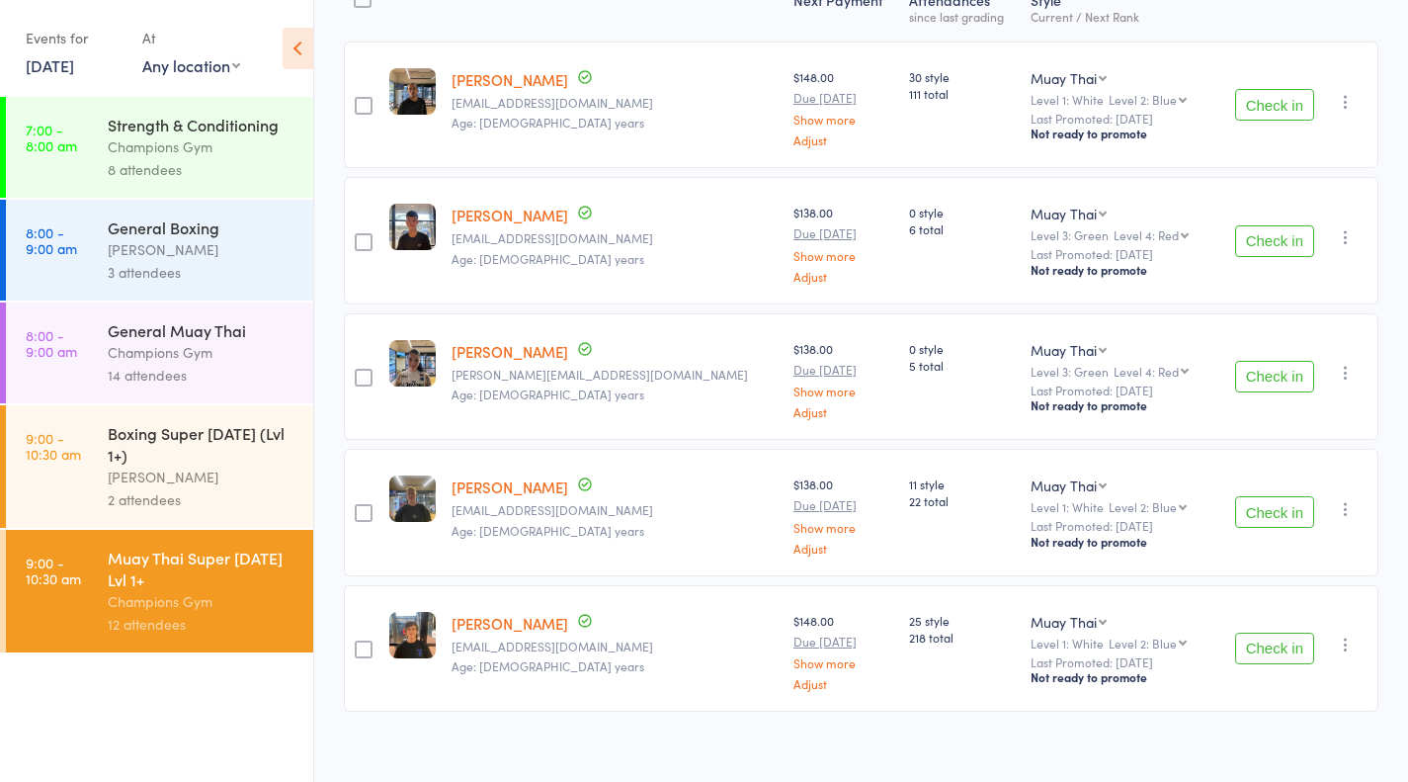
click at [157, 483] on div "Thomas Mitchell" at bounding box center [202, 476] width 189 height 23
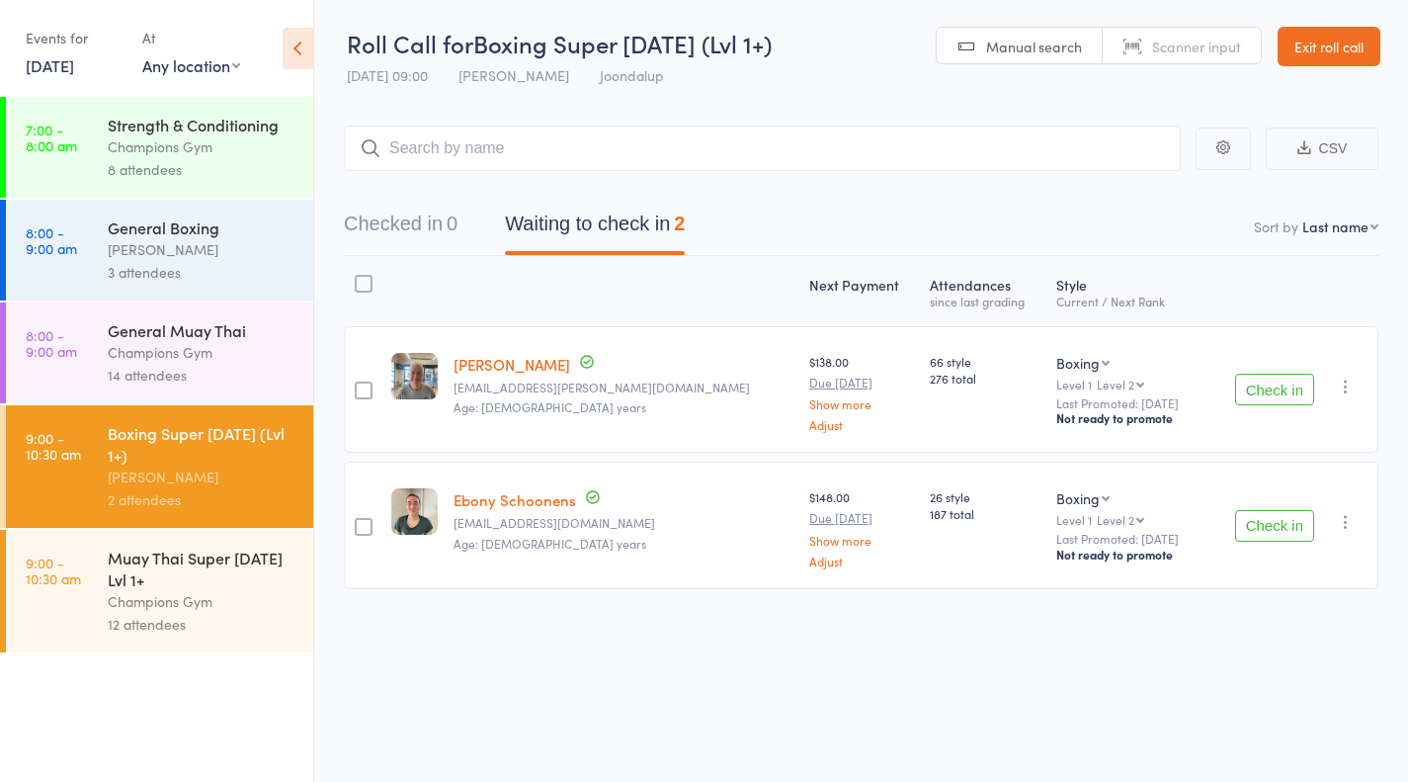
click at [1285, 389] on button "Check in" at bounding box center [1274, 390] width 79 height 32
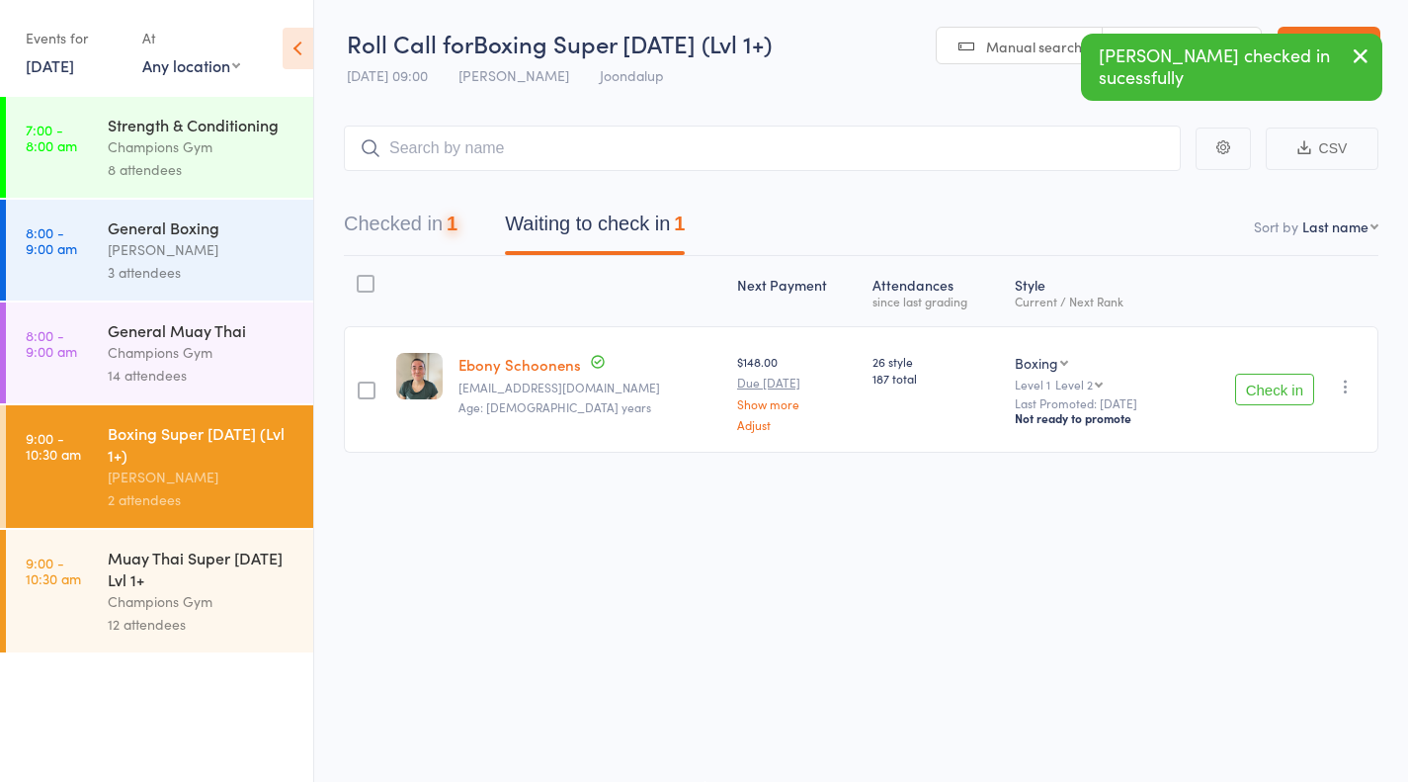
click at [283, 257] on div "Thomas Mitchell" at bounding box center [202, 249] width 189 height 23
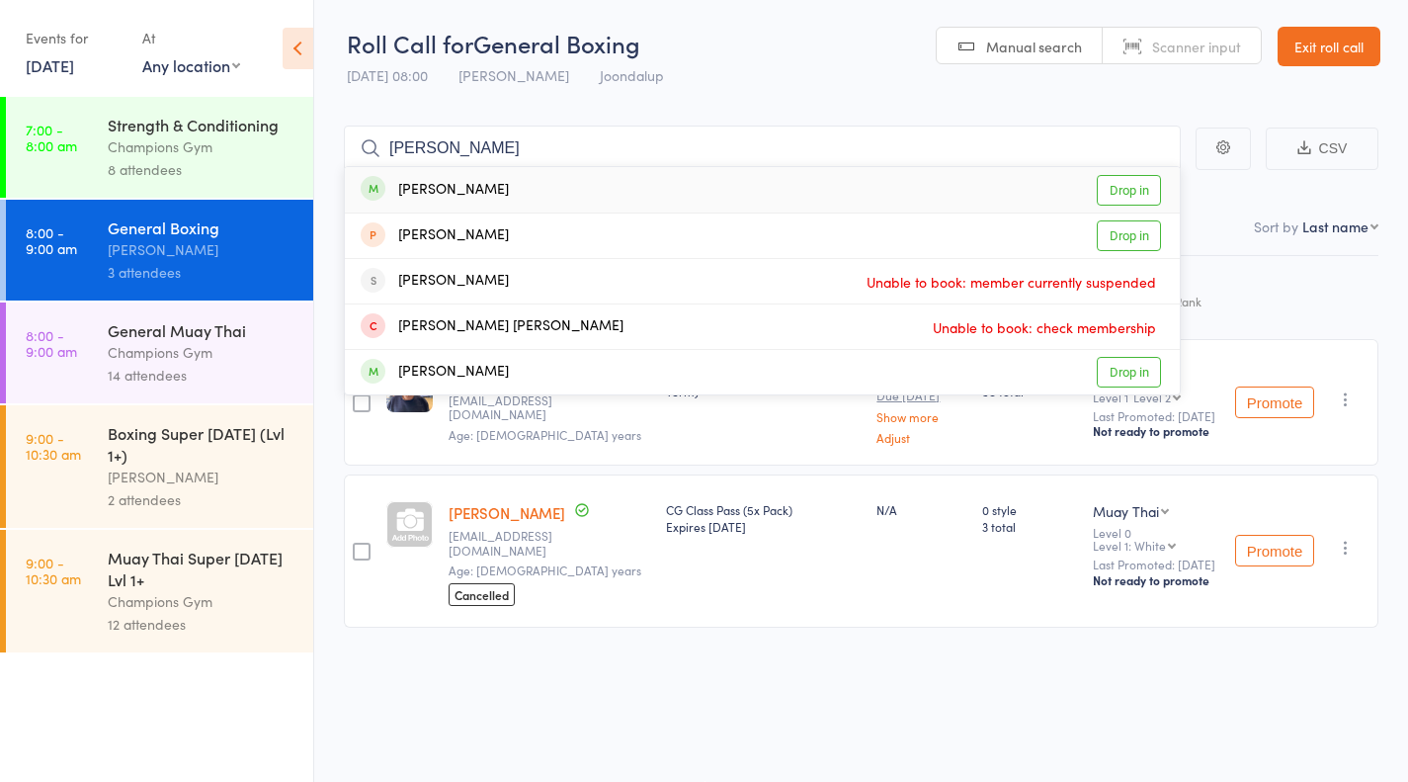
type input "nishant"
click at [1130, 194] on link "Drop in" at bounding box center [1129, 190] width 64 height 31
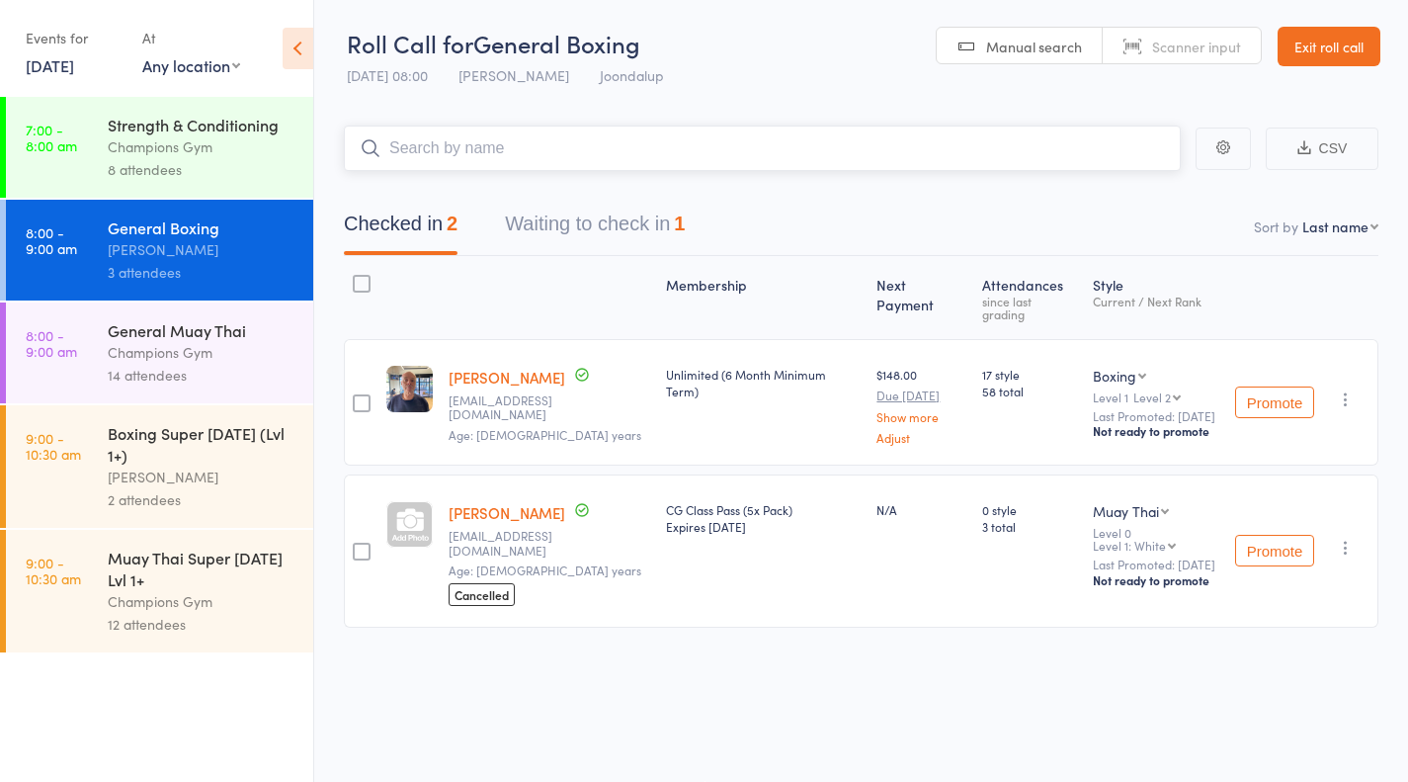
click at [673, 216] on button "Waiting to check in 1" at bounding box center [595, 229] width 180 height 52
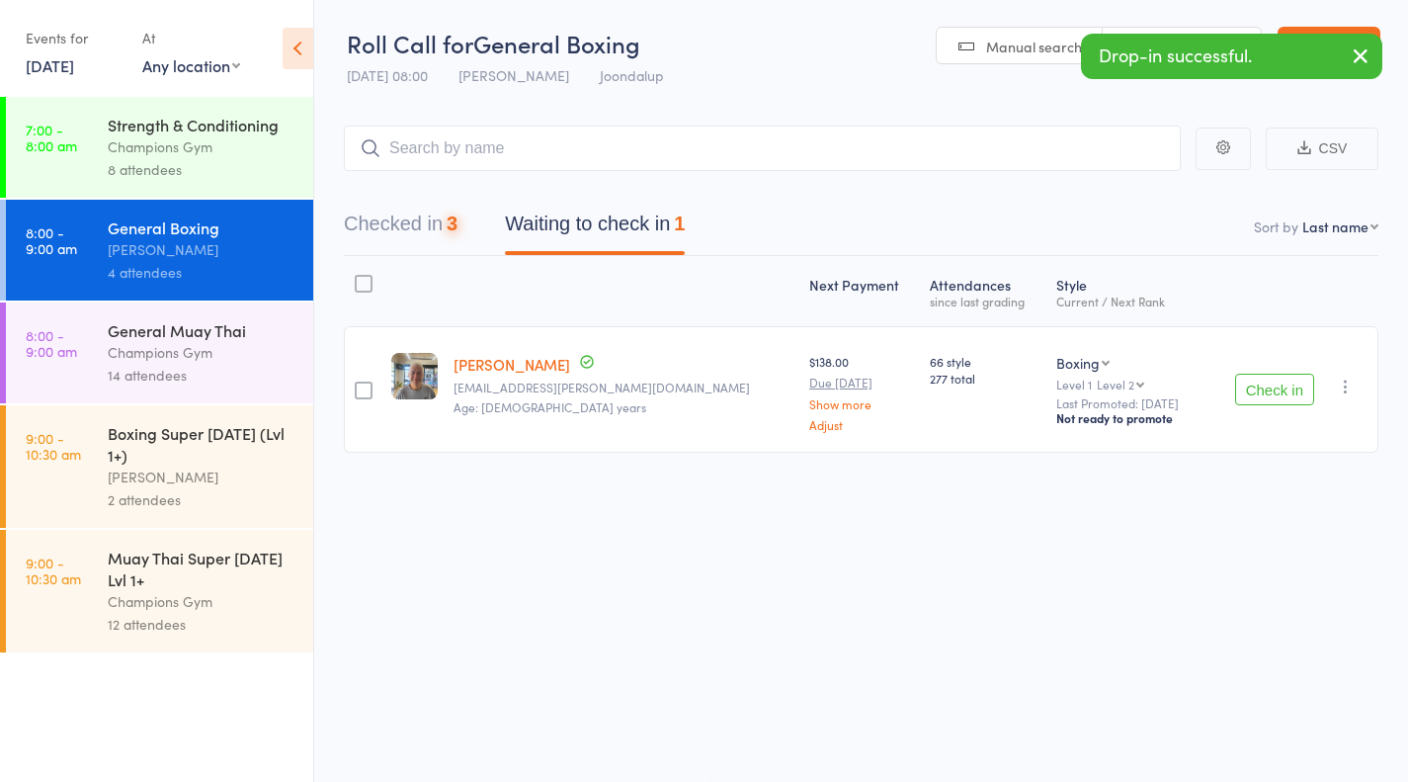
click at [1279, 386] on button "Check in" at bounding box center [1274, 390] width 79 height 32
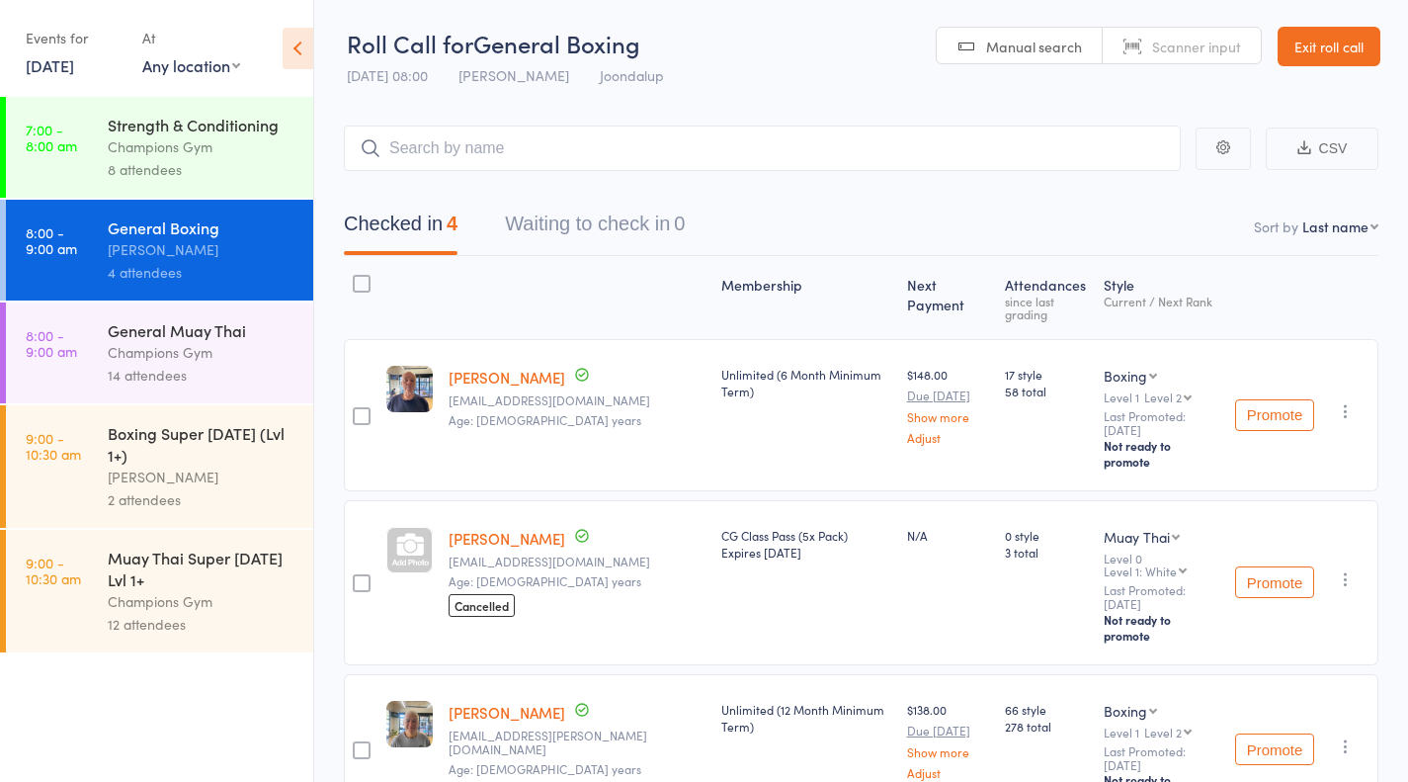
click at [252, 594] on div "Champions Gym" at bounding box center [202, 601] width 189 height 23
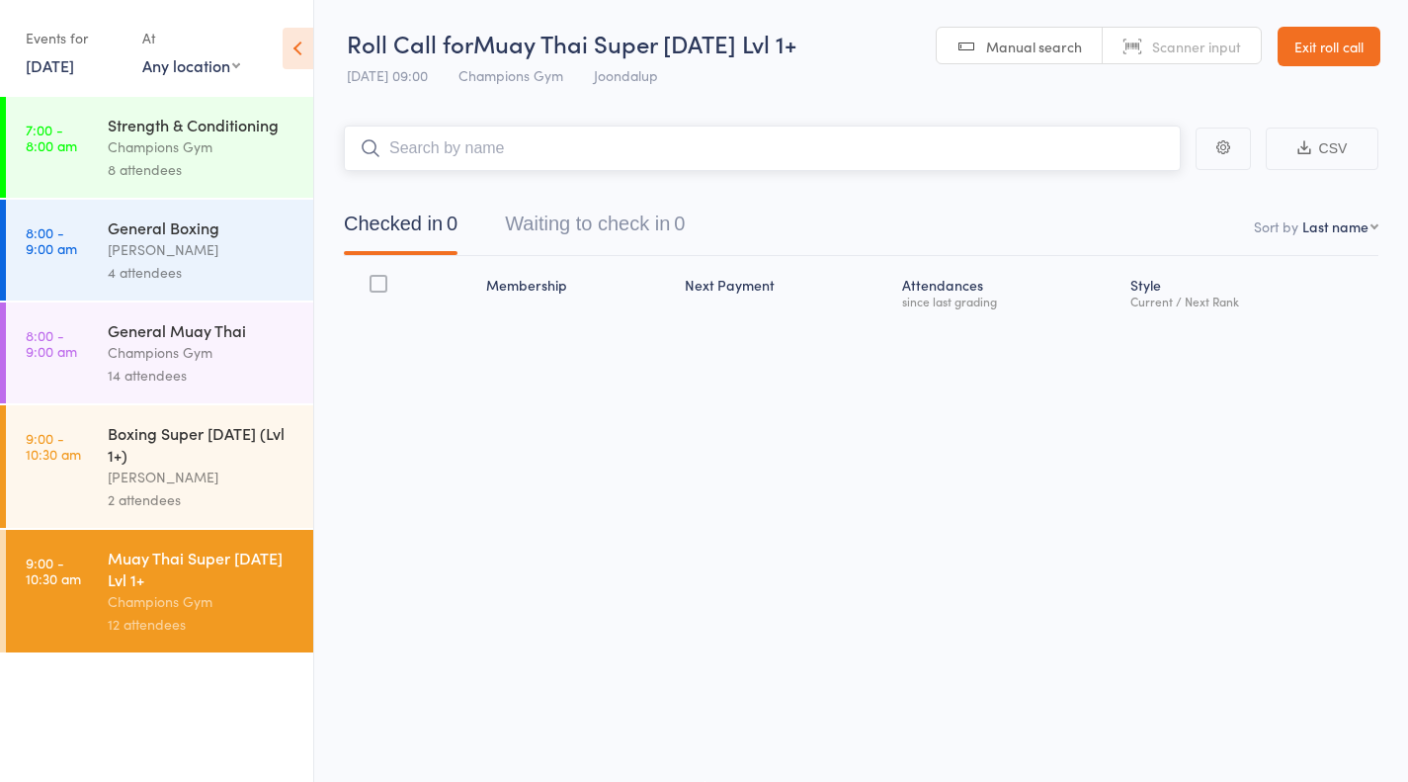
click at [658, 213] on button "Waiting to check in 0" at bounding box center [595, 229] width 180 height 52
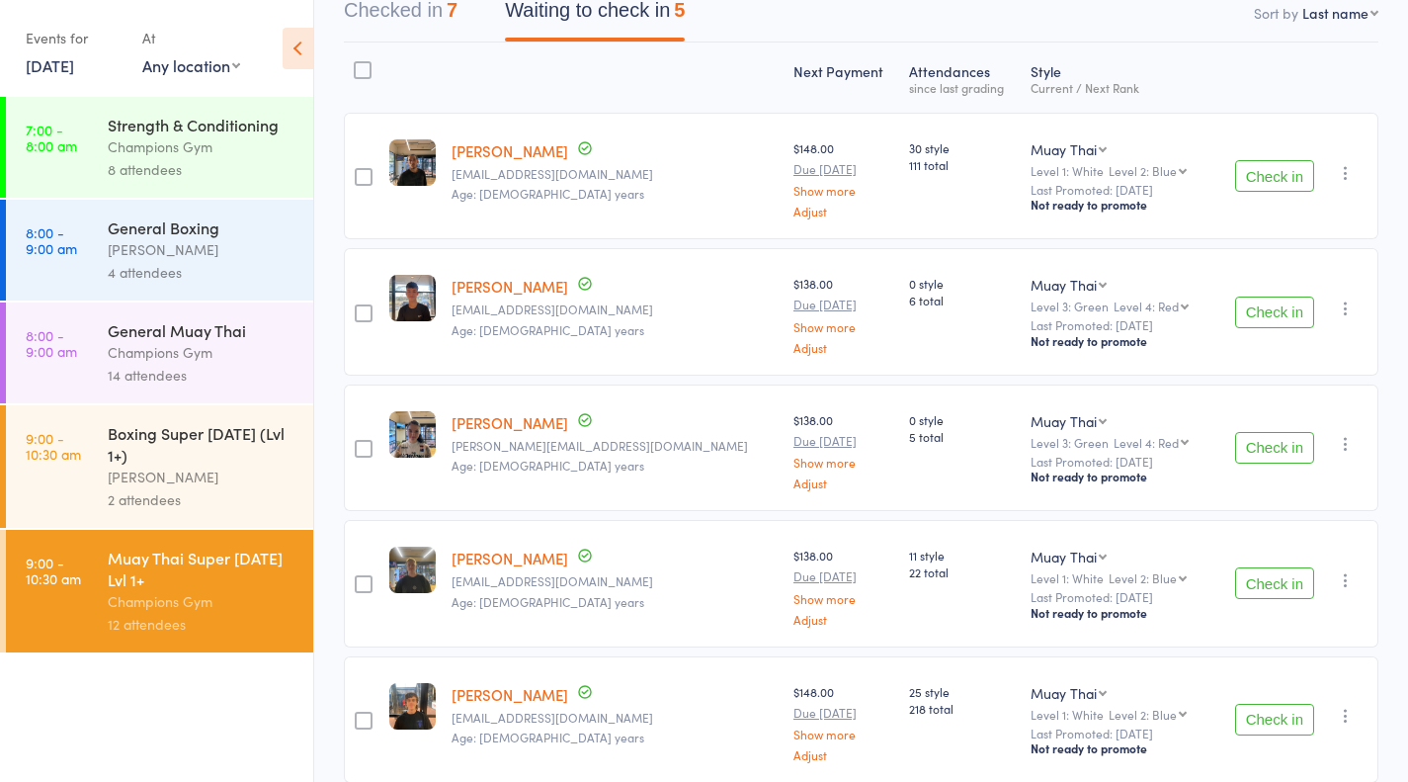
scroll to position [223, 0]
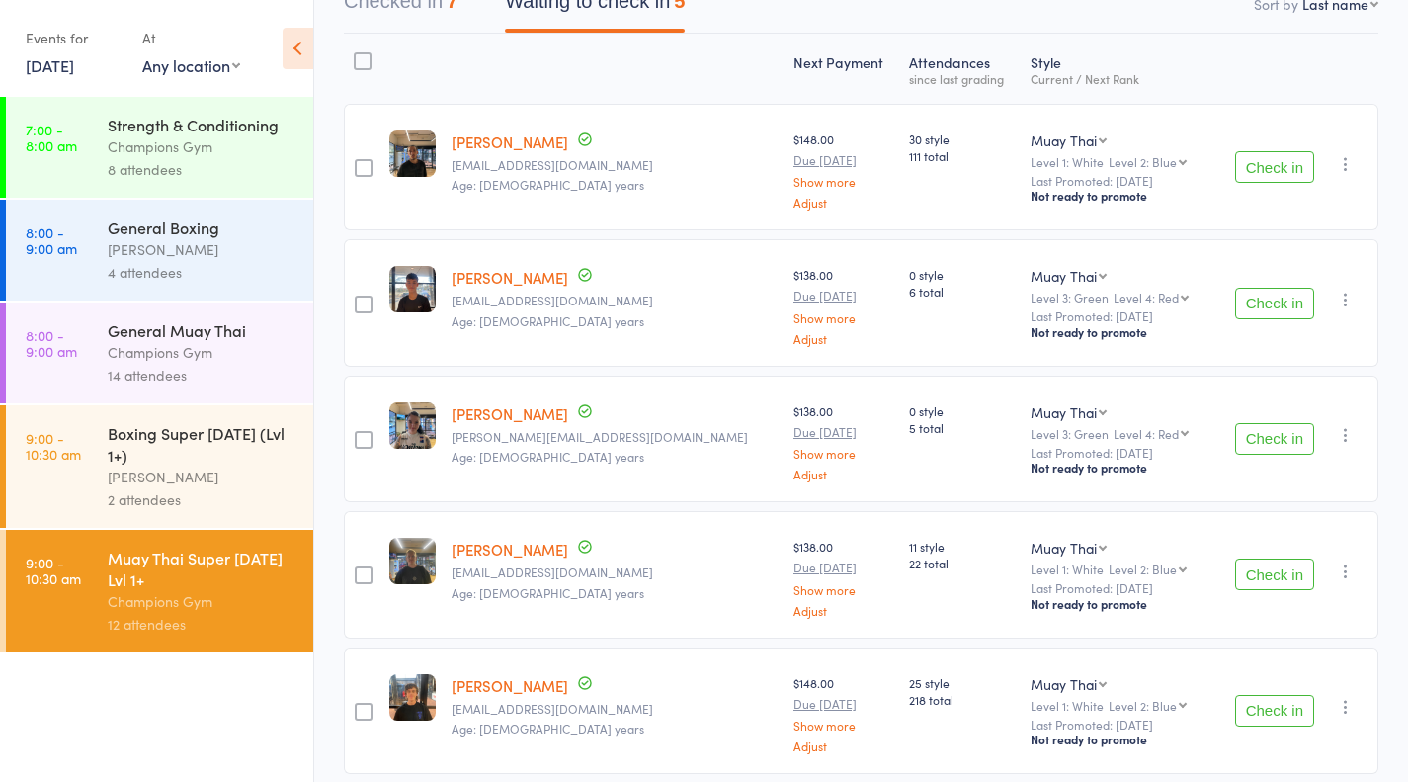
click at [1280, 708] on button "Check in" at bounding box center [1274, 711] width 79 height 32
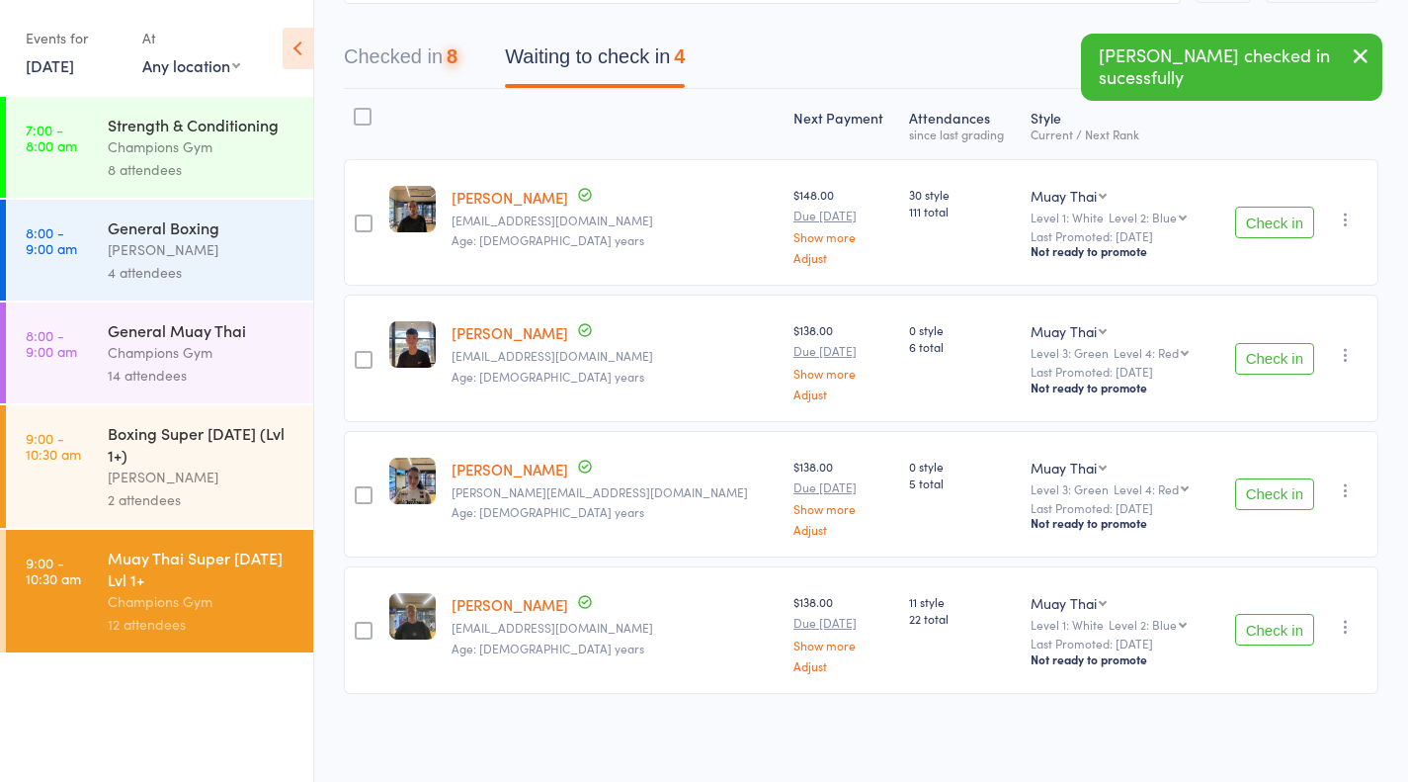
scroll to position [165, 0]
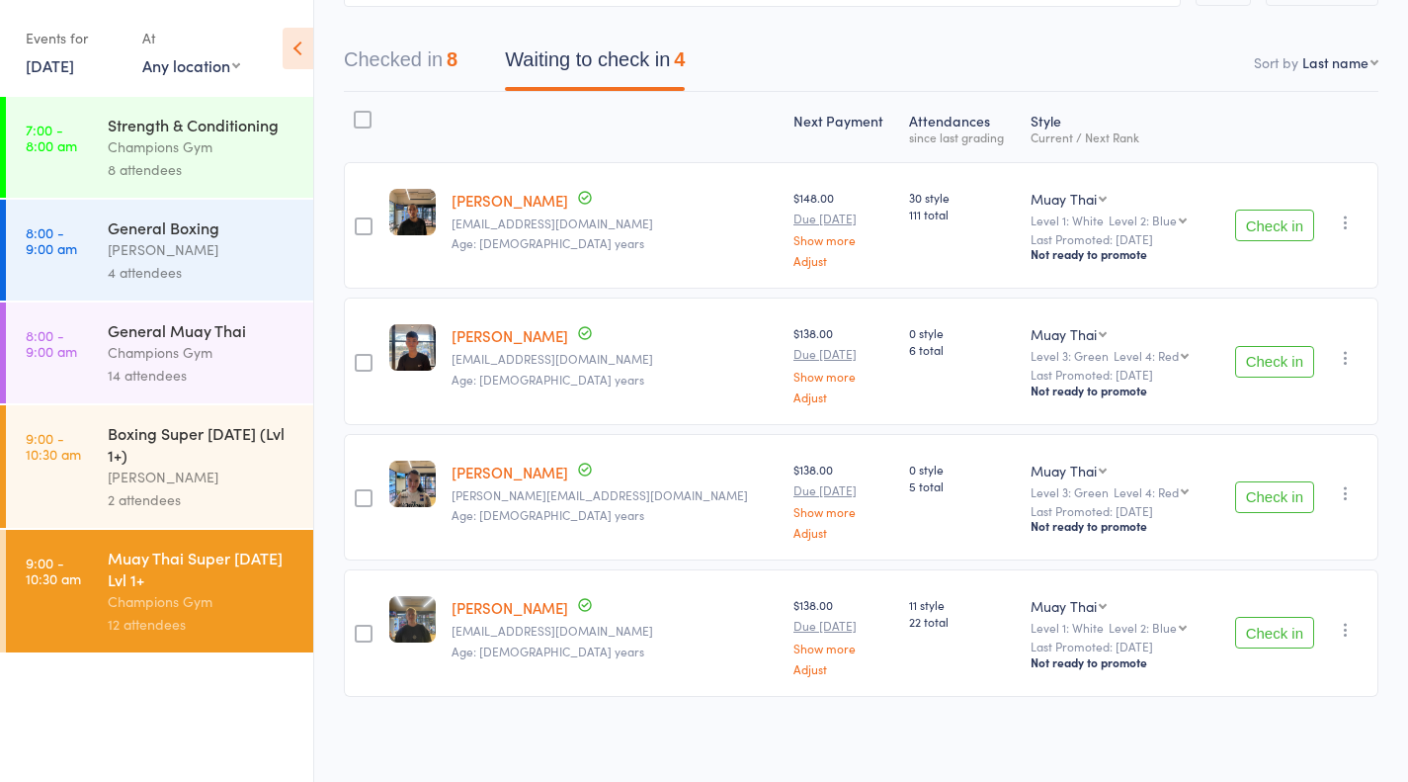
click at [1279, 354] on button "Check in" at bounding box center [1274, 362] width 79 height 32
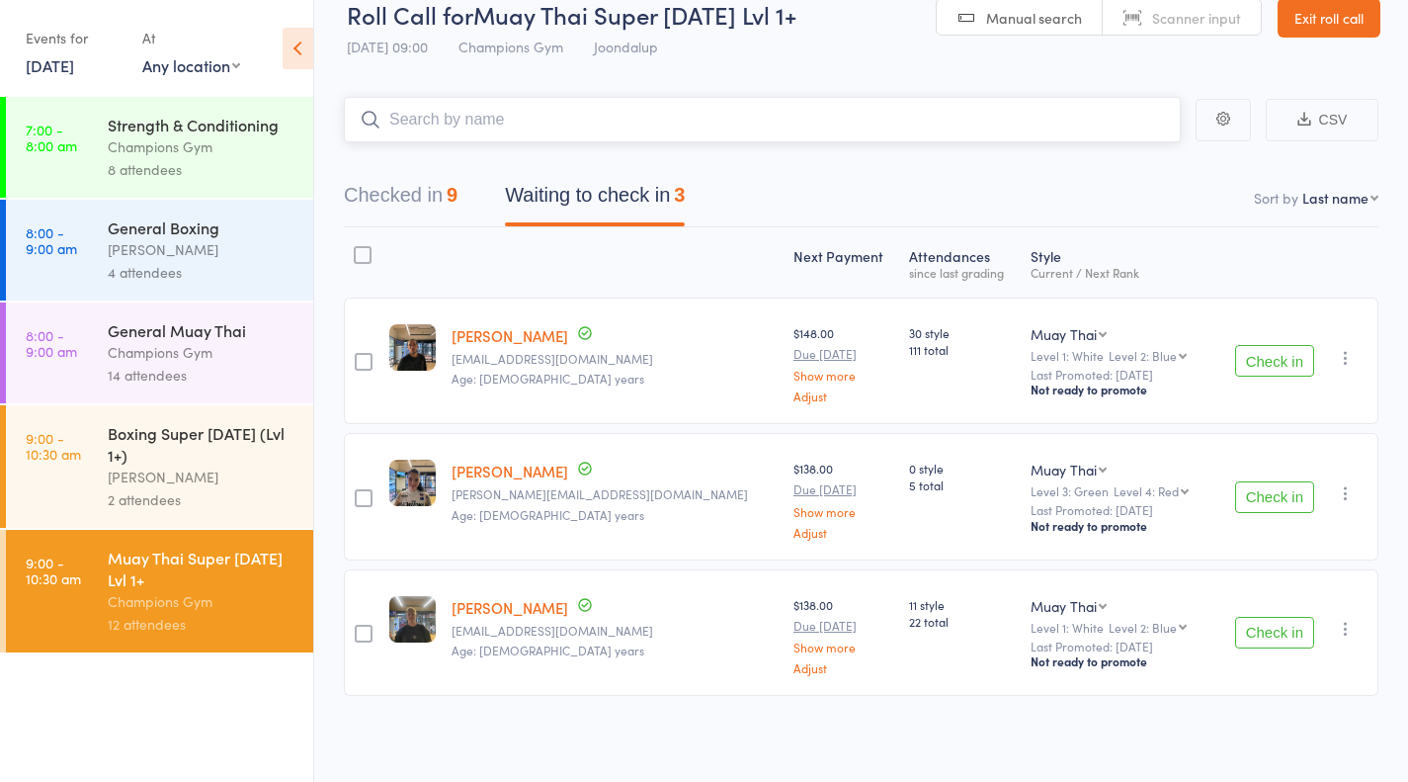
click at [437, 120] on input "search" at bounding box center [762, 119] width 837 height 45
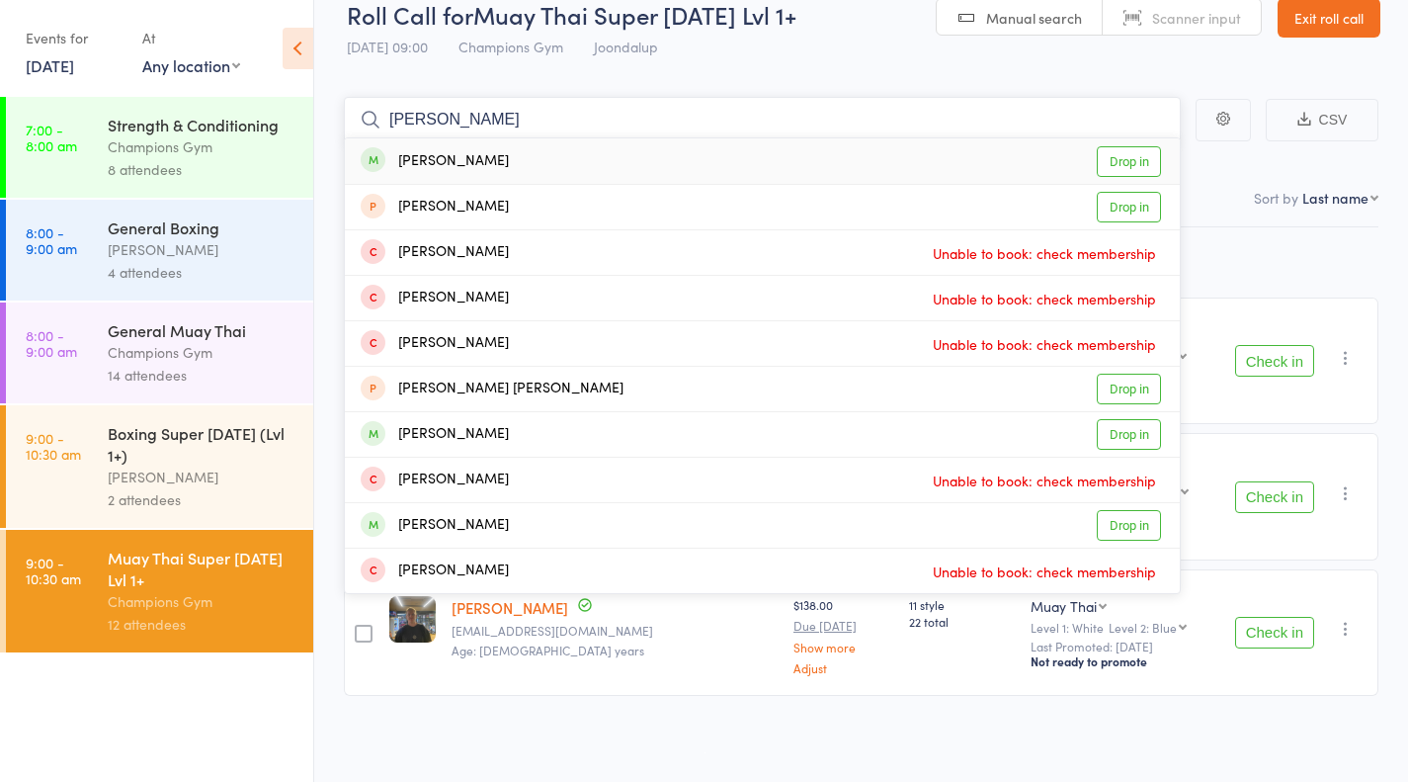
type input "joe"
click at [1124, 165] on link "Drop in" at bounding box center [1129, 161] width 64 height 31
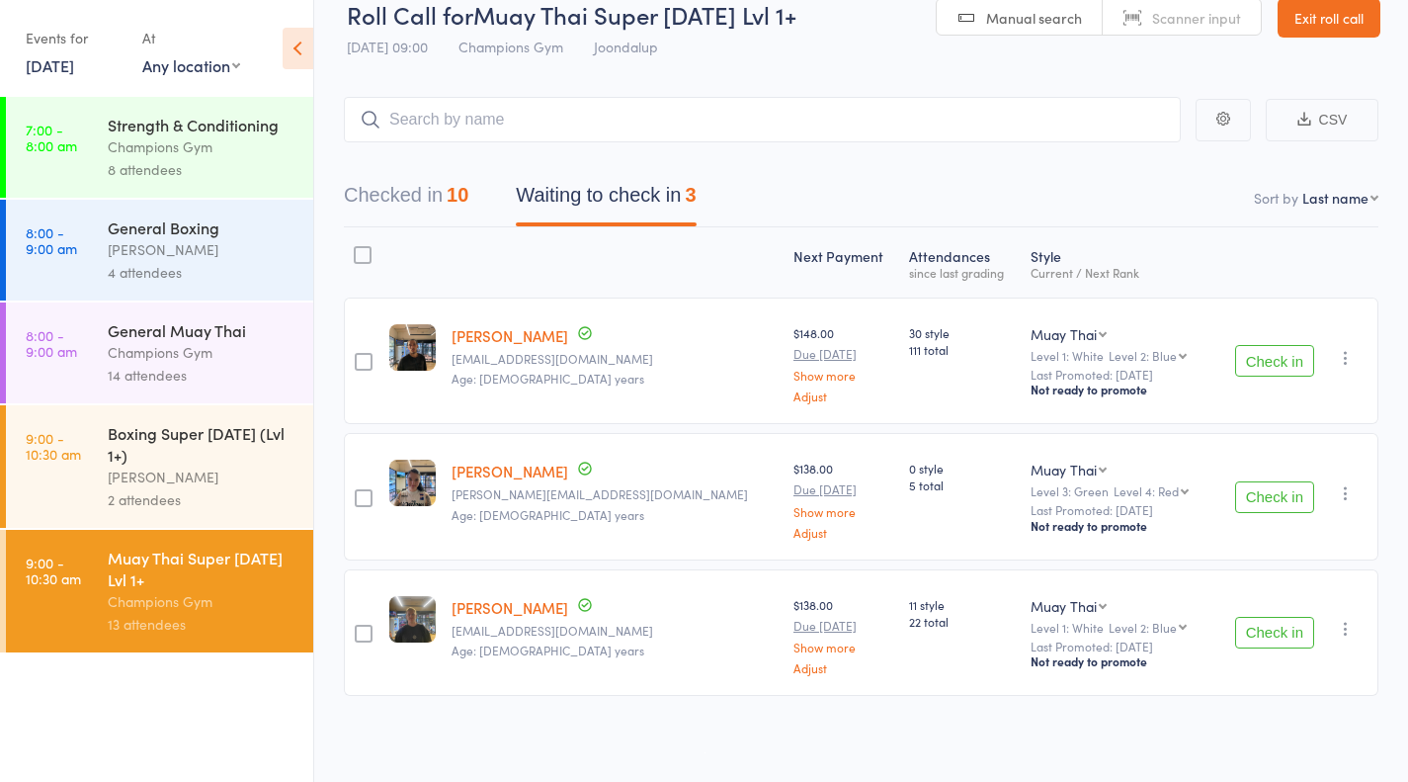
click at [1277, 499] on button "Check in" at bounding box center [1274, 497] width 79 height 32
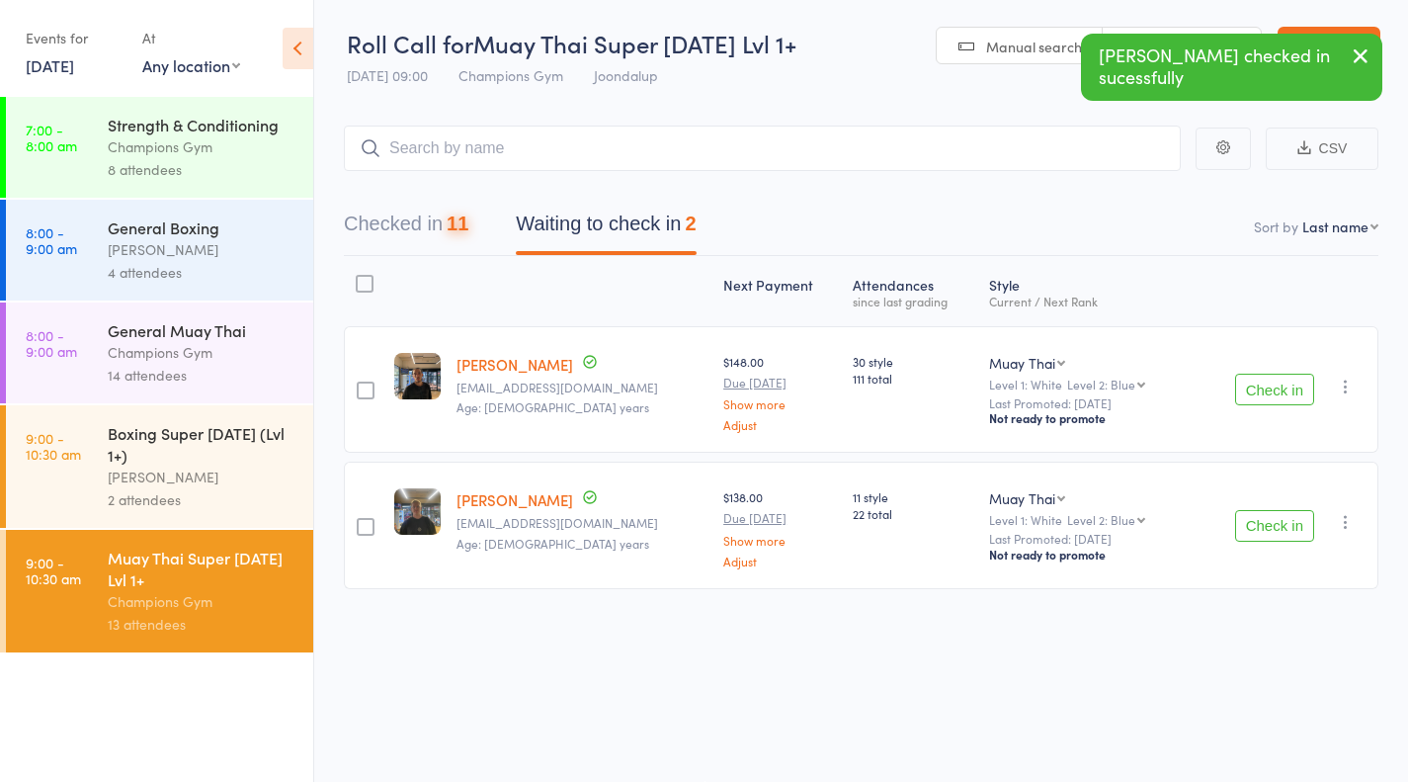
click at [1338, 528] on icon "button" at bounding box center [1346, 522] width 20 height 20
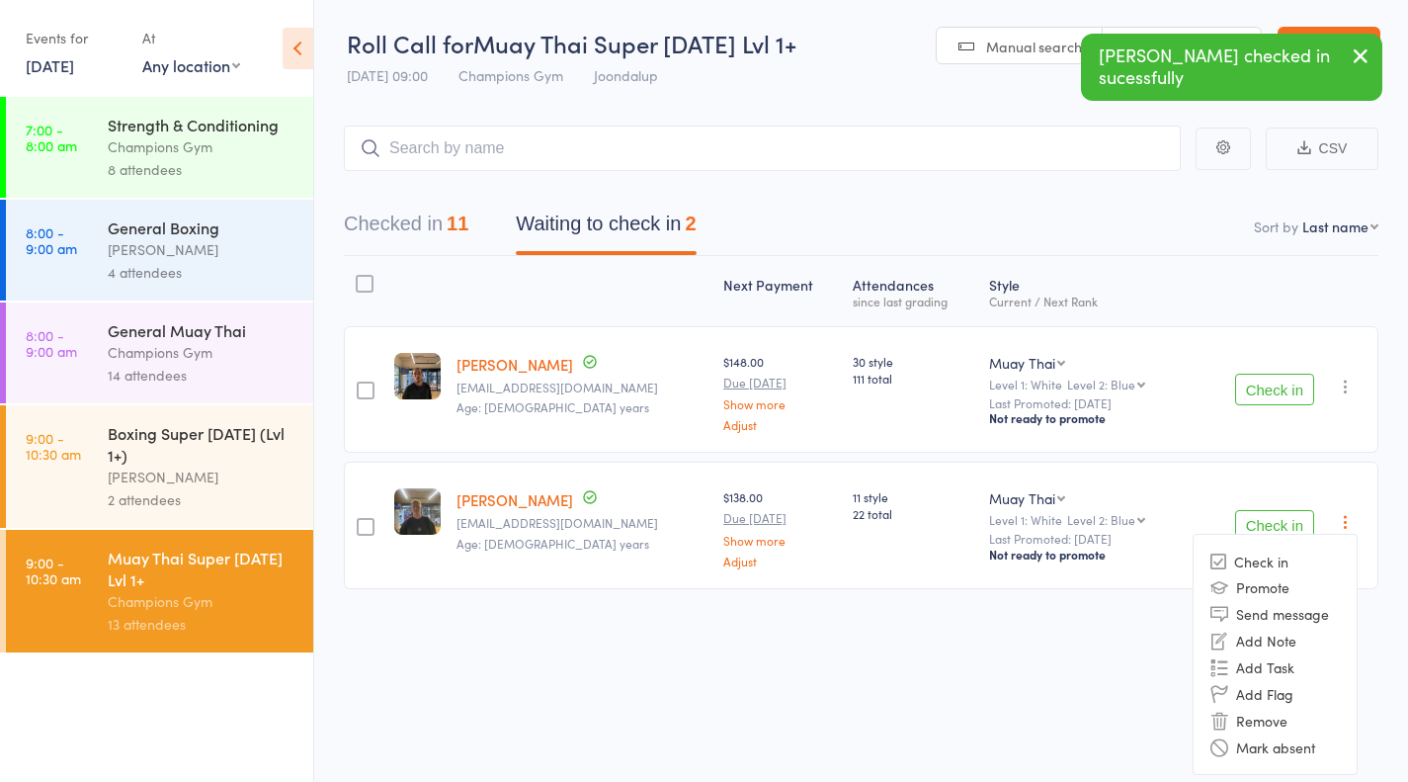
click at [846, 689] on div "Roll Call for Muay Thai Super Saturday Lvl 1+ 13 Sep 09:00 Champions Gym Joonda…" at bounding box center [704, 390] width 1408 height 782
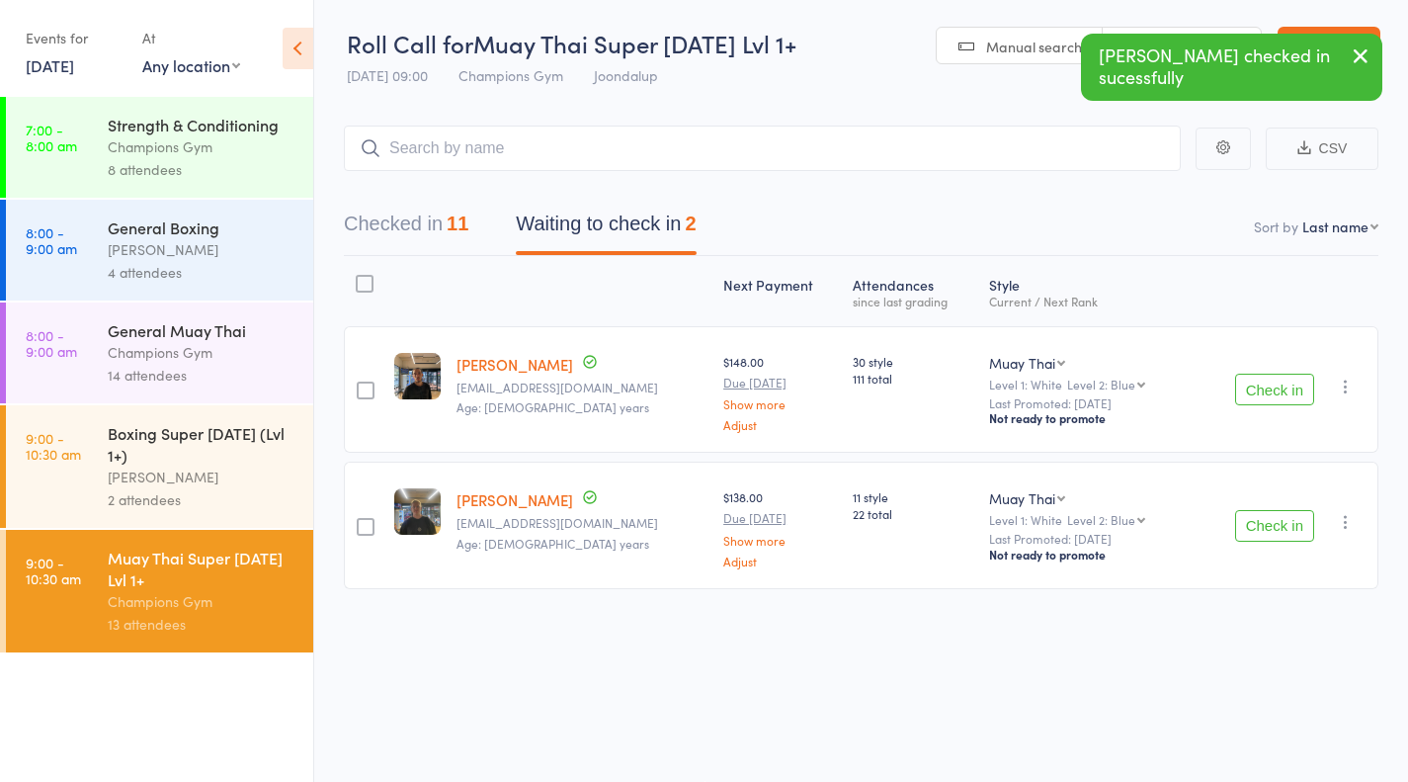
click at [1278, 526] on button "Check in" at bounding box center [1274, 526] width 79 height 32
click at [976, 153] on input "search" at bounding box center [762, 147] width 837 height 45
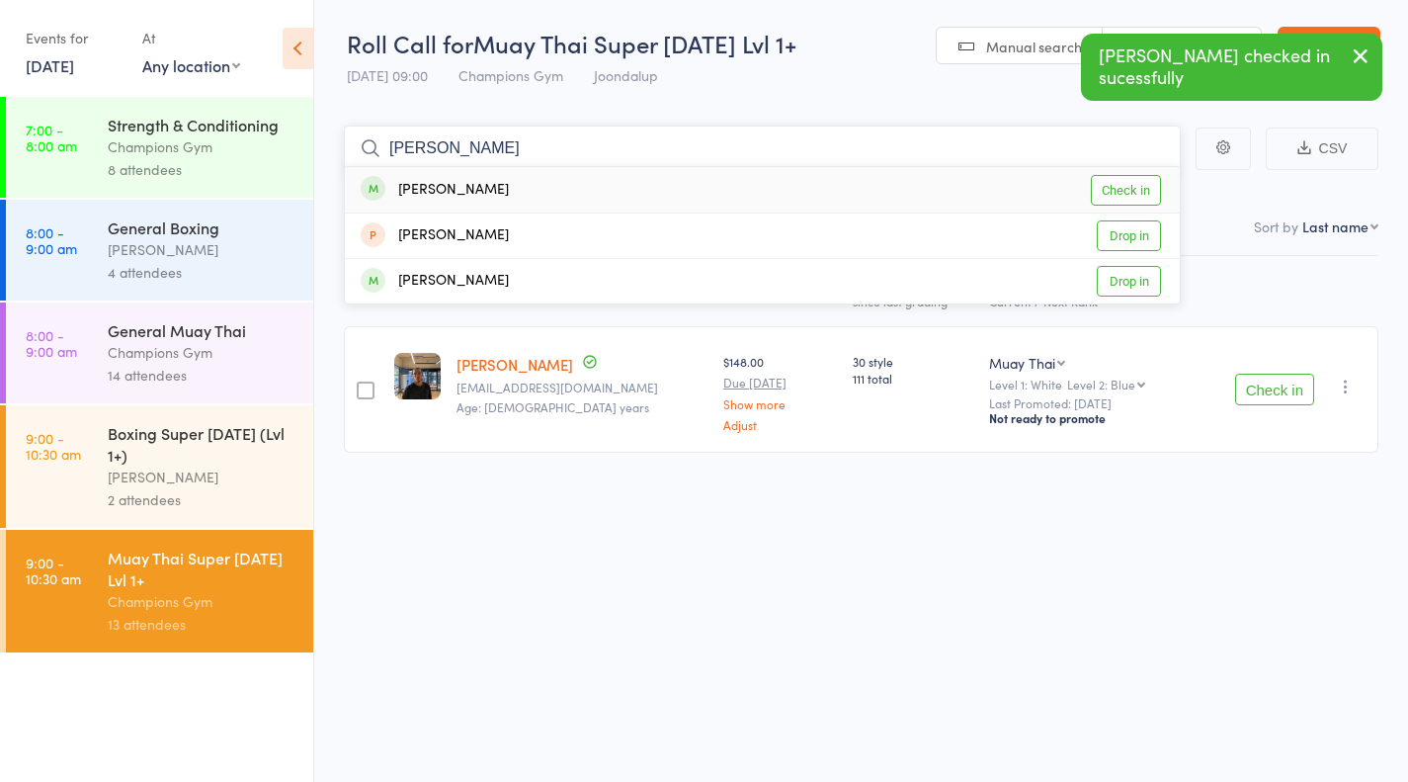
type input "ramzi"
click at [1120, 193] on link "Check in" at bounding box center [1126, 190] width 70 height 31
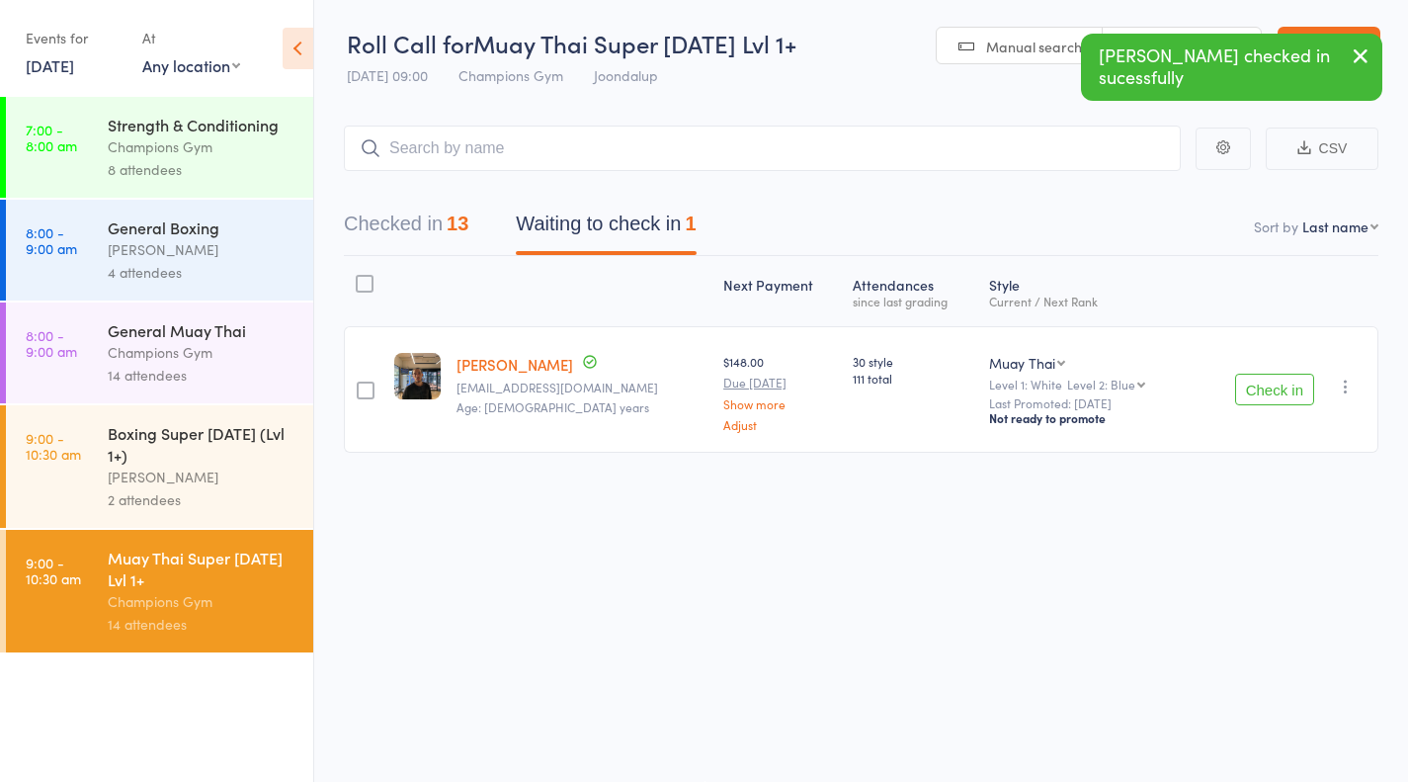
click at [210, 428] on div "Boxing Super [DATE] (Lvl 1+)" at bounding box center [202, 443] width 189 height 43
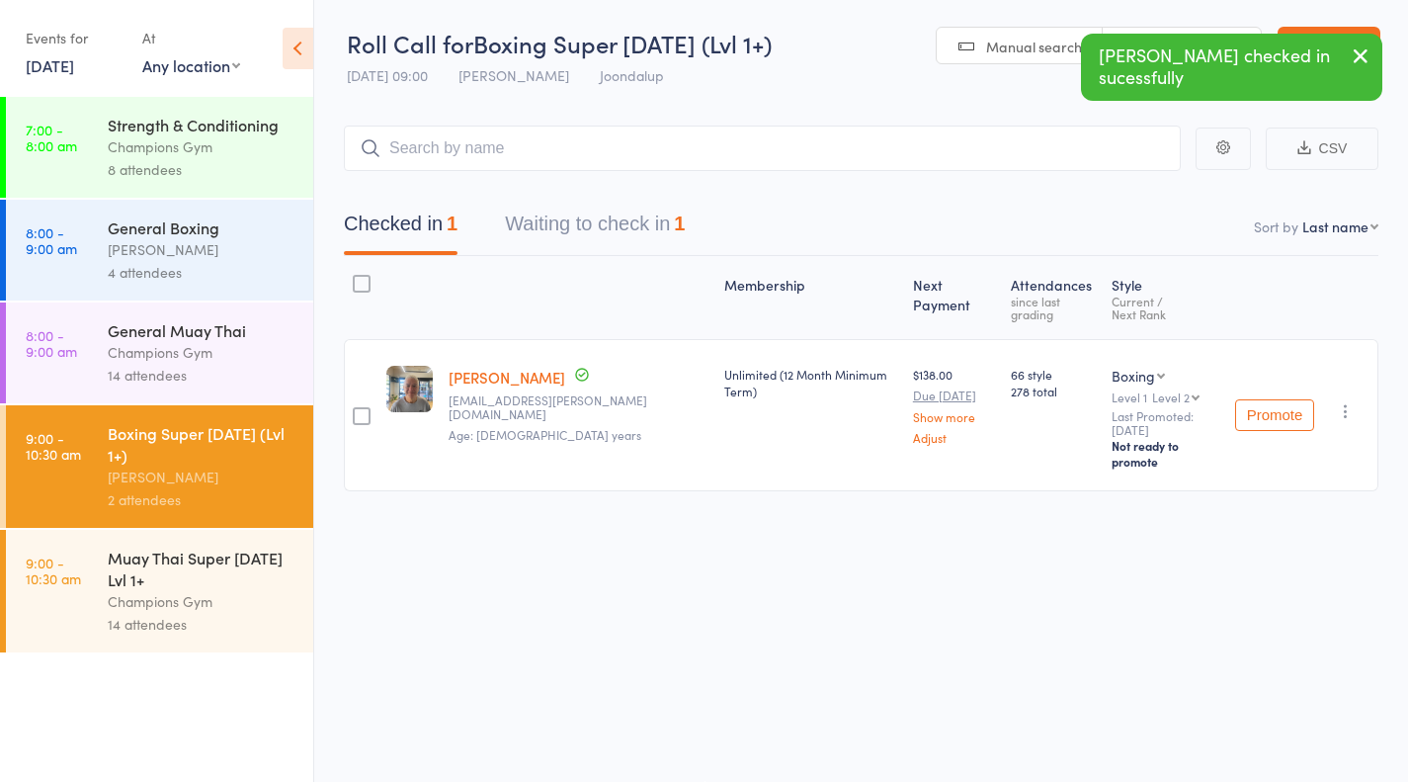
click at [635, 226] on button "Waiting to check in 1" at bounding box center [595, 229] width 180 height 52
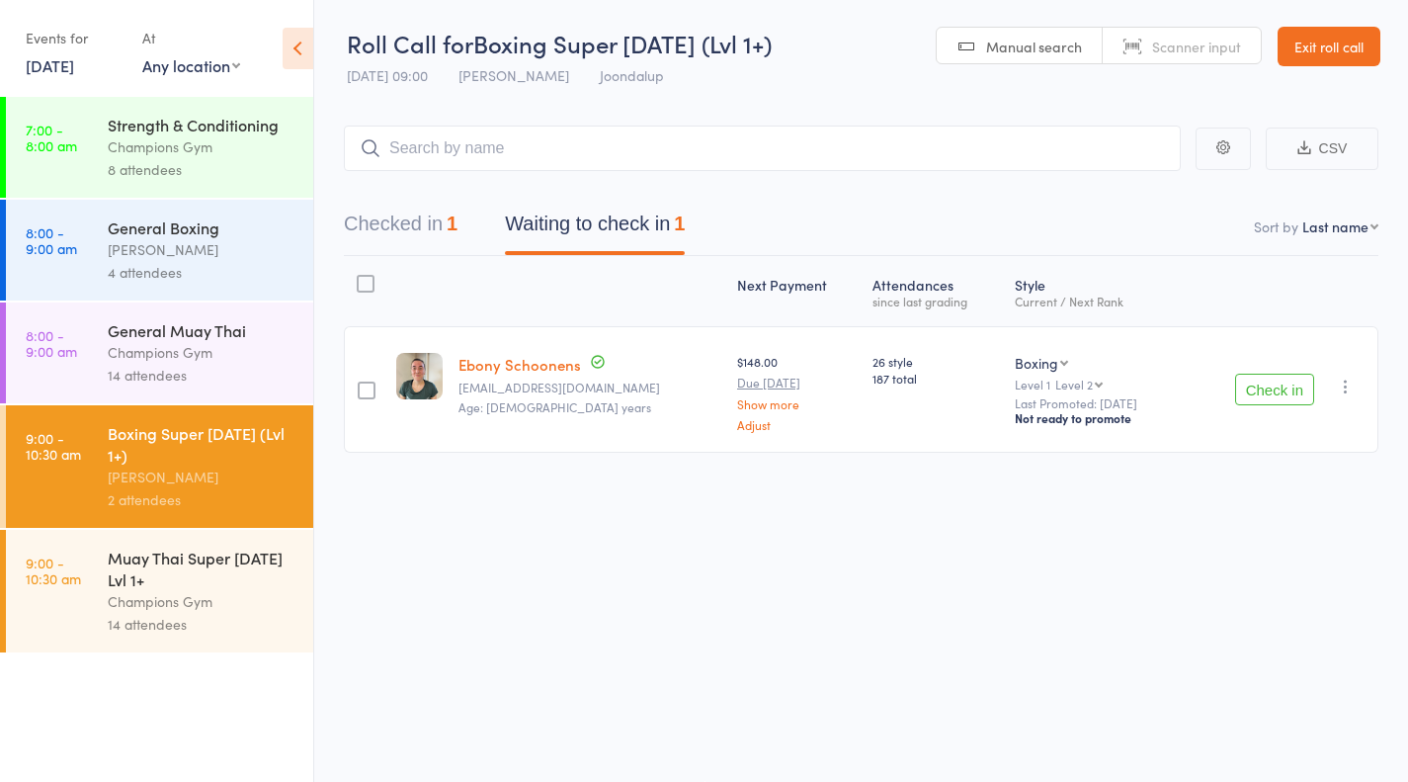
click at [1282, 391] on button "Check in" at bounding box center [1274, 390] width 79 height 32
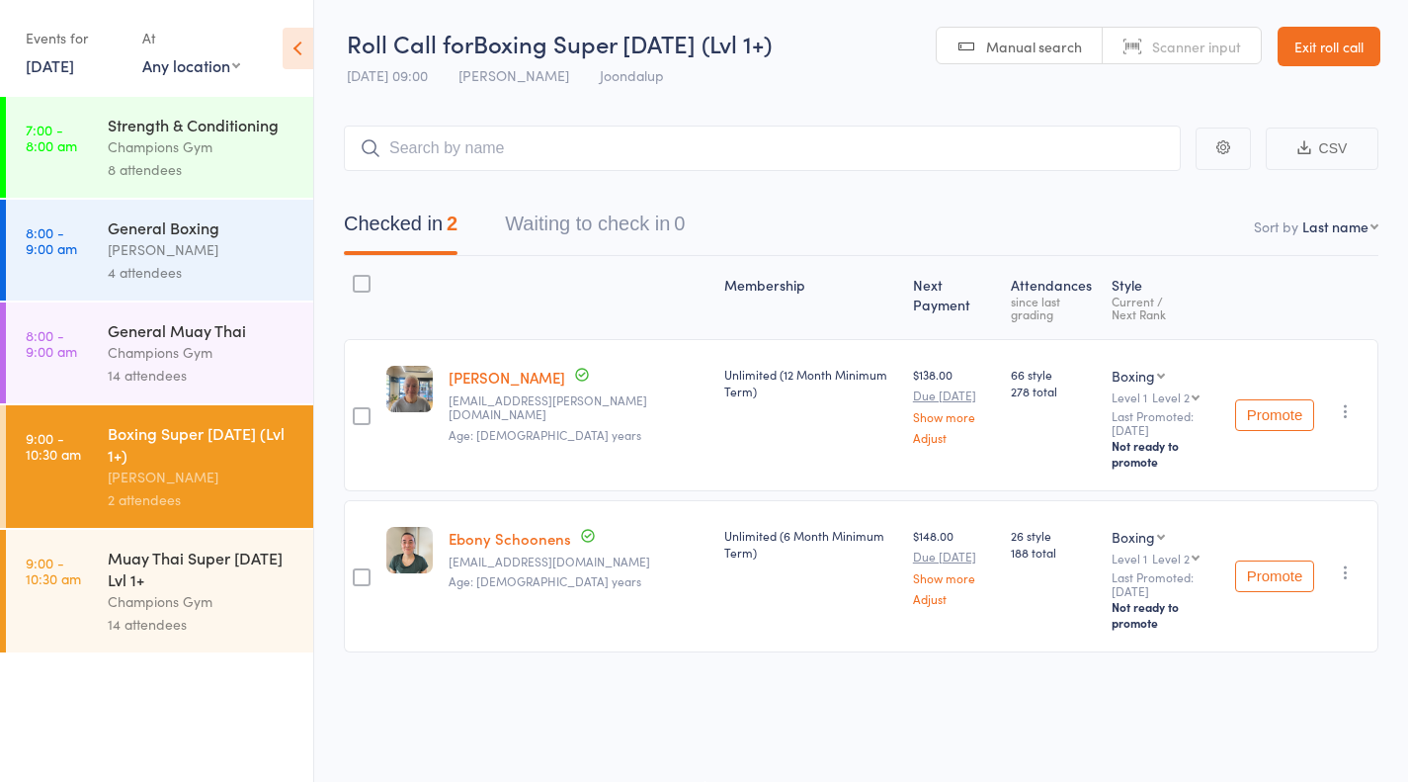
click at [185, 599] on div "Champions Gym" at bounding box center [202, 601] width 189 height 23
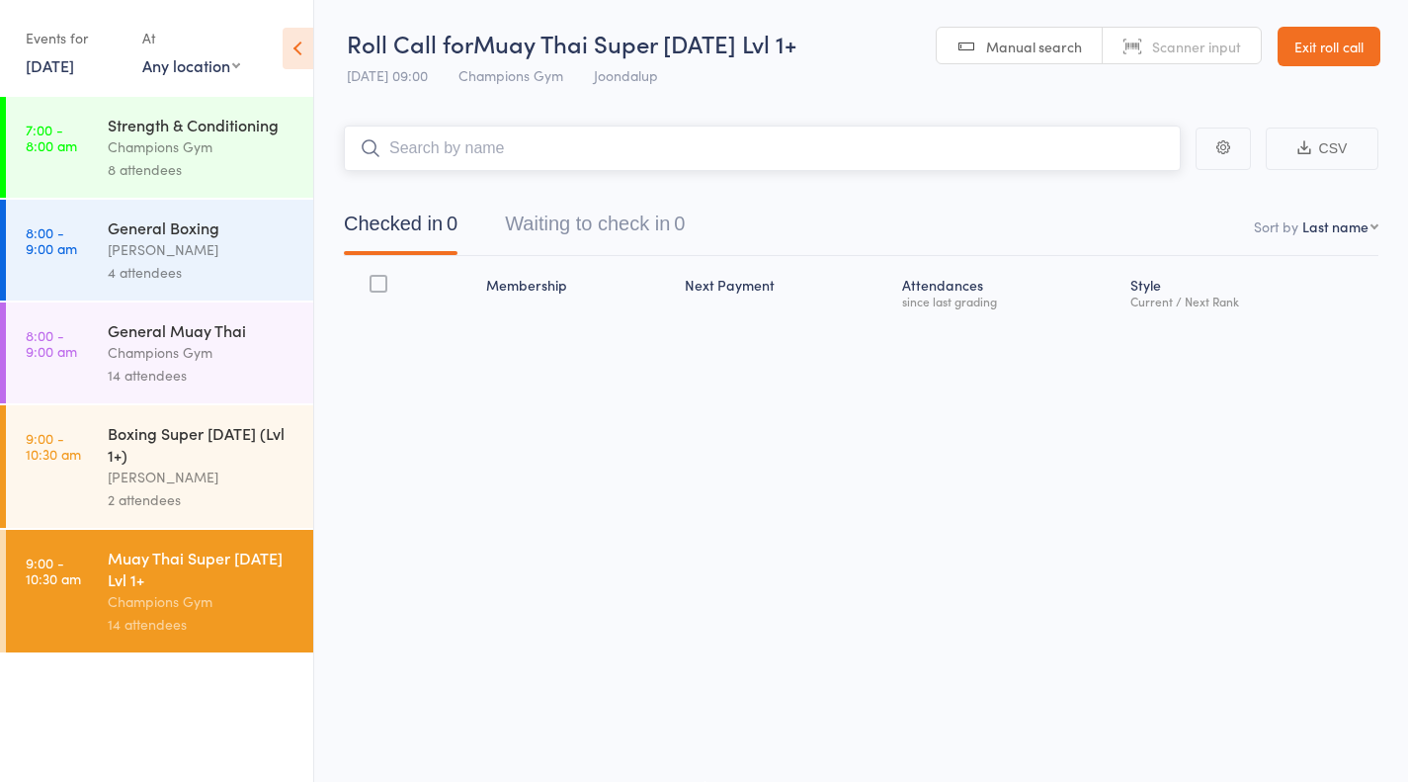
click at [685, 236] on button "Waiting to check in 0" at bounding box center [595, 229] width 180 height 52
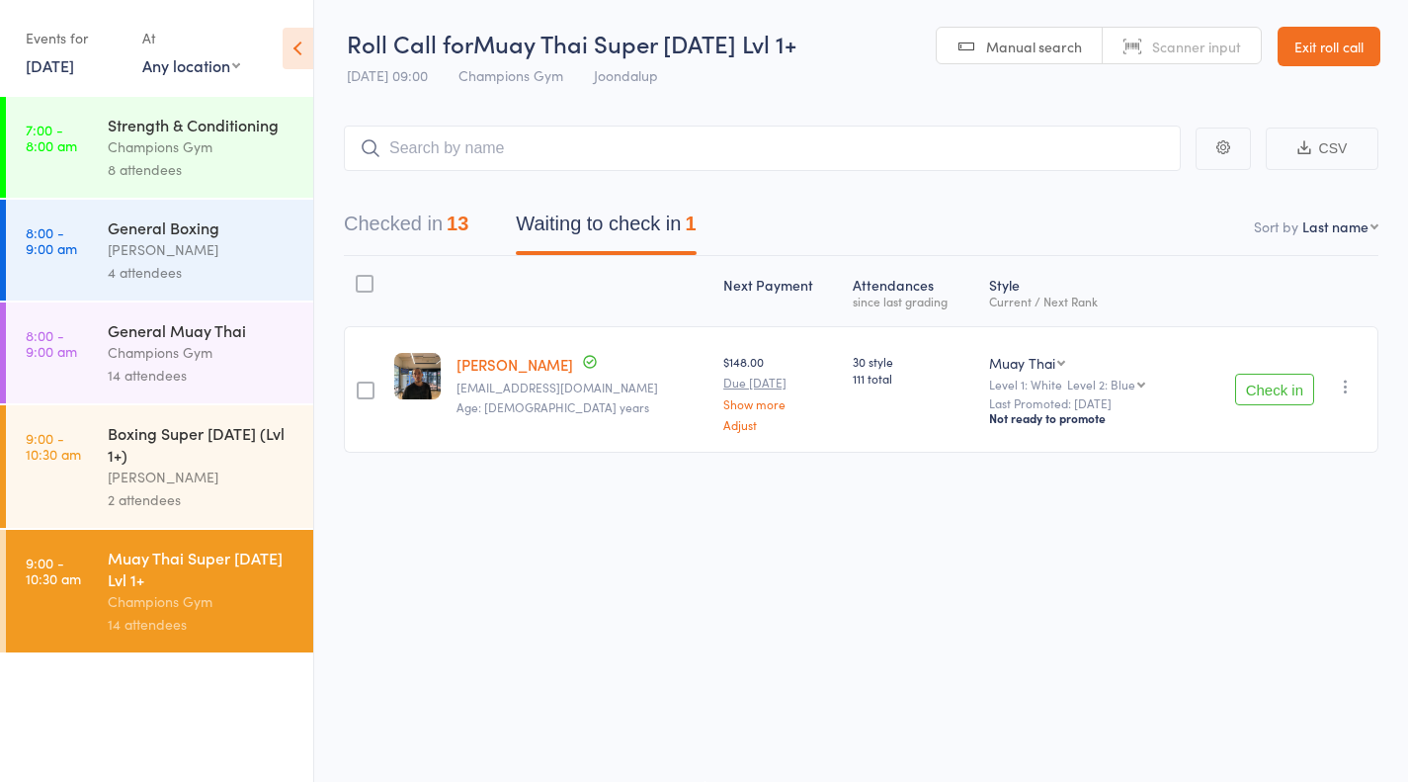
click at [1285, 385] on button "Check in" at bounding box center [1274, 390] width 79 height 32
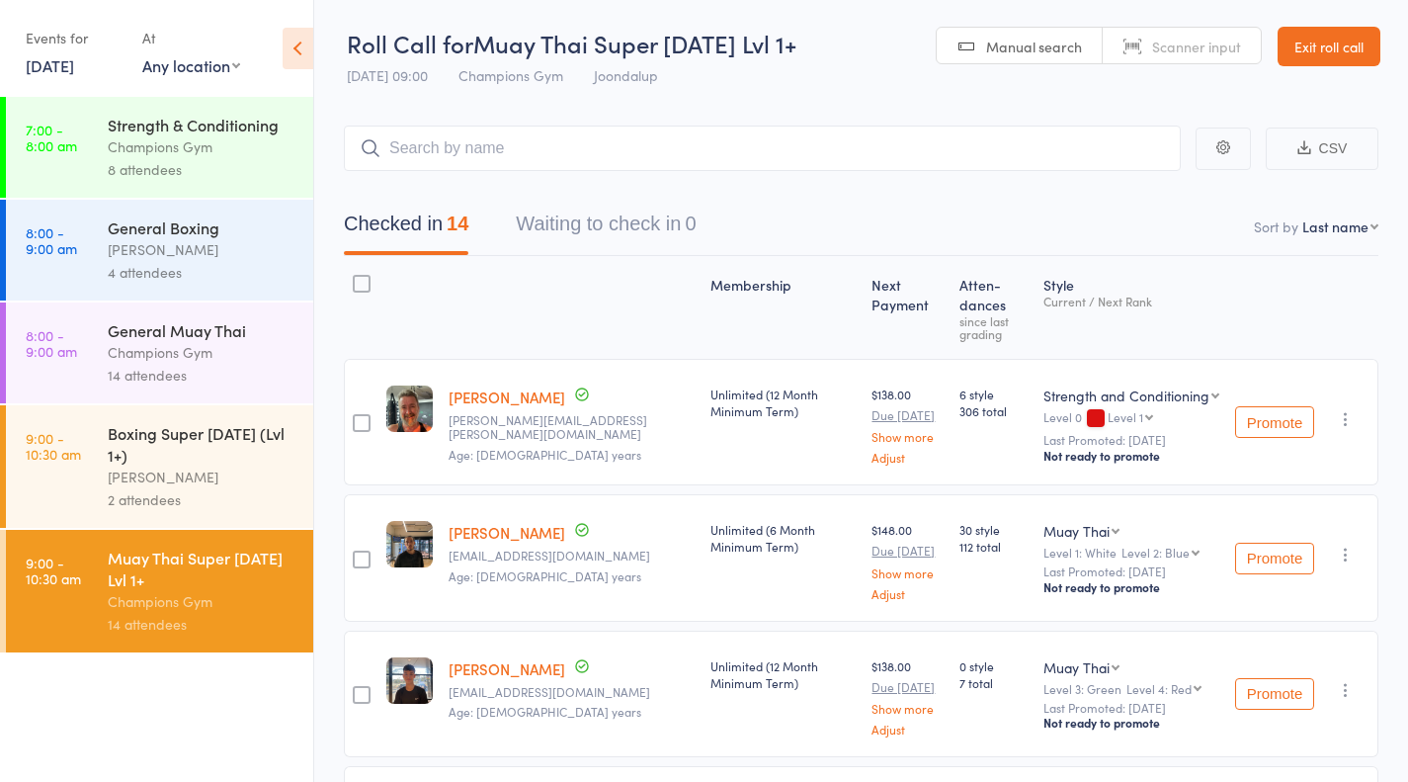
click at [225, 178] on div "8 attendees" at bounding box center [202, 169] width 189 height 23
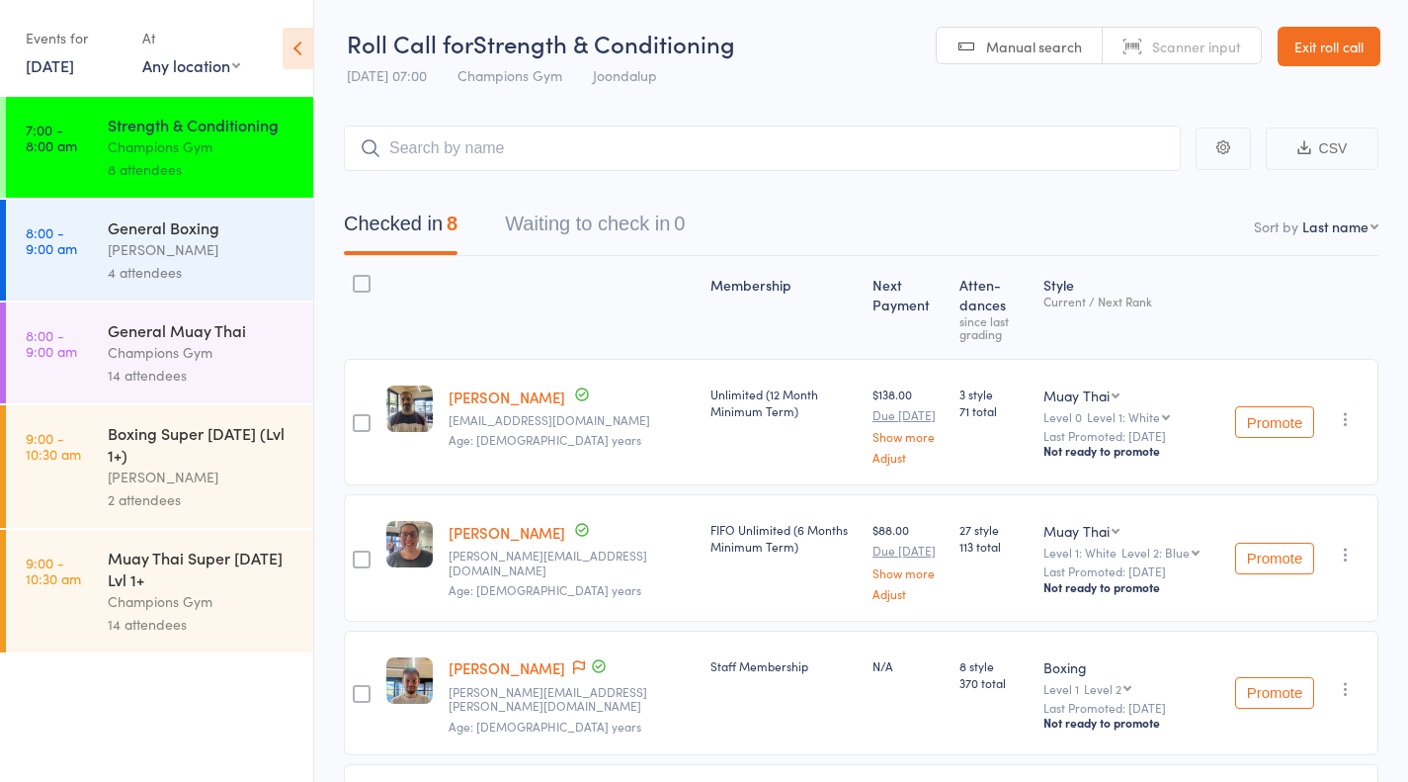
click at [235, 271] on div "4 attendees" at bounding box center [202, 272] width 189 height 23
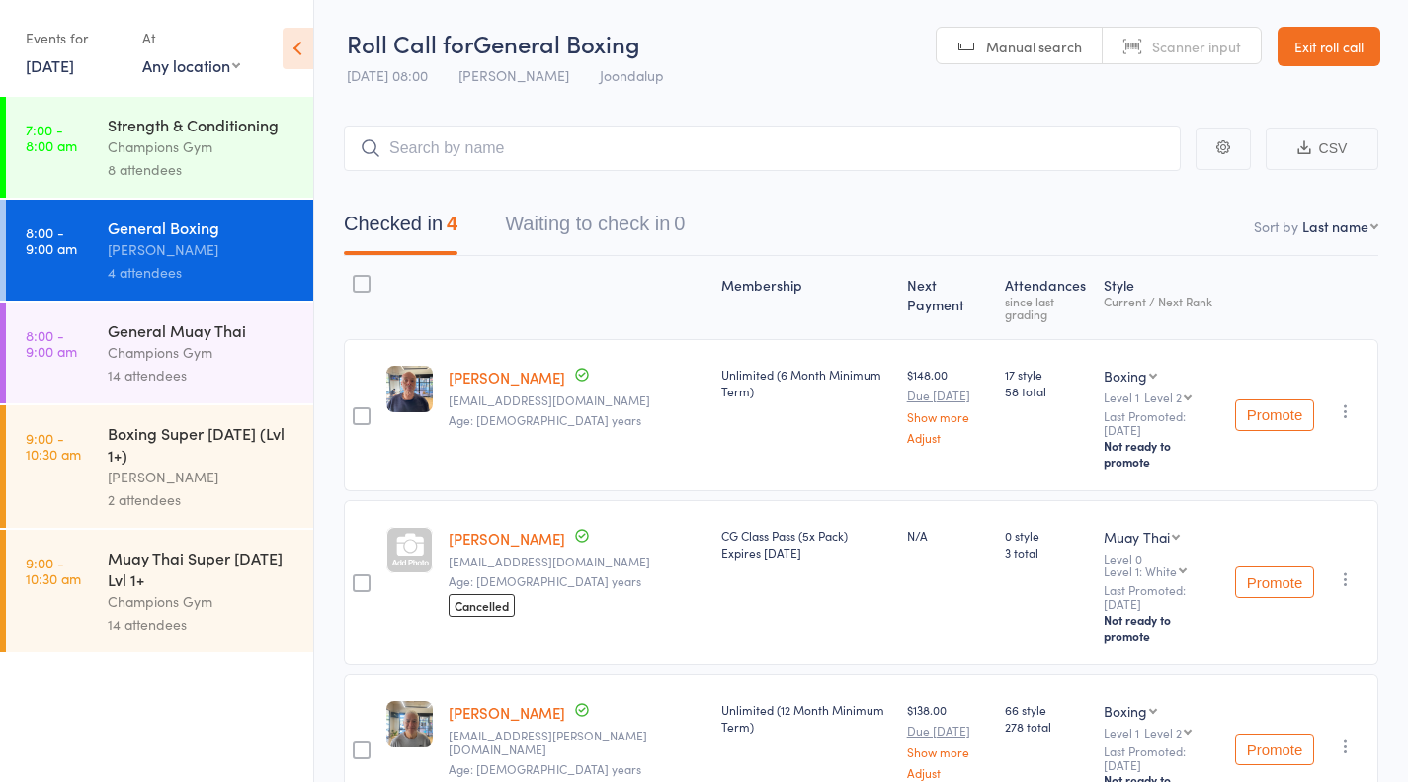
click at [216, 361] on div "Champions Gym" at bounding box center [202, 352] width 189 height 23
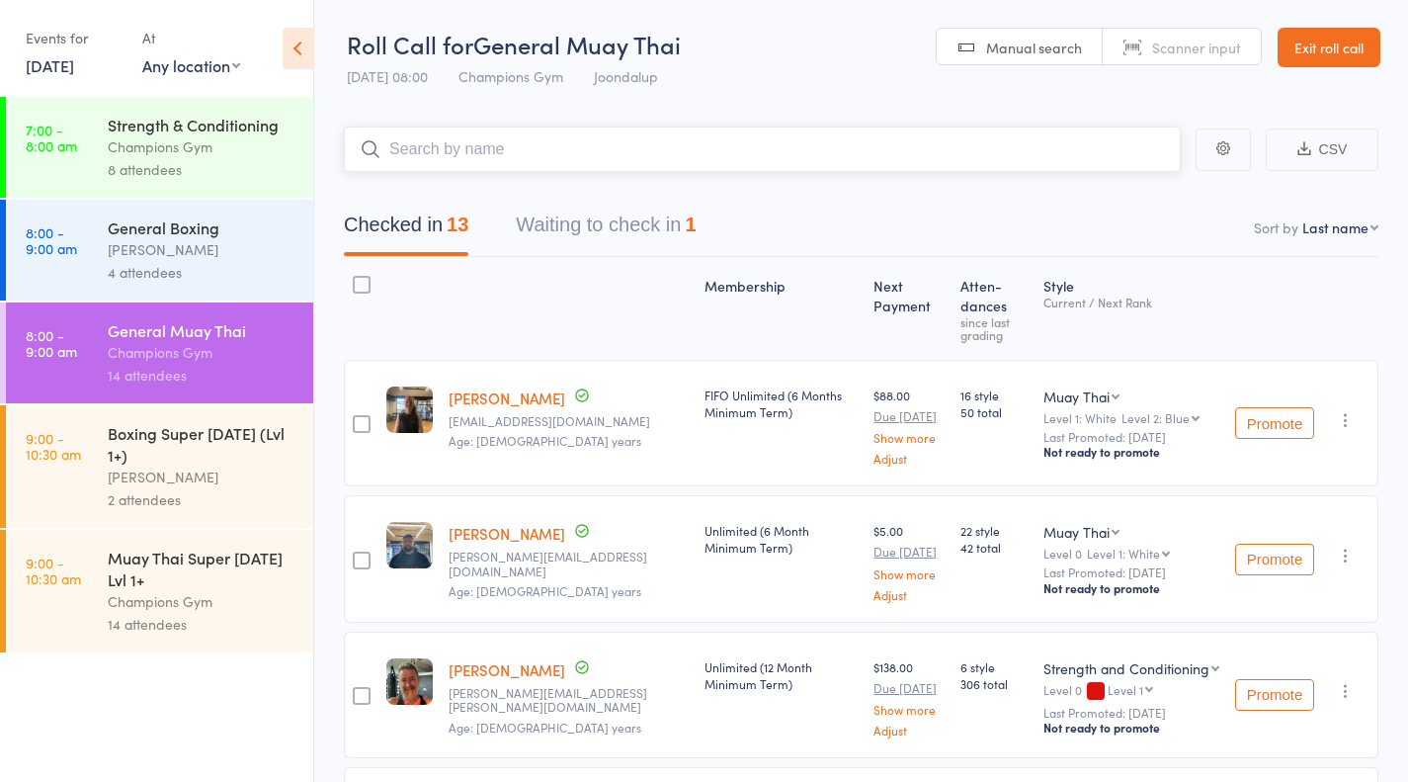
click at [646, 237] on button "Waiting to check in 1" at bounding box center [606, 230] width 180 height 52
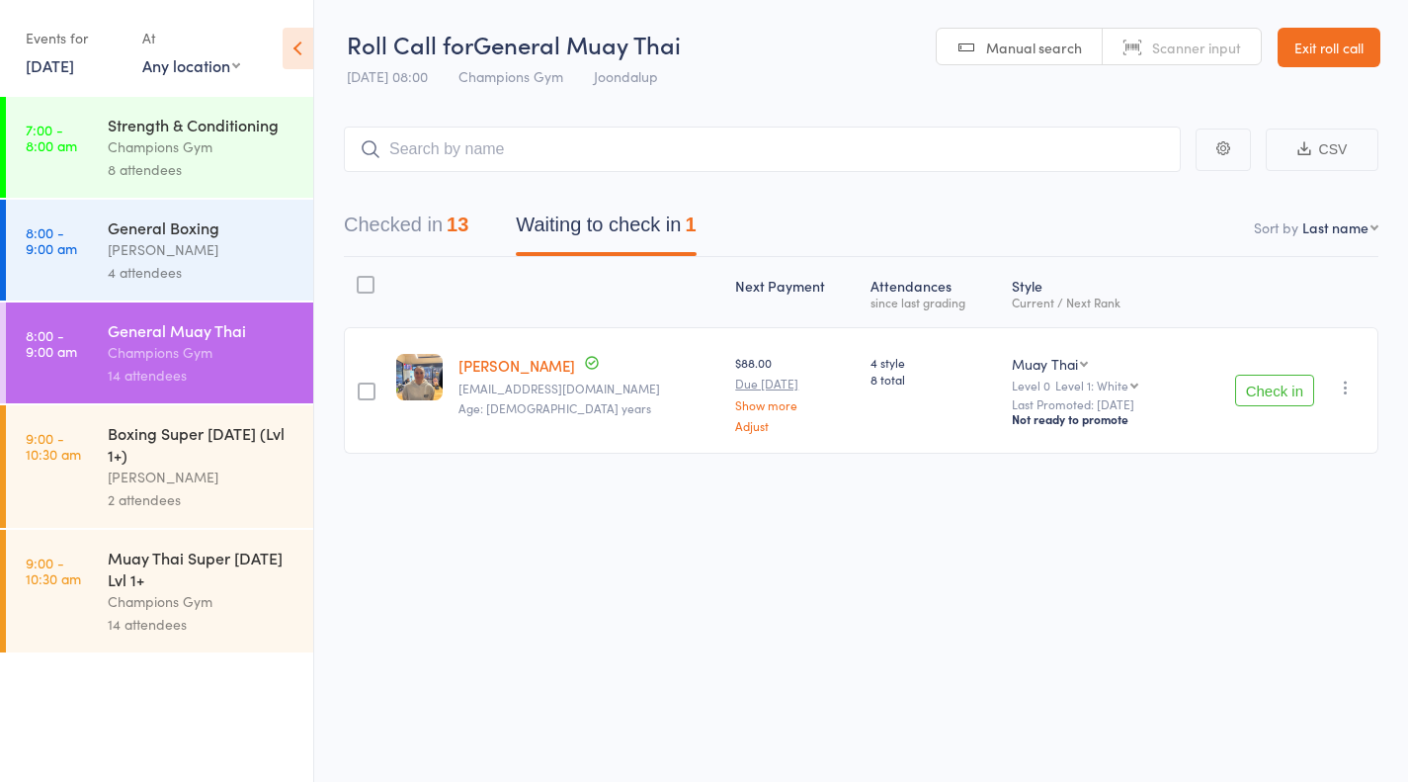
click at [208, 448] on div "Boxing Super [DATE] (Lvl 1+)" at bounding box center [202, 443] width 189 height 43
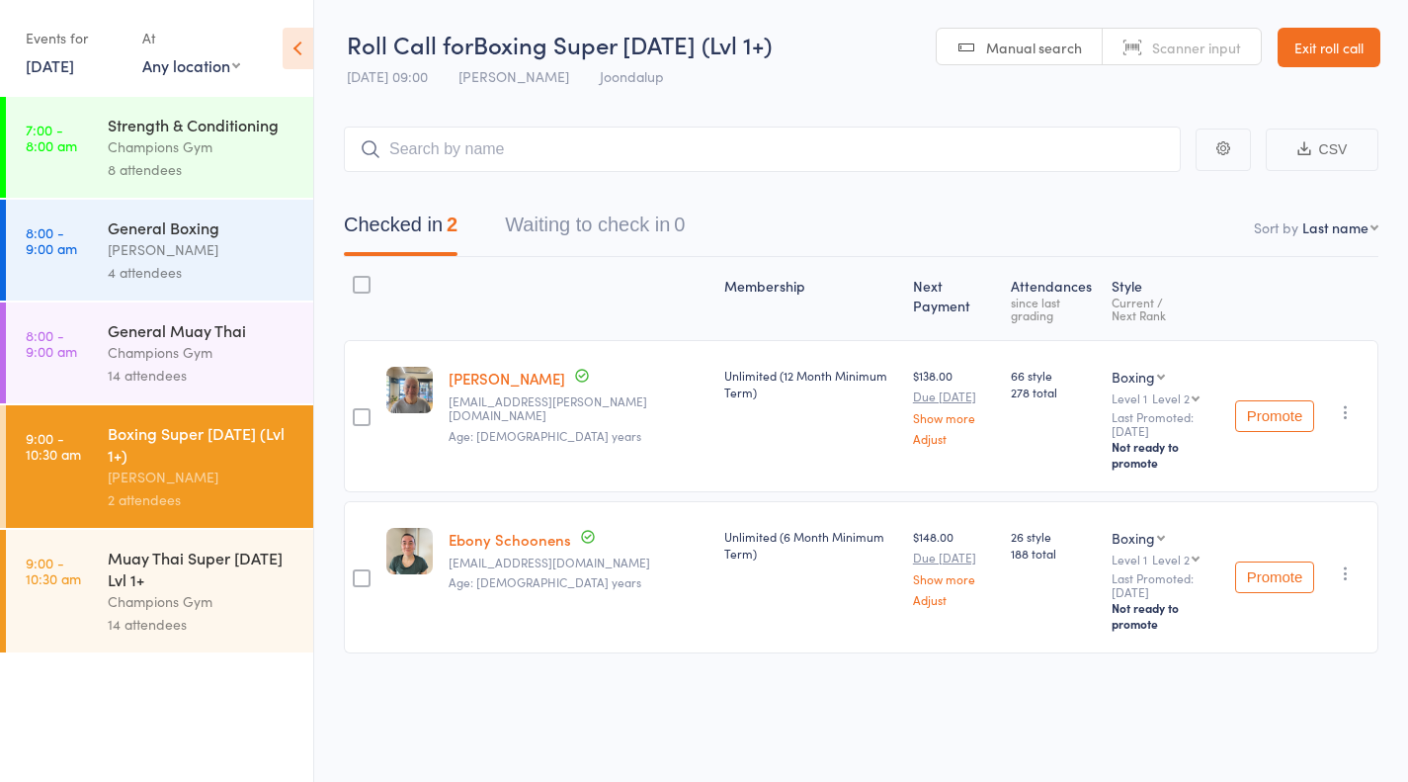
click at [240, 609] on div "Champions Gym" at bounding box center [202, 601] width 189 height 23
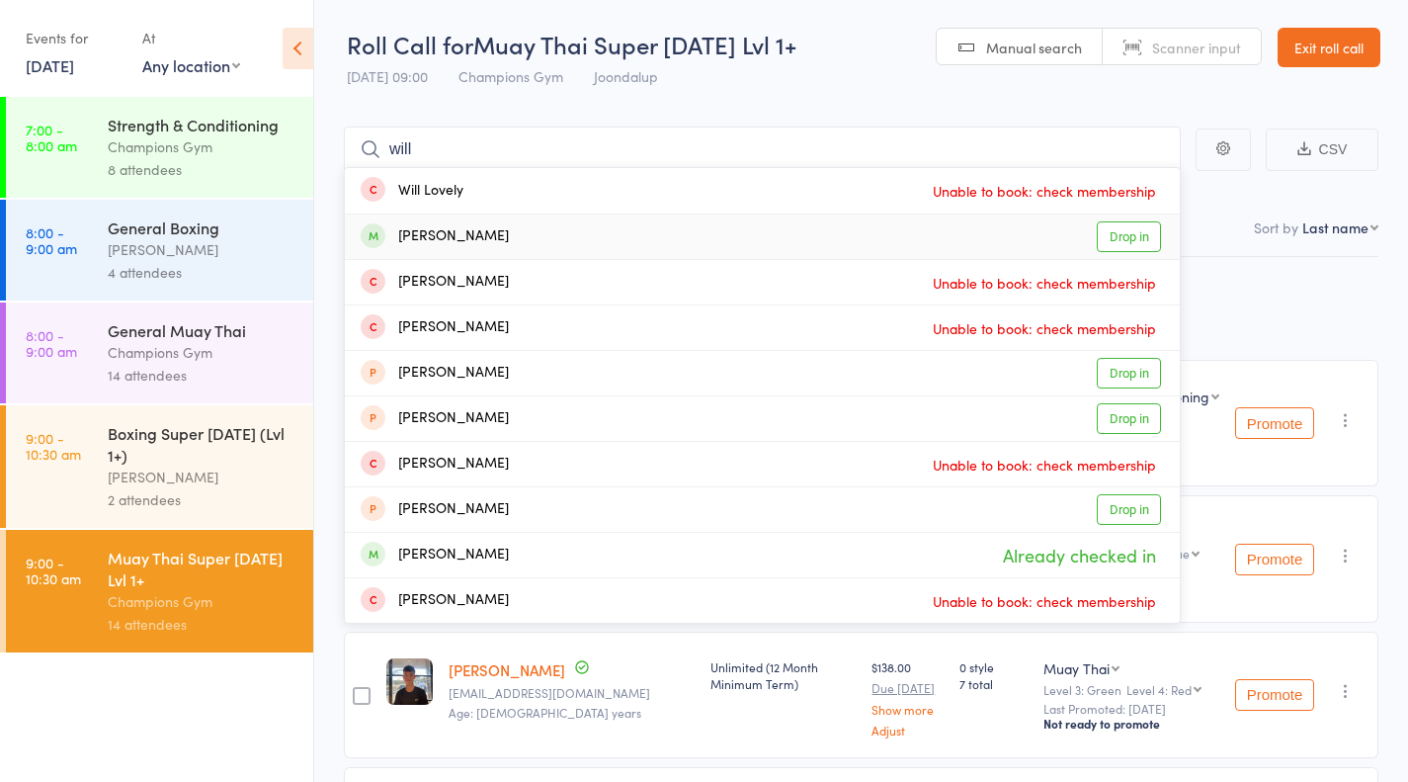
type input "will"
click at [1125, 241] on link "Drop in" at bounding box center [1129, 236] width 64 height 31
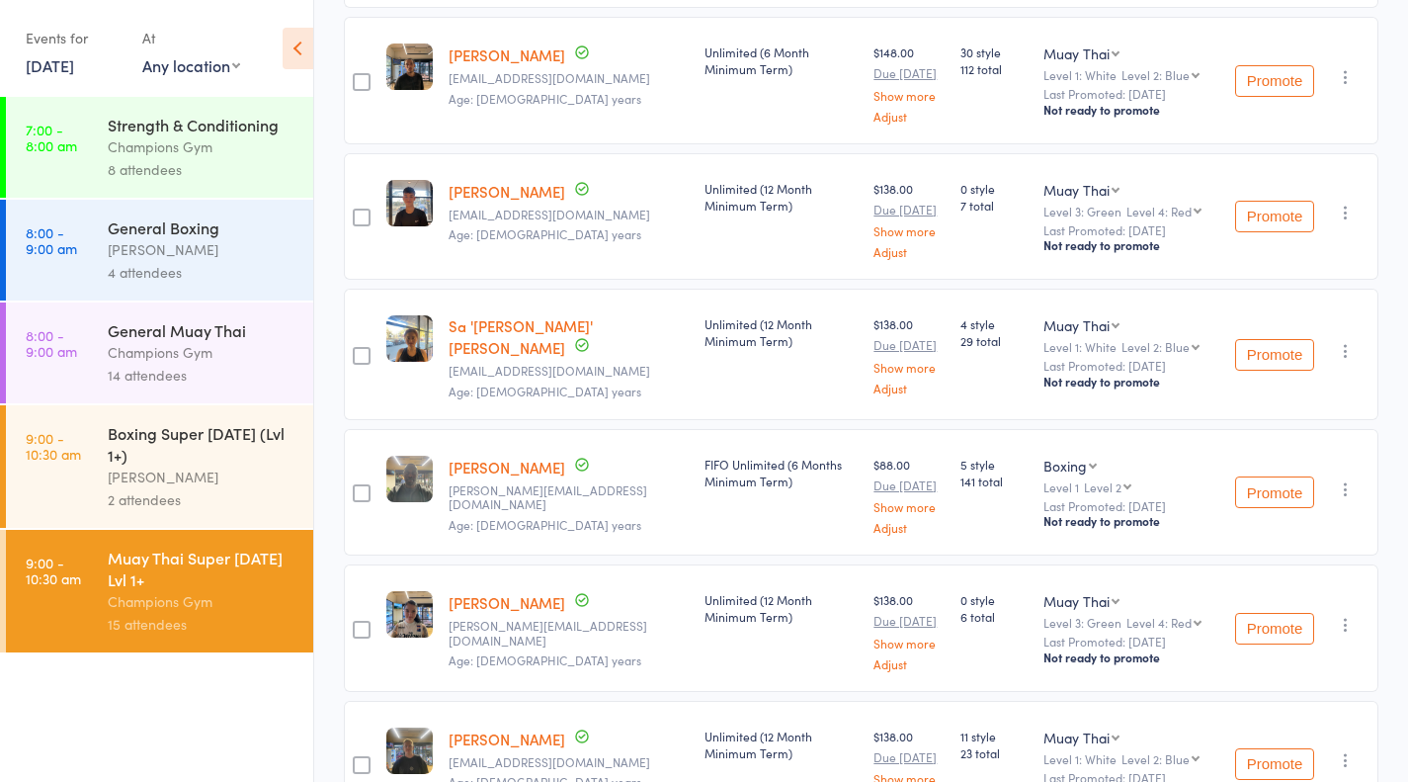
scroll to position [654, 0]
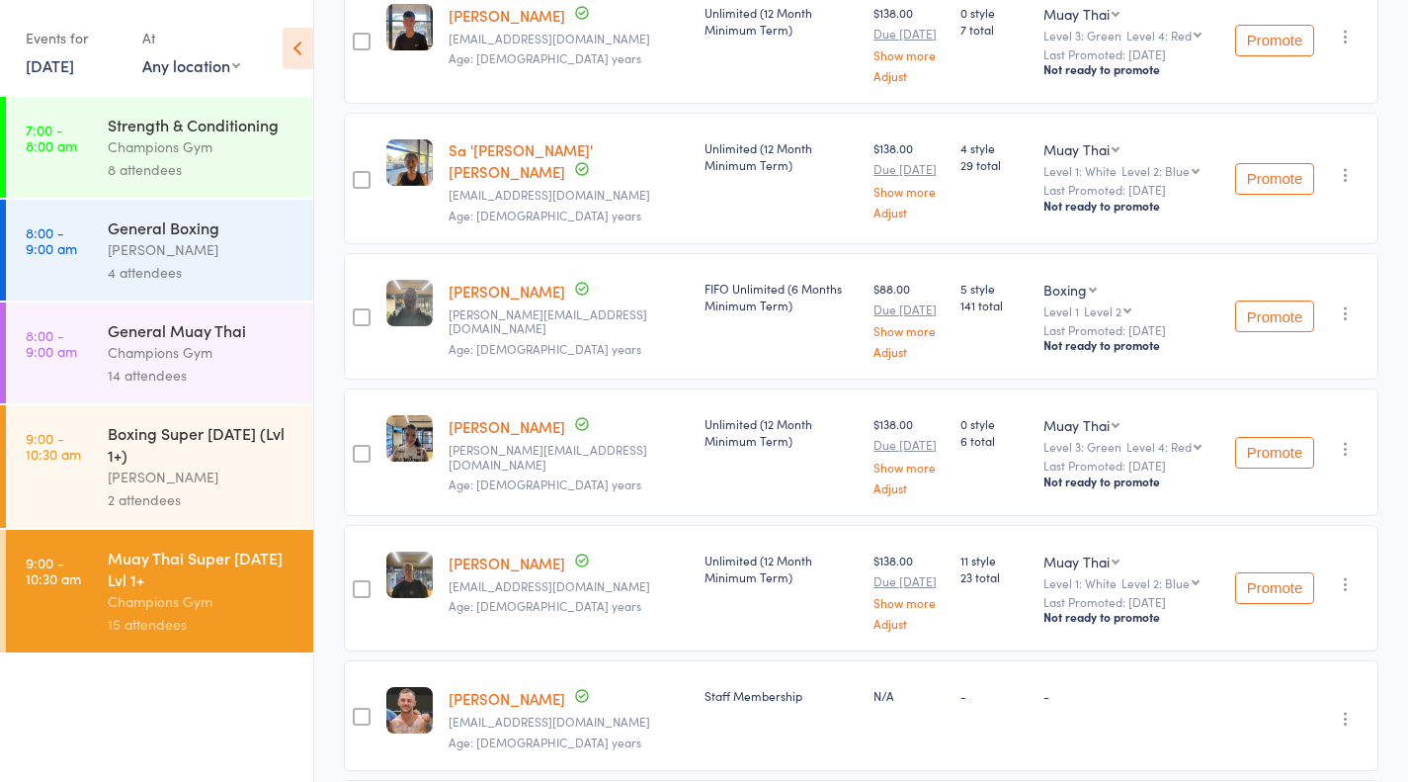
click at [242, 448] on div "Boxing Super [DATE] (Lvl 1+)" at bounding box center [202, 443] width 189 height 43
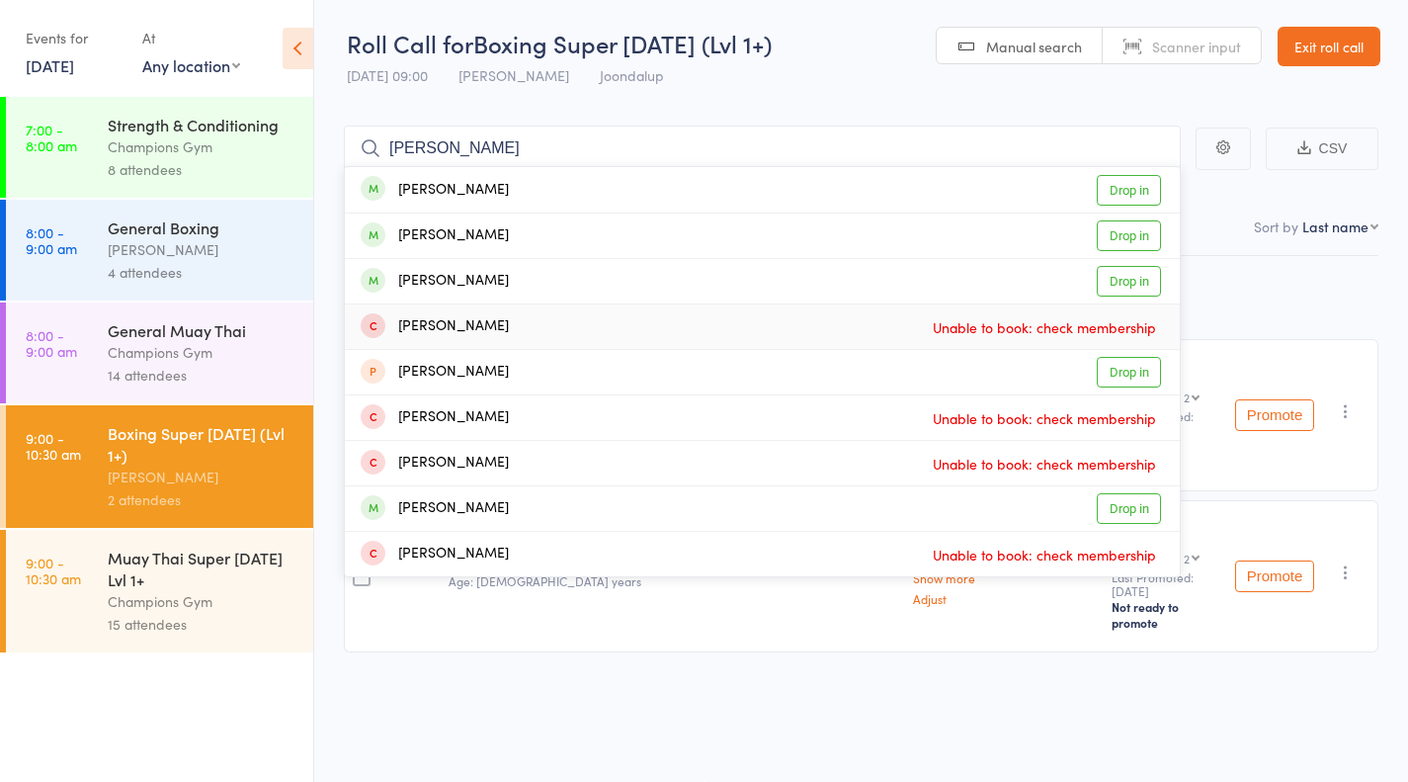
type input "doug"
click at [1153, 181] on link "Drop in" at bounding box center [1129, 190] width 64 height 31
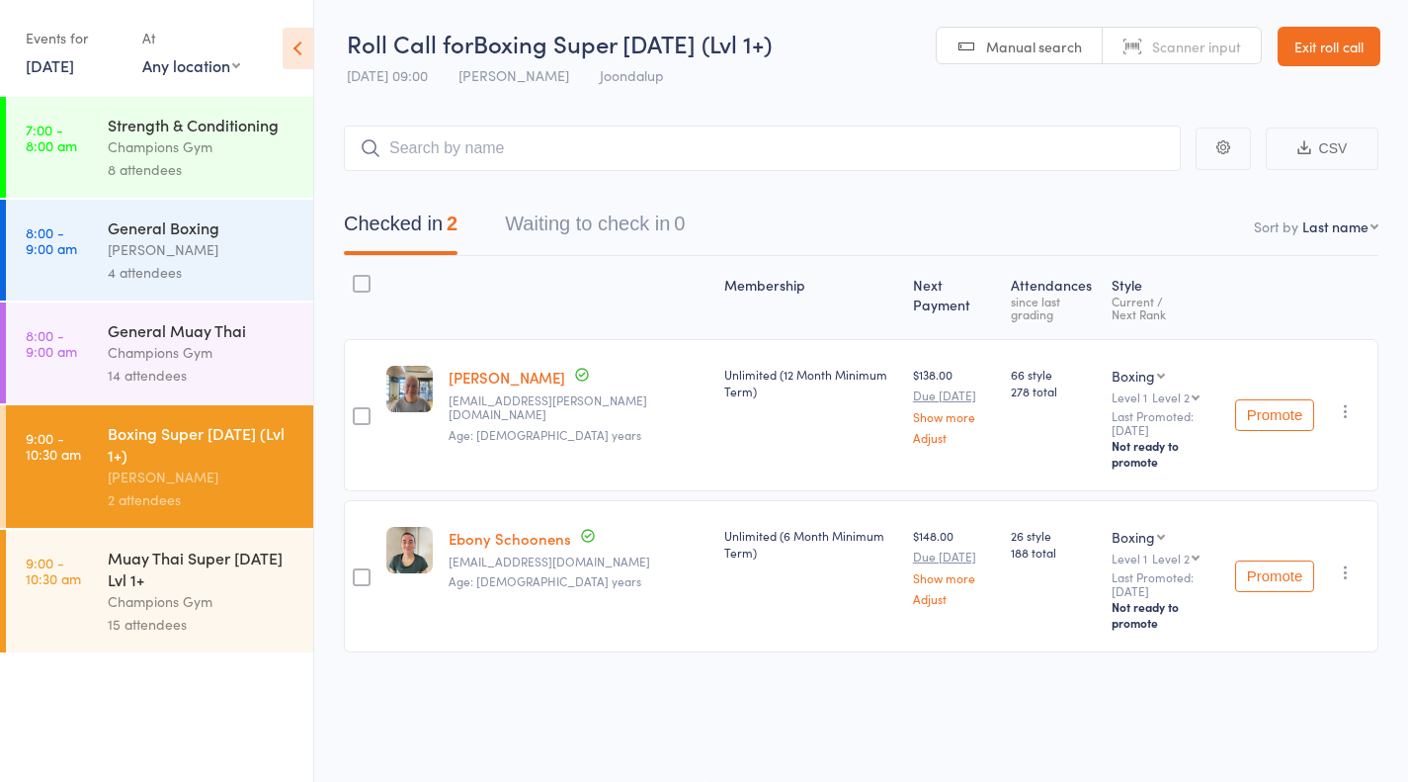
click at [171, 572] on div "Muay Thai Super [DATE] Lvl 1+" at bounding box center [202, 567] width 189 height 43
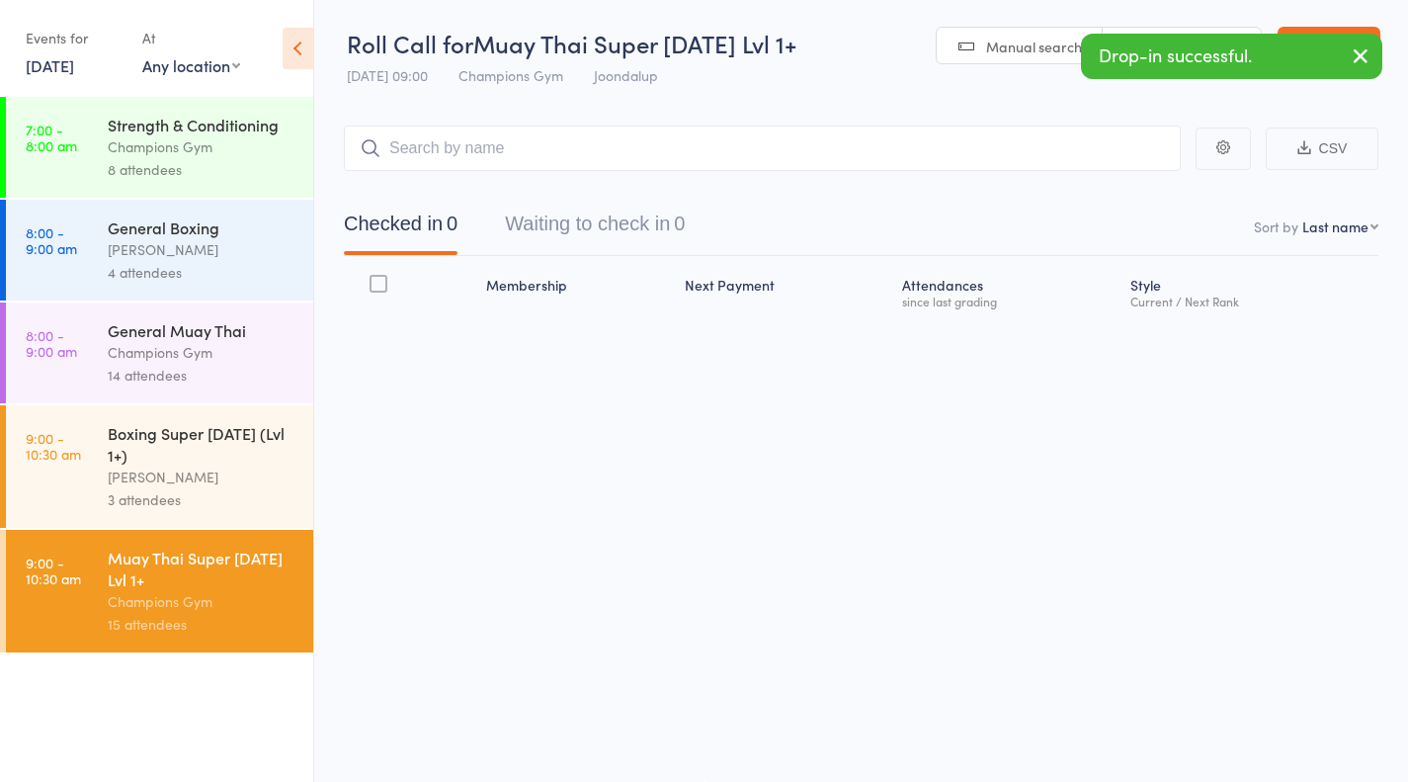
click at [876, 154] on input "search" at bounding box center [762, 147] width 837 height 45
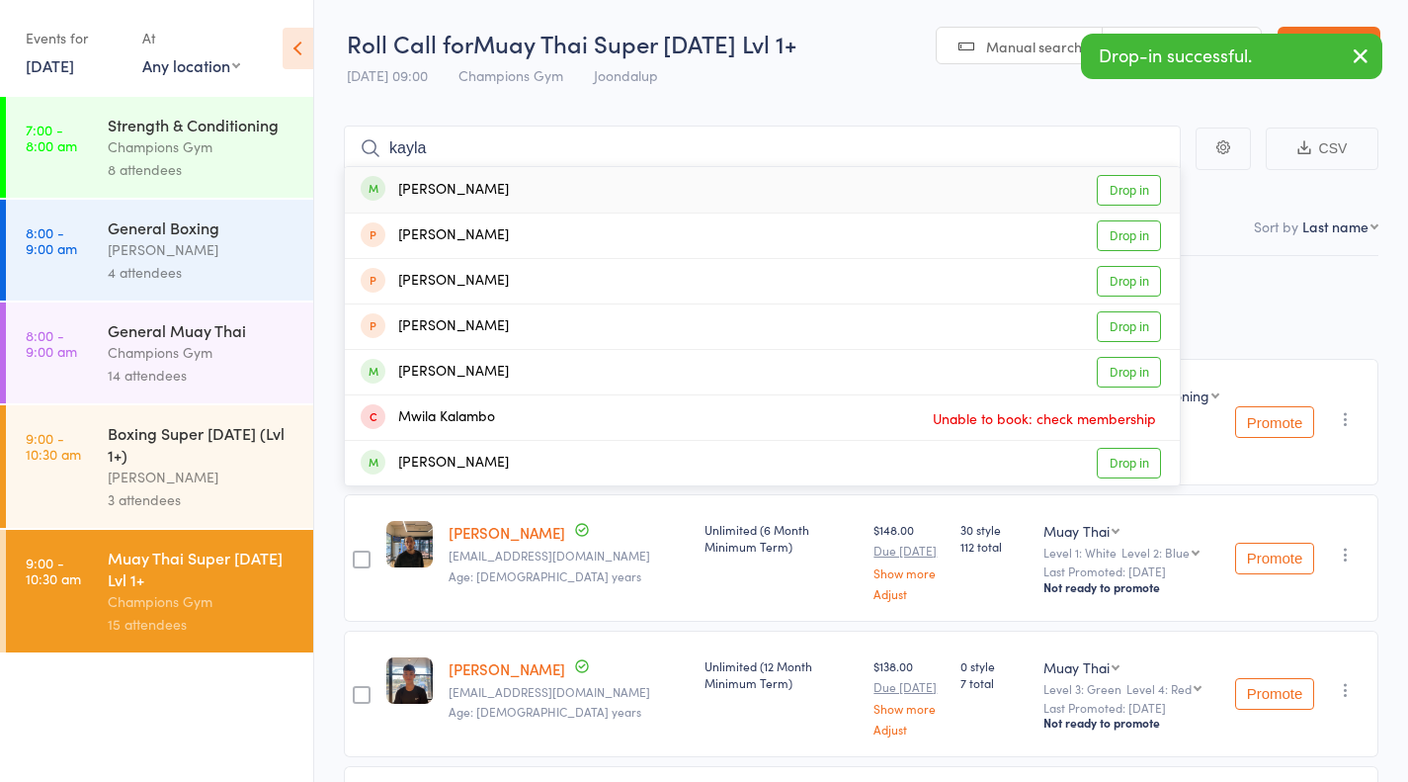
type input "kayla"
click at [1147, 197] on link "Drop in" at bounding box center [1129, 190] width 64 height 31
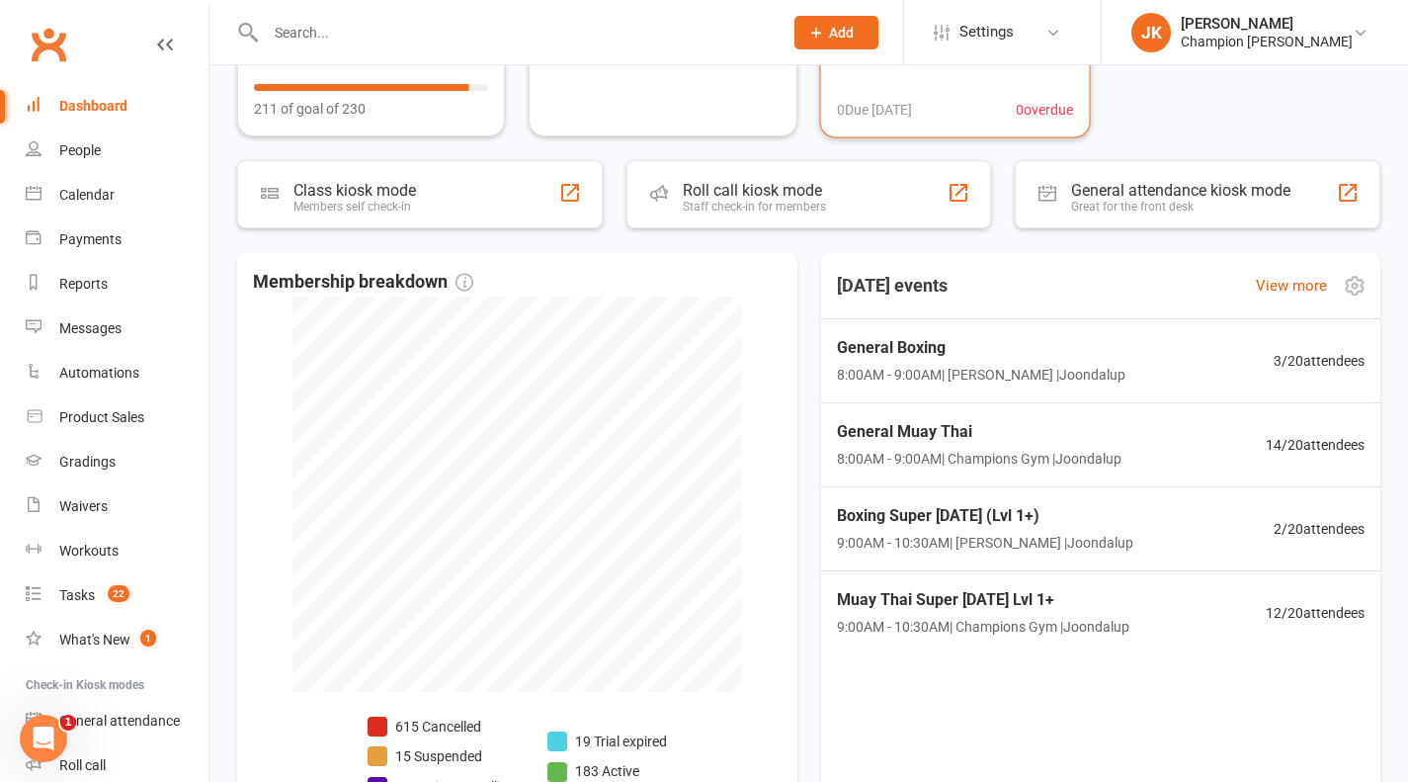
scroll to position [274, 0]
click at [952, 520] on span "Boxing Super [DATE] (Lvl 1+)" at bounding box center [982, 514] width 302 height 26
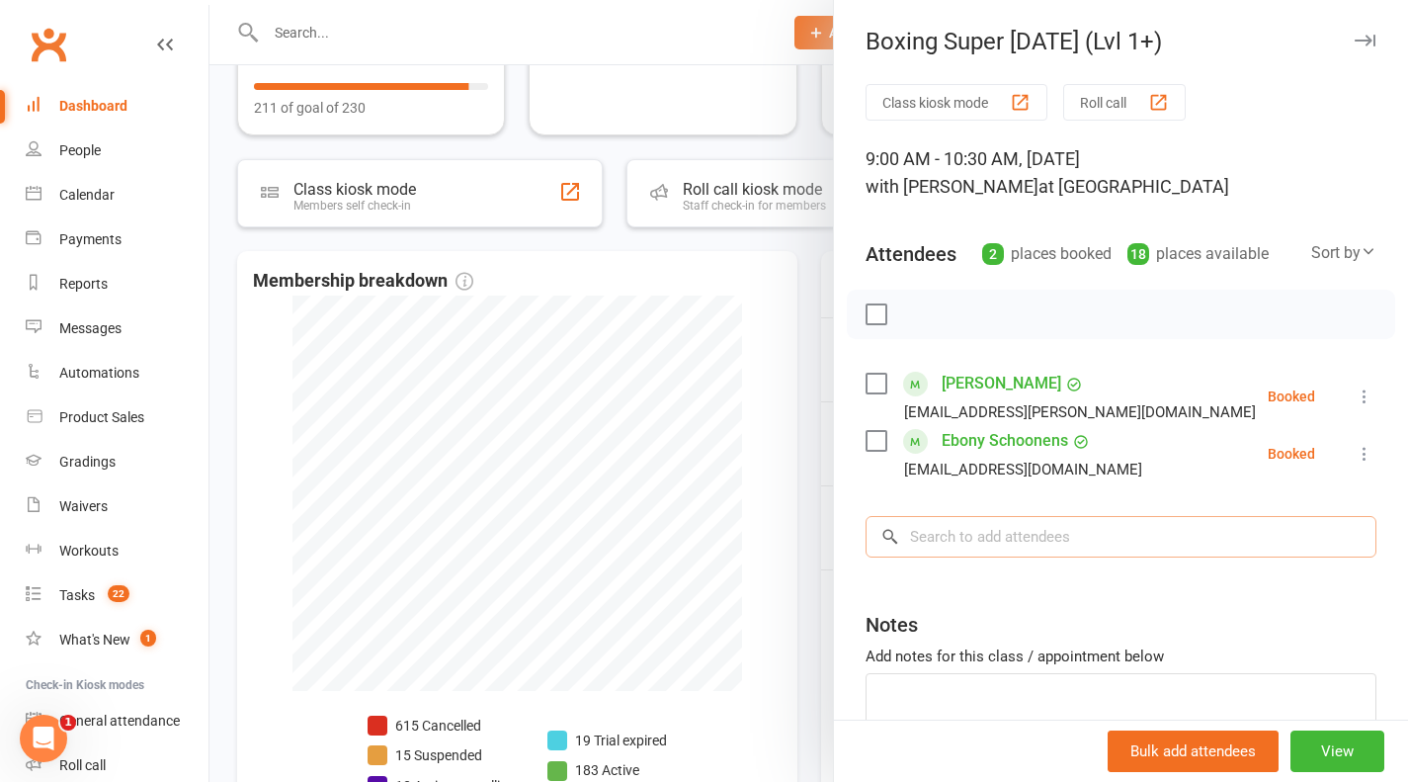
click at [952, 520] on input "search" at bounding box center [1121, 537] width 511 height 42
click at [810, 416] on div at bounding box center [808, 391] width 1199 height 782
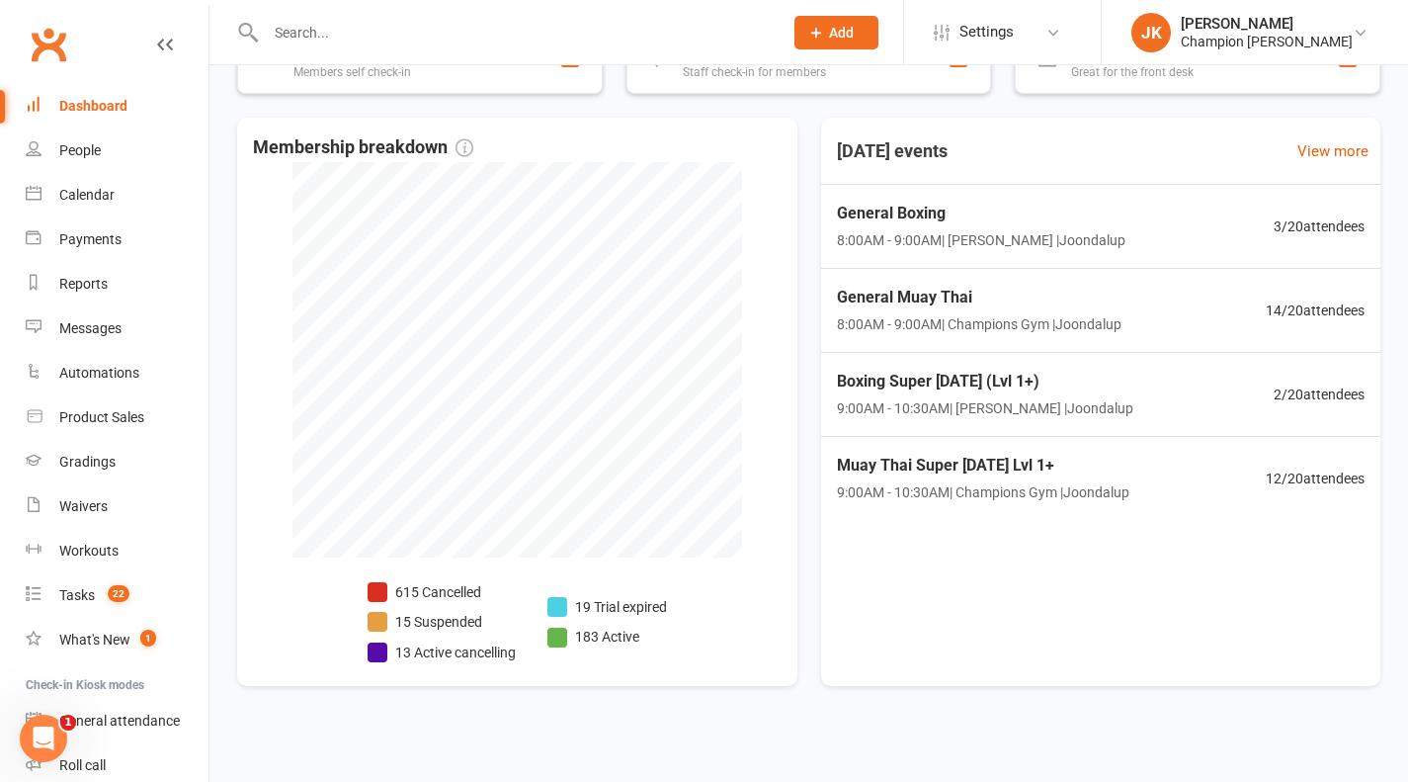
scroll to position [415, 0]
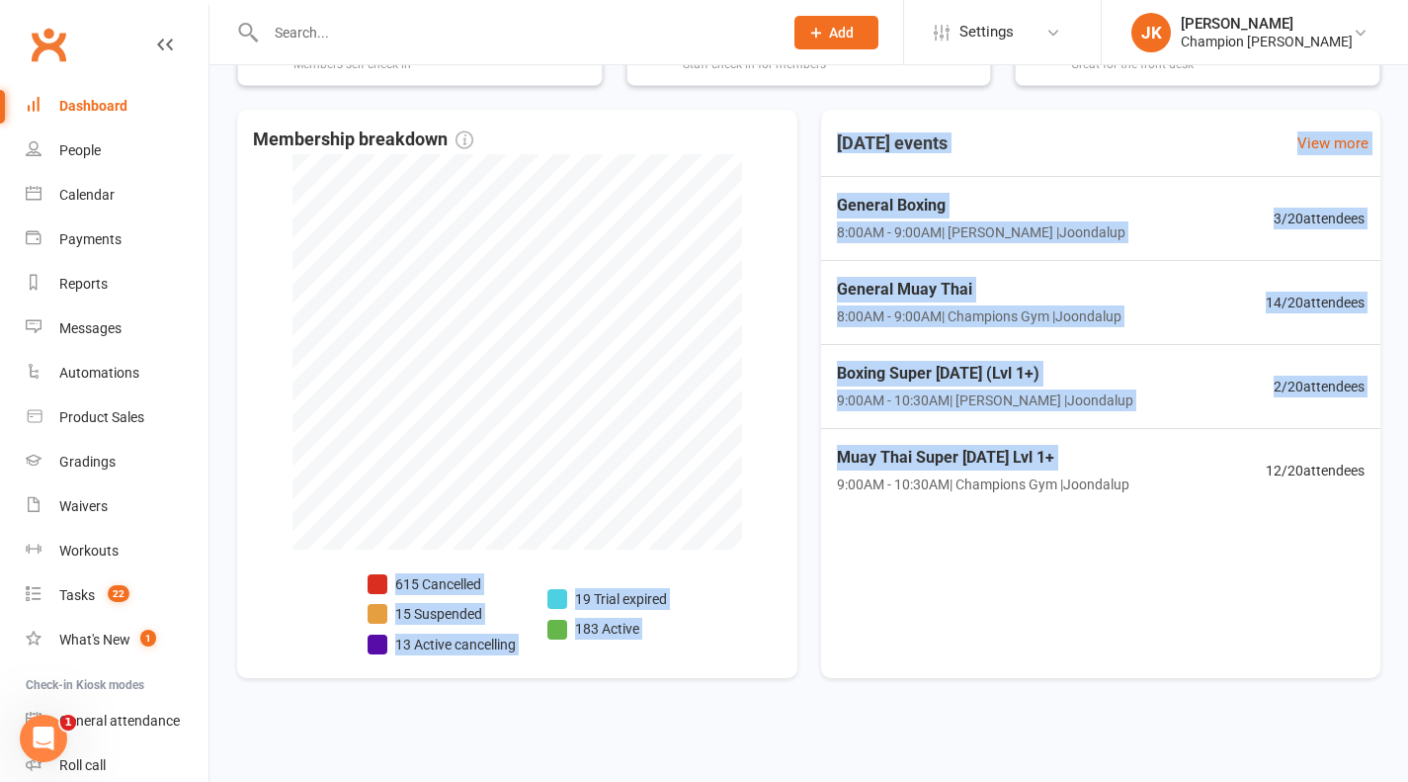
click at [808, 481] on div "Membership breakdown 615 Cancelled 15 Suspended 13 Active cancelling 19 Trial e…" at bounding box center [808, 394] width 1143 height 568
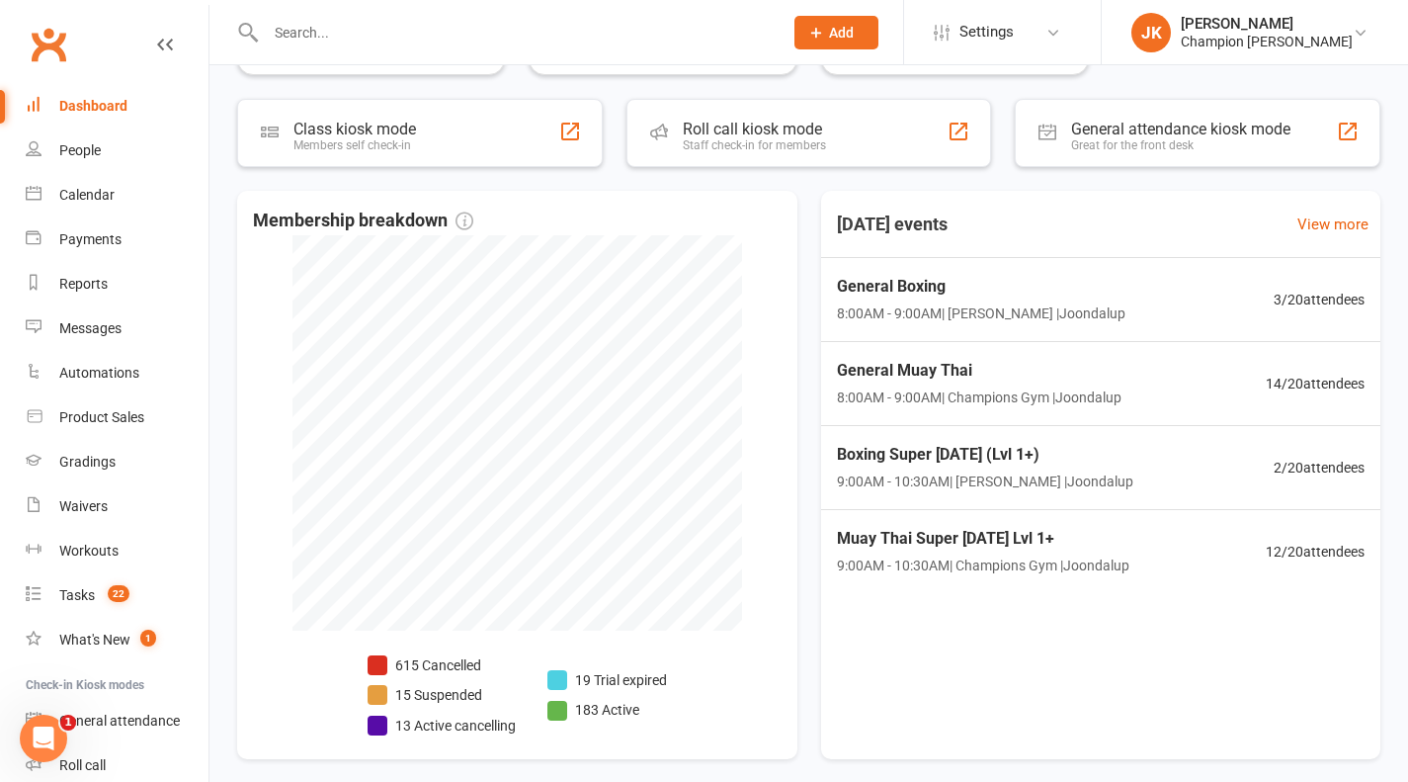
scroll to position [330, 0]
